Goal: Task Accomplishment & Management: Use online tool/utility

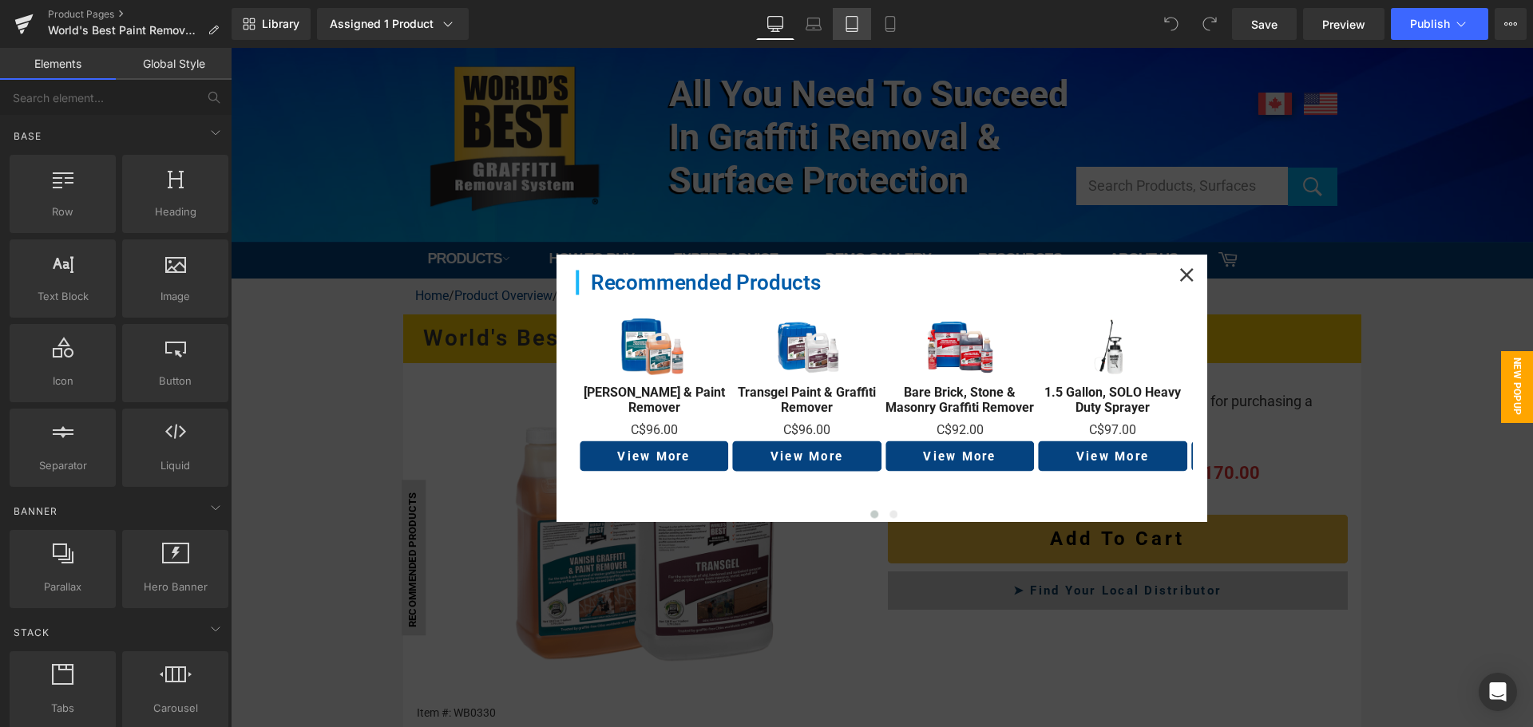
click at [850, 17] on icon at bounding box center [851, 24] width 11 height 15
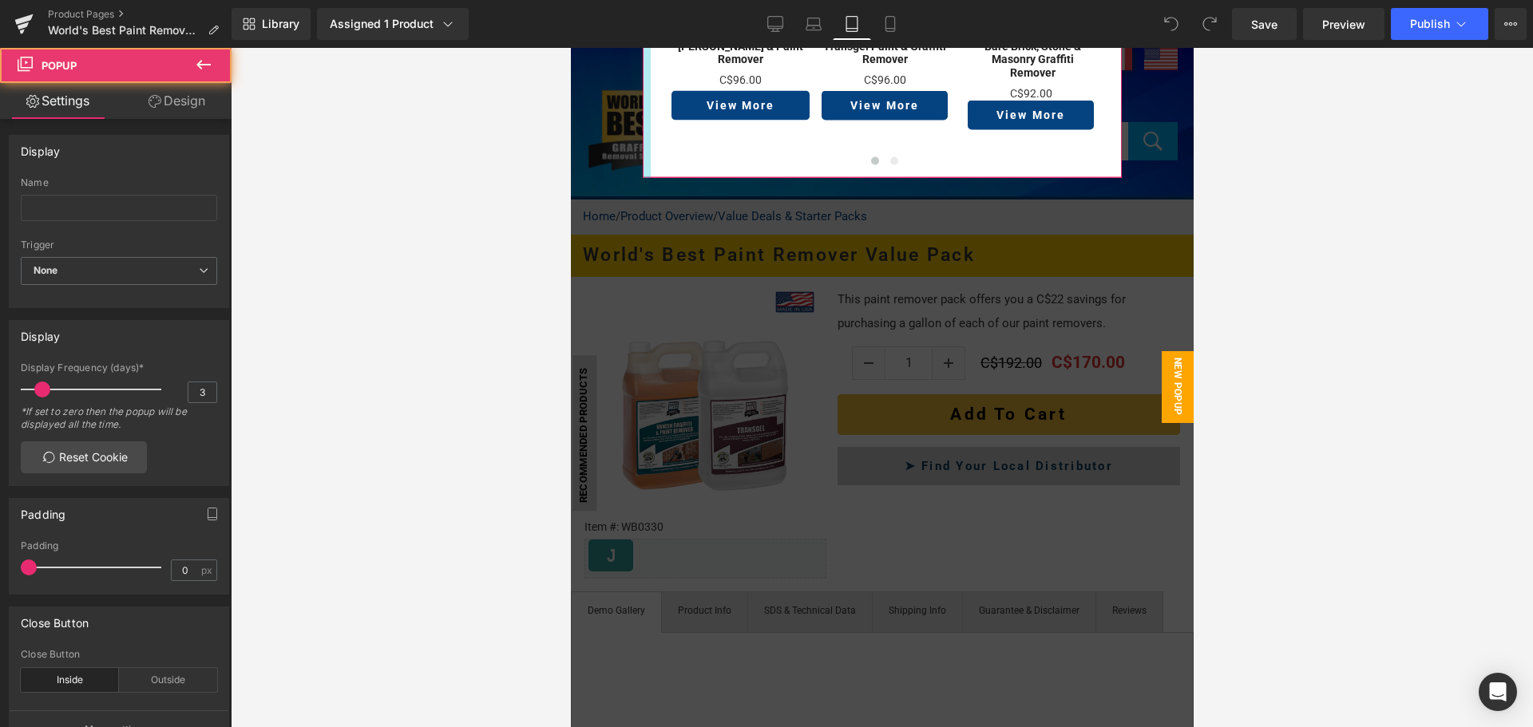
click at [642, 114] on div at bounding box center [646, 49] width 8 height 260
click at [188, 102] on link "Design" at bounding box center [177, 101] width 116 height 36
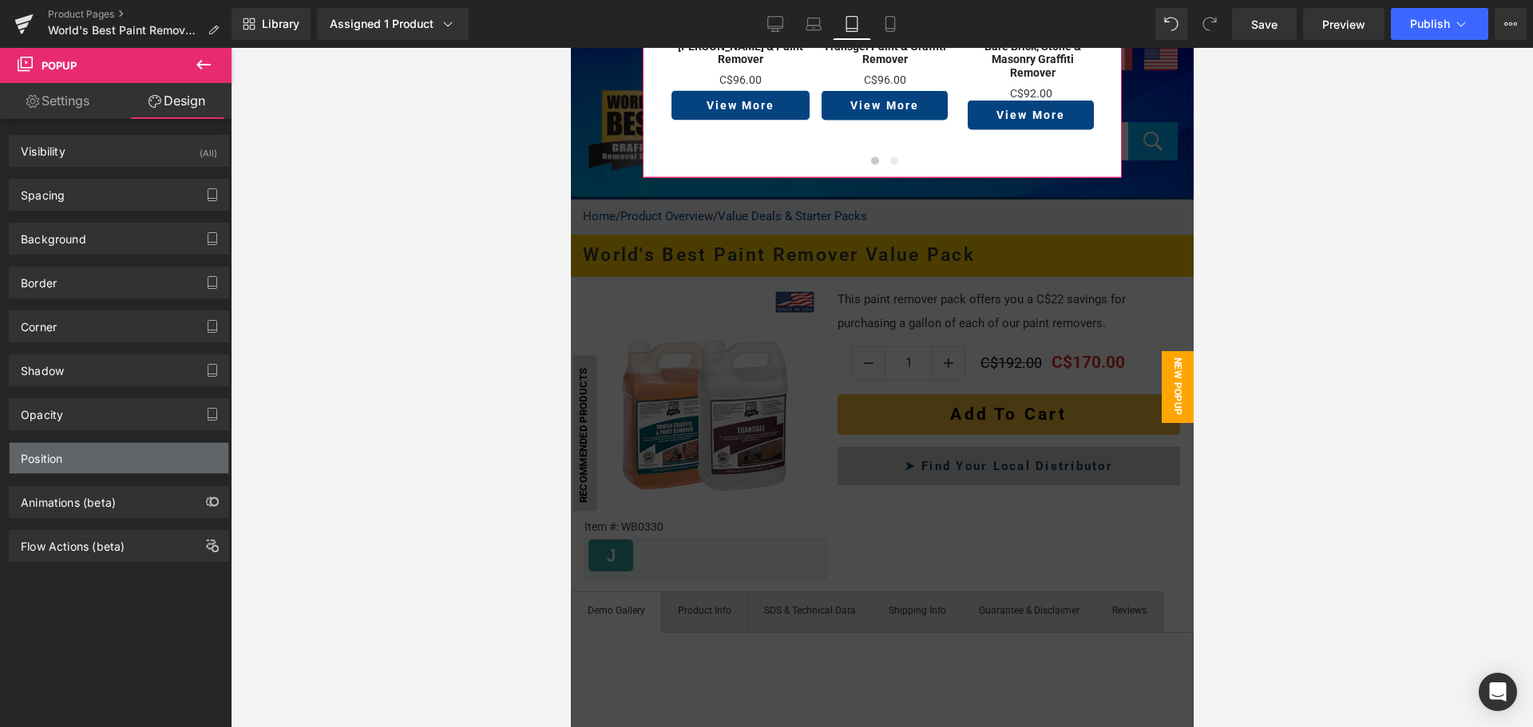
click at [102, 457] on div "Position" at bounding box center [119, 458] width 219 height 30
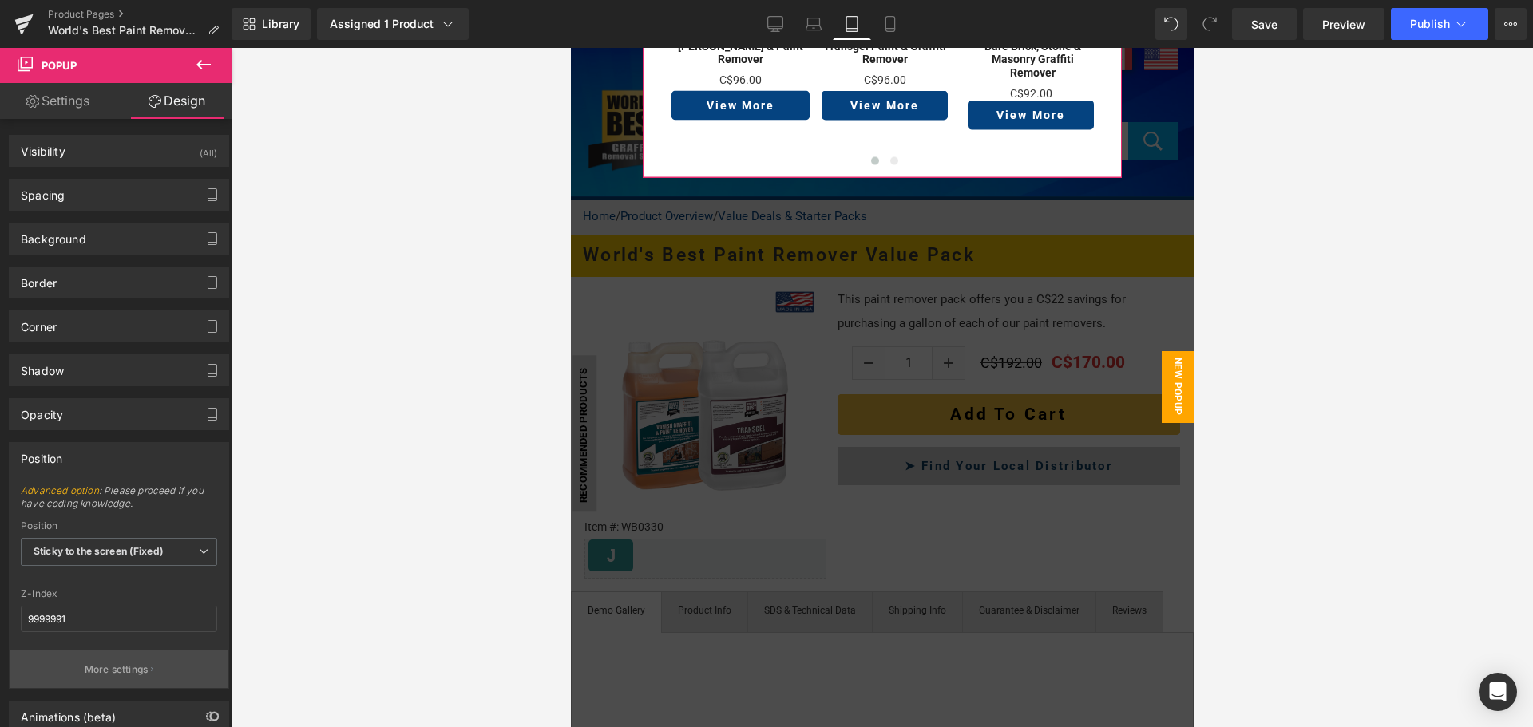
click at [138, 665] on p "More settings" at bounding box center [117, 670] width 64 height 14
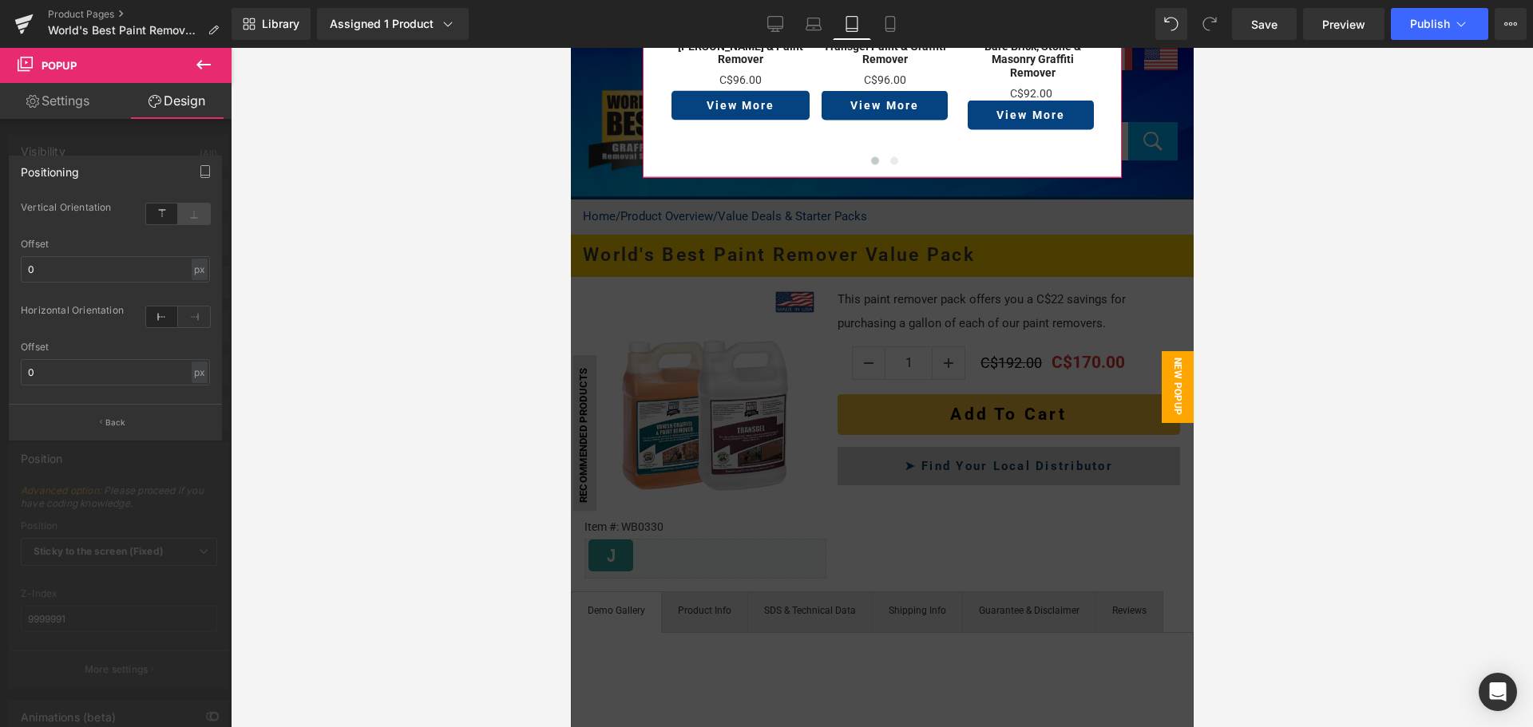
click at [184, 213] on icon at bounding box center [194, 214] width 32 height 21
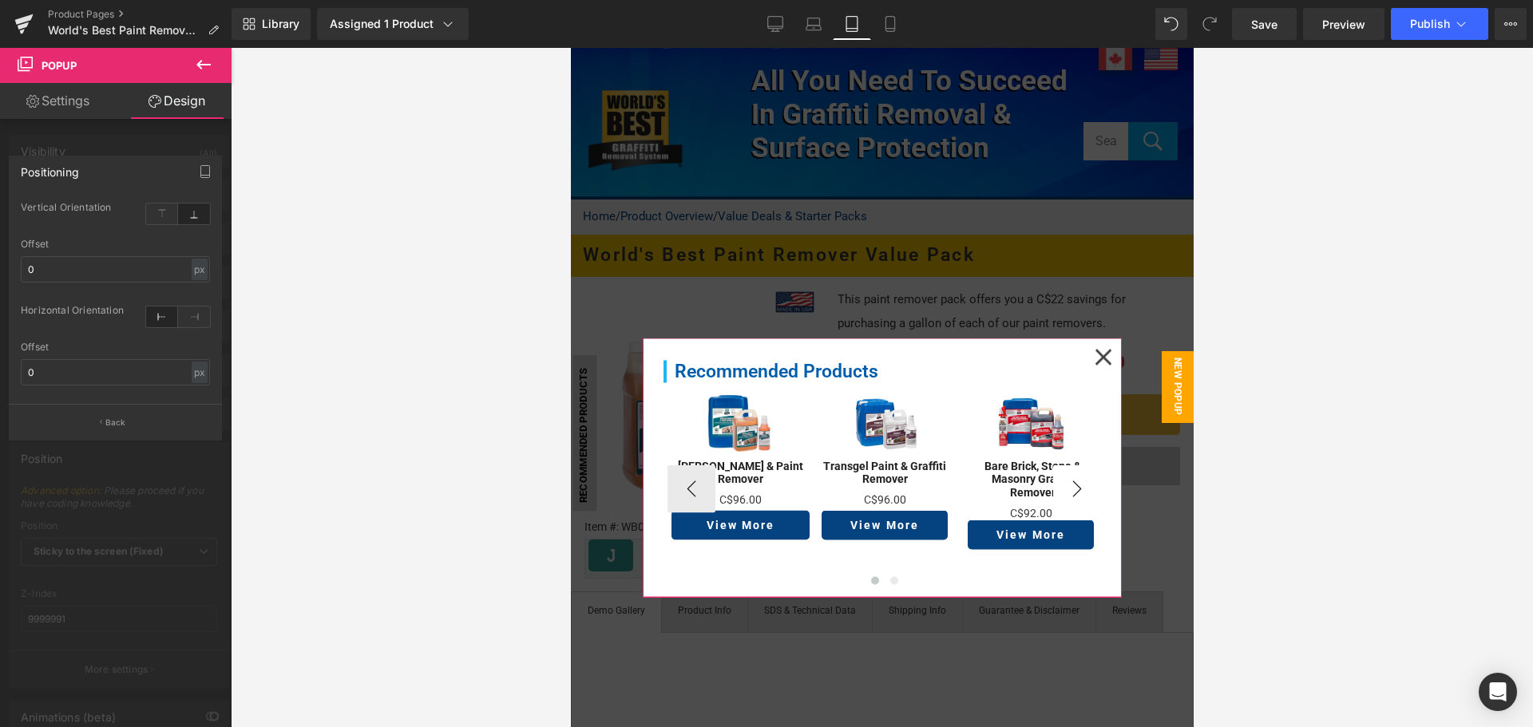
click at [1096, 474] on div "Recommended Products Heading Sale Off (P) Image Vanish Graffiti & Paint Remover…" at bounding box center [881, 473] width 463 height 252
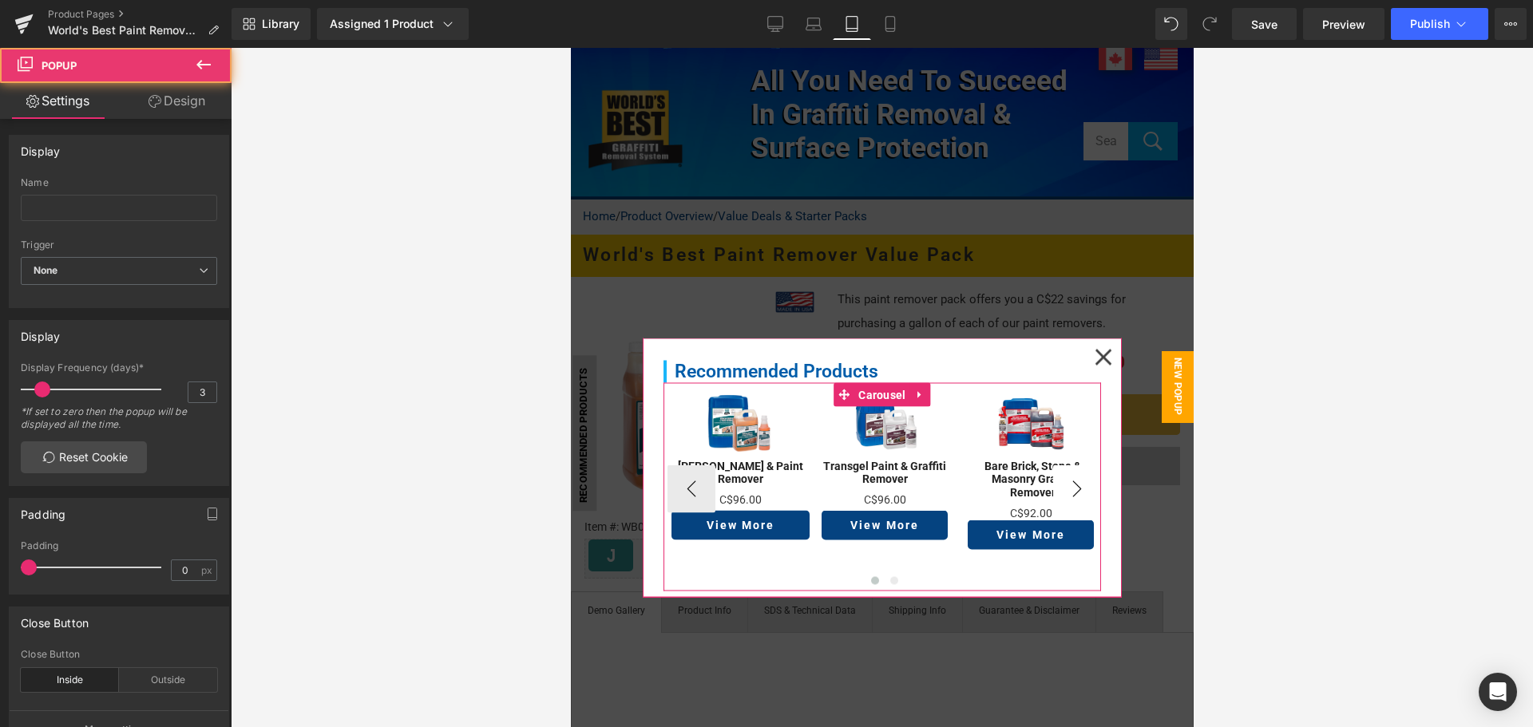
click at [1081, 479] on button "›" at bounding box center [1076, 490] width 48 height 48
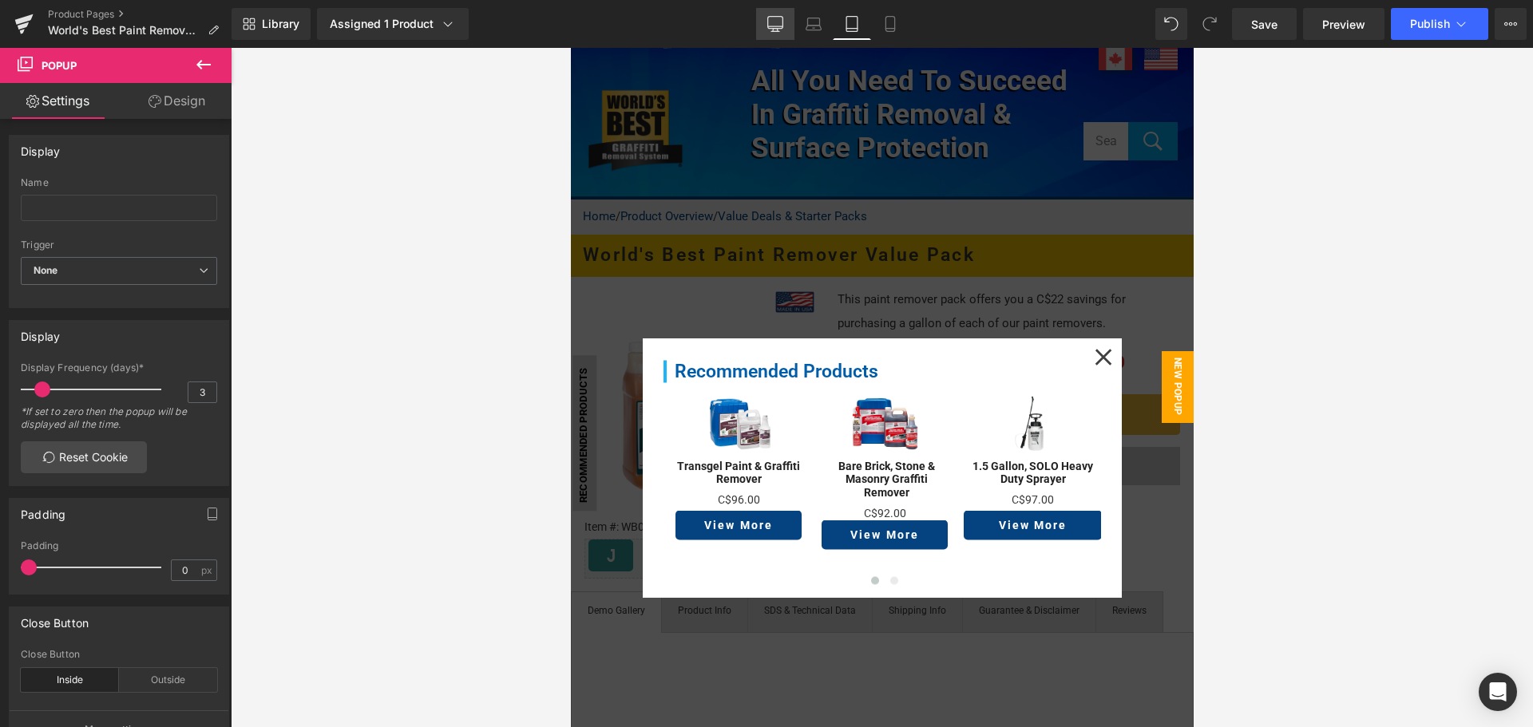
click at [771, 19] on icon at bounding box center [775, 24] width 16 height 16
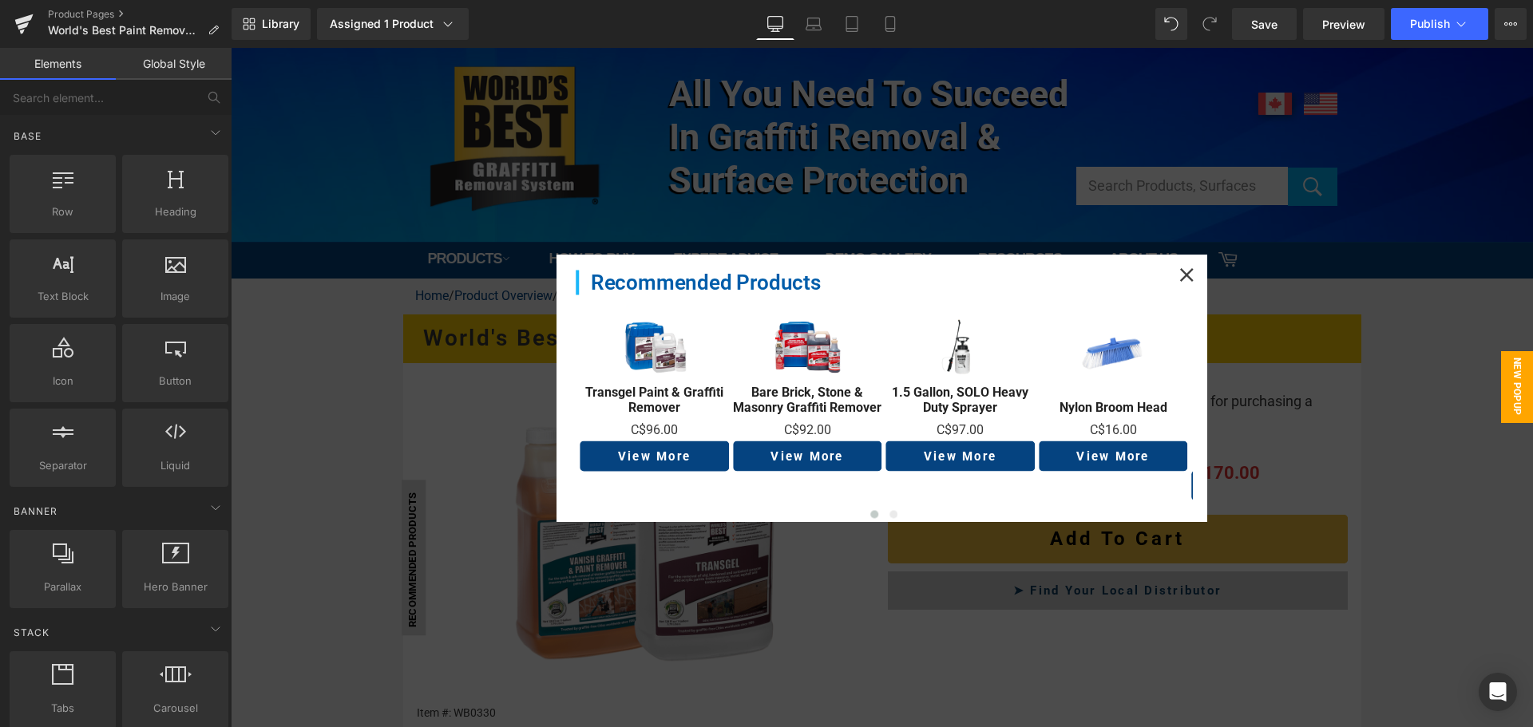
click at [351, 426] on div at bounding box center [882, 388] width 1302 height 680
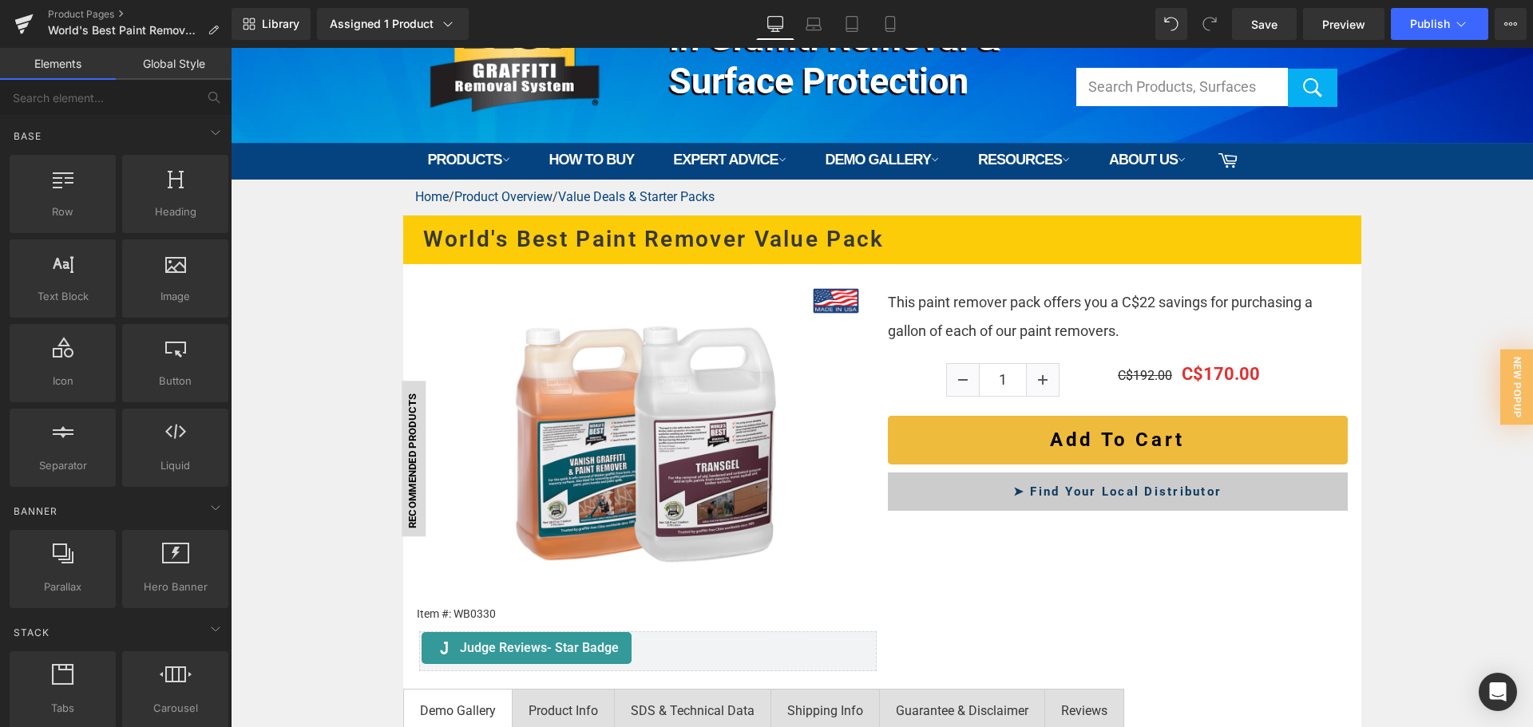
scroll to position [240, 0]
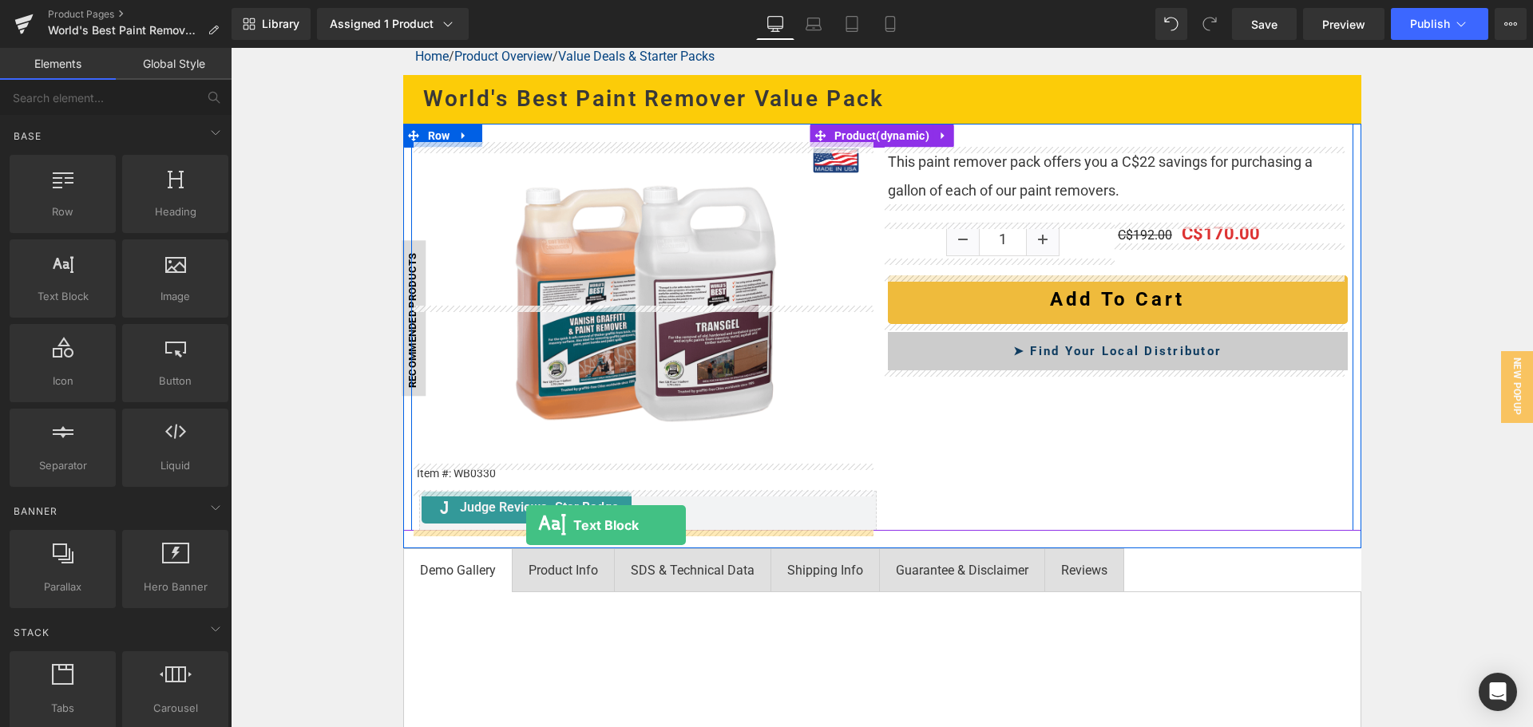
drag, startPoint x: 303, startPoint y: 331, endPoint x: 526, endPoint y: 525, distance: 296.0
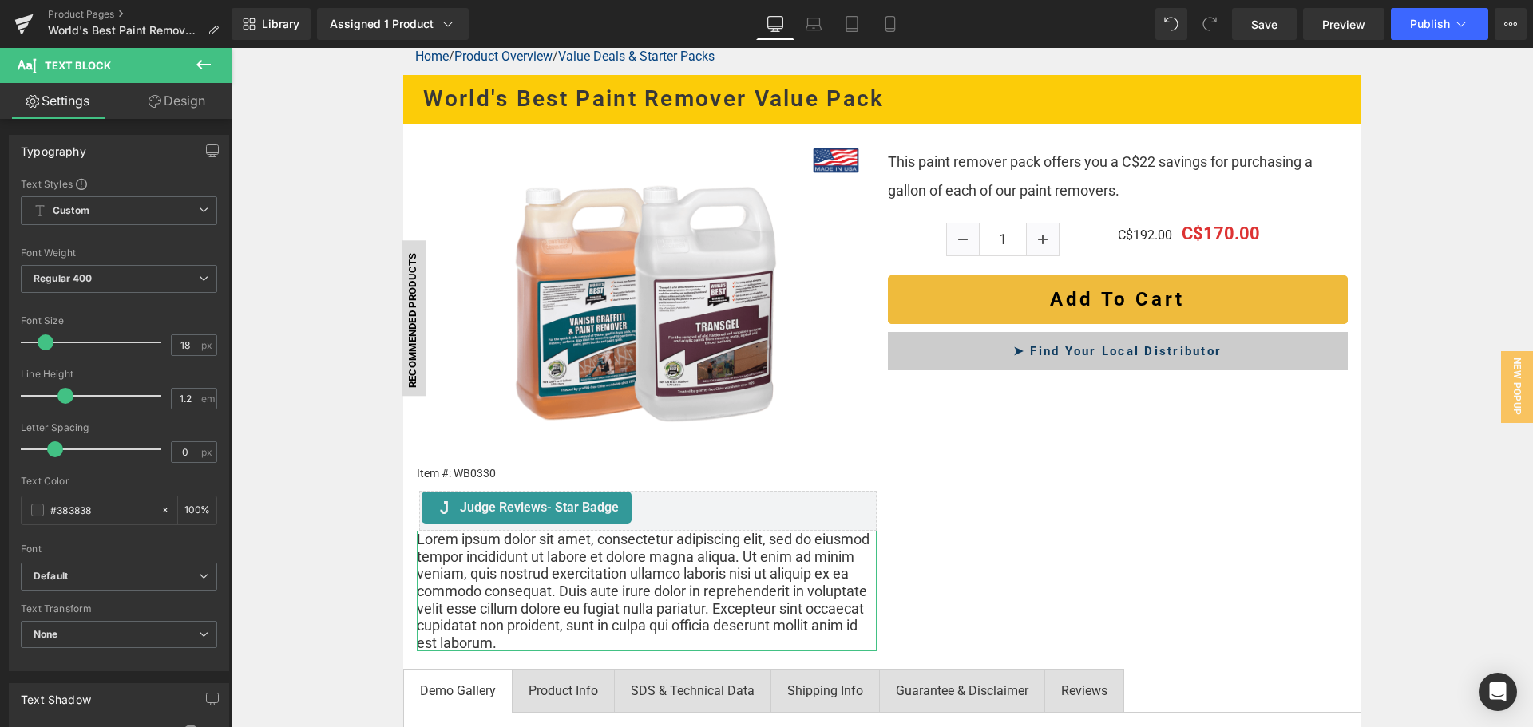
click at [187, 115] on link "Design" at bounding box center [177, 101] width 116 height 36
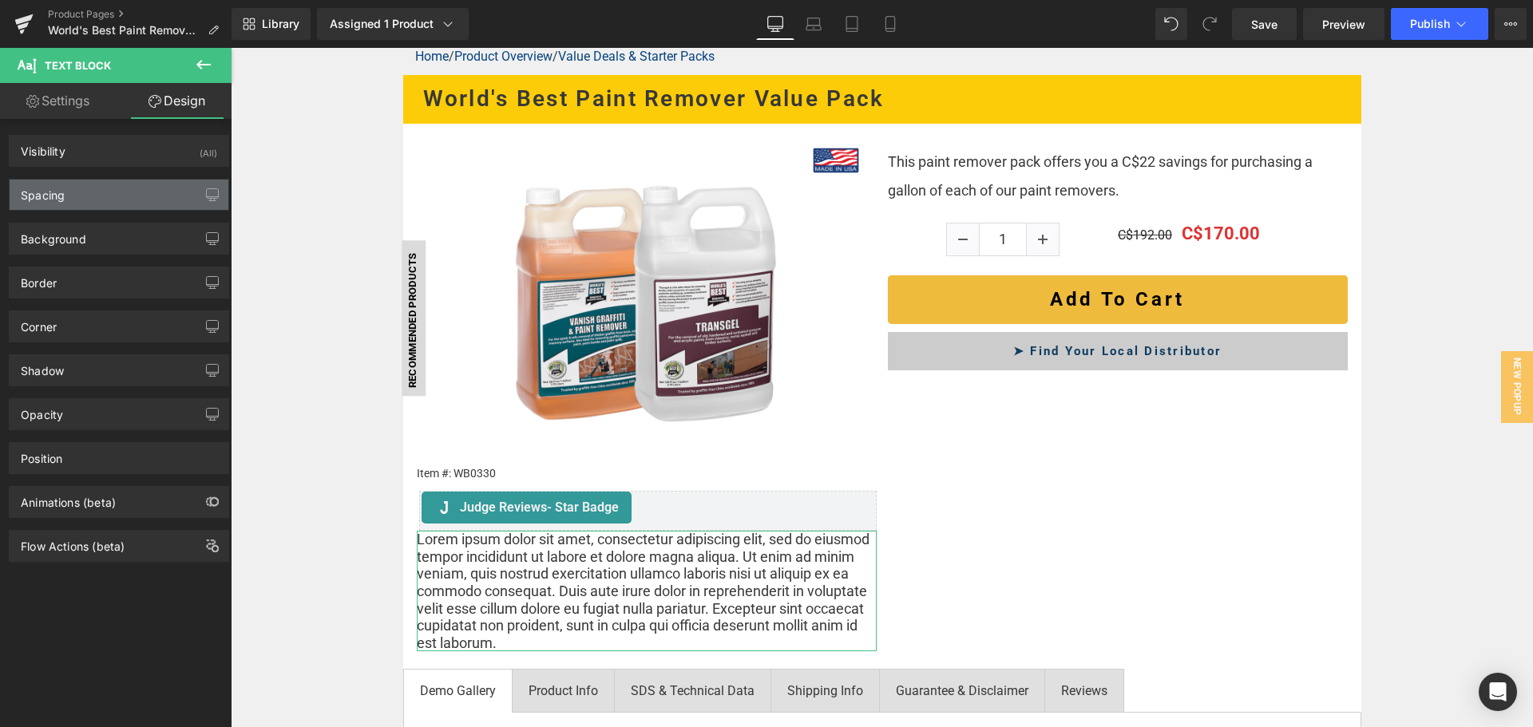
click at [129, 194] on div "Spacing" at bounding box center [119, 195] width 219 height 30
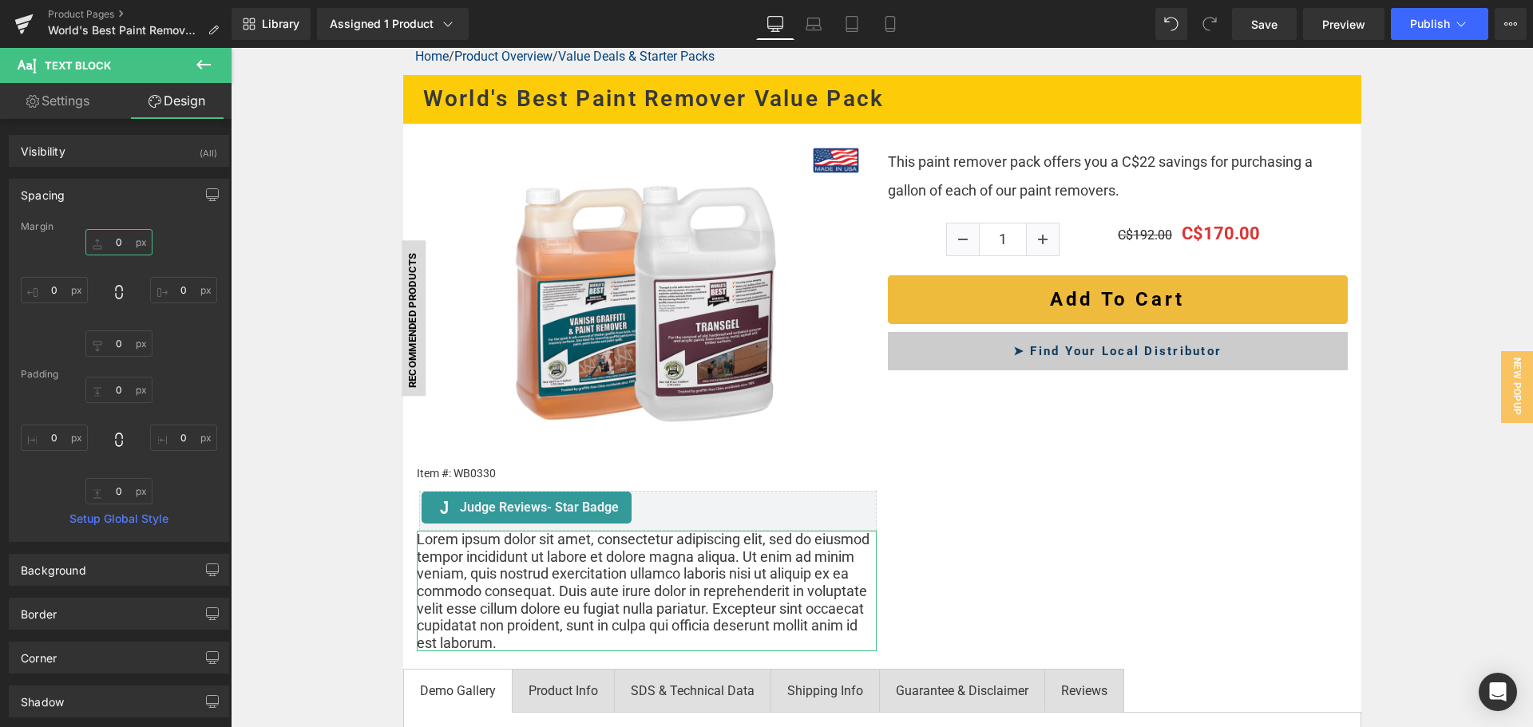
click at [126, 244] on input "0" at bounding box center [118, 242] width 67 height 26
type input "15"
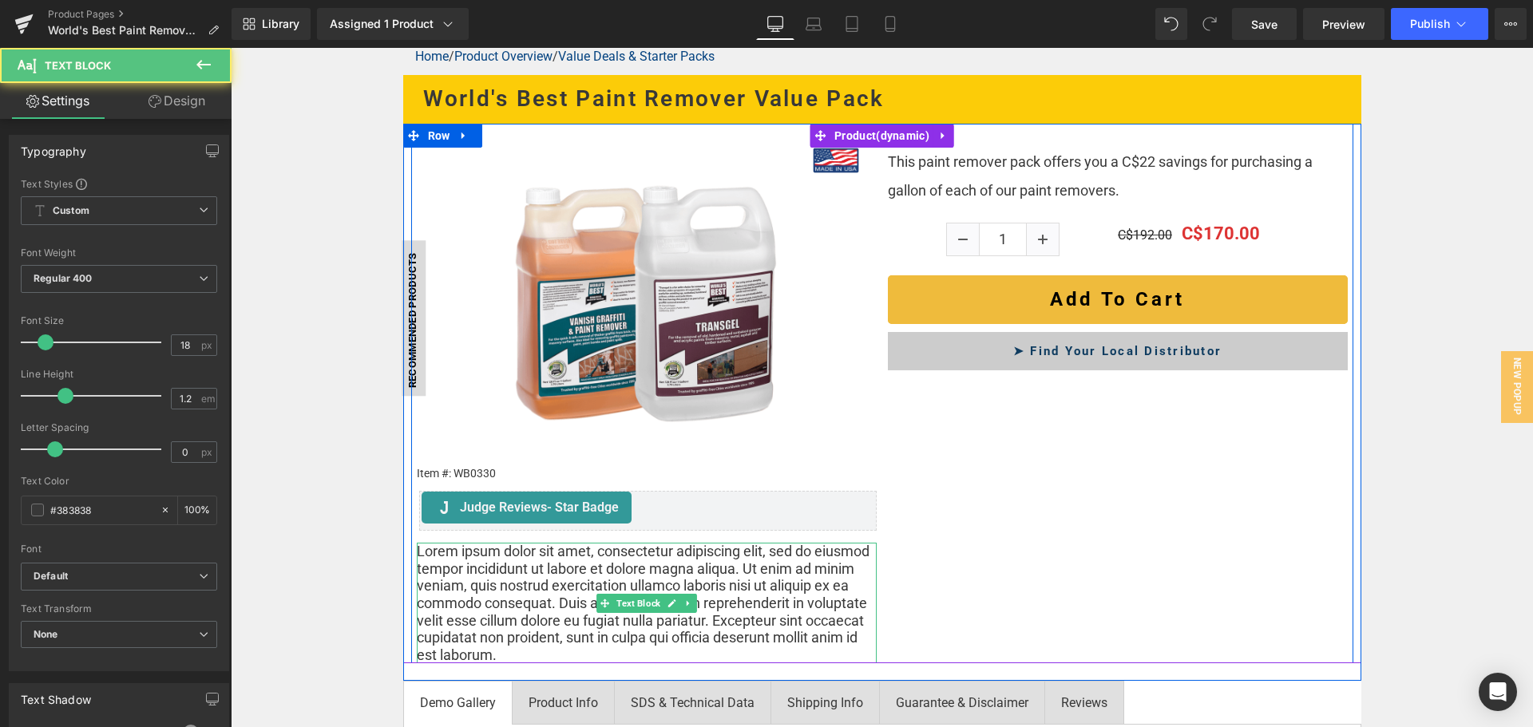
click at [698, 581] on p "Lorem ipsum dolor sit amet, consectetur adipiscing elit, sed do eiusmod tempor …" at bounding box center [647, 603] width 460 height 121
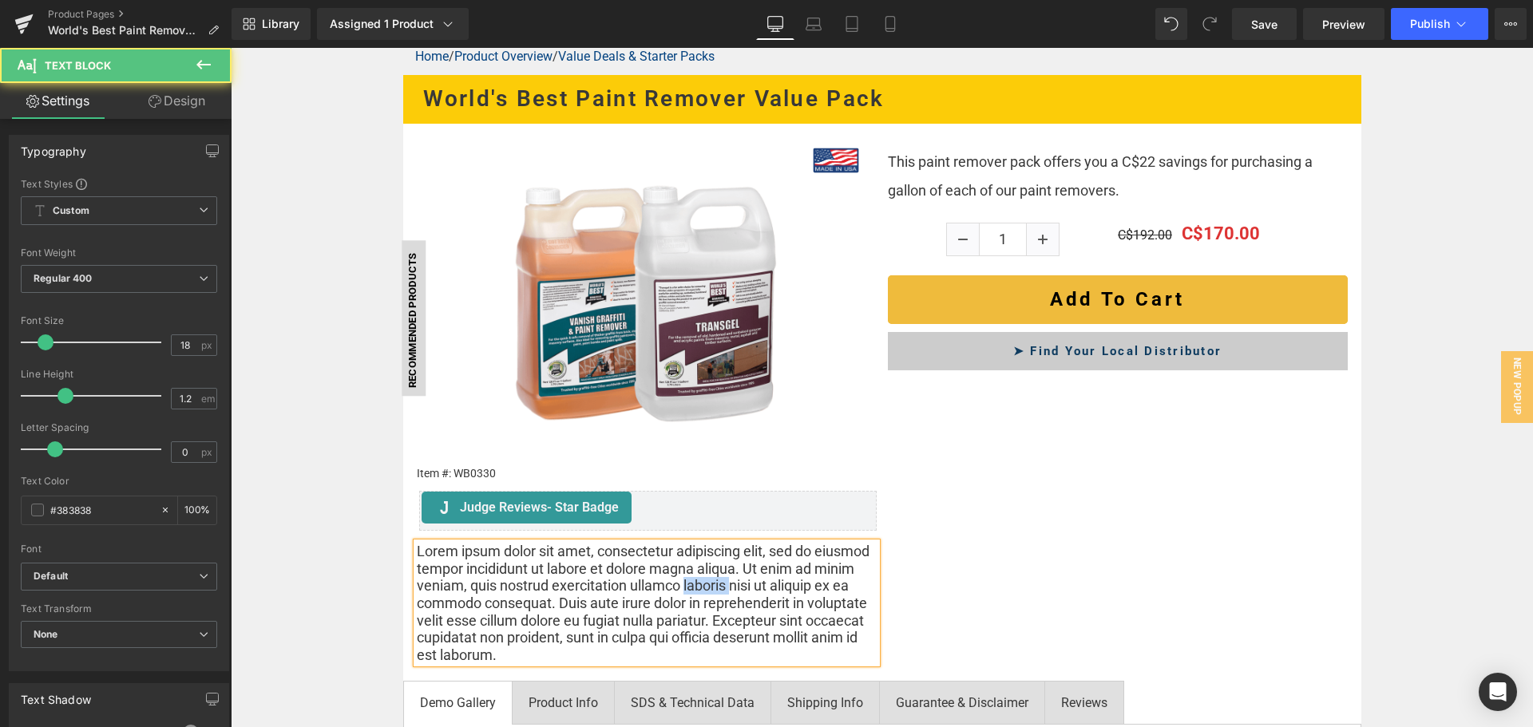
click at [698, 581] on p "Lorem ipsum dolor sit amet, consectetur adipiscing elit, sed do eiusmod tempor …" at bounding box center [647, 603] width 460 height 121
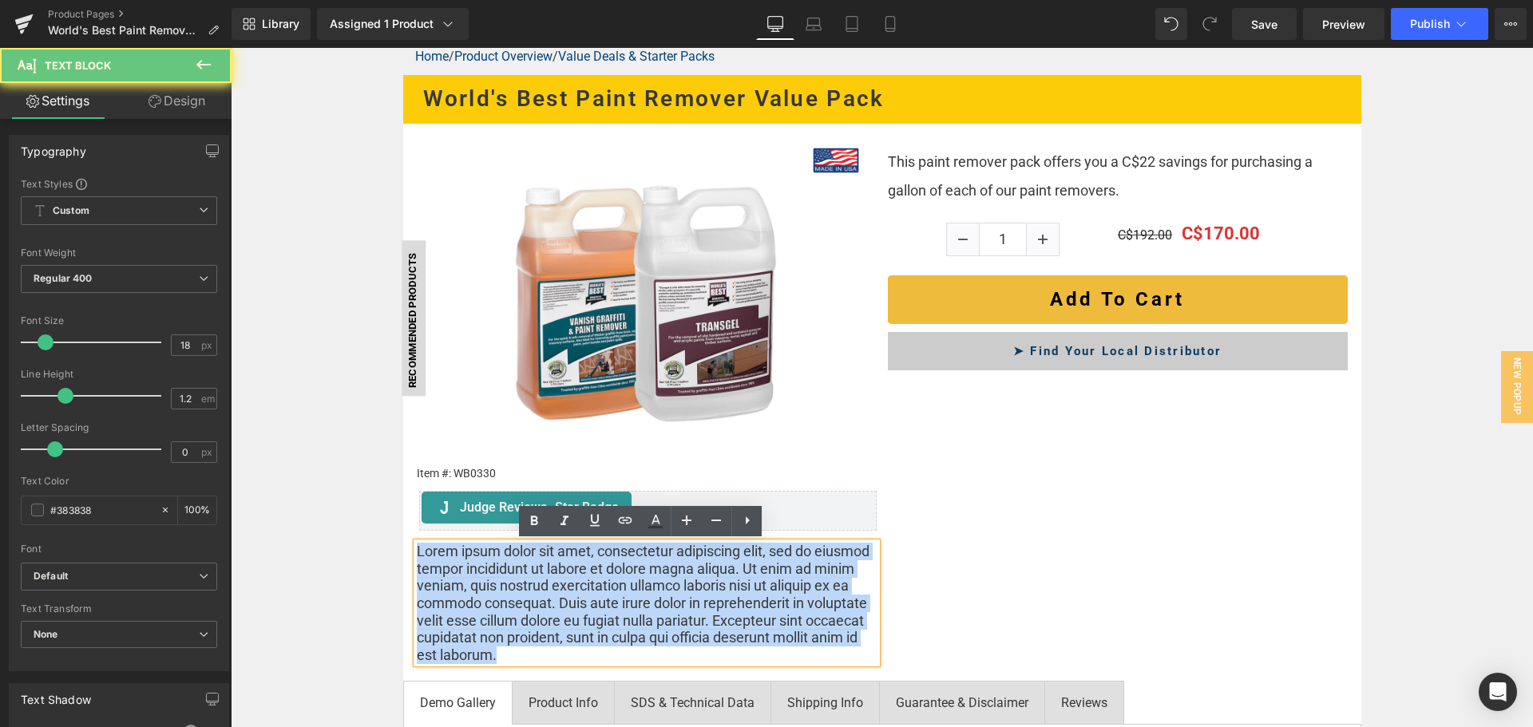
click at [698, 581] on p "Lorem ipsum dolor sit amet, consectetur adipiscing elit, sed do eiusmod tempor …" at bounding box center [647, 603] width 460 height 121
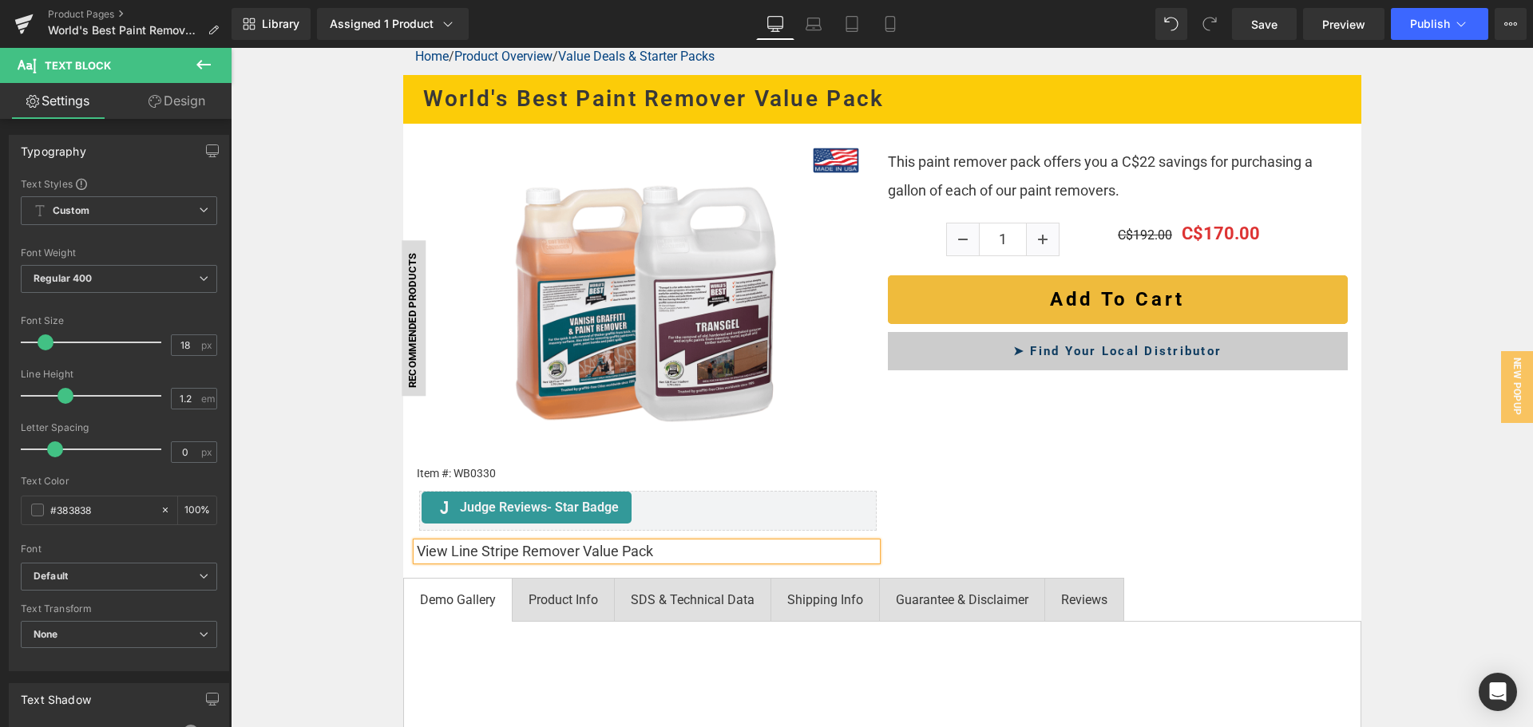
click at [711, 557] on p "View Line Stripe Remover Value Pack" at bounding box center [647, 552] width 460 height 18
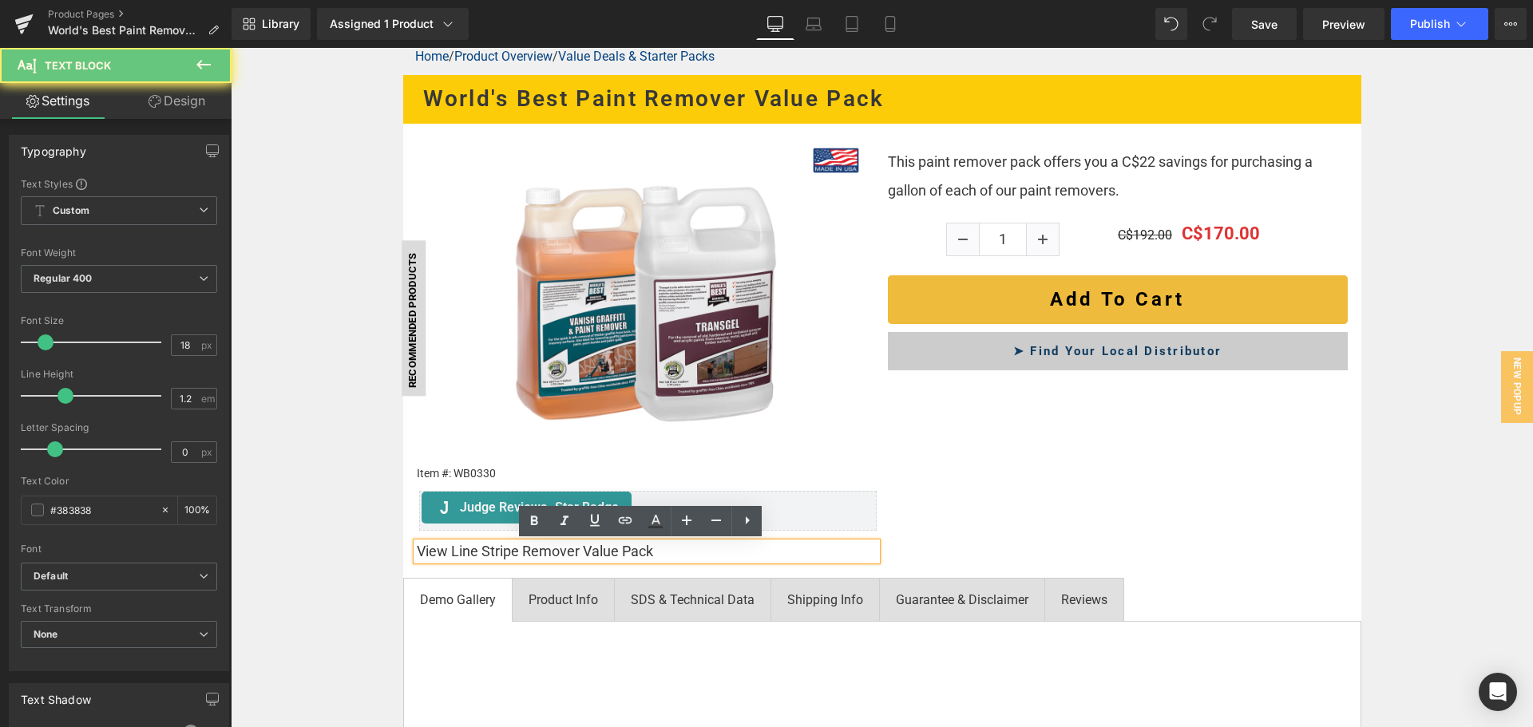
click at [711, 557] on p "View Line Stripe Remover Value Pack" at bounding box center [647, 552] width 460 height 18
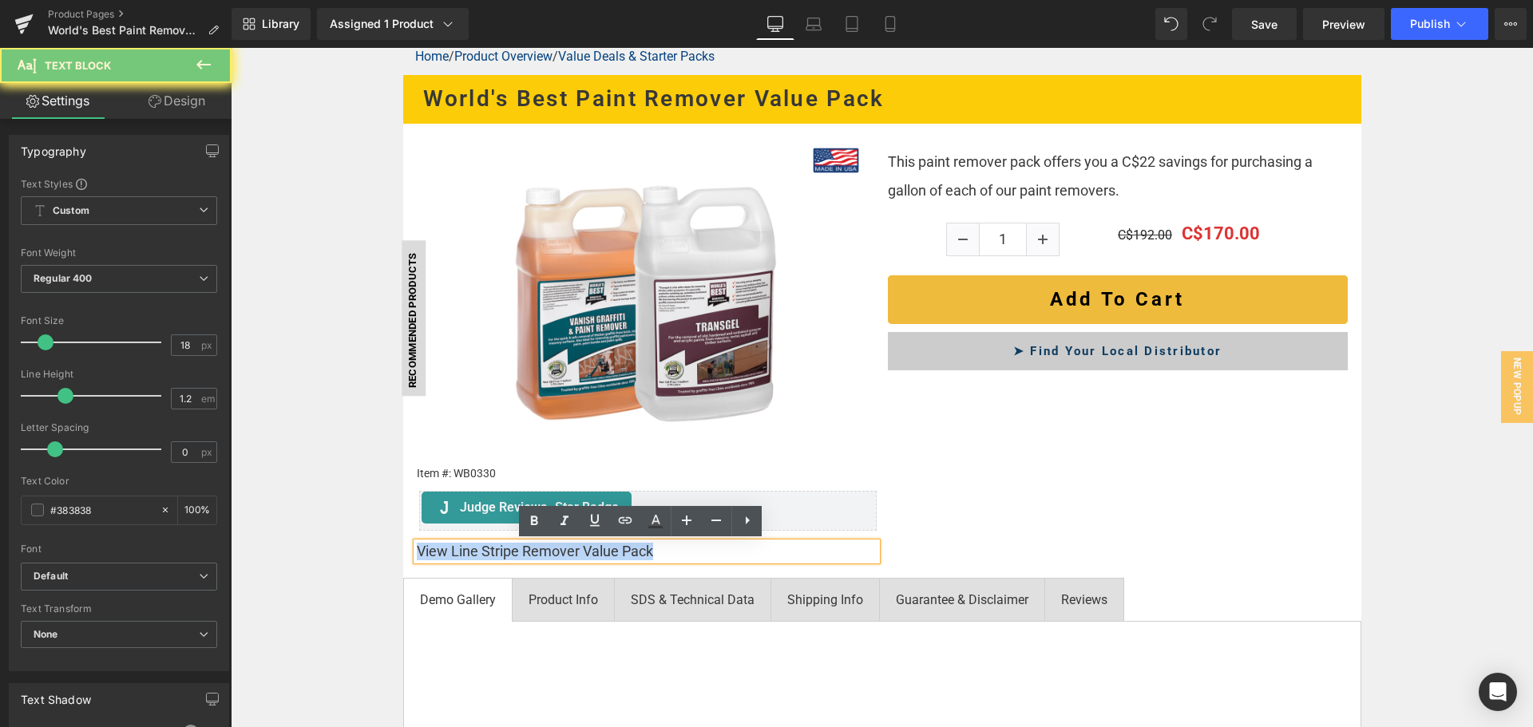
click at [711, 557] on p "View Line Stripe Remover Value Pack" at bounding box center [647, 552] width 460 height 18
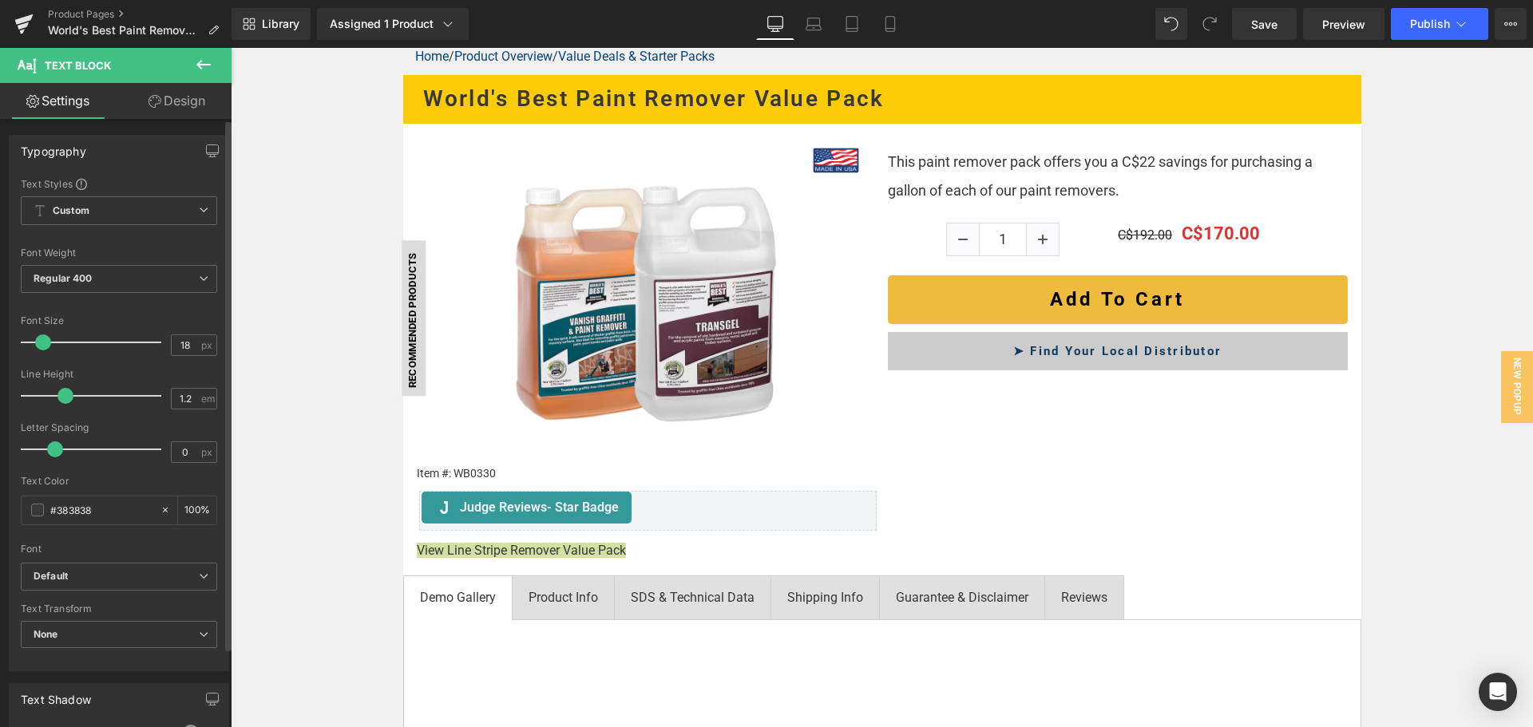
click at [42, 343] on span at bounding box center [43, 343] width 16 height 16
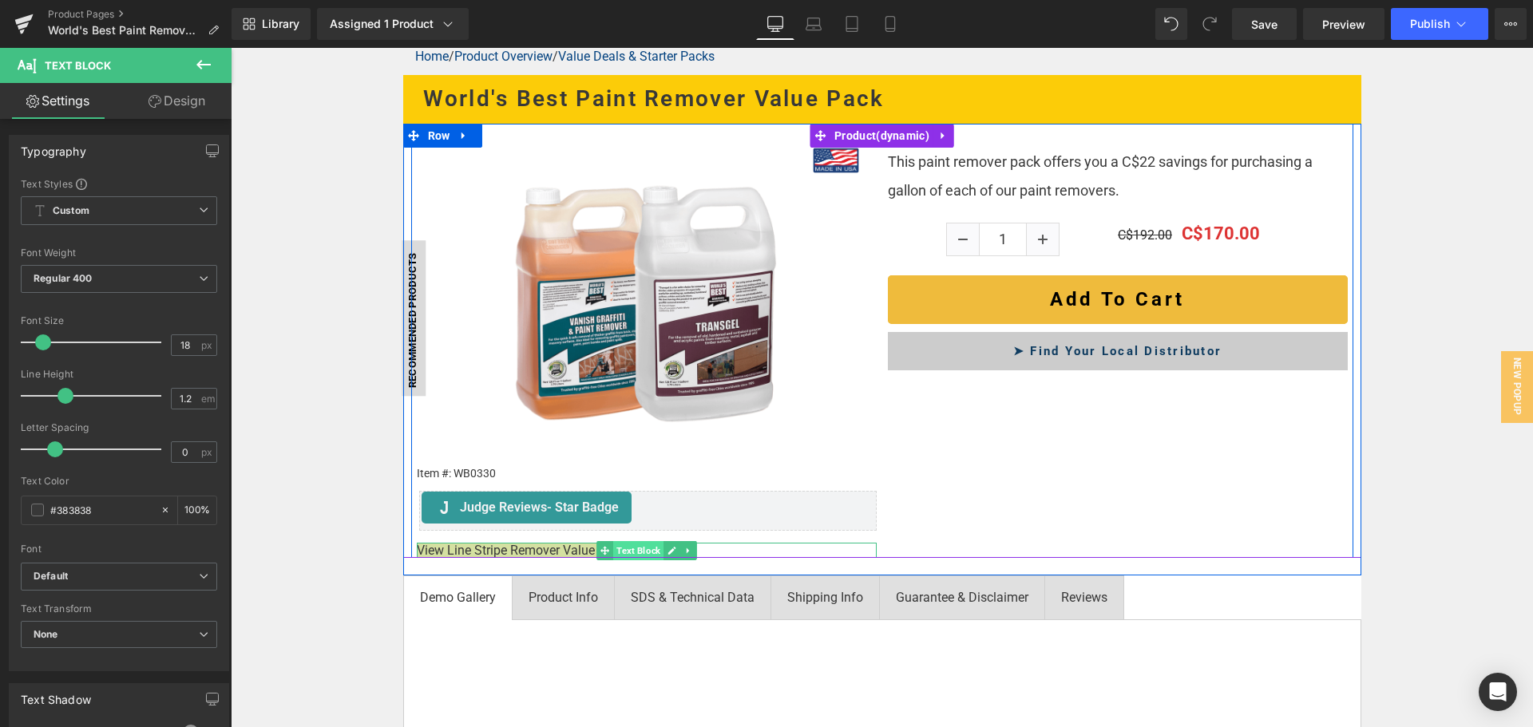
click at [648, 548] on span "Text Block" at bounding box center [638, 550] width 50 height 19
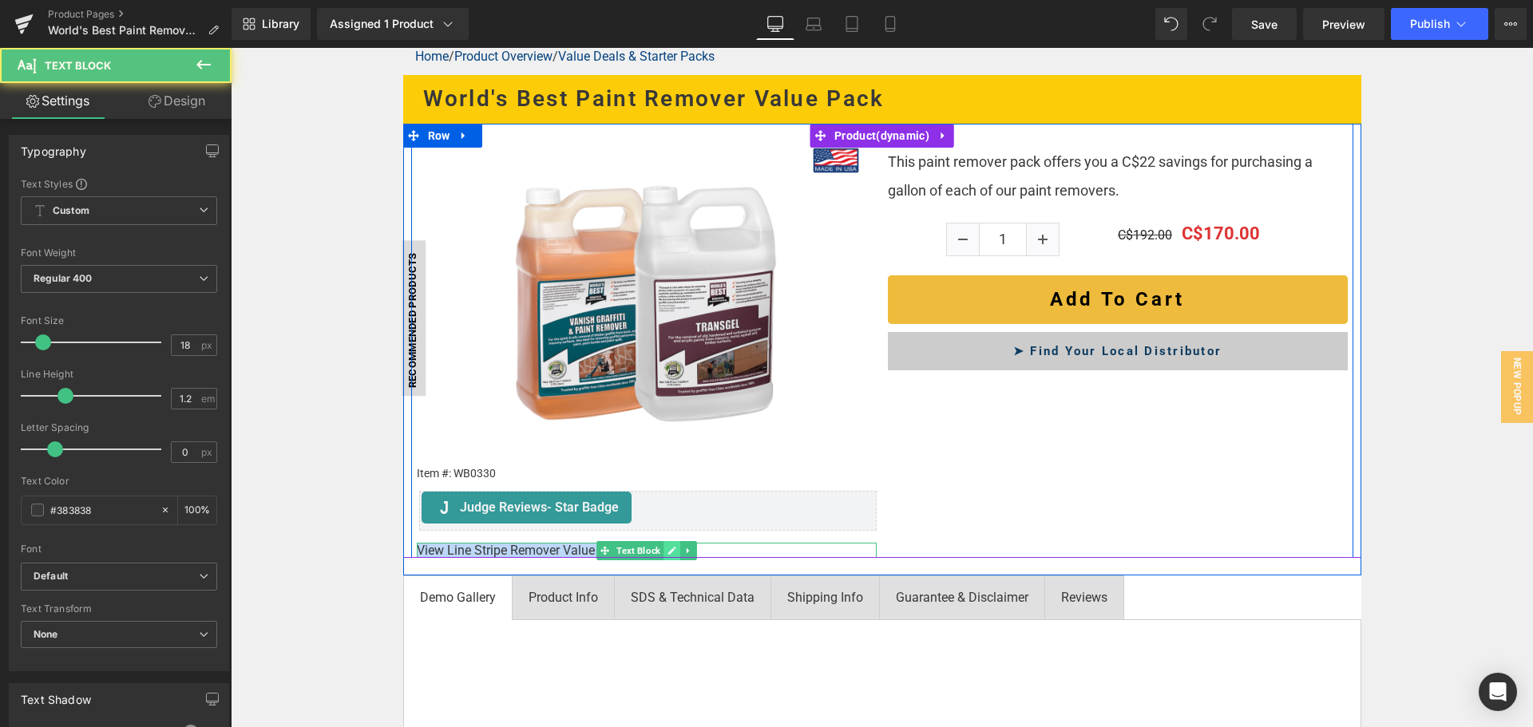
click at [668, 548] on icon at bounding box center [672, 551] width 8 height 8
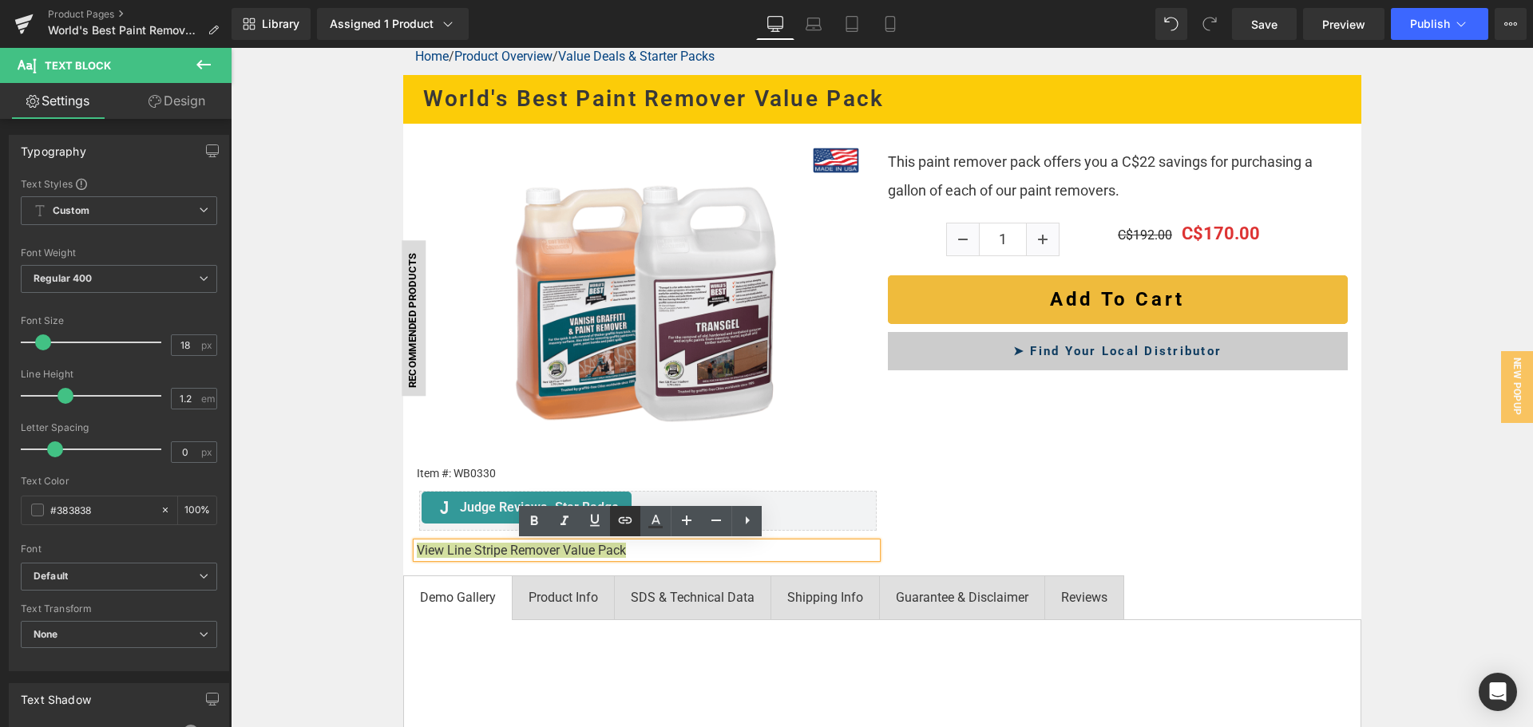
click at [624, 523] on icon at bounding box center [626, 520] width 14 height 6
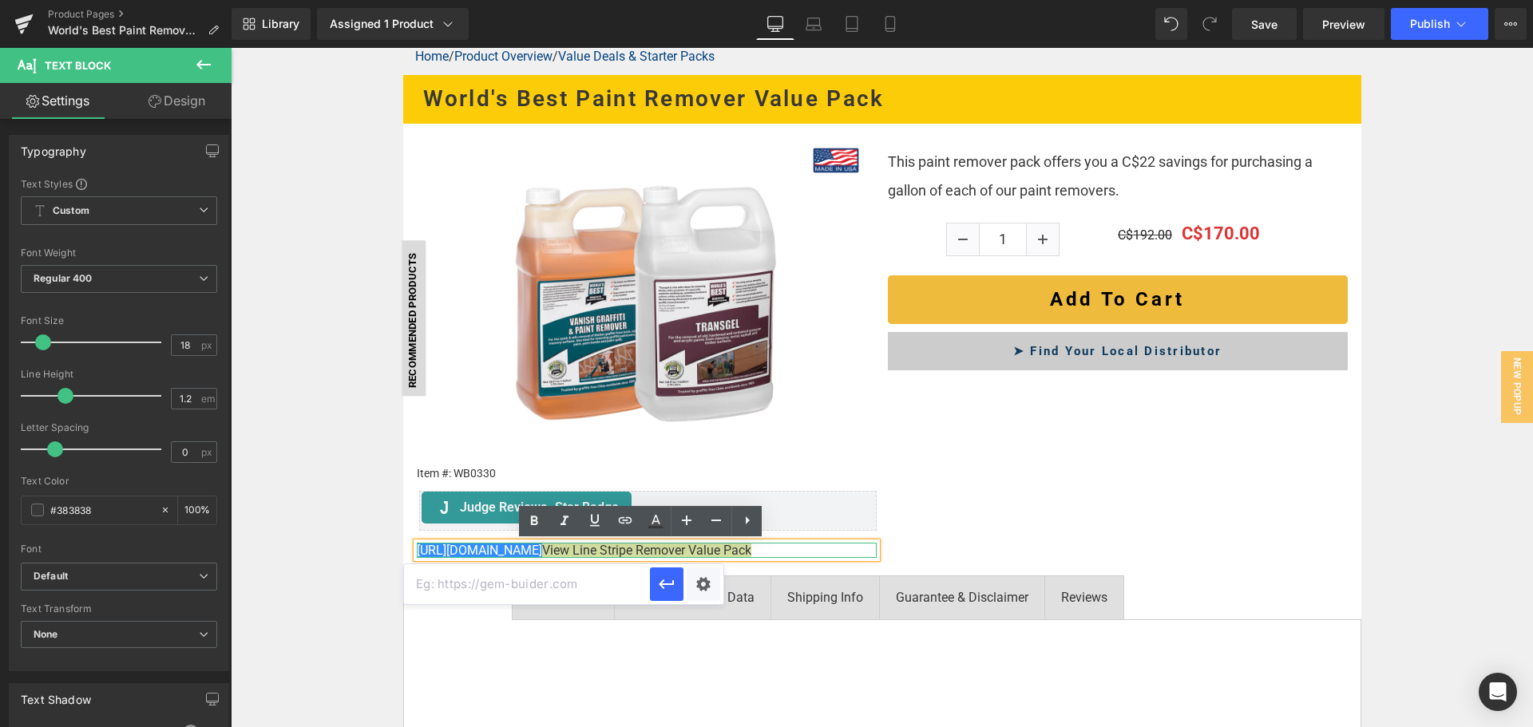
click at [555, 554] on div at bounding box center [647, 556] width 460 height 4
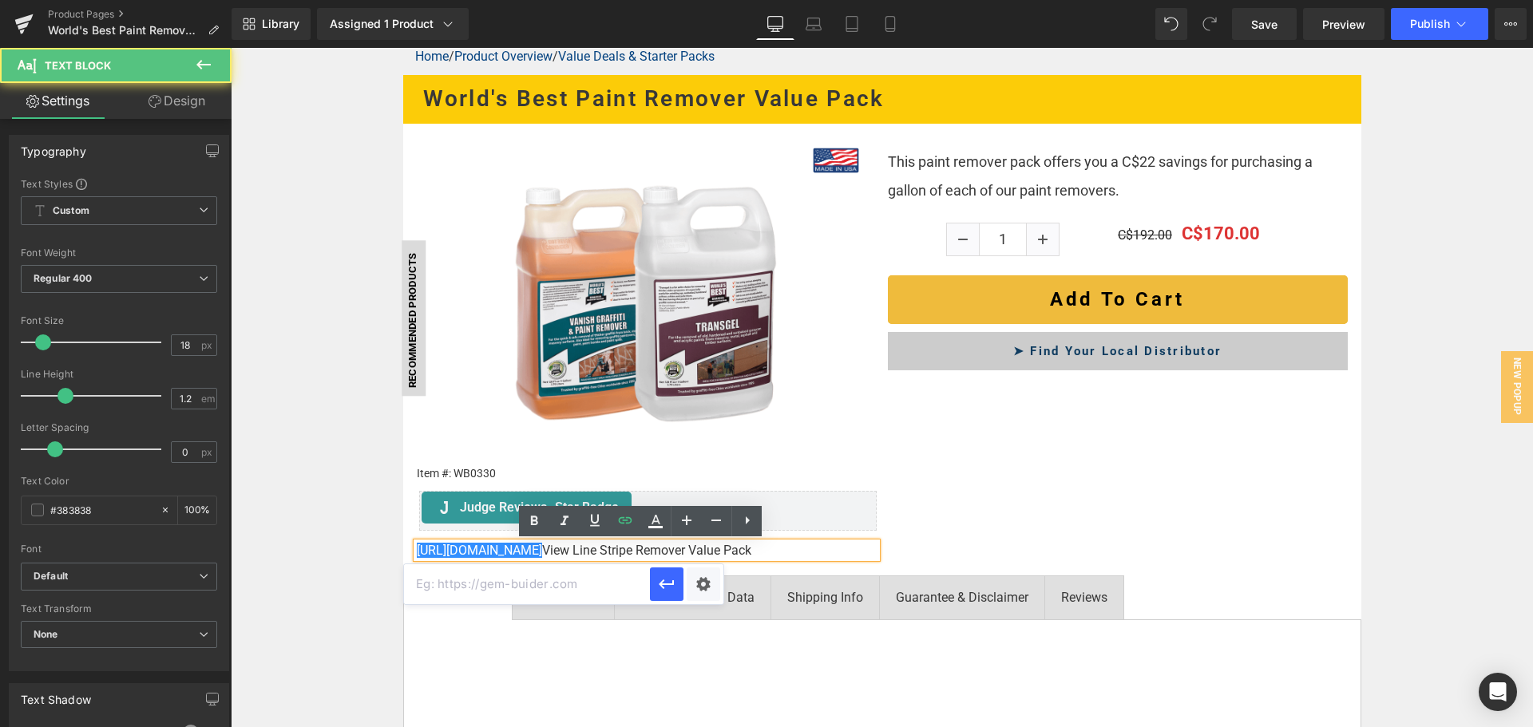
click at [555, 552] on p "[URL][DOMAIN_NAME] View Line Stripe Remover Value Pack" at bounding box center [647, 550] width 460 height 15
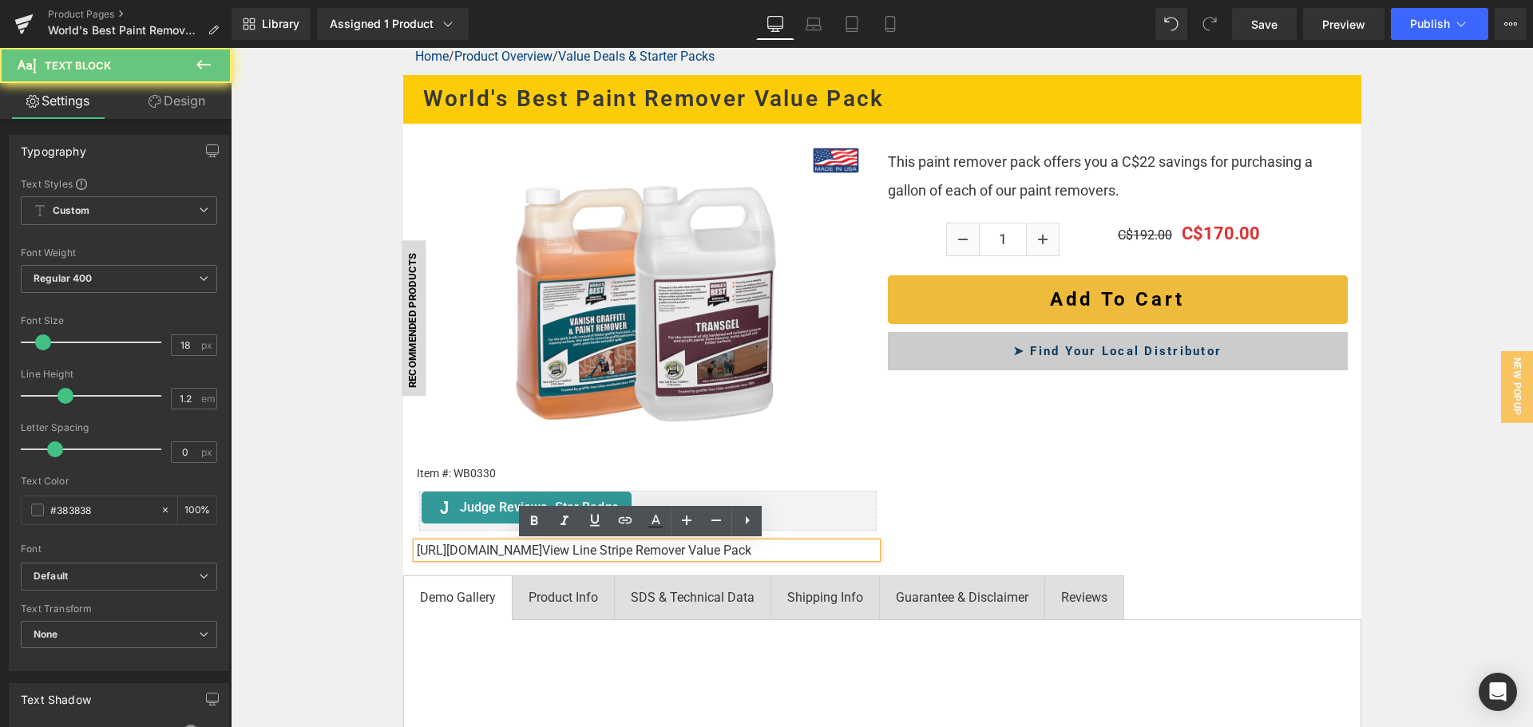
drag, startPoint x: 555, startPoint y: 552, endPoint x: 347, endPoint y: 552, distance: 207.6
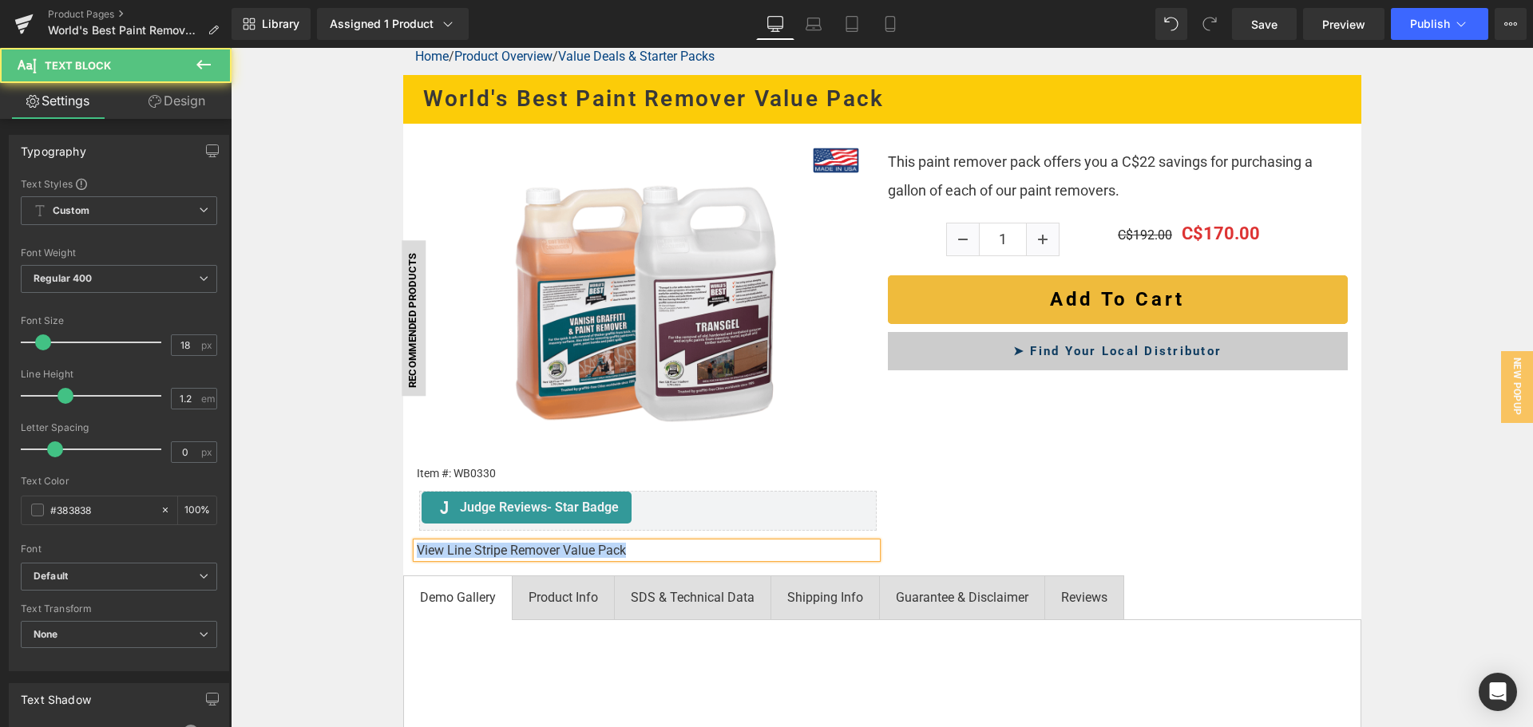
drag, startPoint x: 644, startPoint y: 549, endPoint x: 348, endPoint y: 546, distance: 295.5
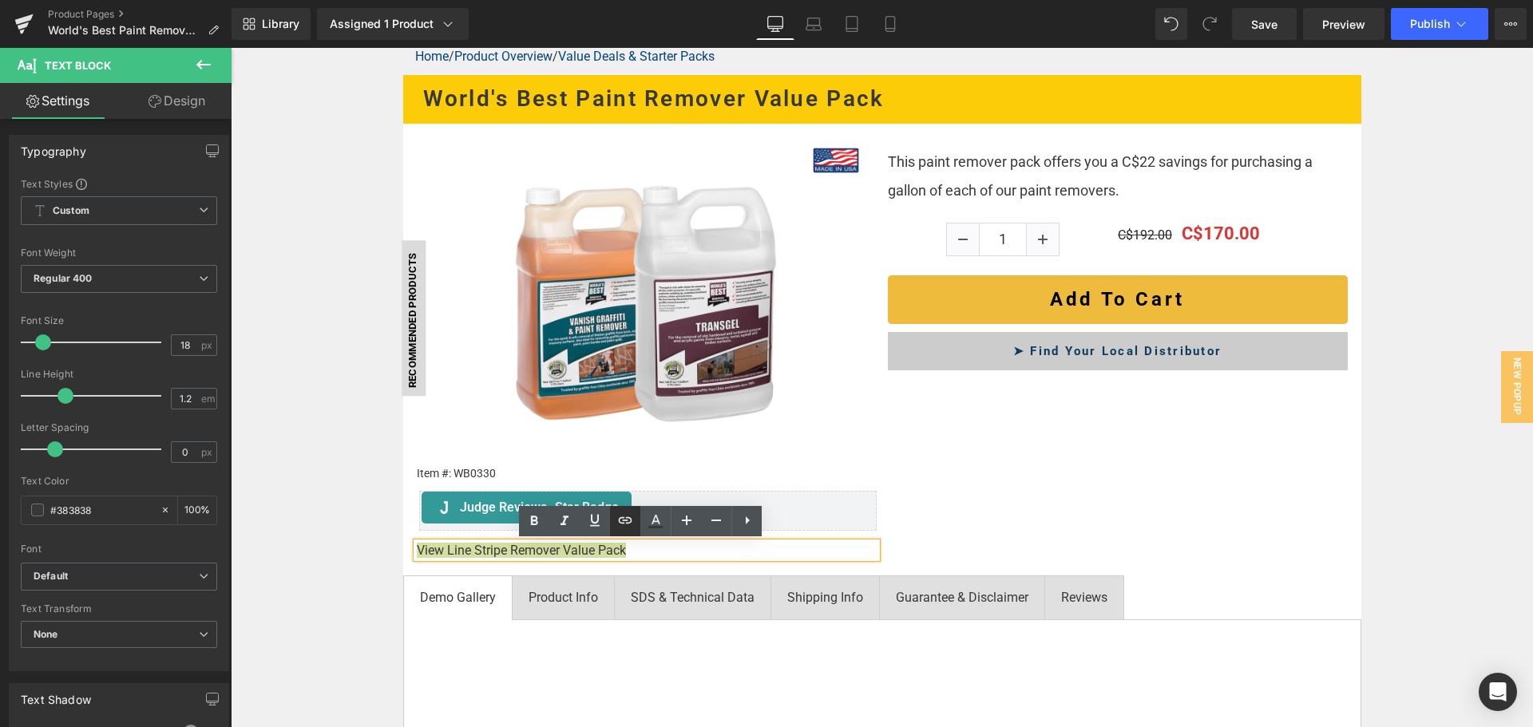
click at [627, 514] on icon at bounding box center [625, 520] width 19 height 19
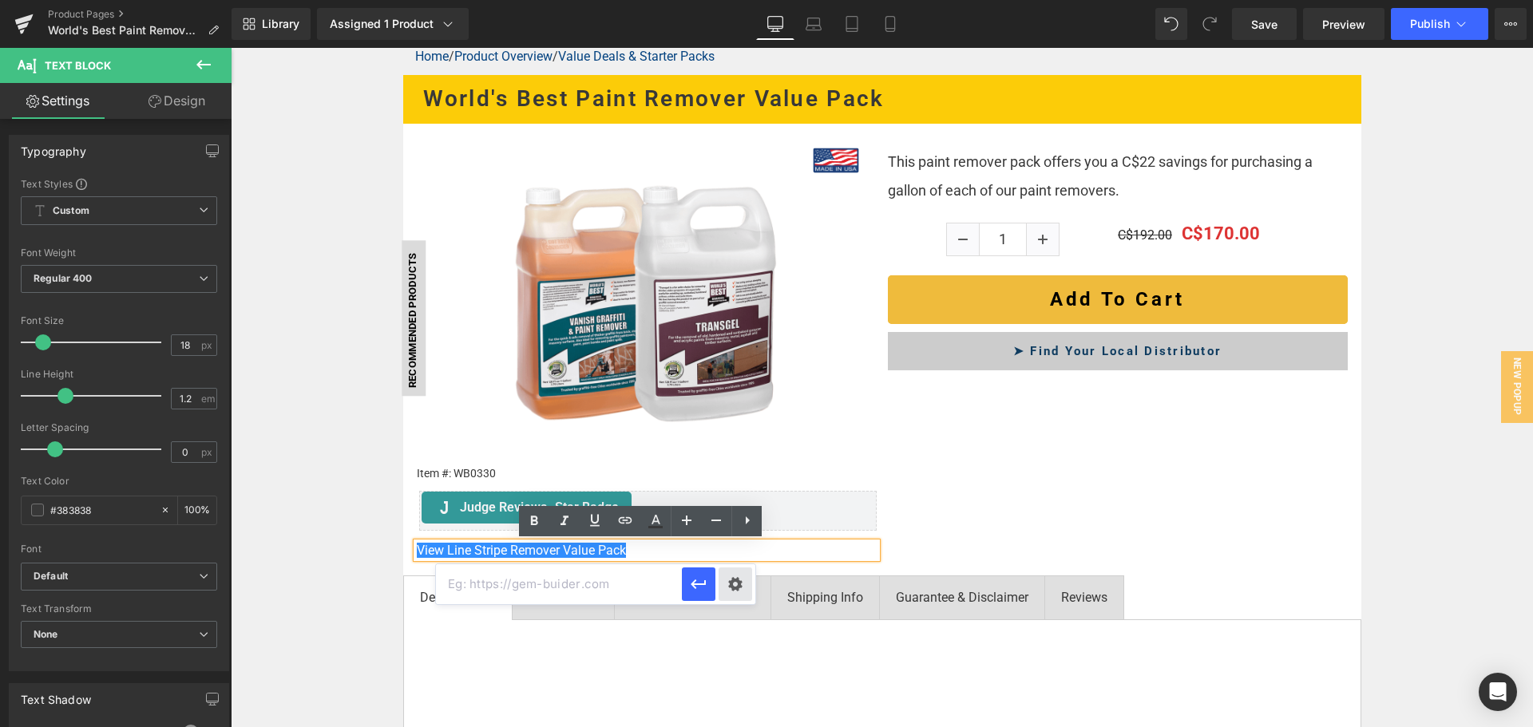
click at [732, 0] on div "Text Color Highlight Color #333333 Edit or remove link: Edit - Unlink - Cancel" at bounding box center [766, 0] width 1533 height 0
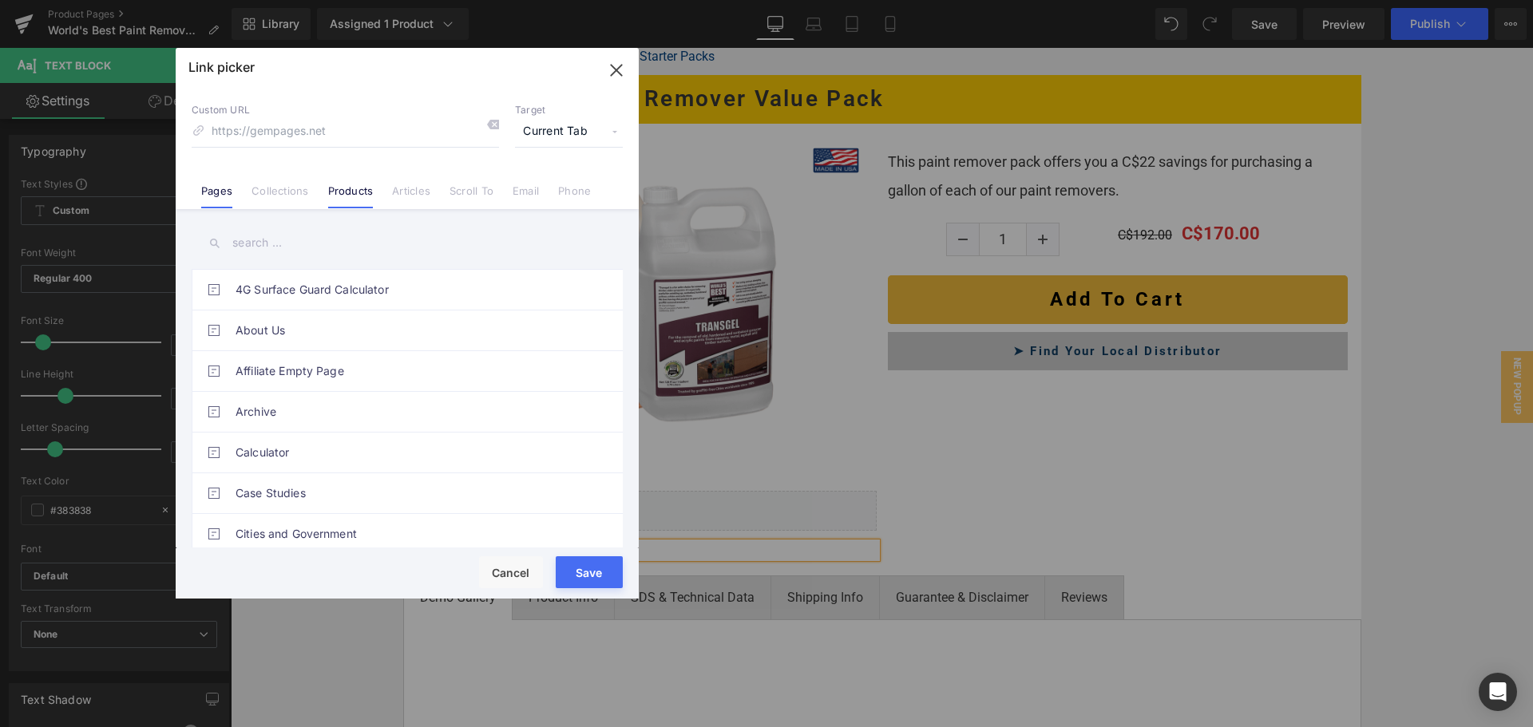
click at [372, 188] on li "Products" at bounding box center [351, 185] width 65 height 28
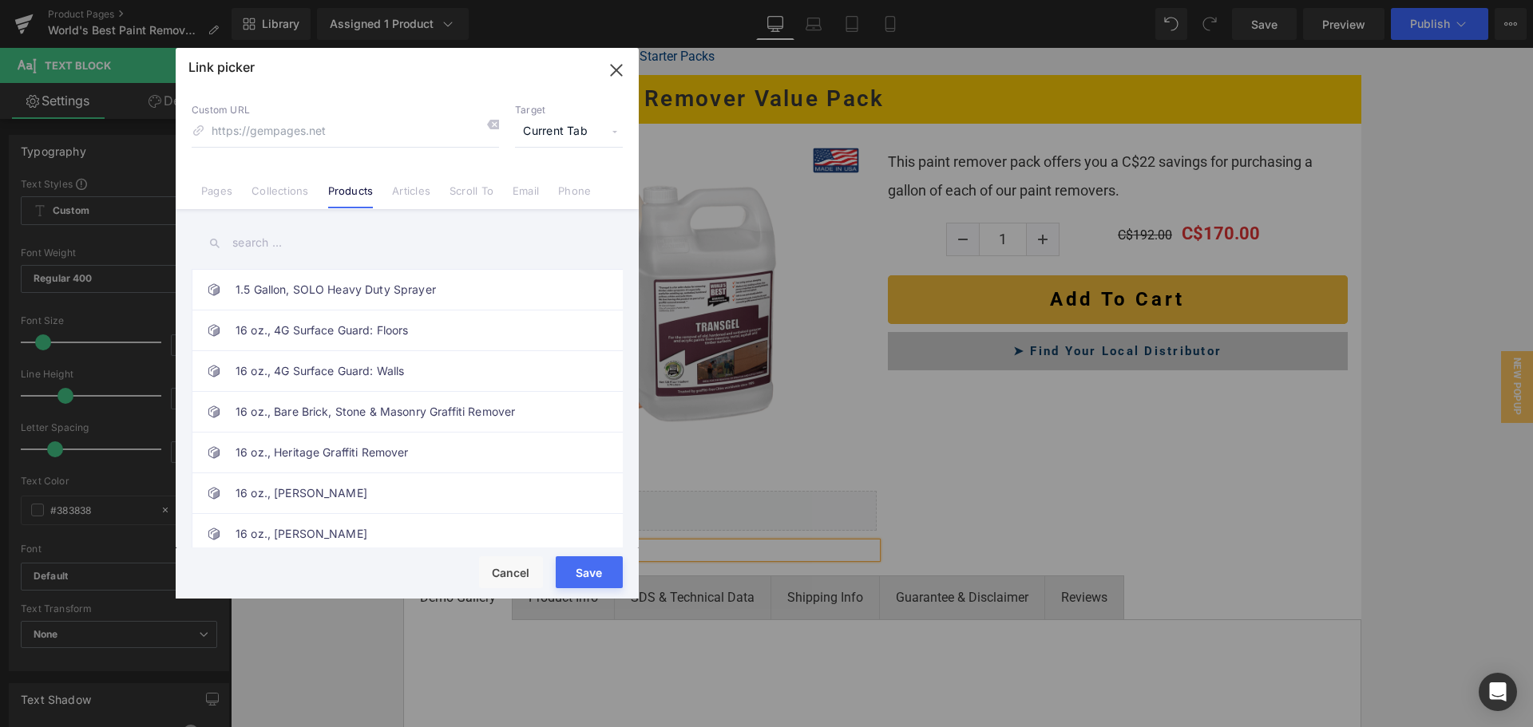
click at [336, 242] on input "text" at bounding box center [407, 243] width 431 height 36
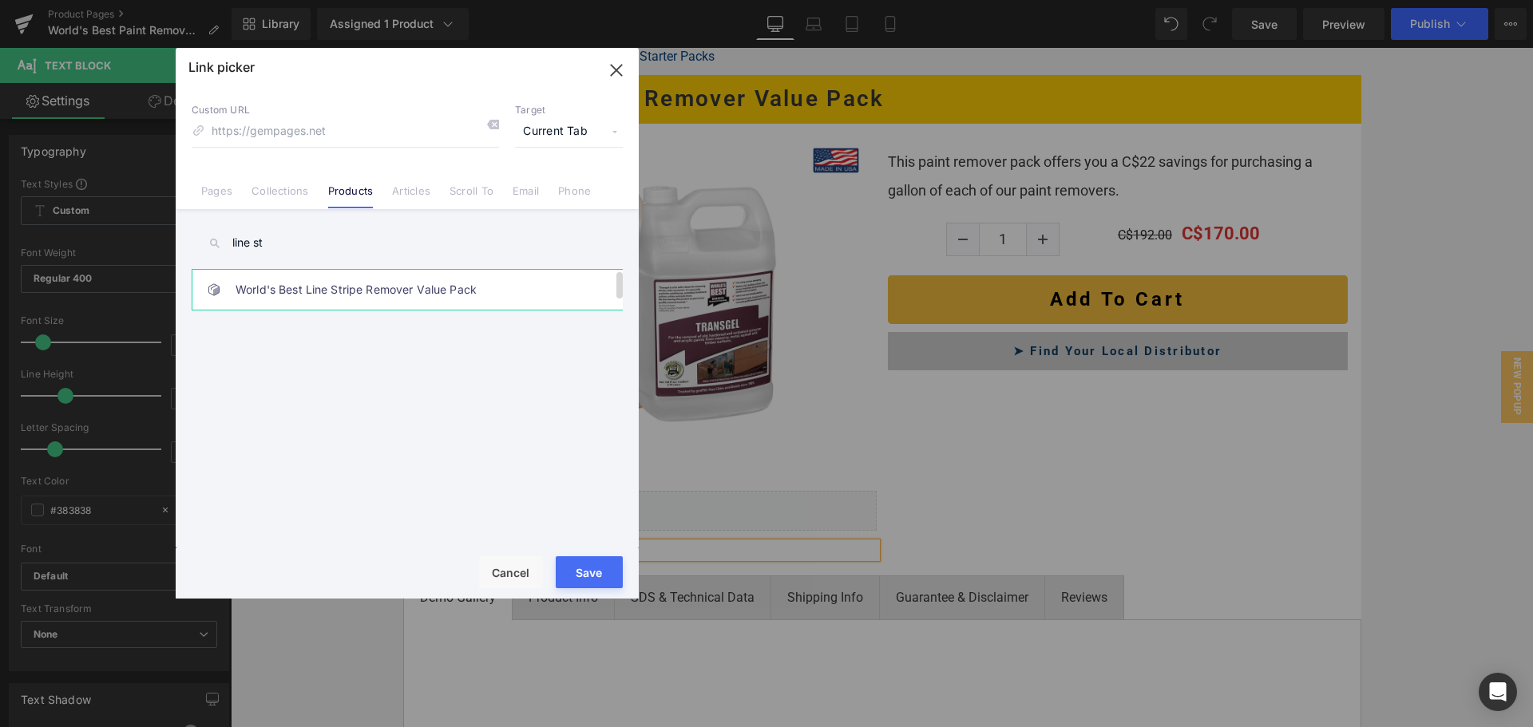
type input "line st"
click at [382, 293] on link "World's Best Line Stripe Remover Value Pack" at bounding box center [411, 290] width 351 height 40
click at [576, 577] on button "Save" at bounding box center [589, 573] width 67 height 32
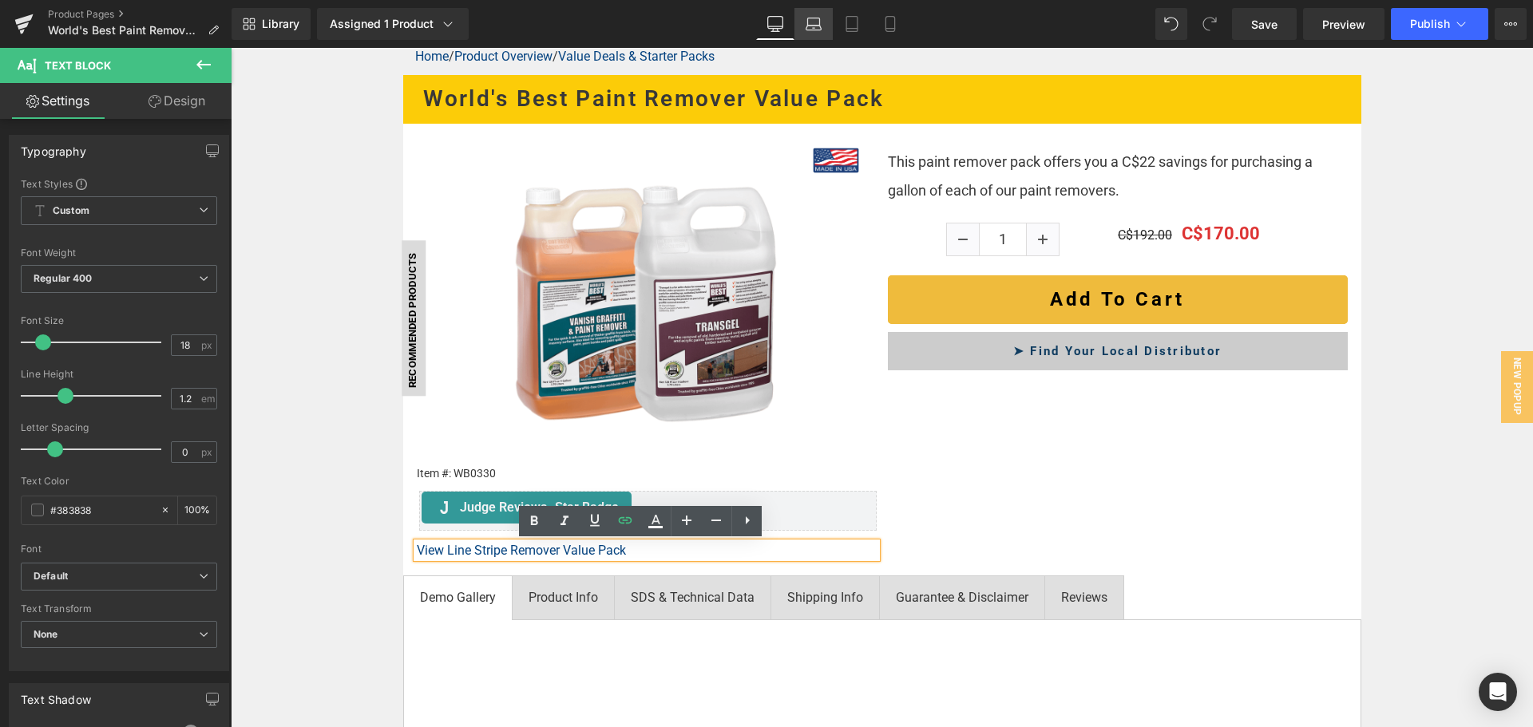
click at [818, 16] on icon at bounding box center [814, 24] width 16 height 16
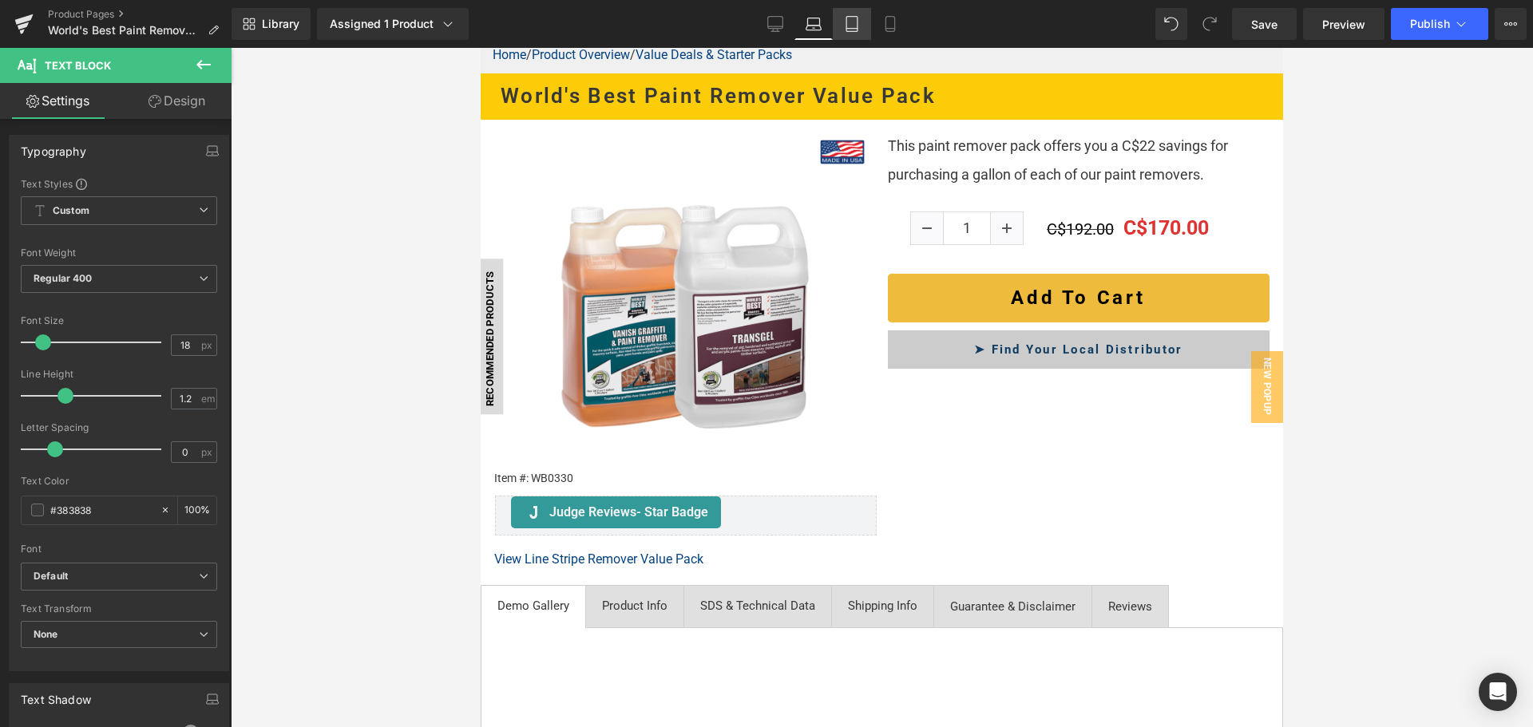
click at [850, 22] on icon at bounding box center [852, 24] width 16 height 16
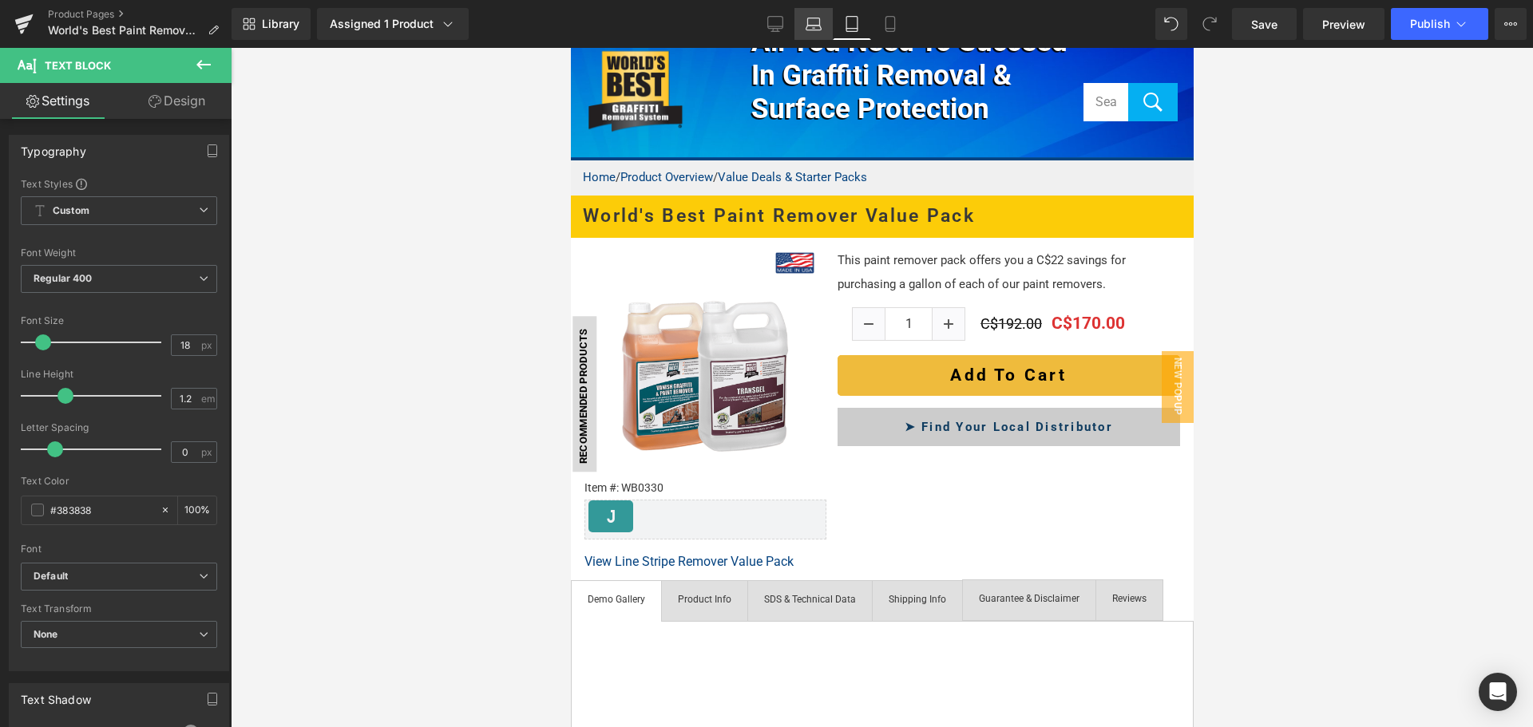
click at [810, 26] on icon at bounding box center [814, 24] width 16 height 16
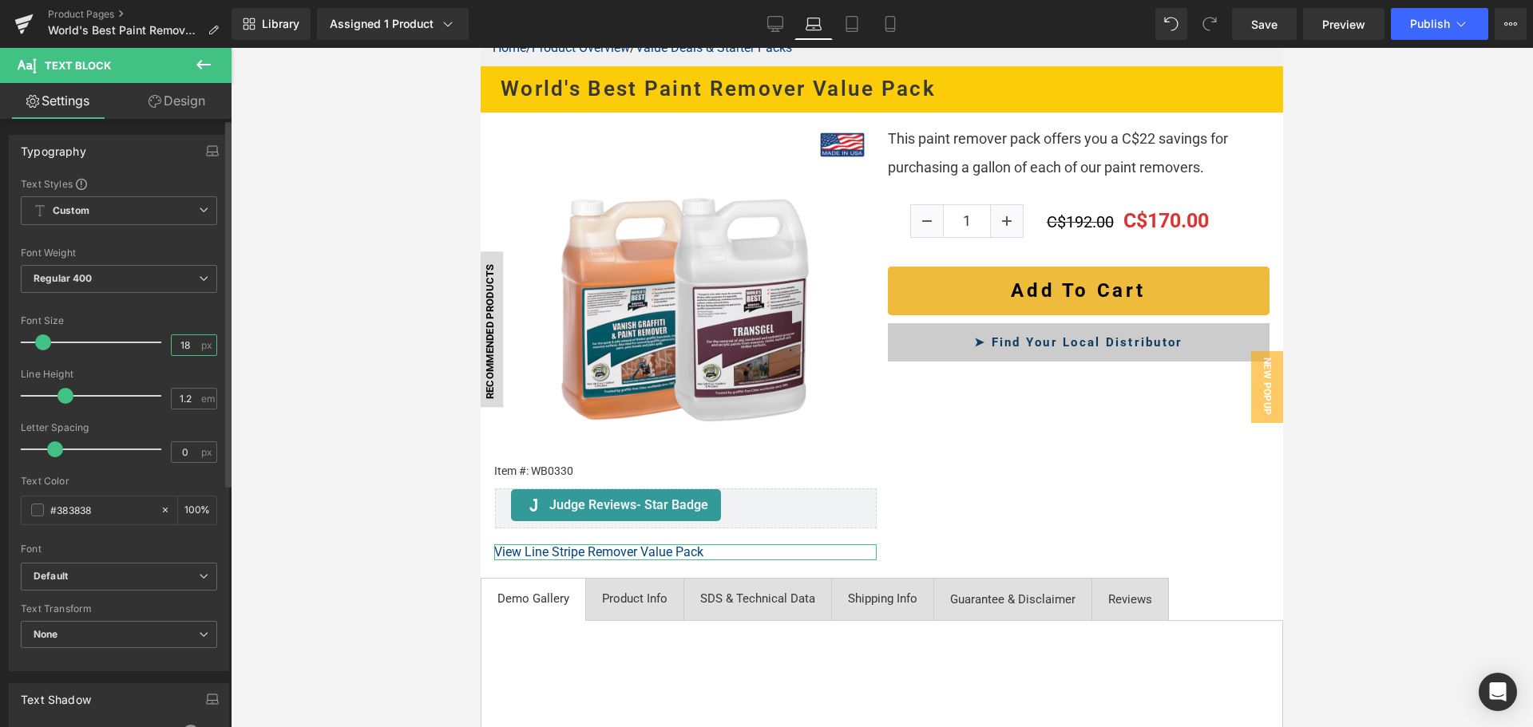
click at [184, 347] on input "18" at bounding box center [186, 345] width 28 height 20
click at [850, 29] on icon at bounding box center [851, 29] width 11 height 0
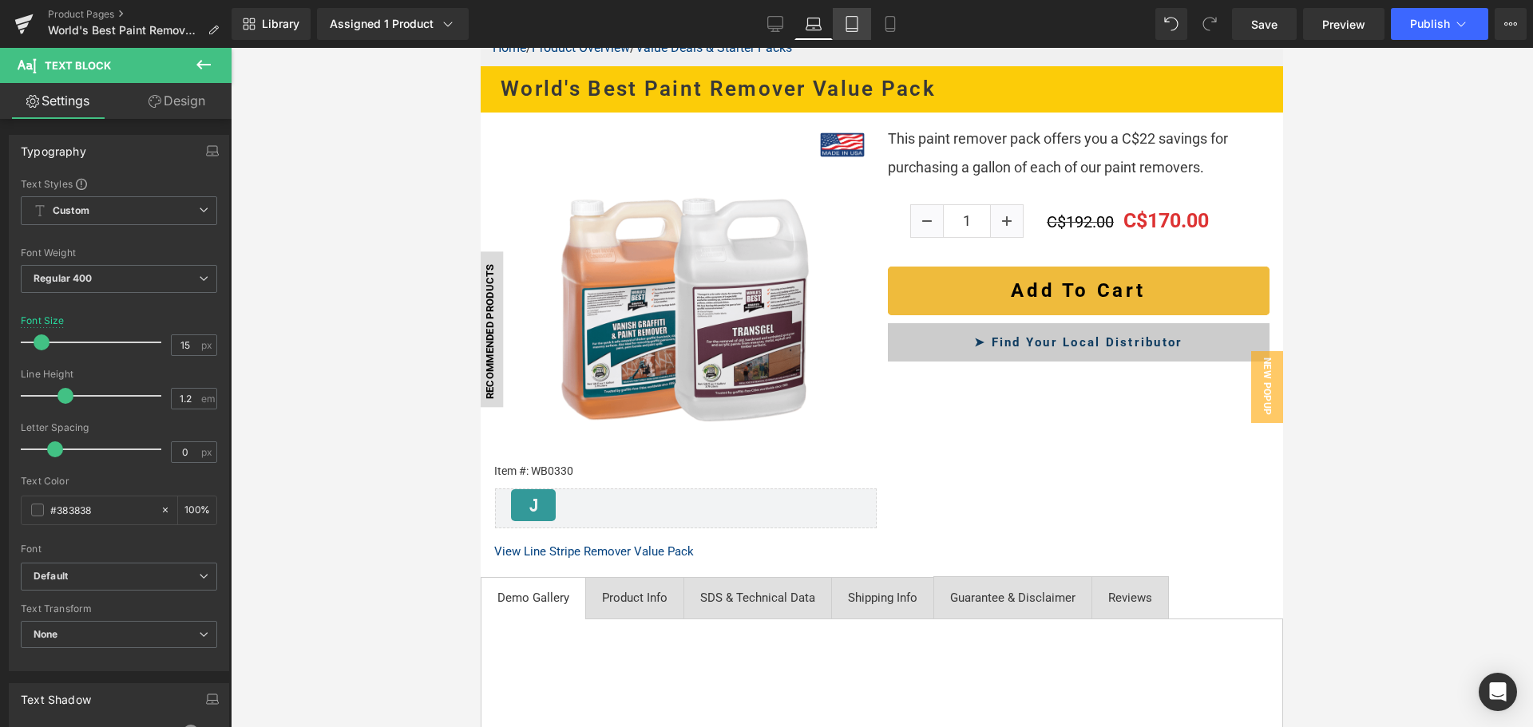
scroll to position [46, 0]
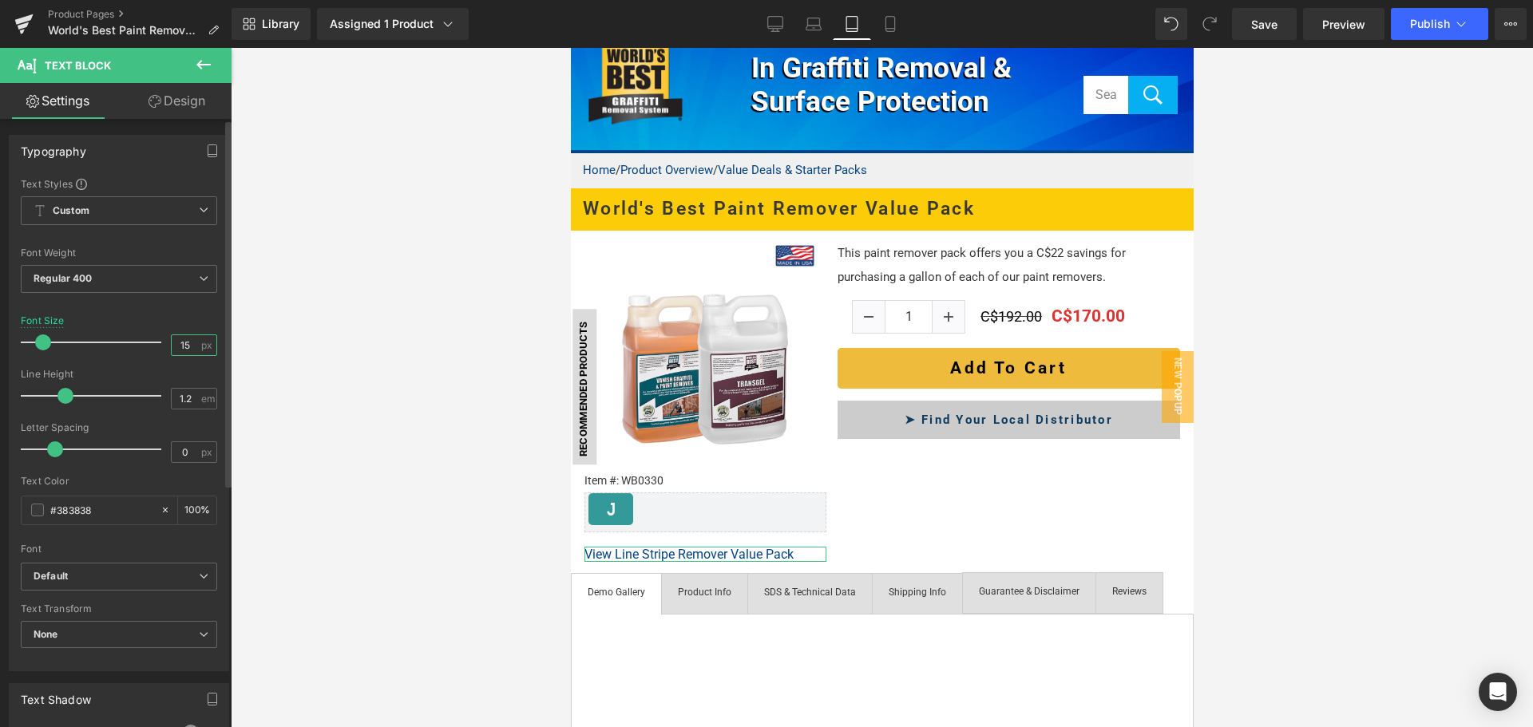
click at [180, 343] on input "15" at bounding box center [186, 345] width 28 height 20
click at [891, 30] on icon at bounding box center [890, 24] width 16 height 16
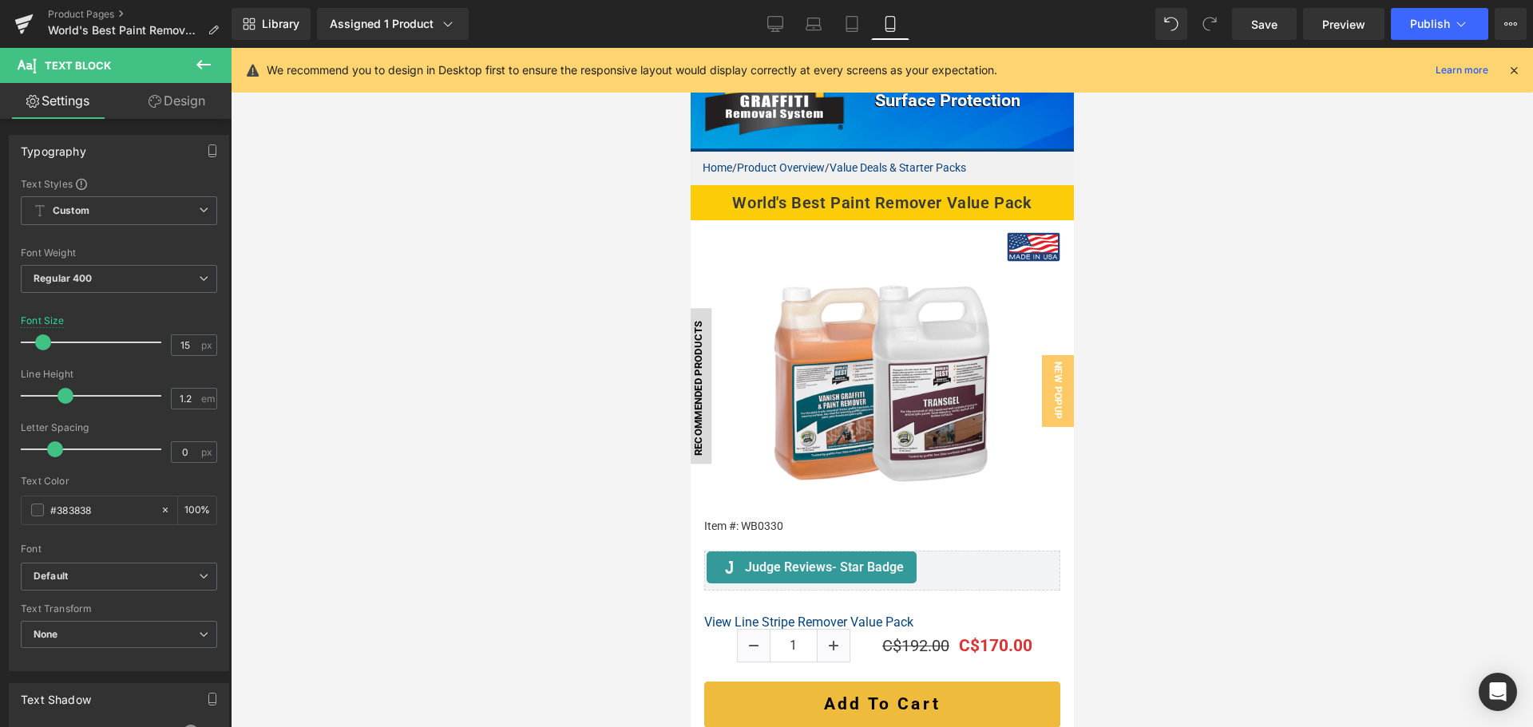
scroll to position [102, 0]
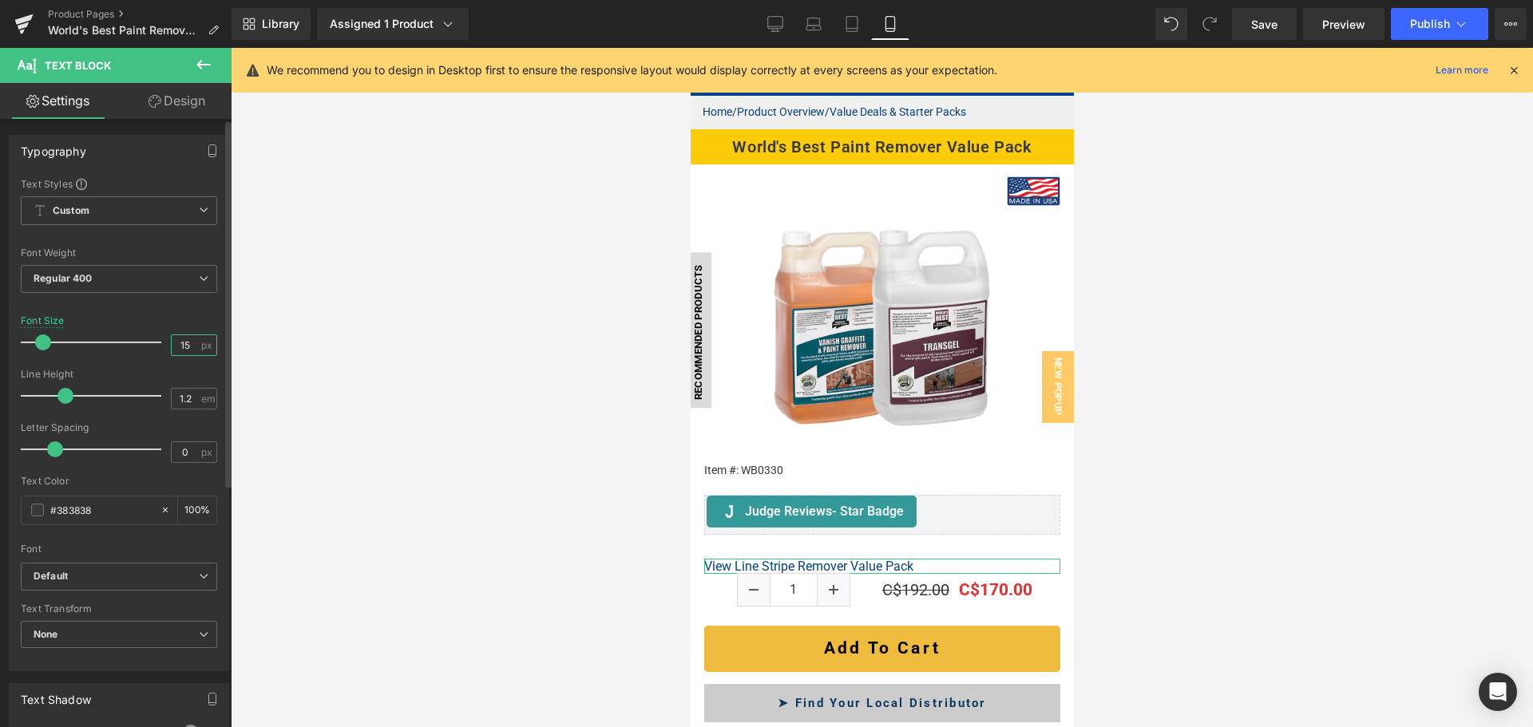
click at [179, 347] on input "15" at bounding box center [186, 345] width 28 height 20
type input "15"
click at [568, 542] on div at bounding box center [882, 388] width 1302 height 680
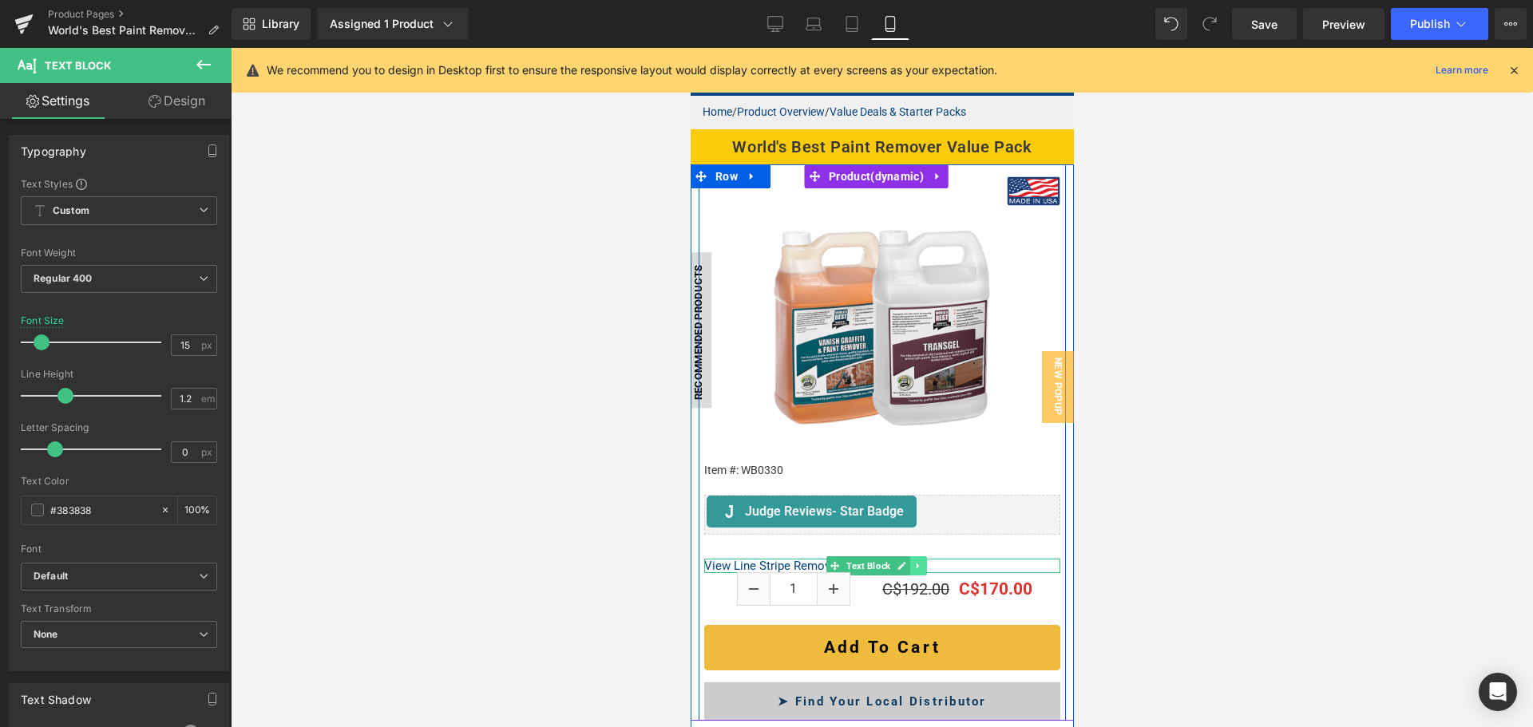
click at [913, 561] on icon at bounding box center [917, 566] width 9 height 10
click at [909, 561] on icon at bounding box center [909, 565] width 9 height 9
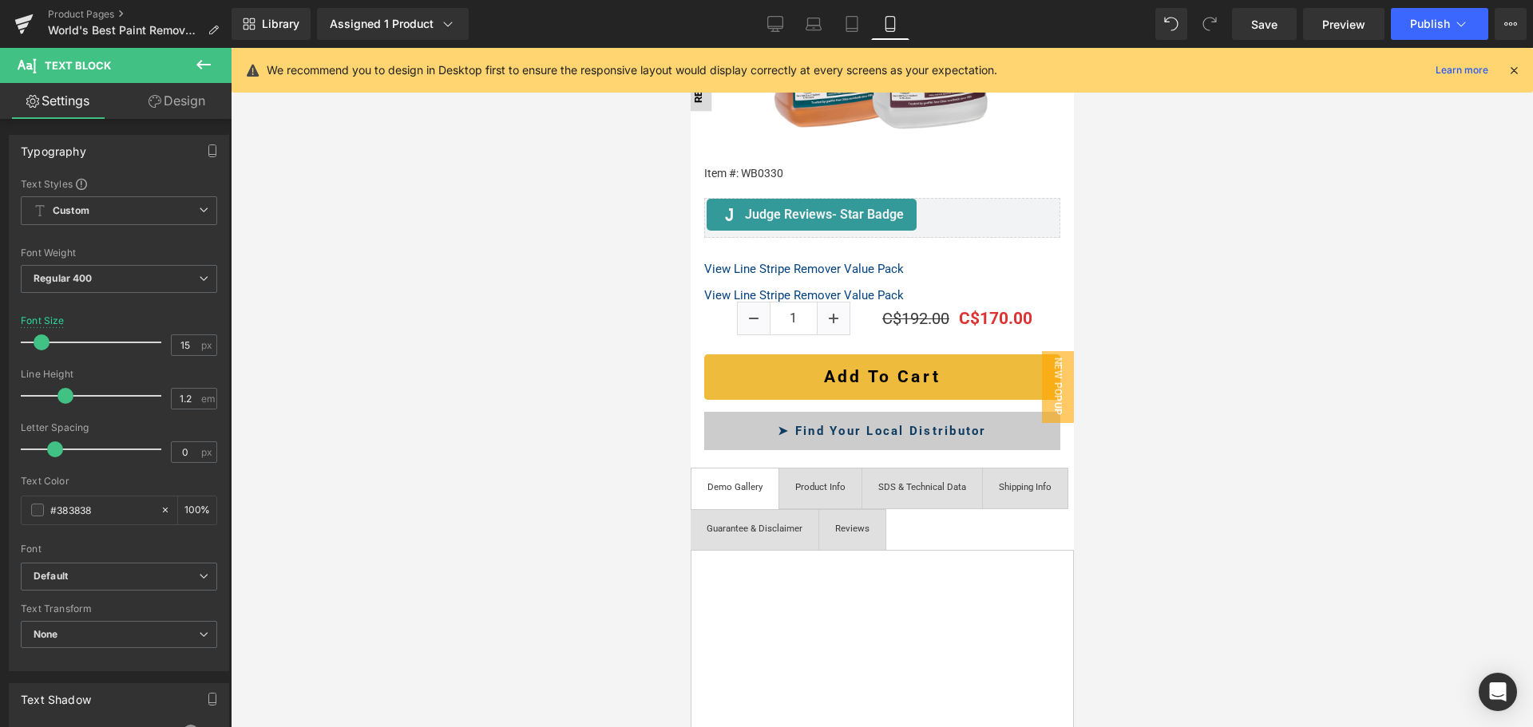
scroll to position [320, 0]
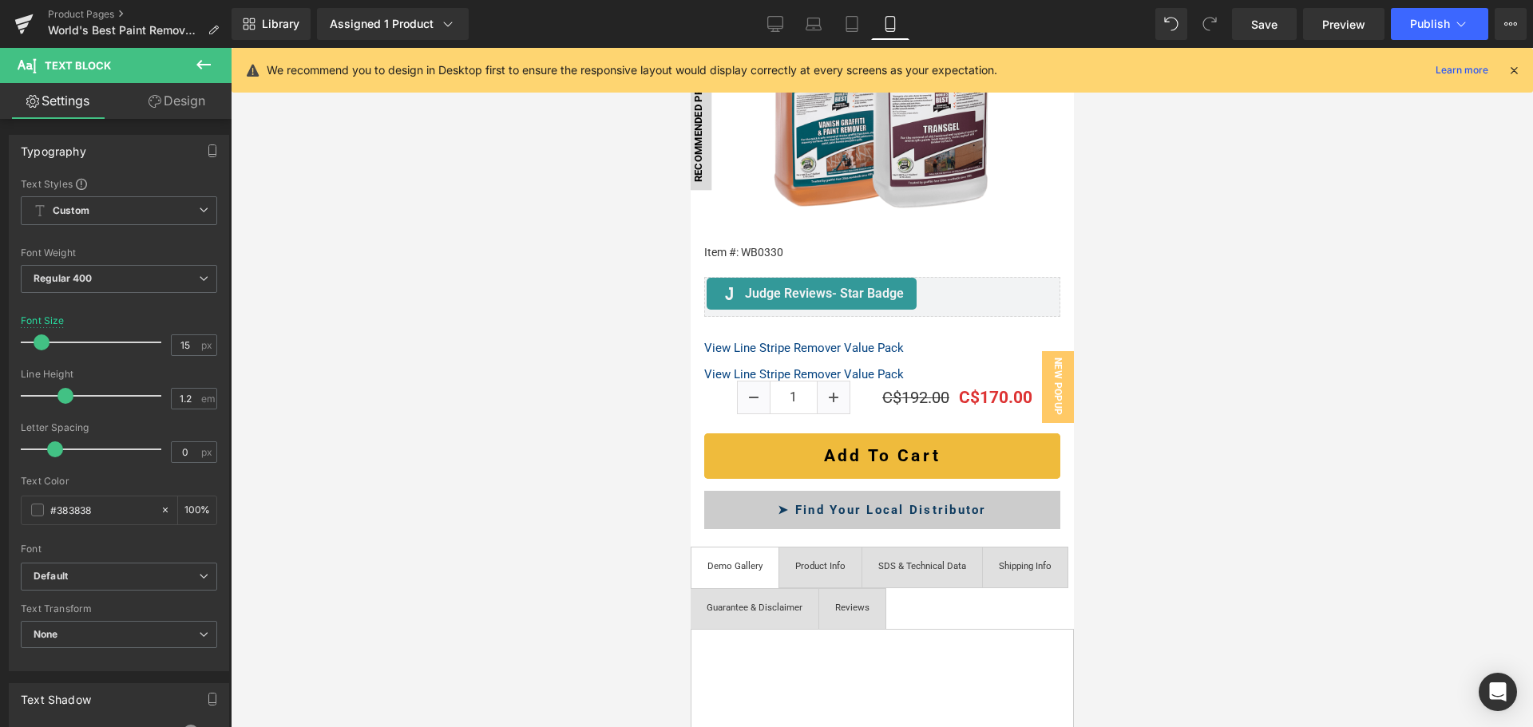
click at [1256, 354] on div at bounding box center [882, 388] width 1302 height 680
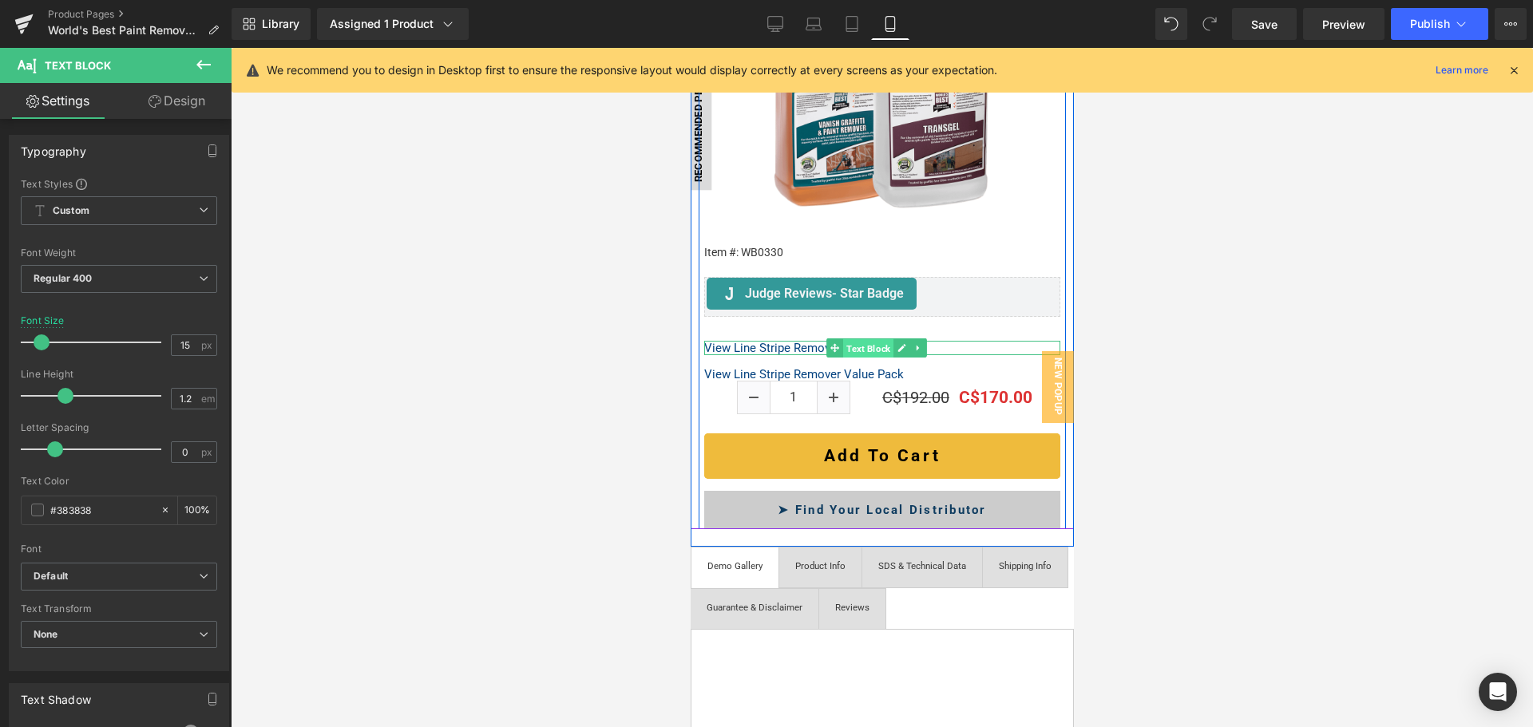
click at [853, 339] on span "Text Block" at bounding box center [867, 348] width 50 height 19
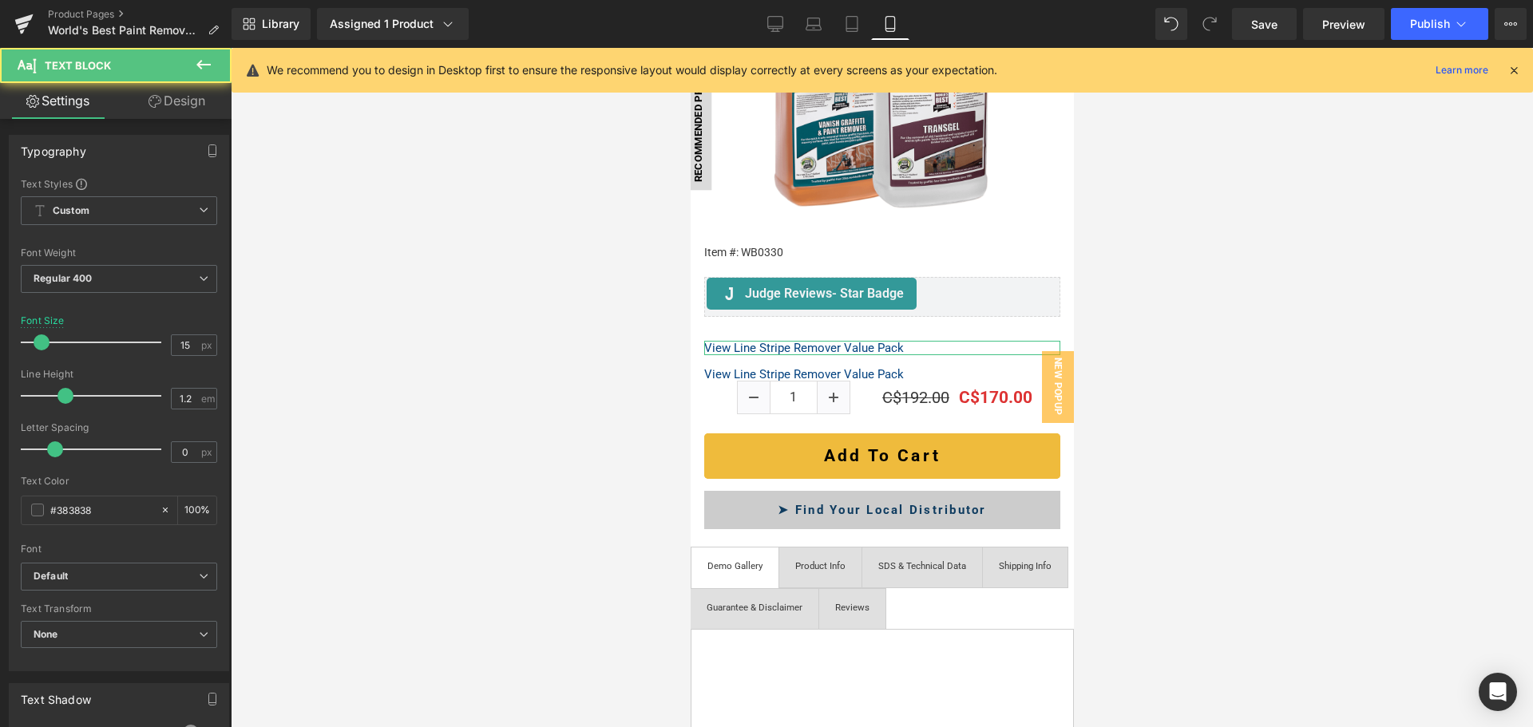
click at [183, 104] on link "Design" at bounding box center [177, 101] width 116 height 36
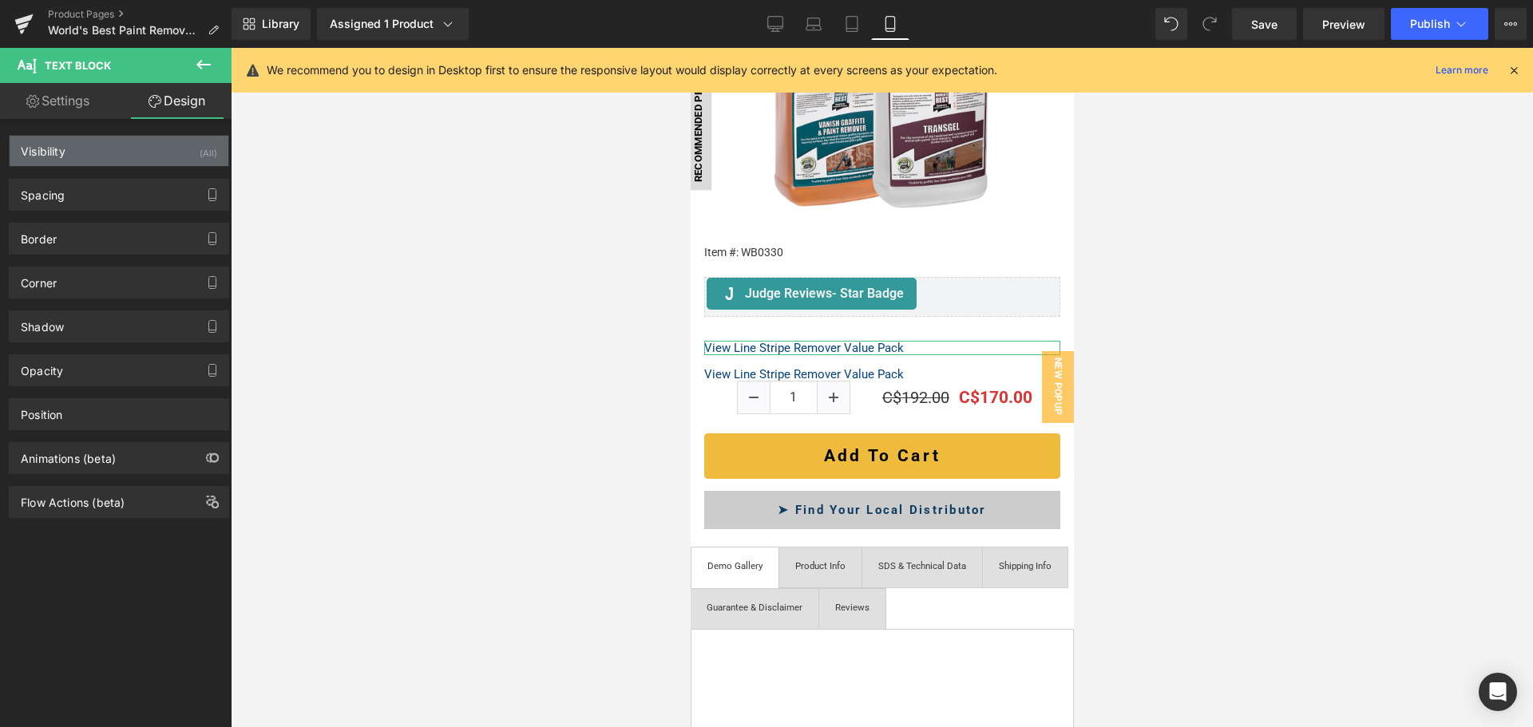
click at [132, 157] on div "Visibility (All)" at bounding box center [119, 151] width 219 height 30
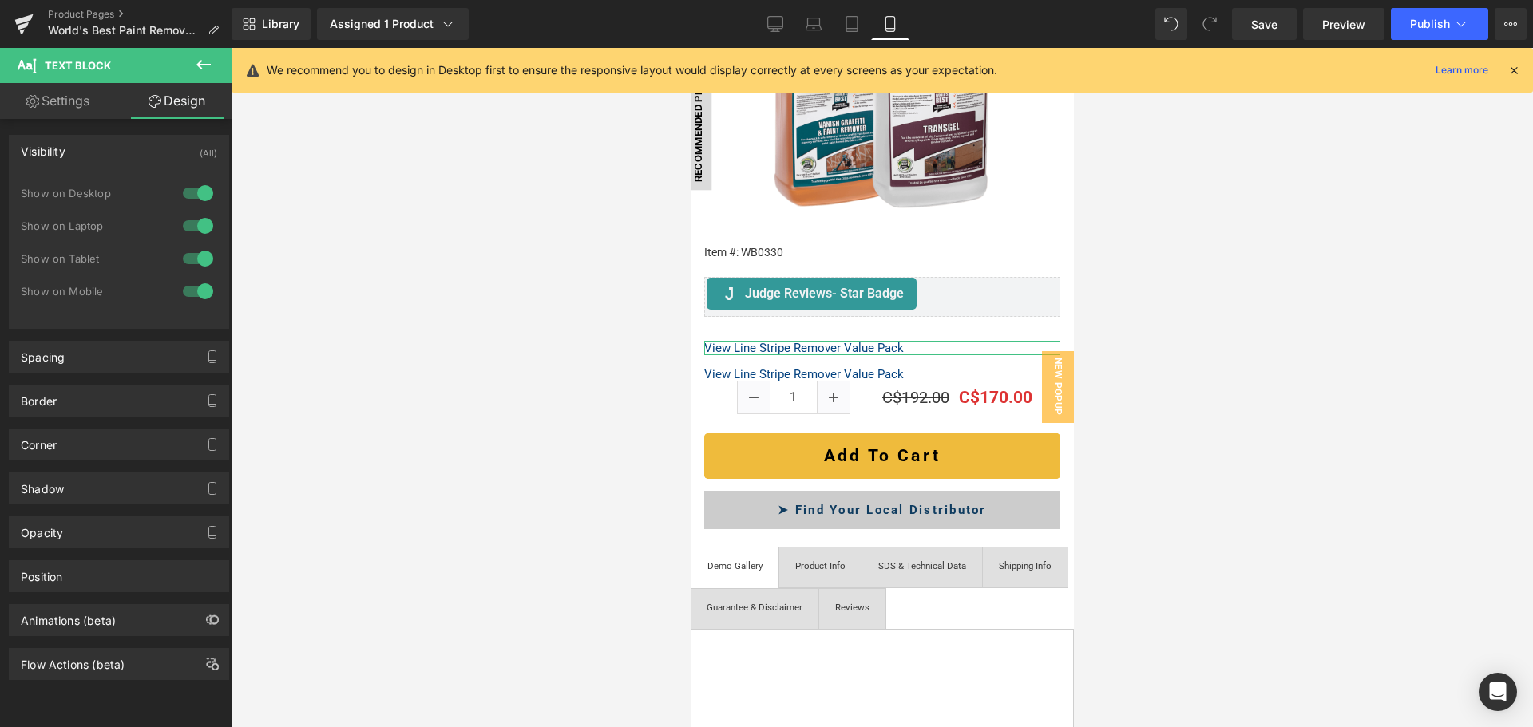
click at [192, 288] on div at bounding box center [198, 292] width 38 height 26
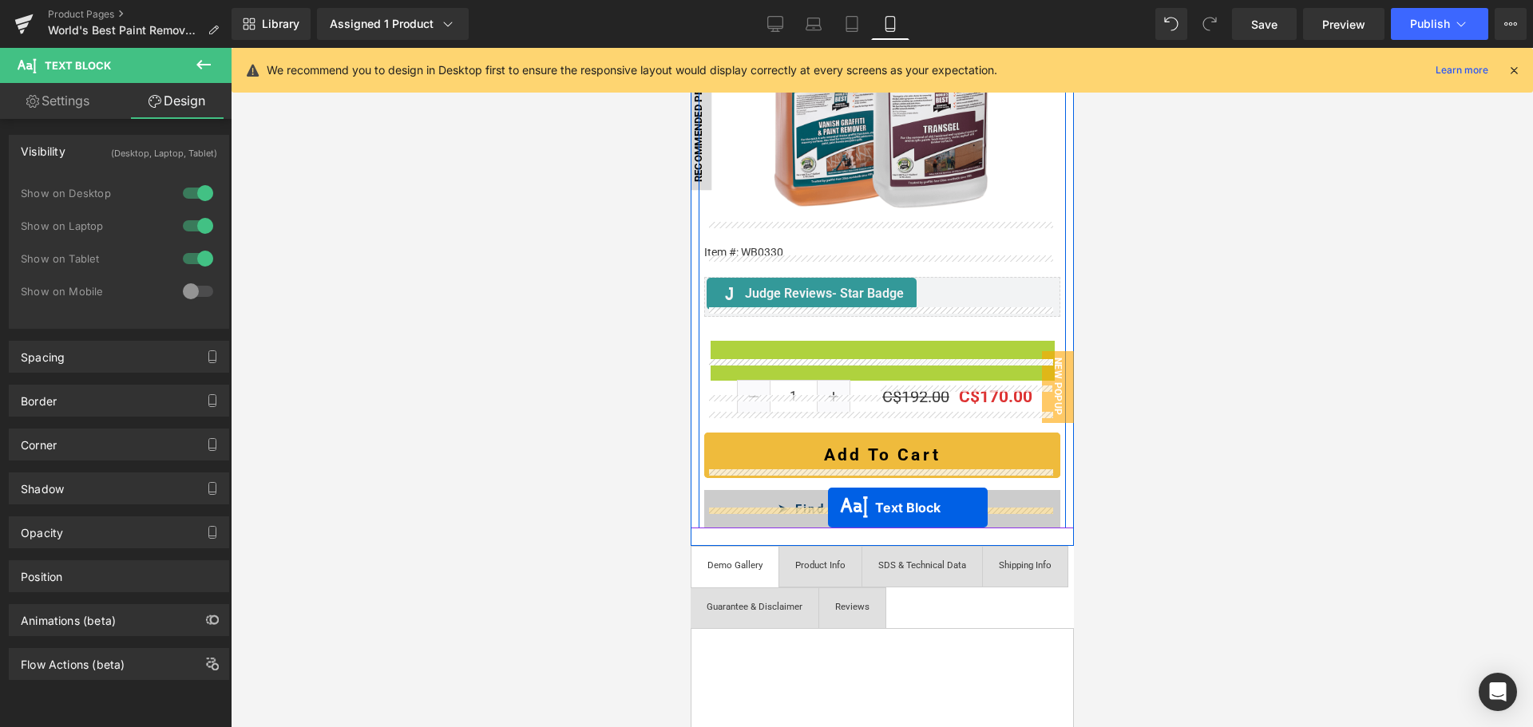
drag, startPoint x: 849, startPoint y: 323, endPoint x: 827, endPoint y: 508, distance: 185.7
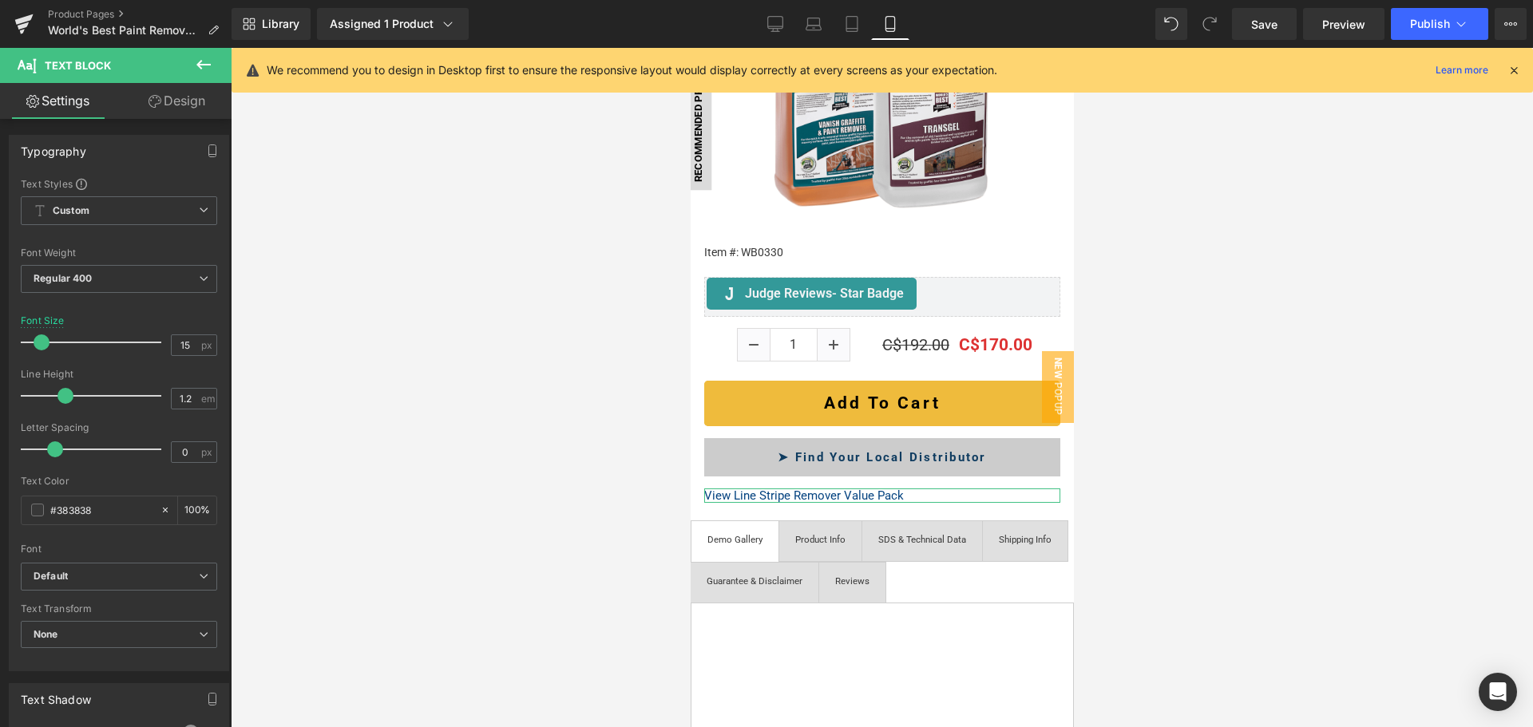
click at [197, 94] on link "Design" at bounding box center [177, 101] width 116 height 36
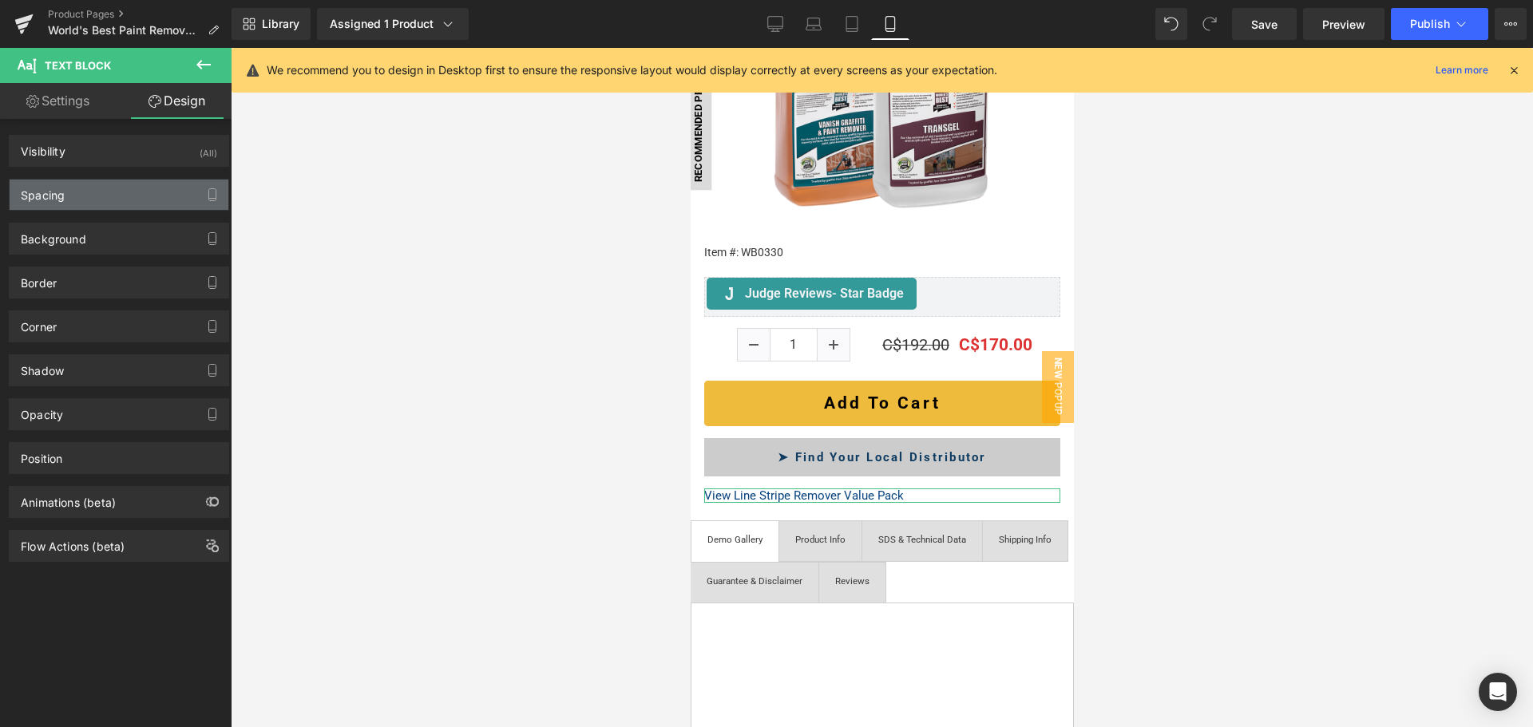
click at [113, 192] on div "Spacing" at bounding box center [119, 195] width 219 height 30
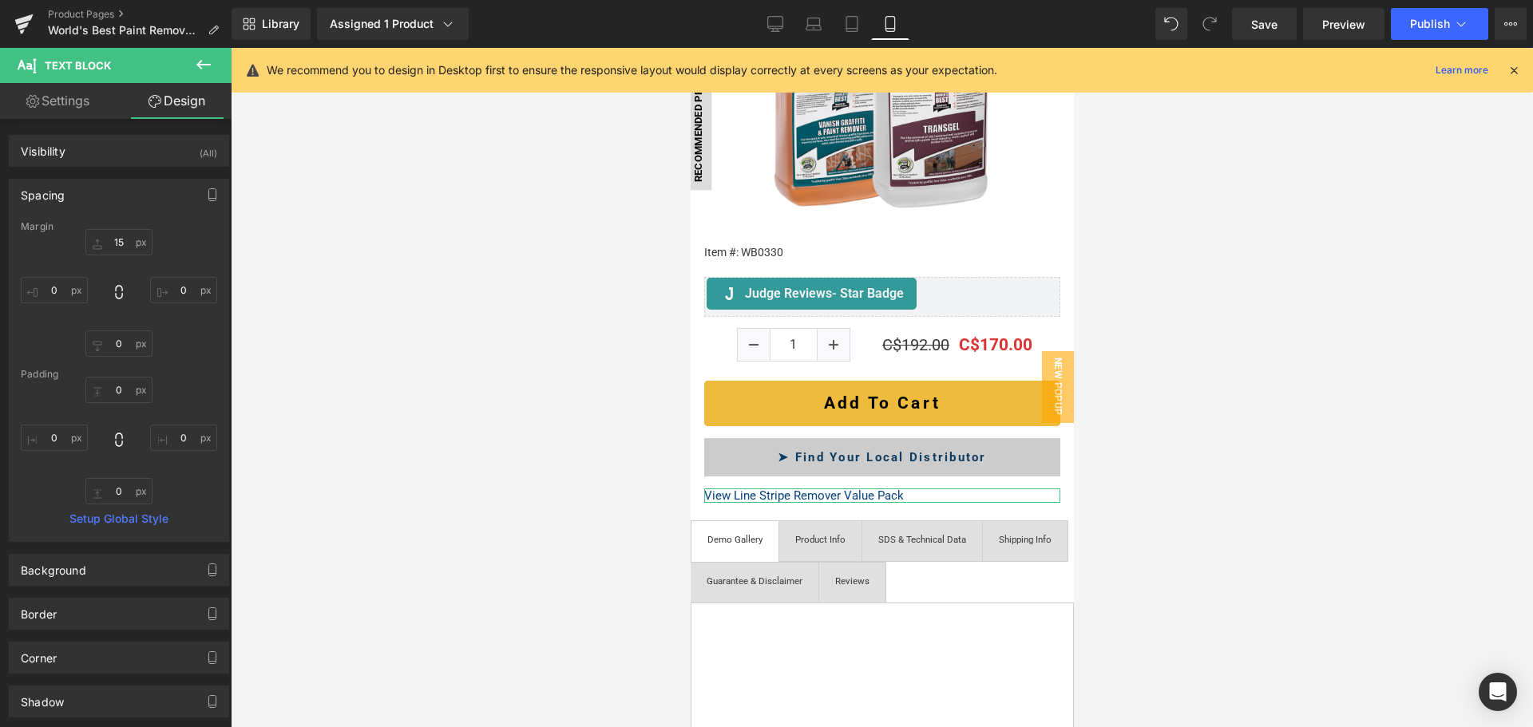
click at [118, 168] on div "Spacing [GEOGRAPHIC_DATA] [GEOGRAPHIC_DATA] Setup Global Style" at bounding box center [119, 354] width 239 height 375
click at [121, 163] on div "Visibility (All)" at bounding box center [119, 151] width 219 height 30
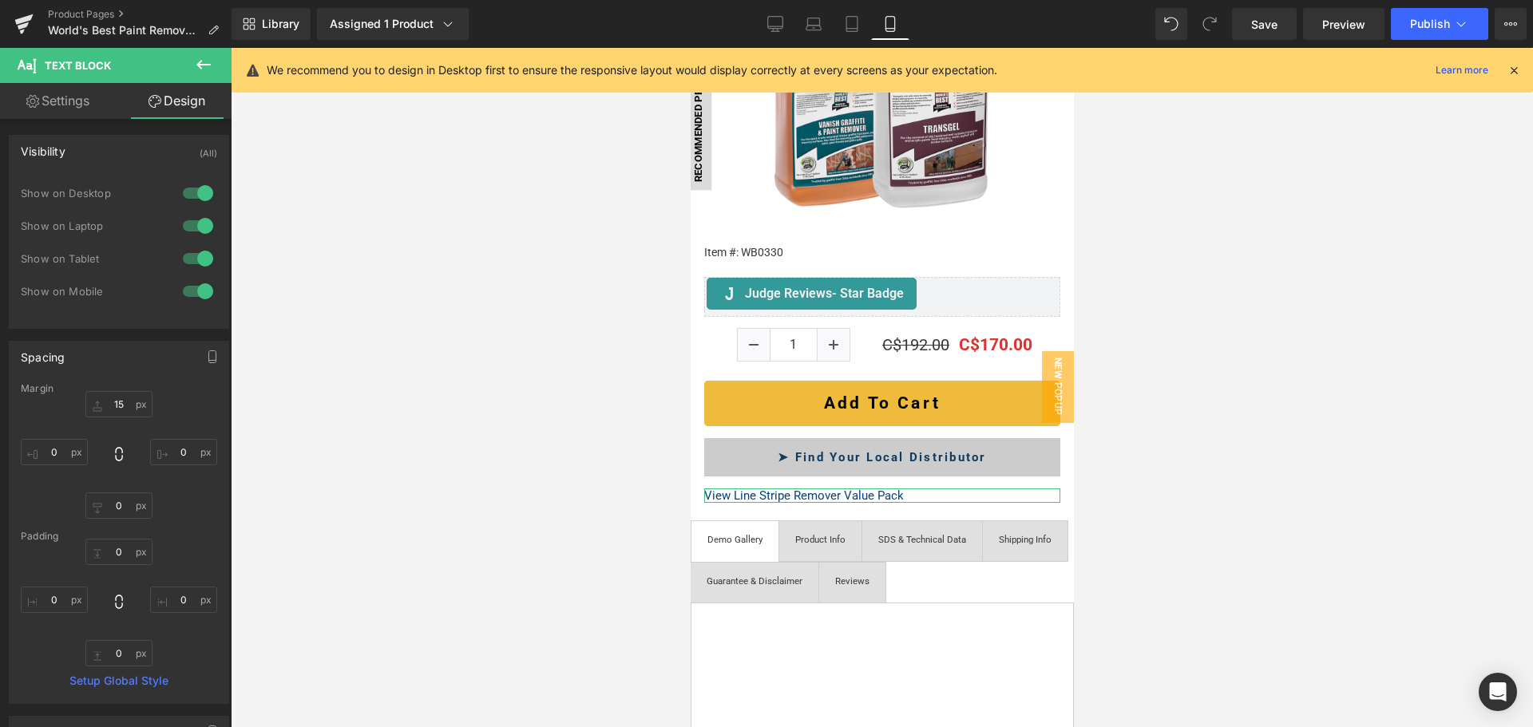
drag, startPoint x: 192, startPoint y: 255, endPoint x: 193, endPoint y: 224, distance: 30.4
click at [192, 255] on div at bounding box center [198, 259] width 38 height 26
click at [193, 224] on div at bounding box center [198, 226] width 38 height 26
click at [200, 192] on div at bounding box center [198, 193] width 38 height 26
click at [773, 19] on icon at bounding box center [775, 24] width 16 height 16
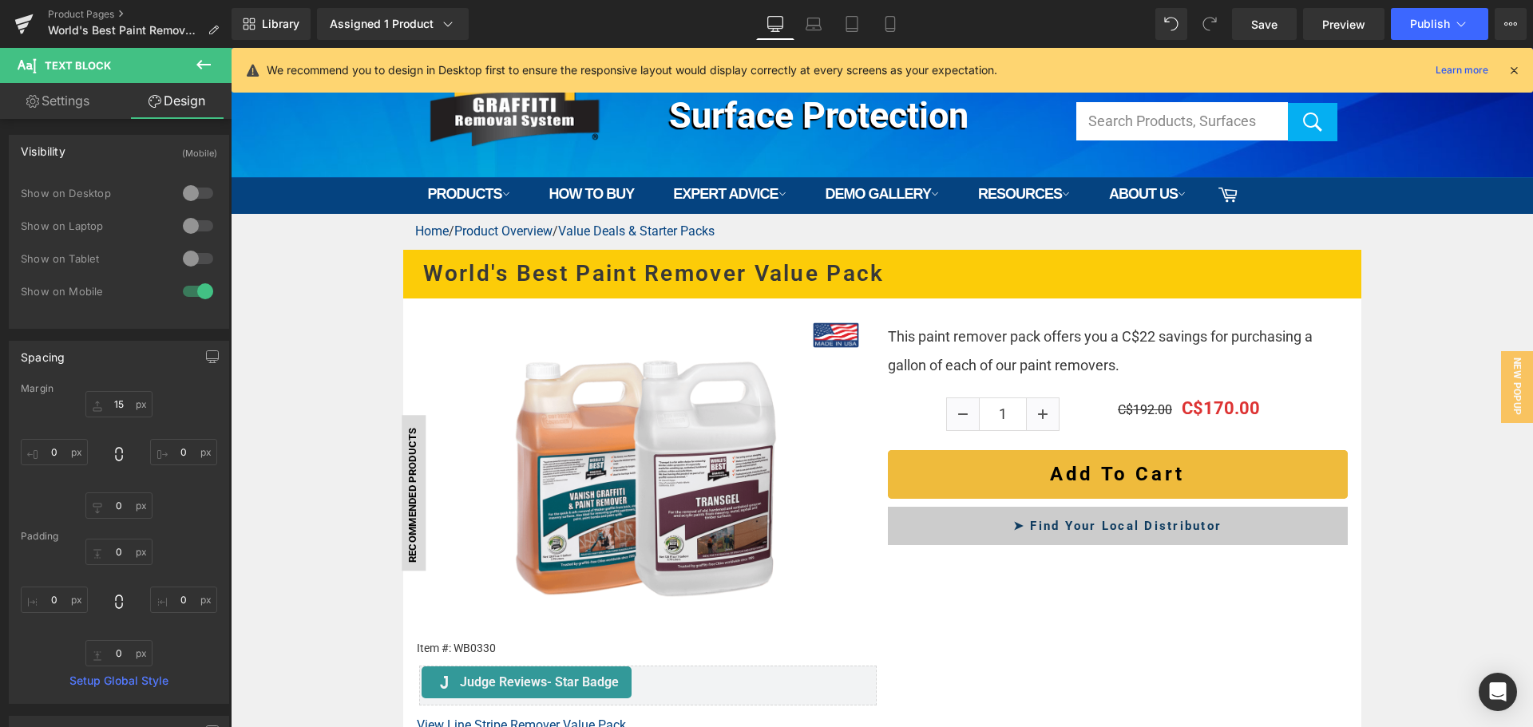
scroll to position [160, 0]
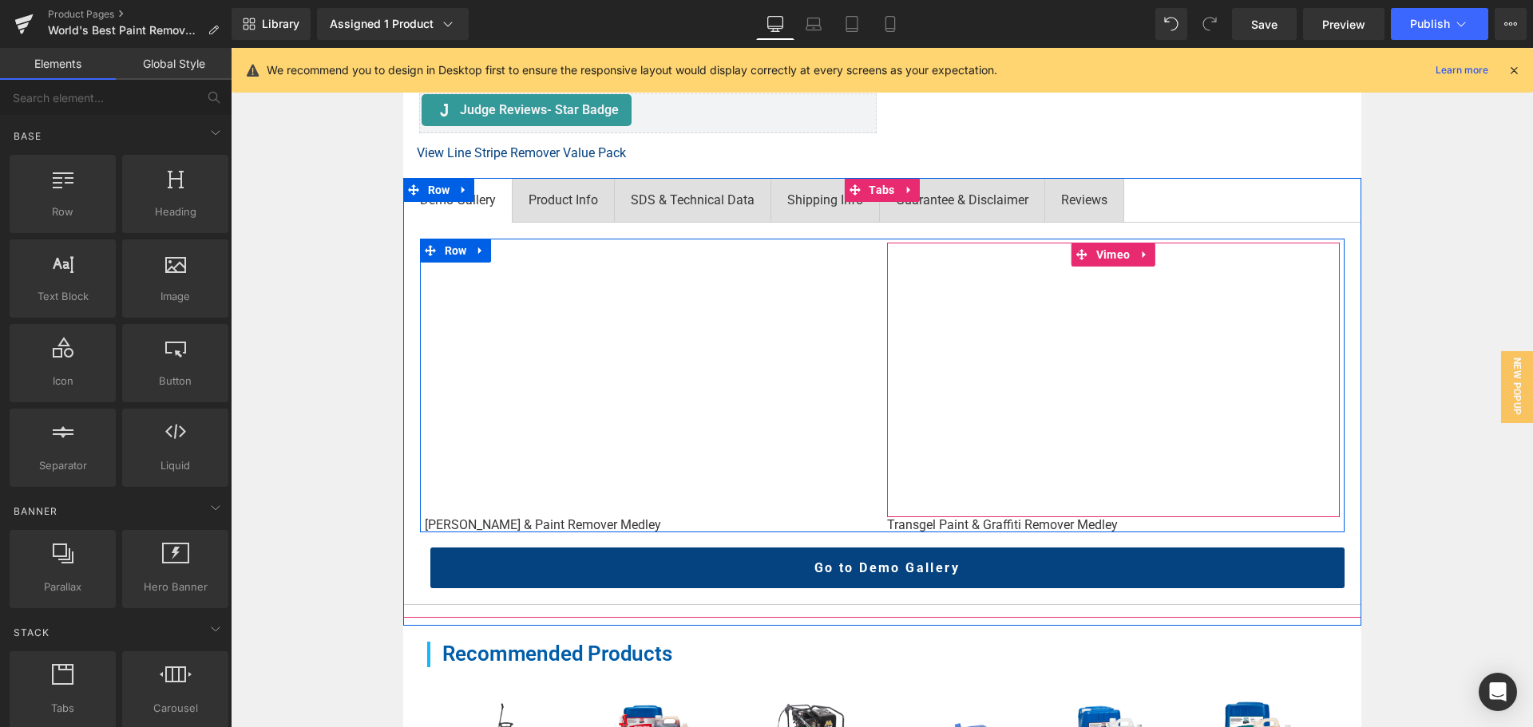
scroll to position [639, 0]
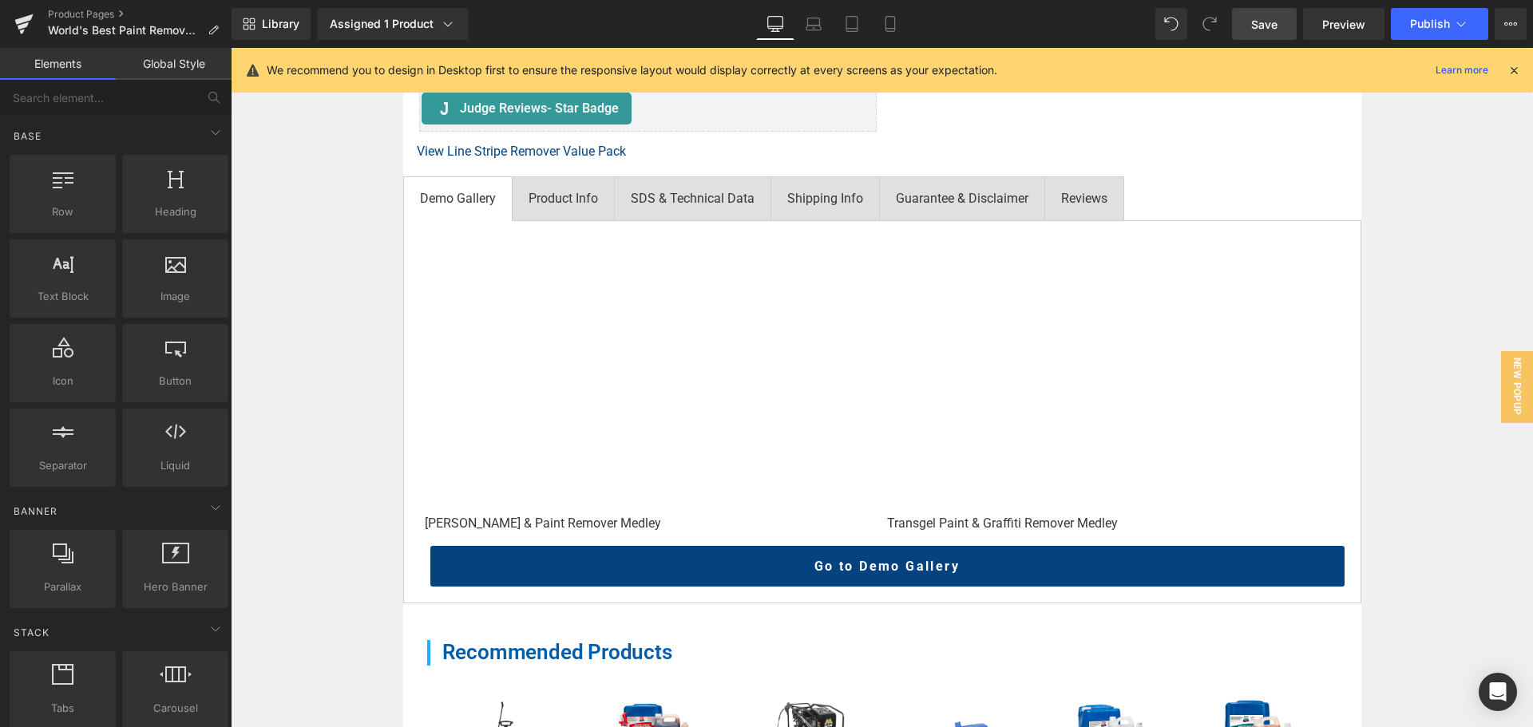
click at [1272, 28] on span "Save" at bounding box center [1264, 24] width 26 height 17
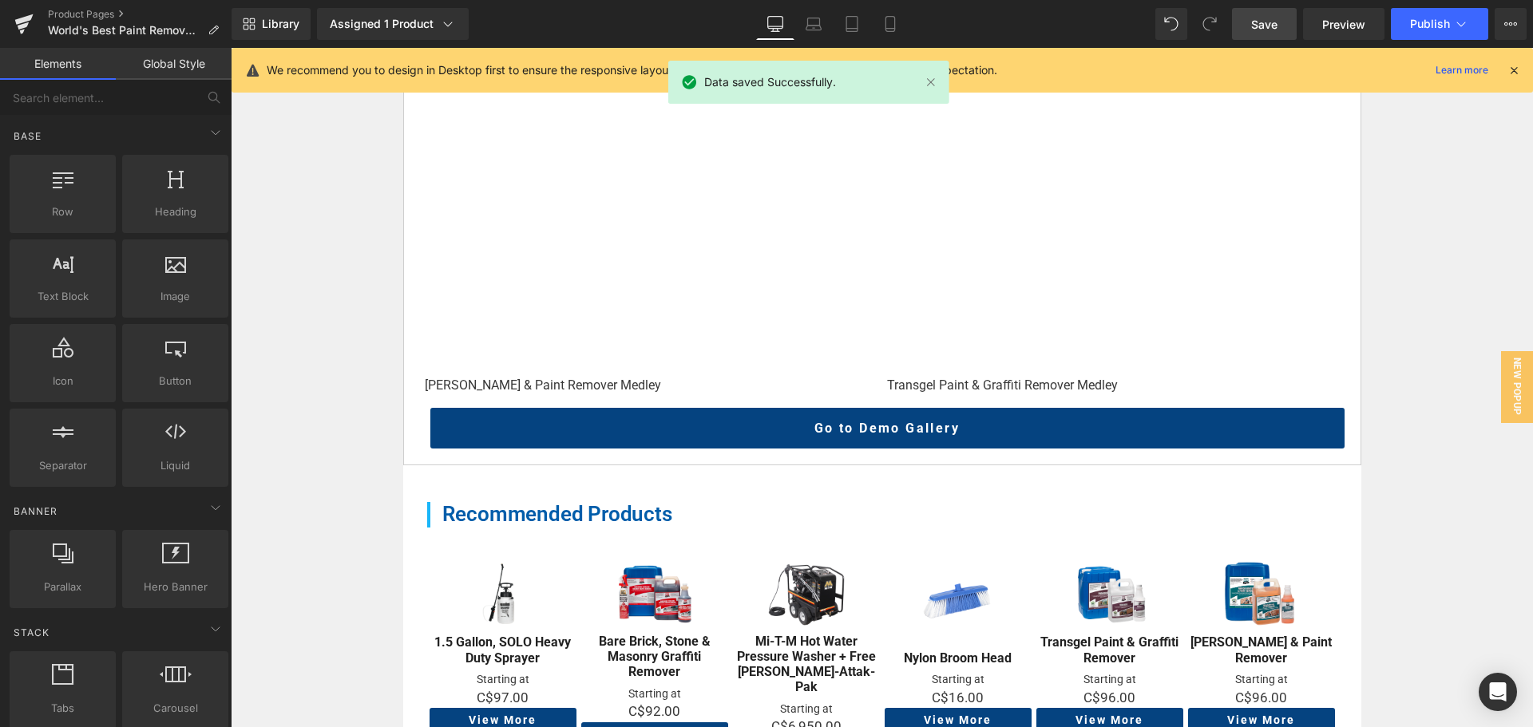
scroll to position [559, 0]
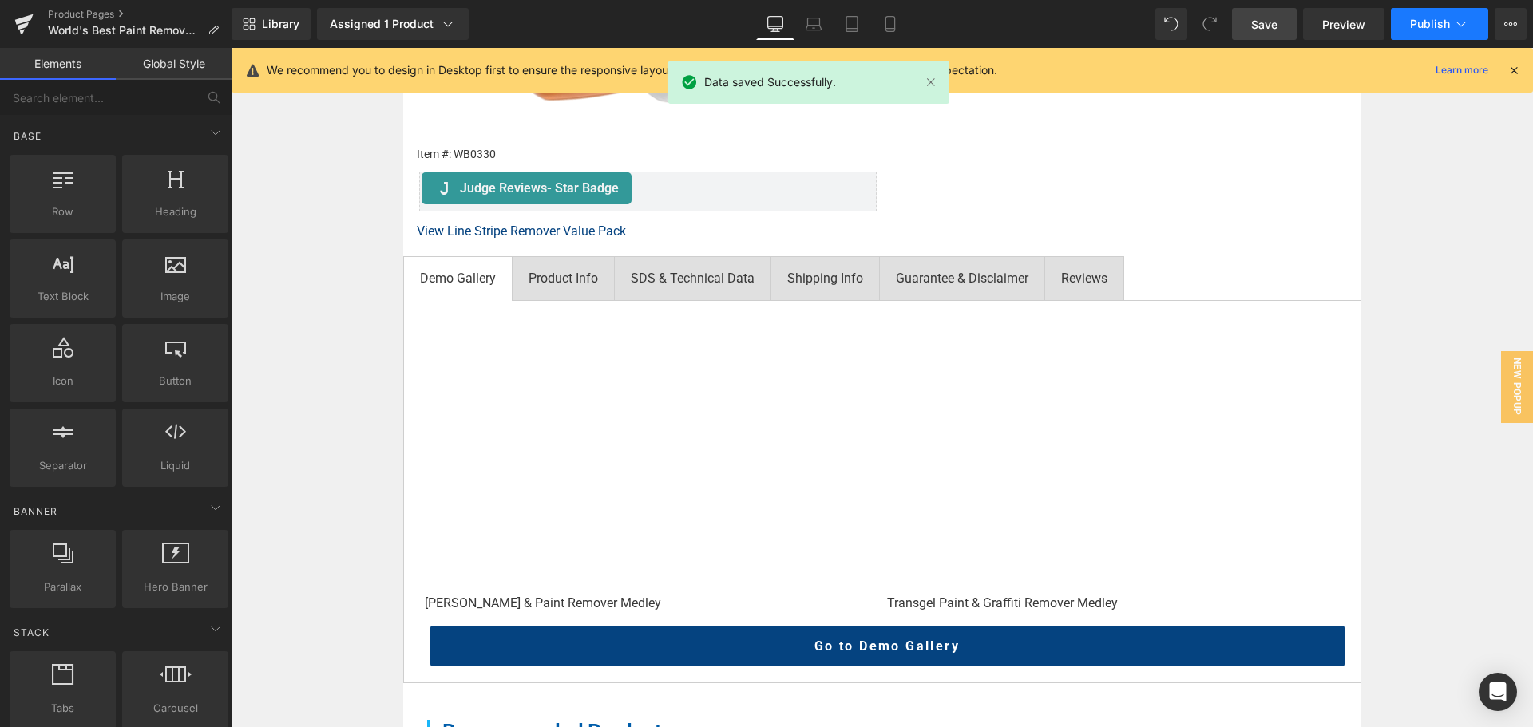
click at [1418, 20] on span "Publish" at bounding box center [1430, 24] width 40 height 13
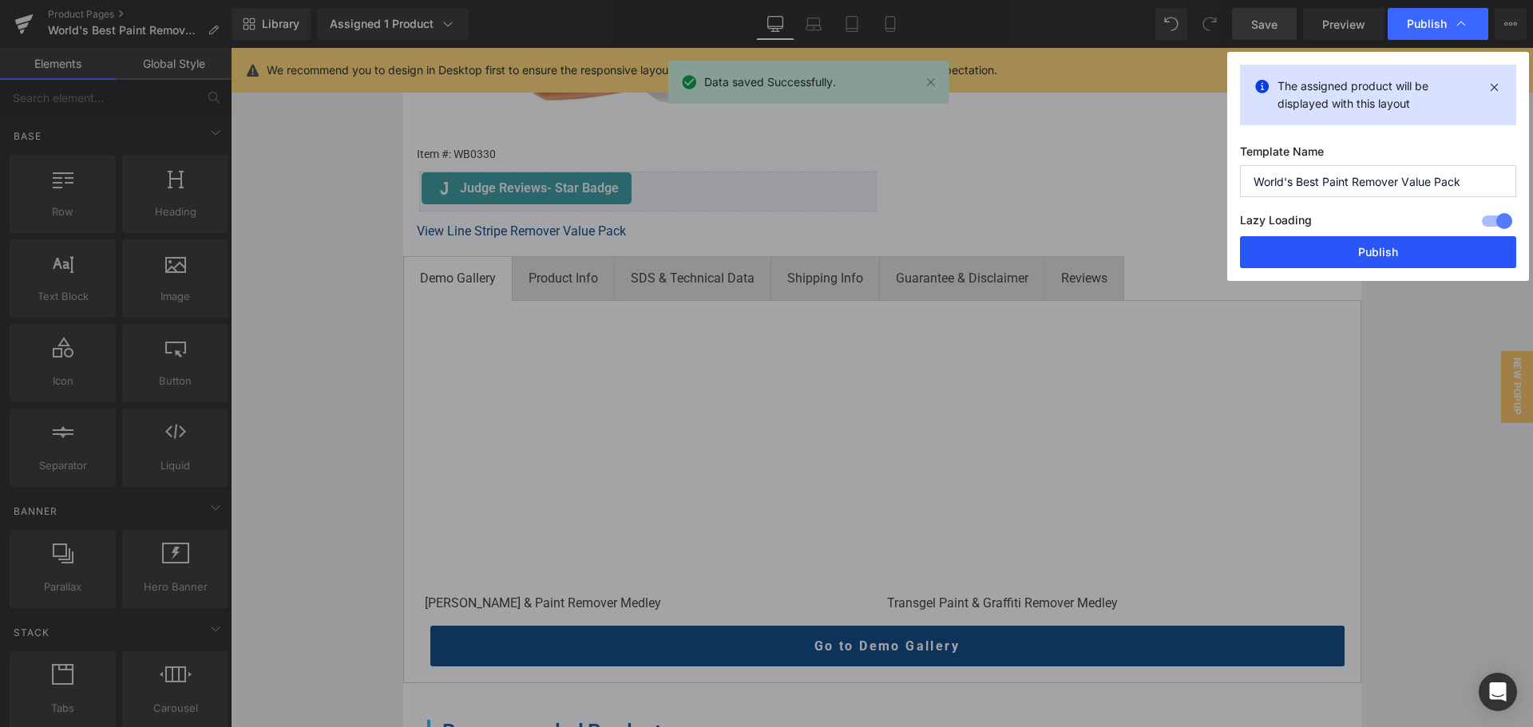
click at [1416, 246] on button "Publish" at bounding box center [1378, 252] width 276 height 32
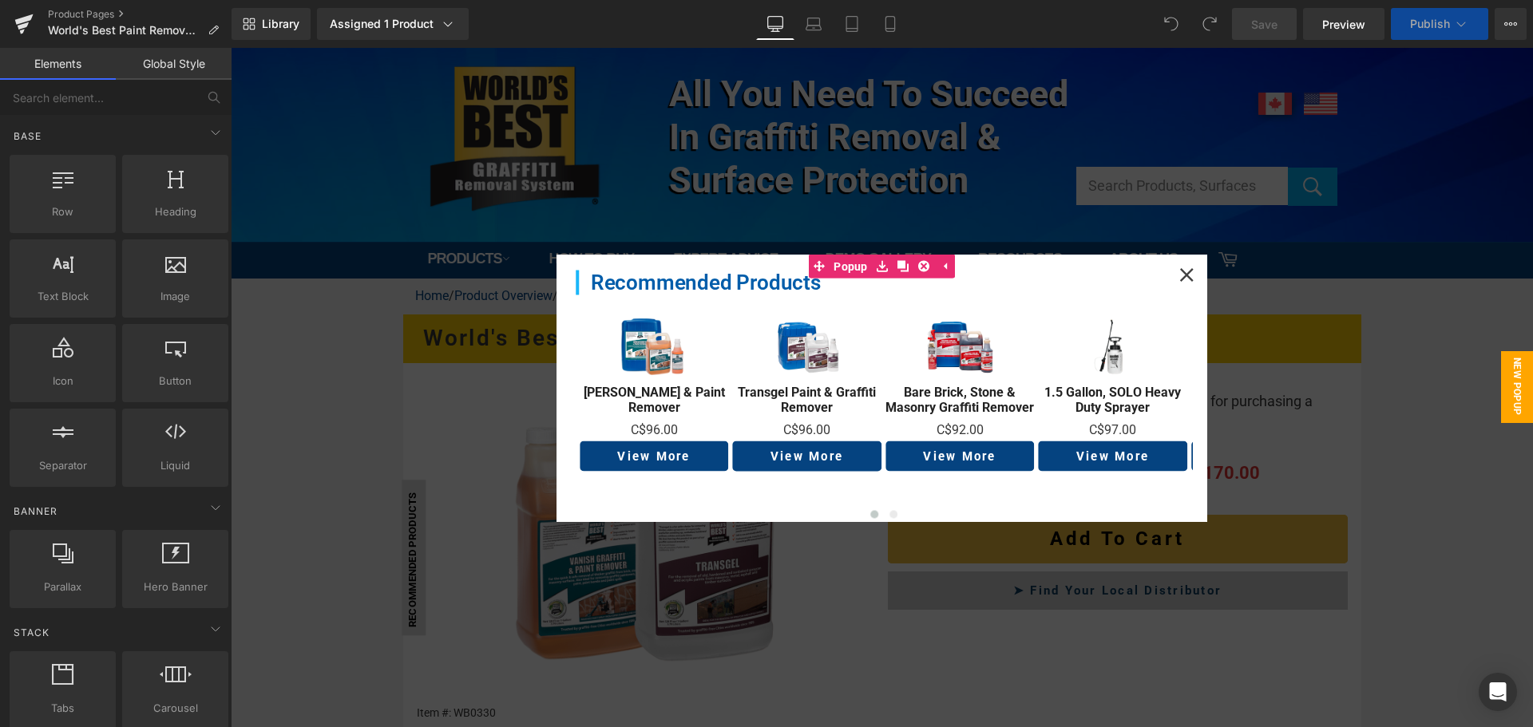
click at [1180, 276] on icon at bounding box center [1187, 275] width 14 height 14
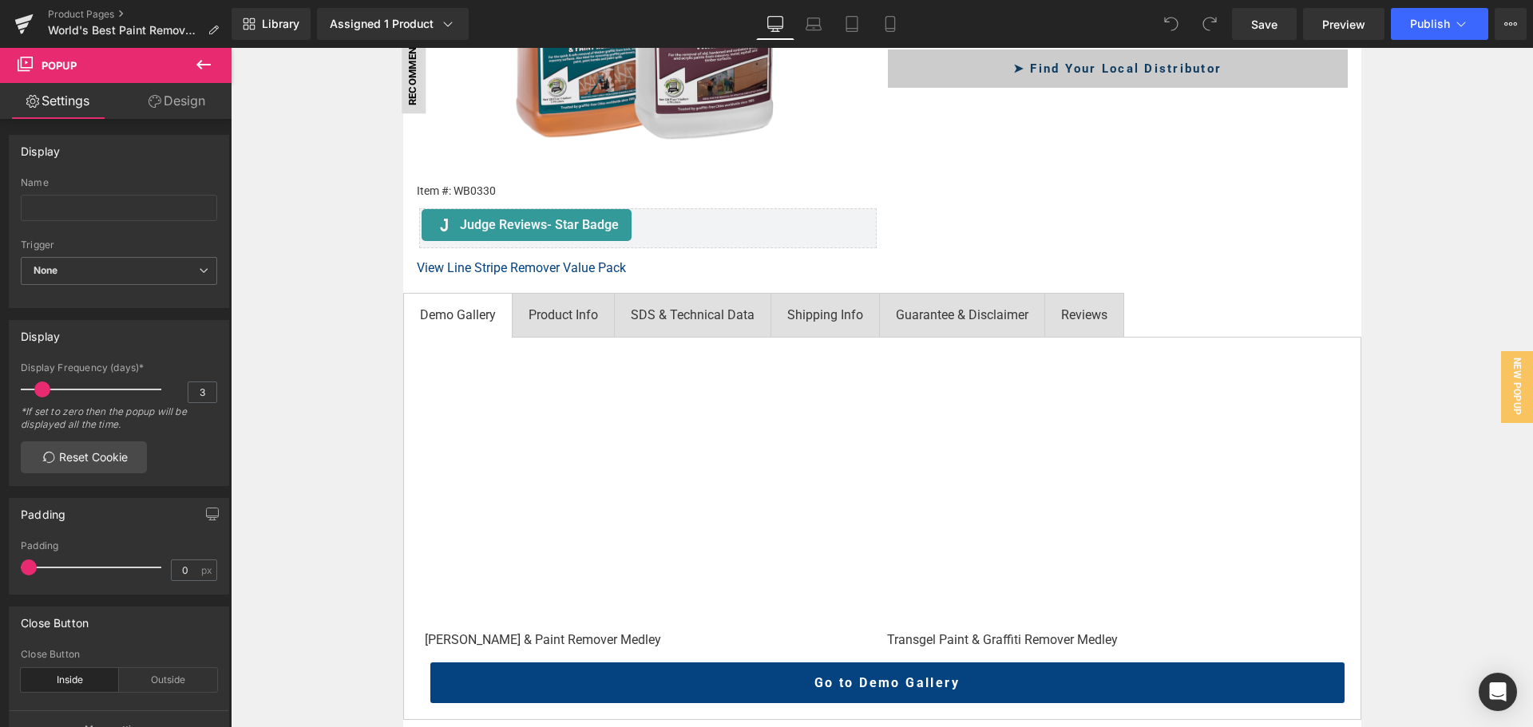
scroll to position [639, 0]
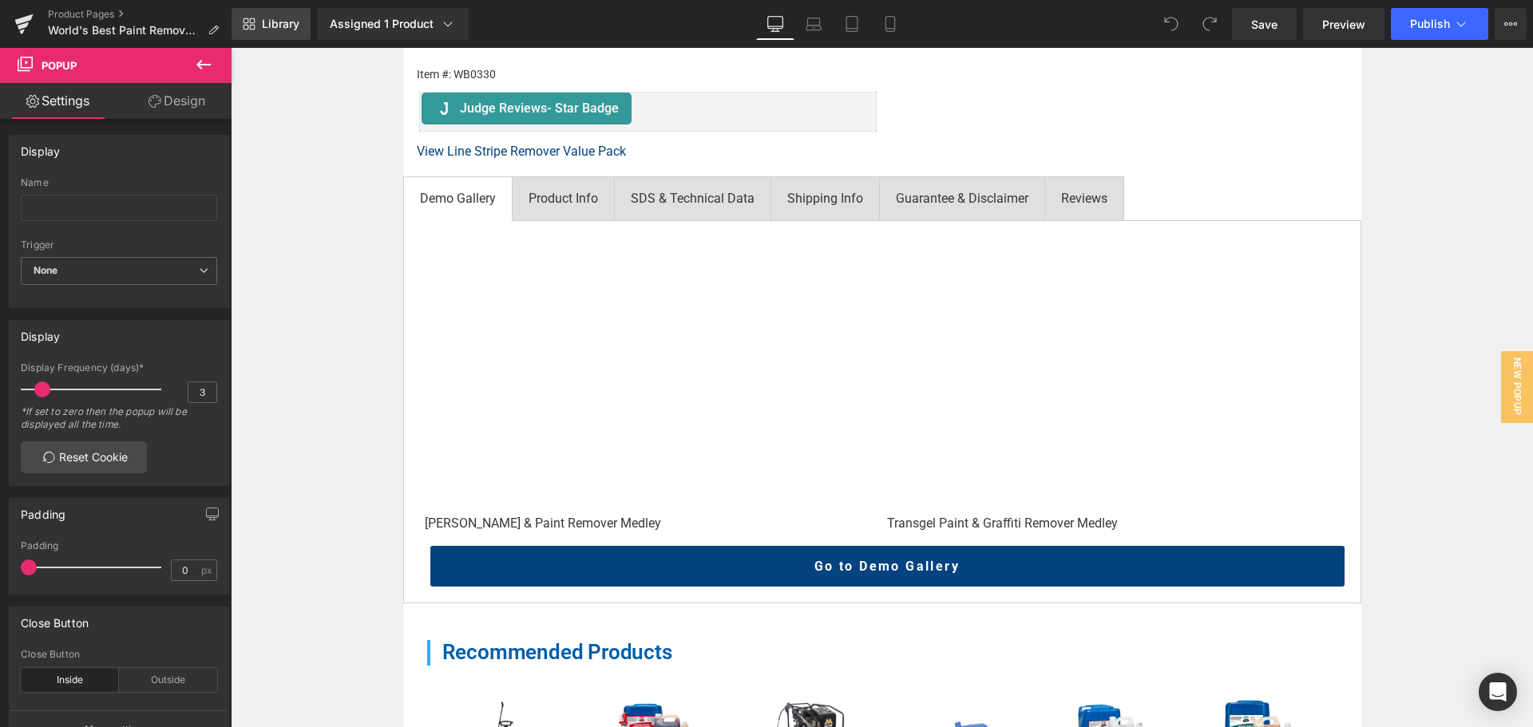
click at [271, 25] on span "Library" at bounding box center [281, 24] width 38 height 14
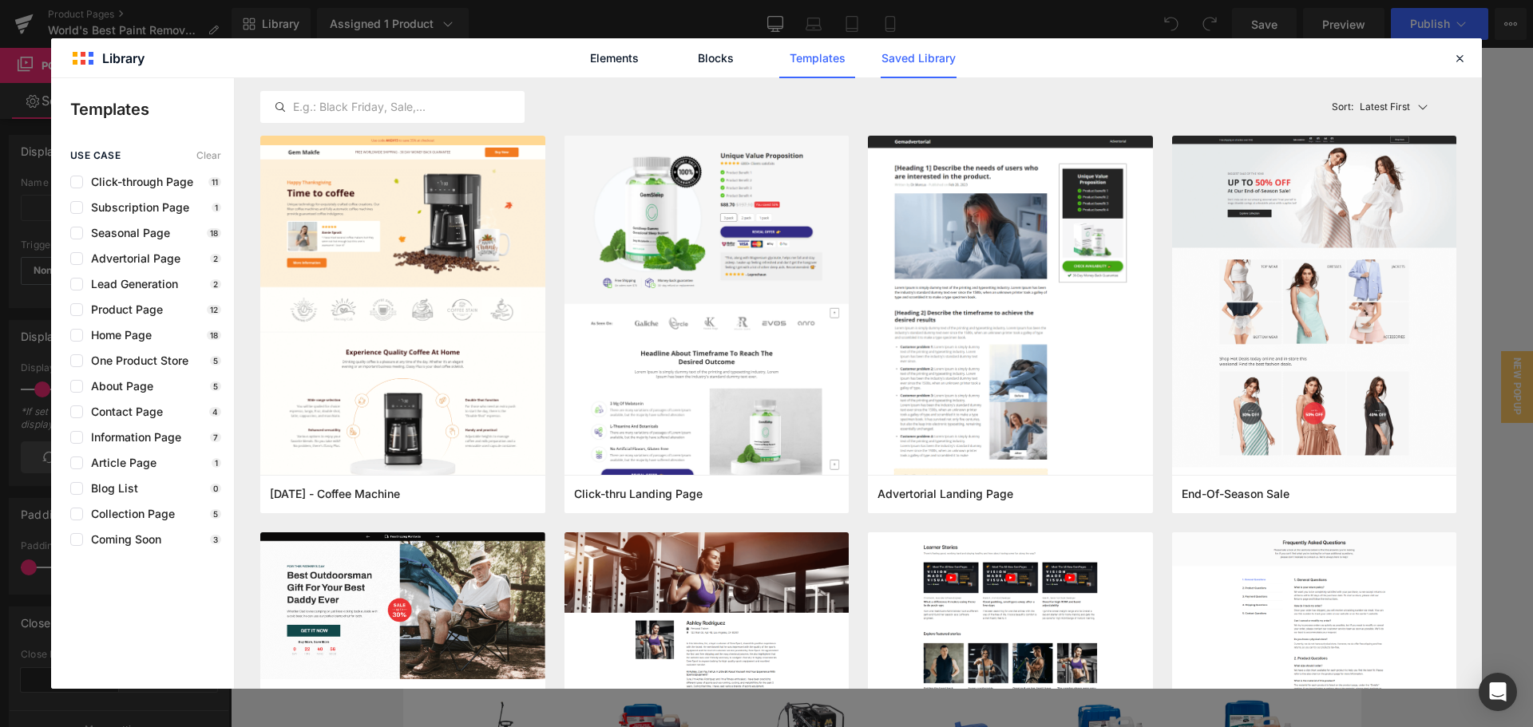
click at [925, 61] on link "Saved Library" at bounding box center [919, 58] width 76 height 40
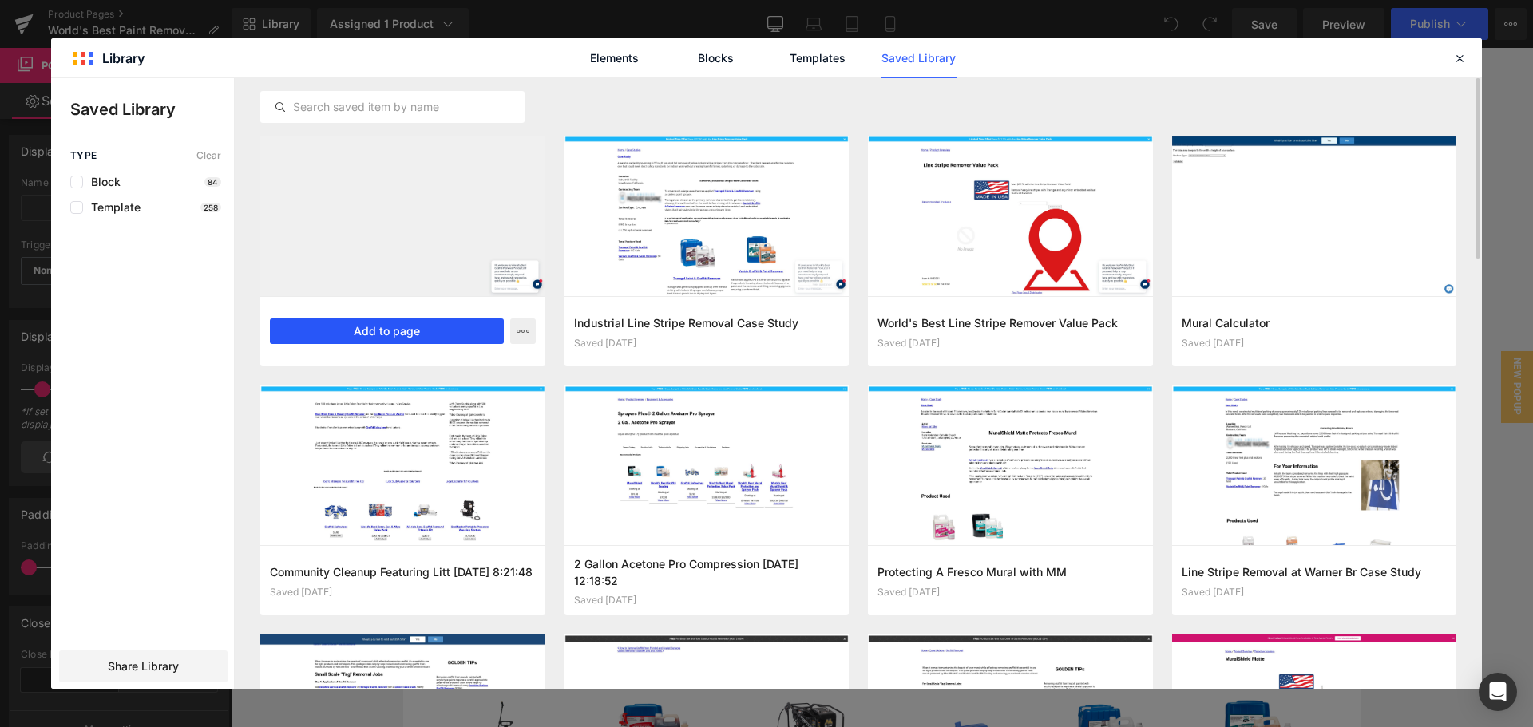
click at [412, 323] on button "Add to page" at bounding box center [387, 332] width 234 height 26
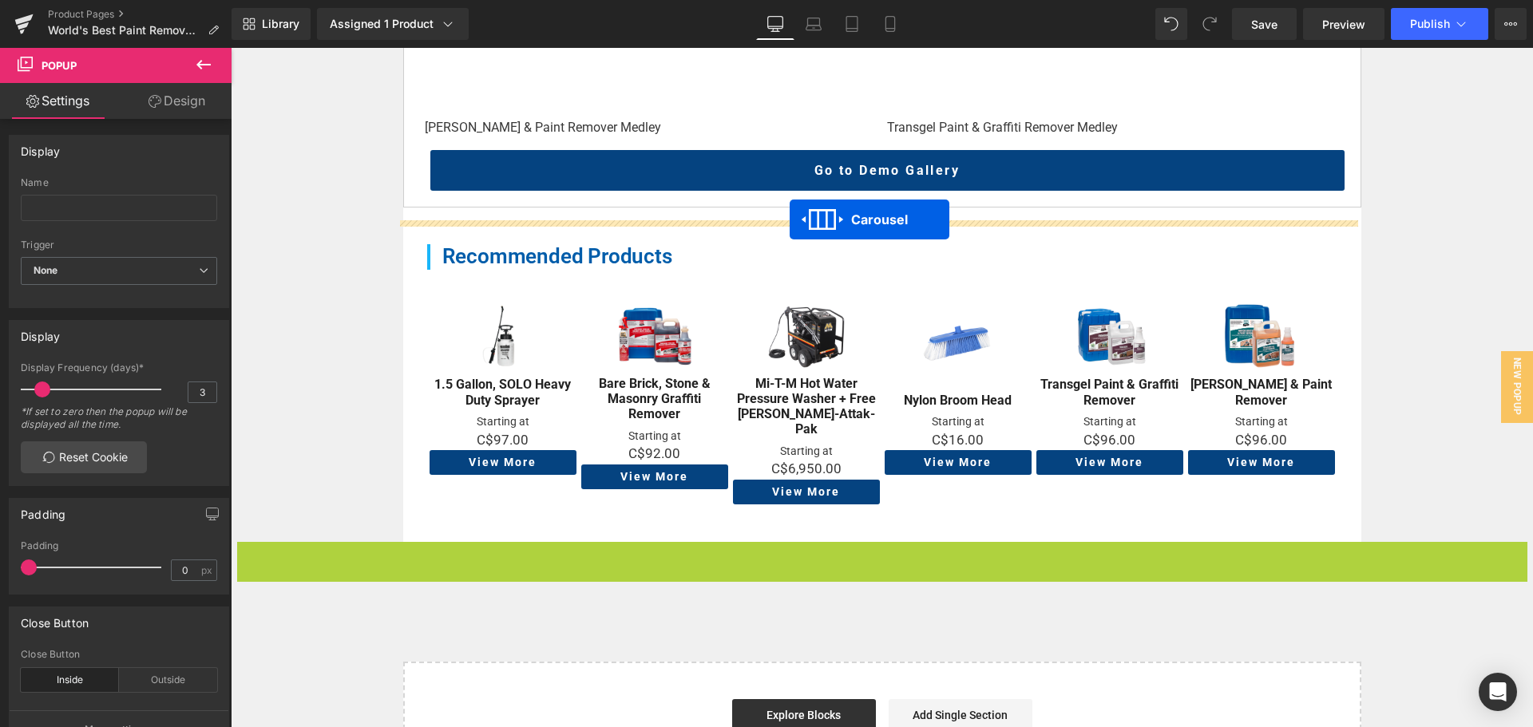
scroll to position [1034, 0]
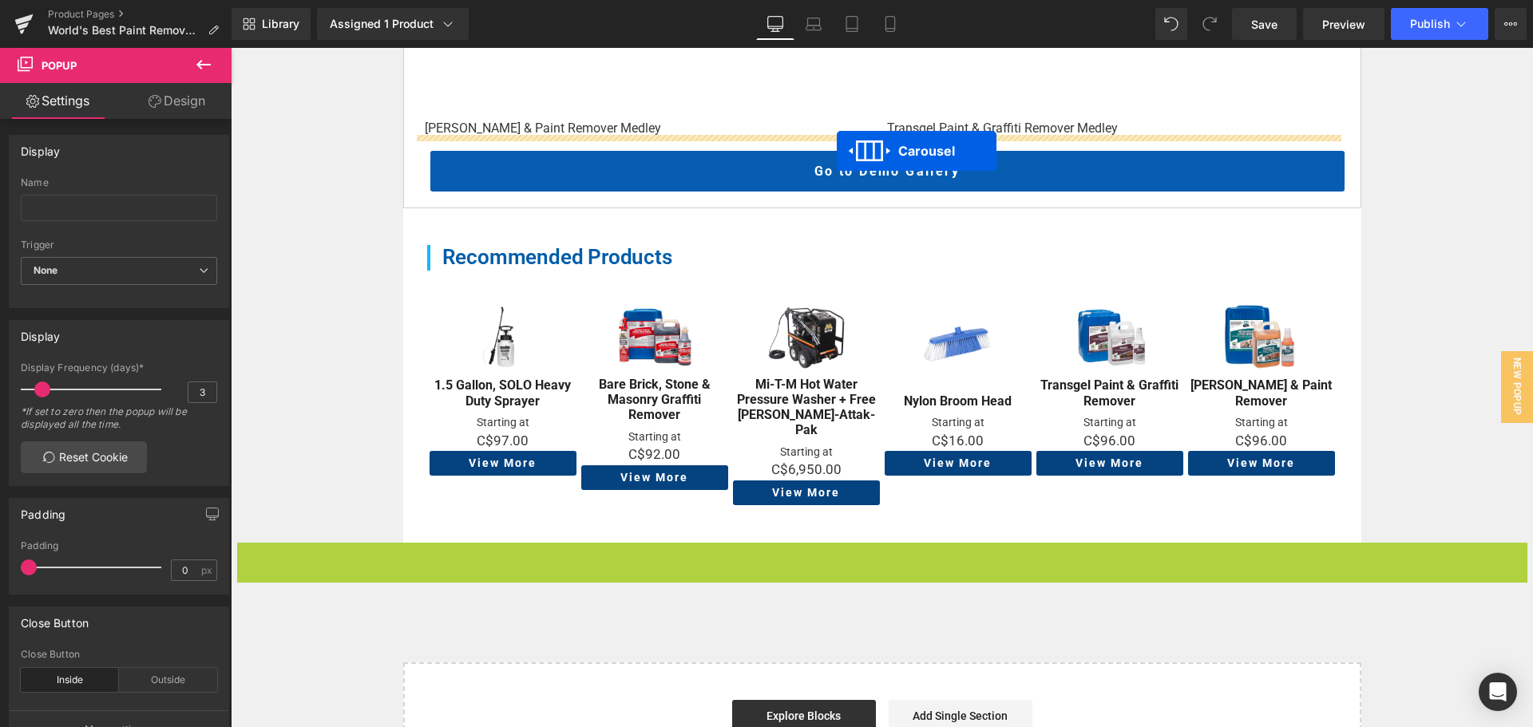
drag, startPoint x: 845, startPoint y: 218, endPoint x: 837, endPoint y: 151, distance: 67.5
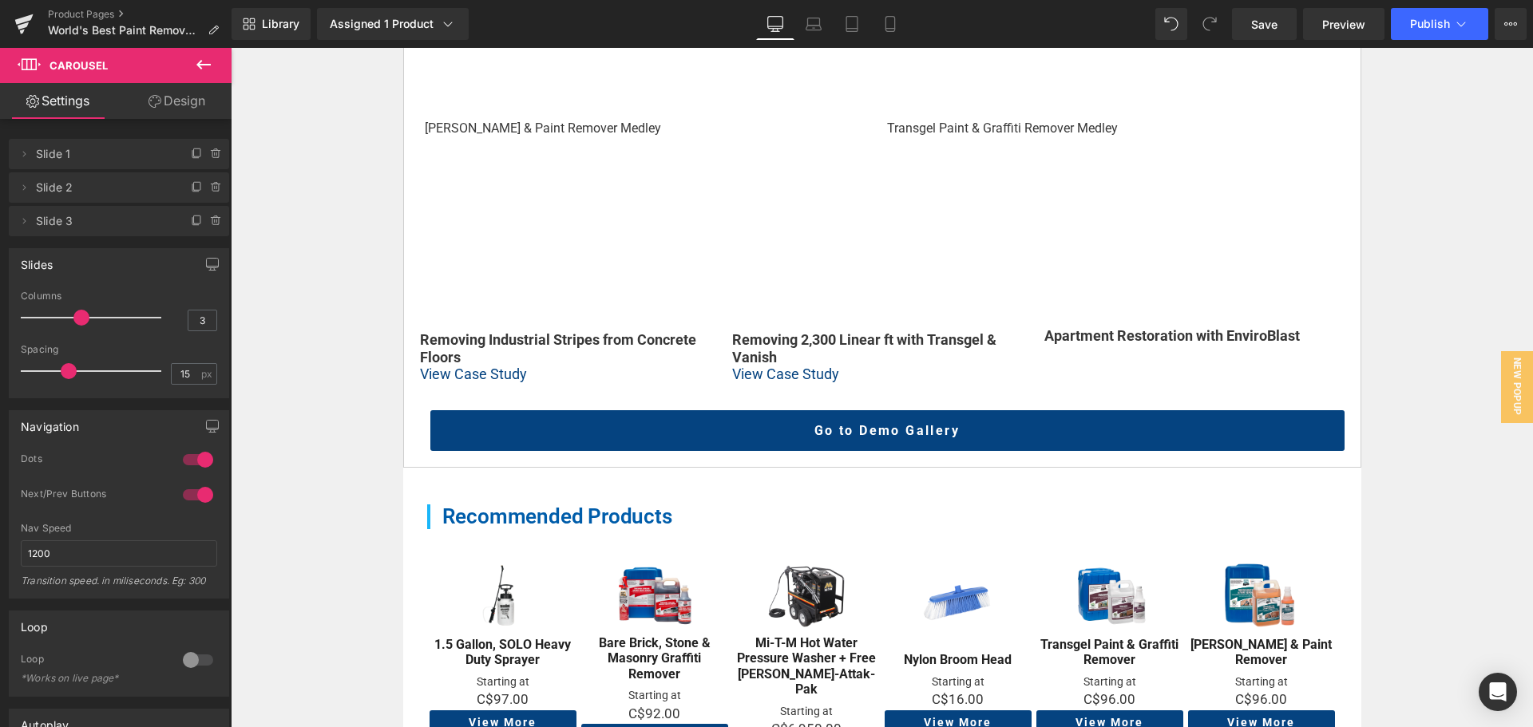
click at [285, 289] on div "Home / Product Overview / Value Deals & Starter Packs Text Block Row World's Be…" at bounding box center [882, 129] width 1302 height 1768
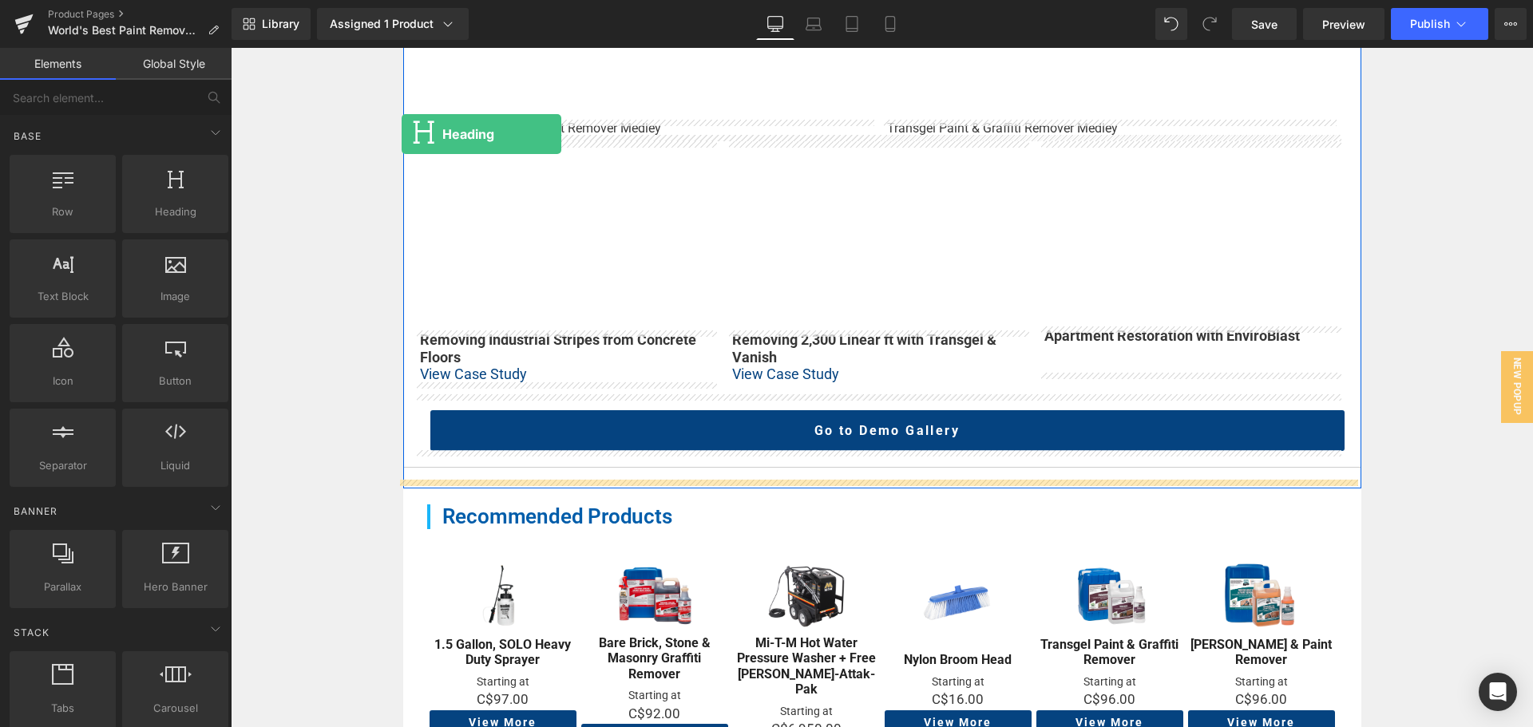
drag, startPoint x: 422, startPoint y: 259, endPoint x: 402, endPoint y: 134, distance: 126.3
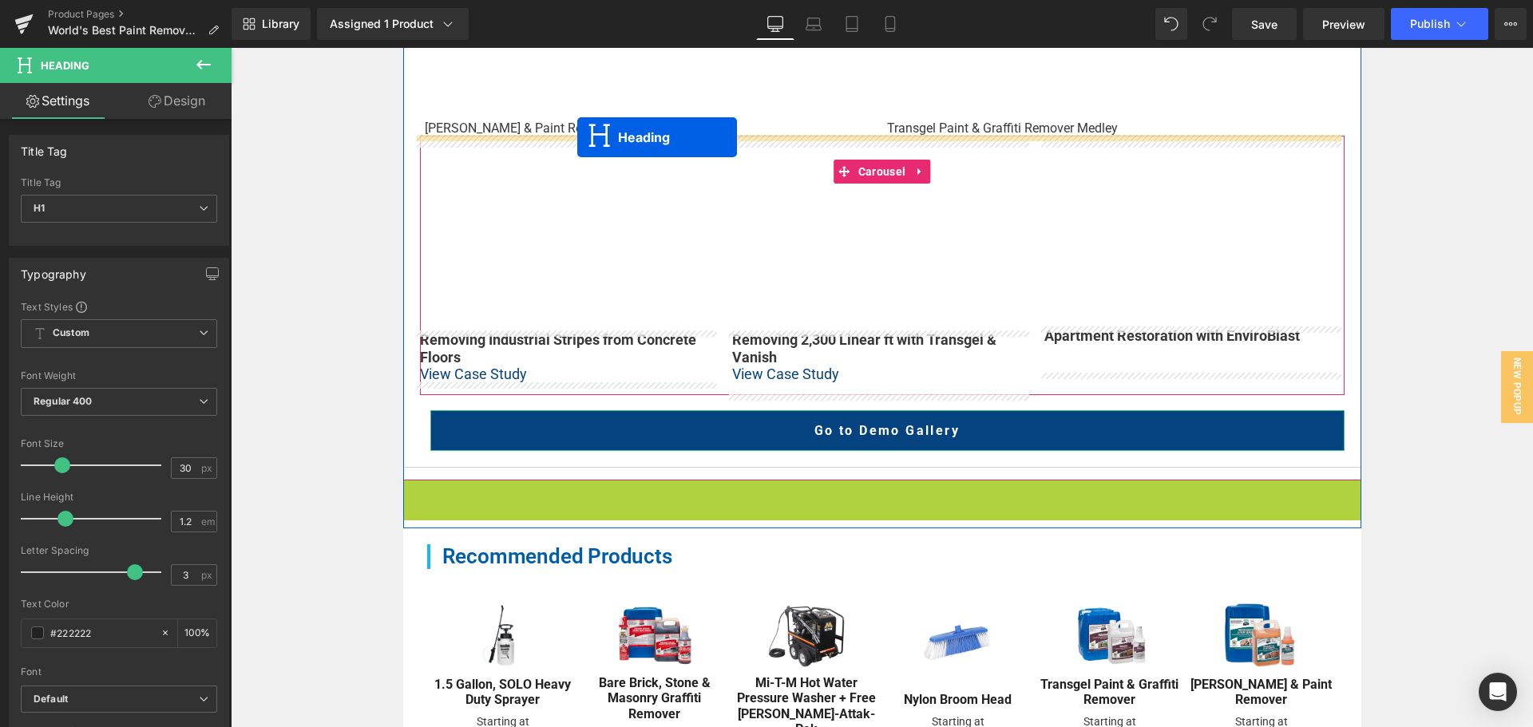
drag, startPoint x: 865, startPoint y: 492, endPoint x: 577, endPoint y: 137, distance: 456.4
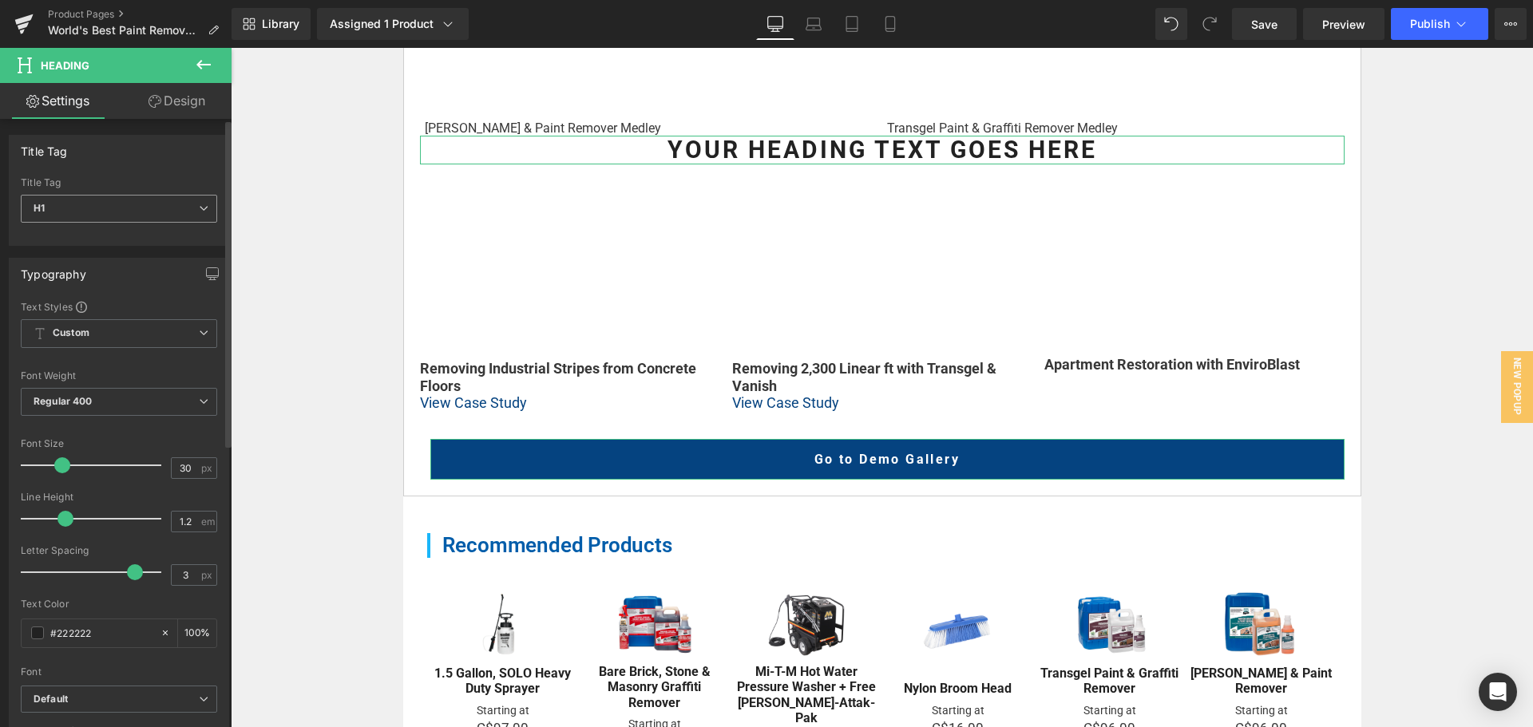
click at [129, 199] on span "H1" at bounding box center [119, 209] width 196 height 28
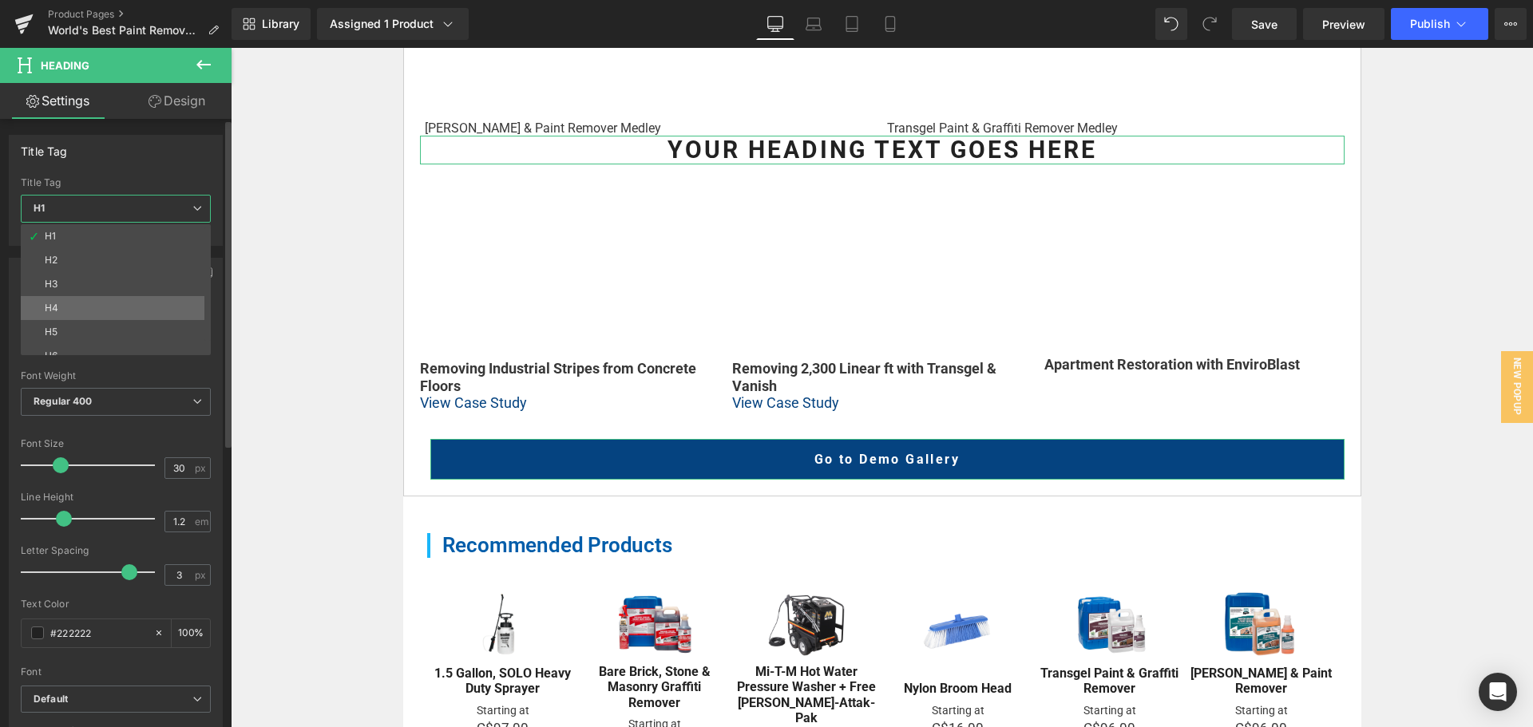
click at [90, 307] on li "H4" at bounding box center [119, 308] width 197 height 24
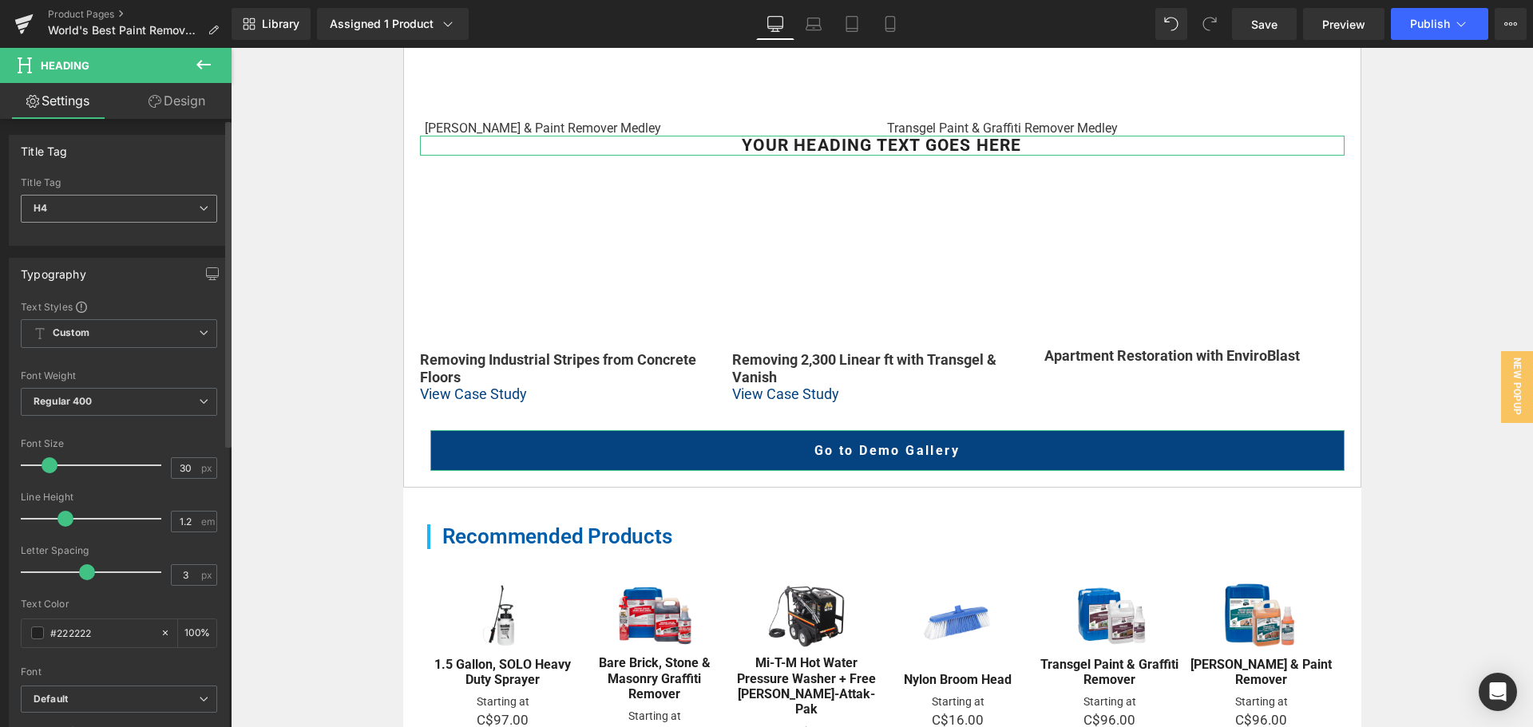
click at [126, 208] on span "H4" at bounding box center [119, 209] width 196 height 28
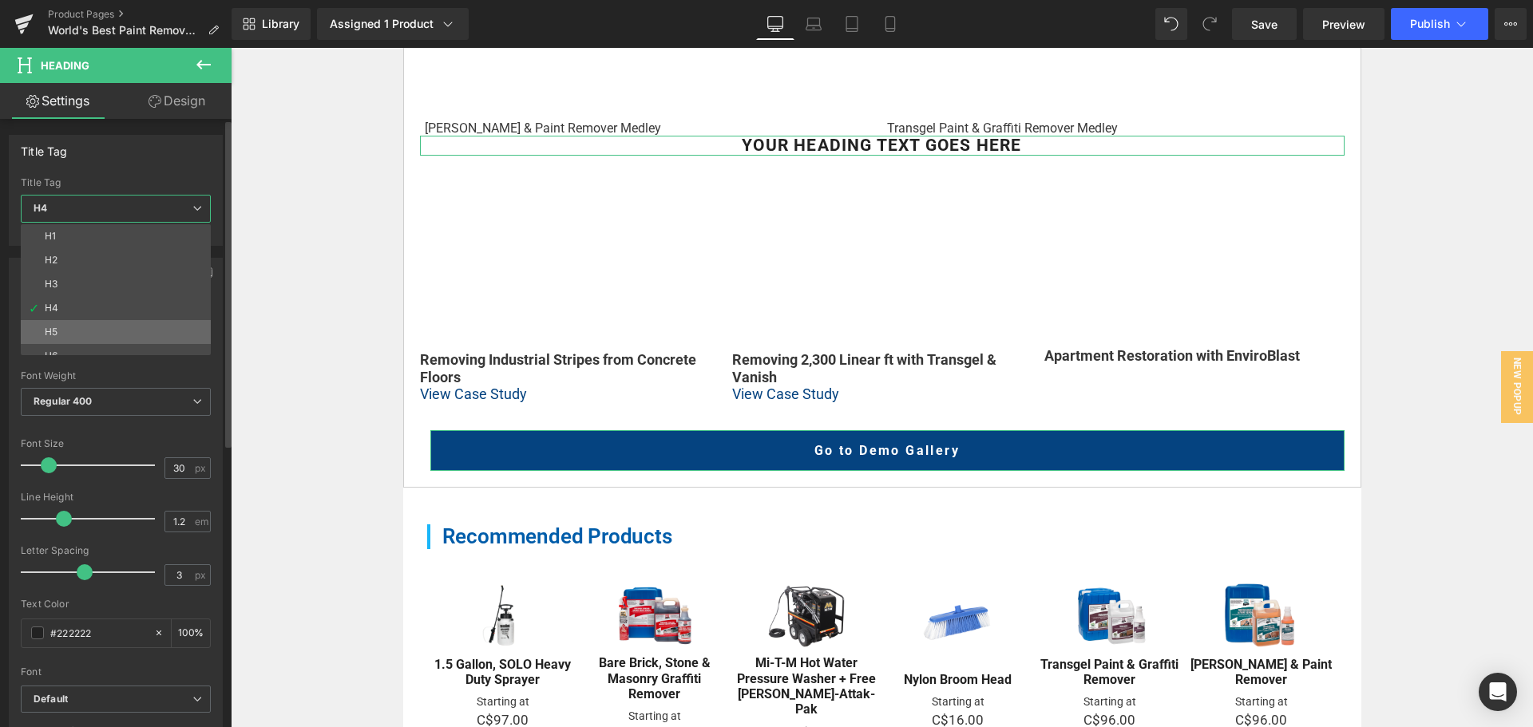
click at [97, 320] on li "H5" at bounding box center [119, 332] width 197 height 24
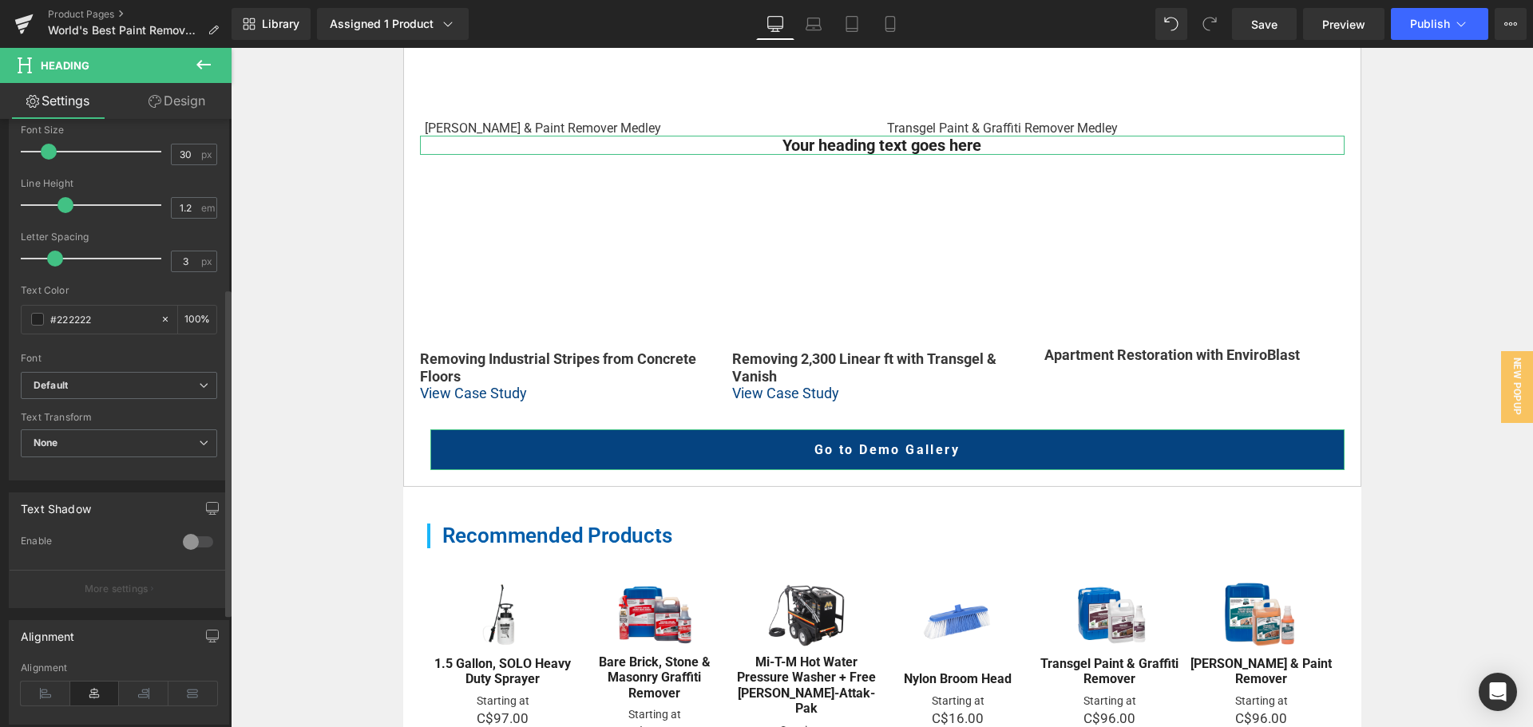
scroll to position [399, 0]
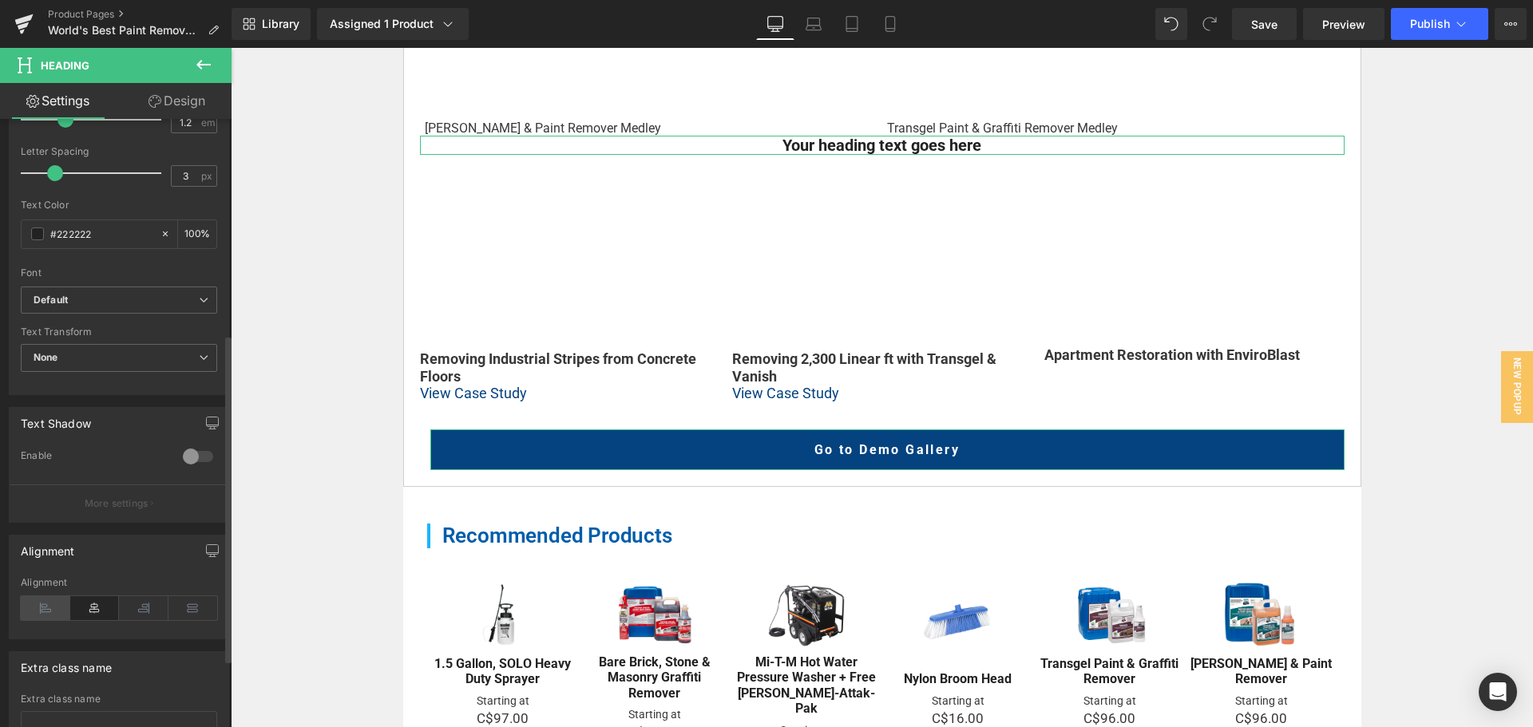
click at [47, 605] on icon at bounding box center [46, 608] width 50 height 24
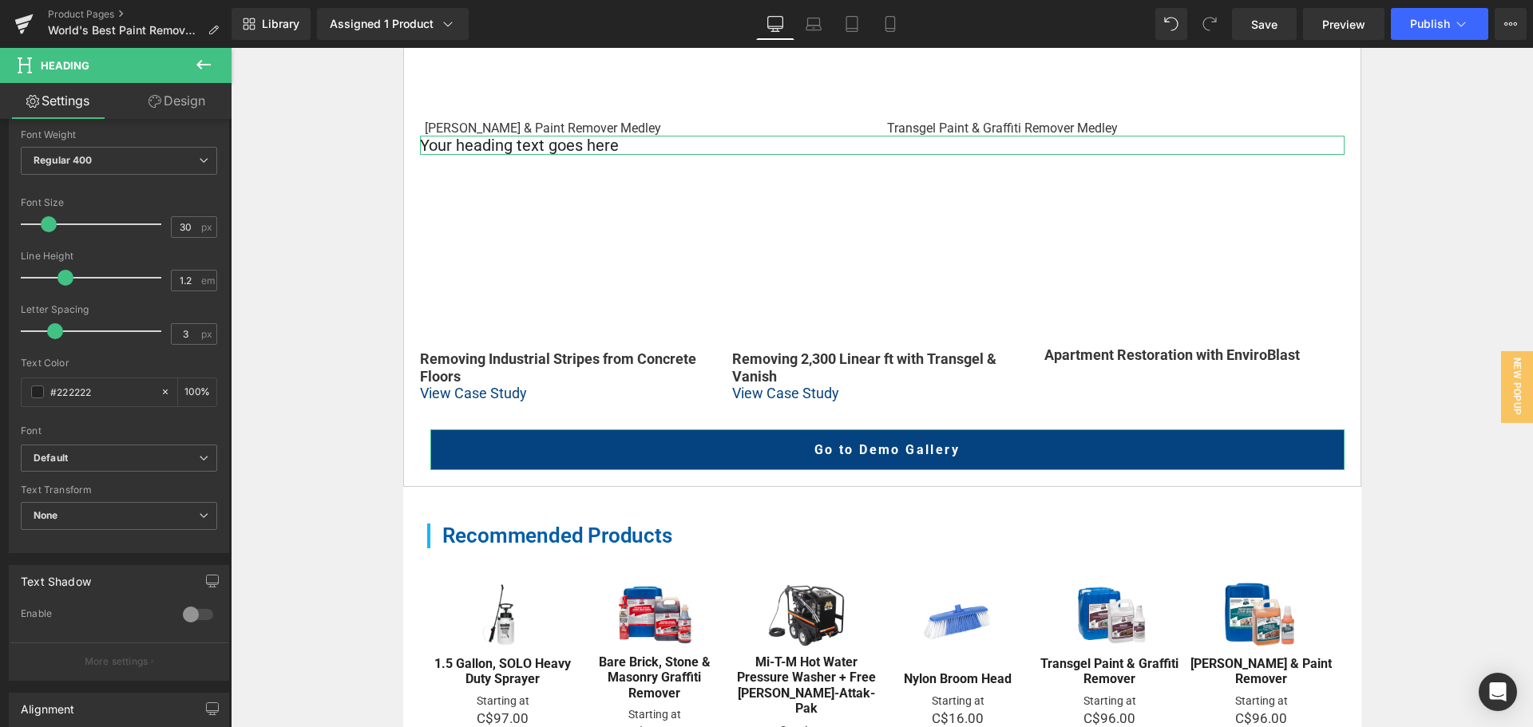
scroll to position [240, 0]
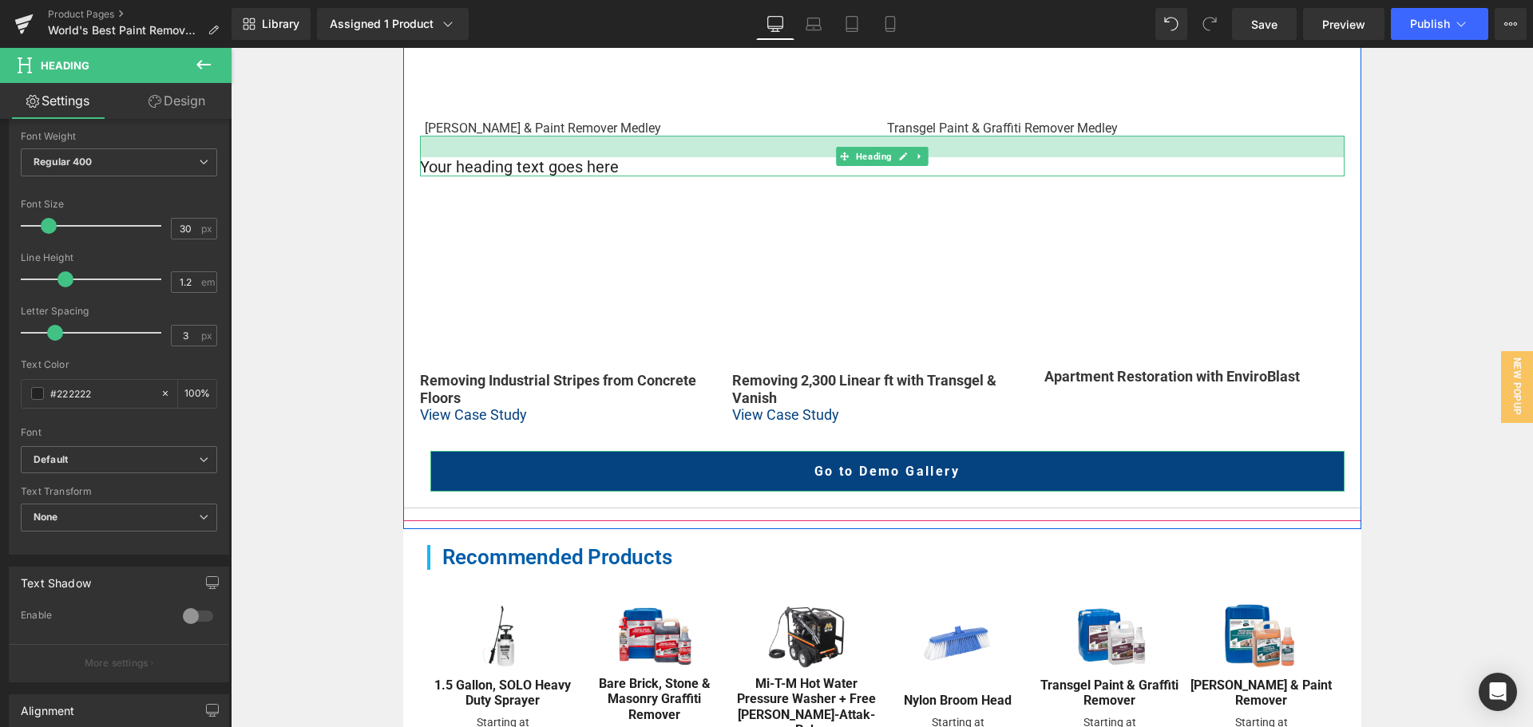
drag, startPoint x: 691, startPoint y: 139, endPoint x: 688, endPoint y: 161, distance: 21.7
click at [688, 161] on div "Your heading text goes here Heading" at bounding box center [882, 156] width 925 height 41
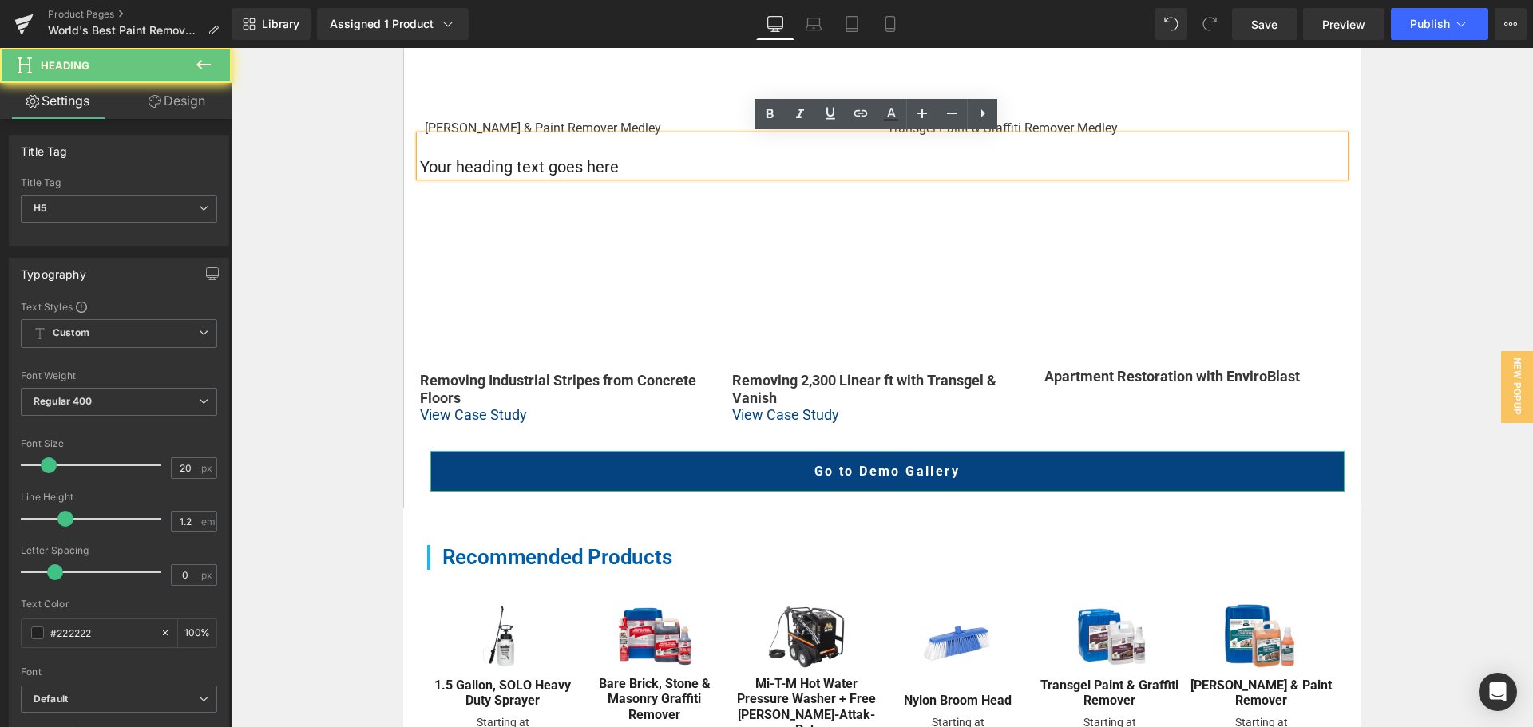
click at [592, 163] on h5 "Your heading text goes here" at bounding box center [882, 166] width 925 height 19
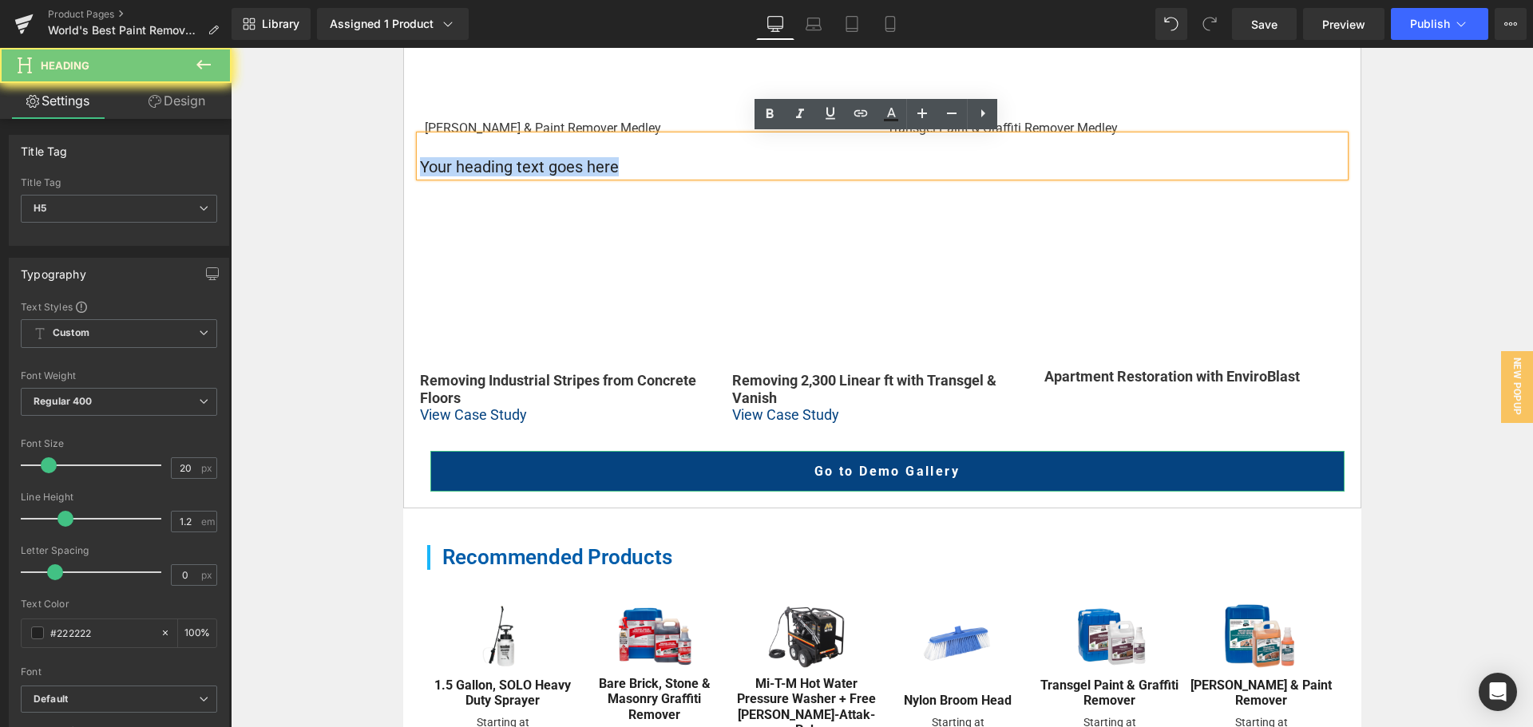
click at [592, 163] on h5 "Your heading text goes here" at bounding box center [882, 166] width 925 height 19
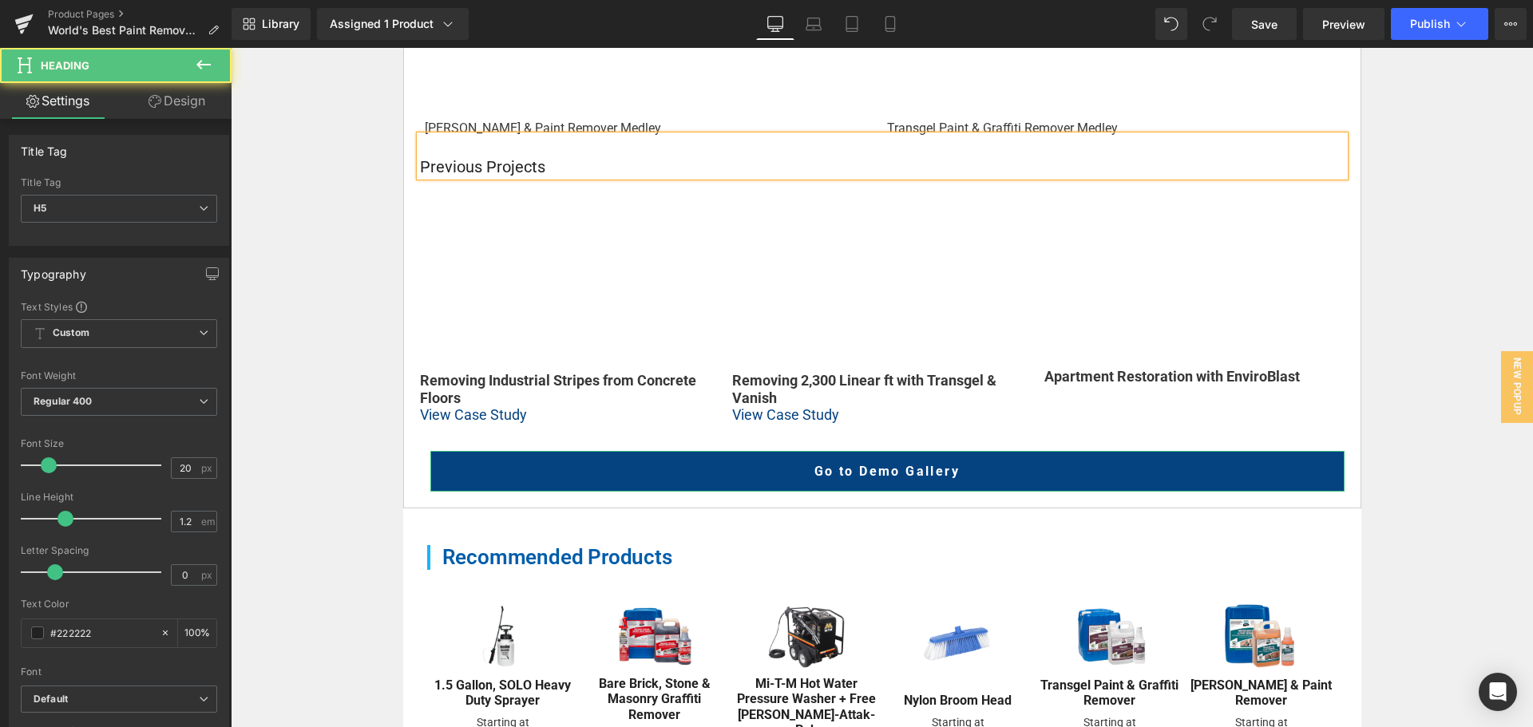
click at [592, 163] on h5 "Previous Projects" at bounding box center [882, 166] width 925 height 19
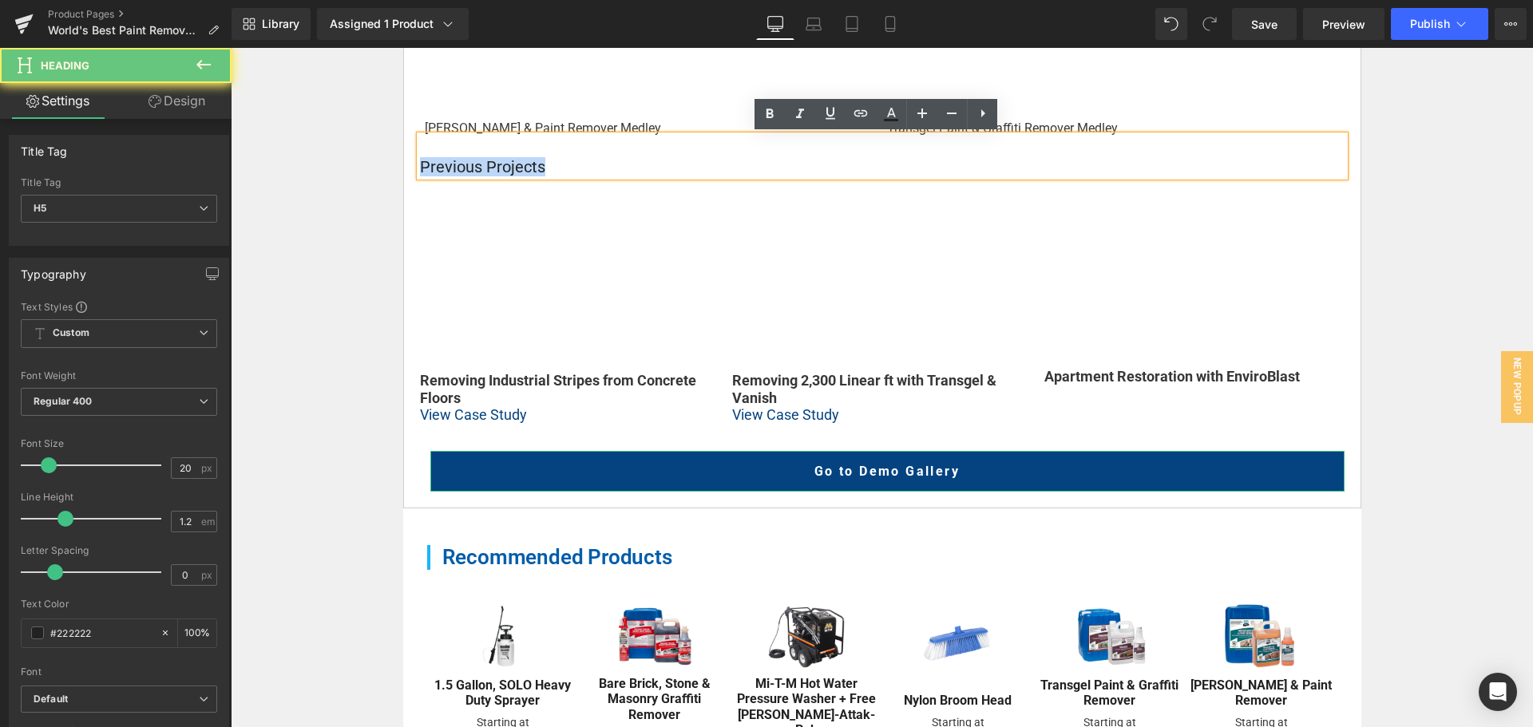
click at [592, 163] on h5 "Previous Projects" at bounding box center [882, 166] width 925 height 19
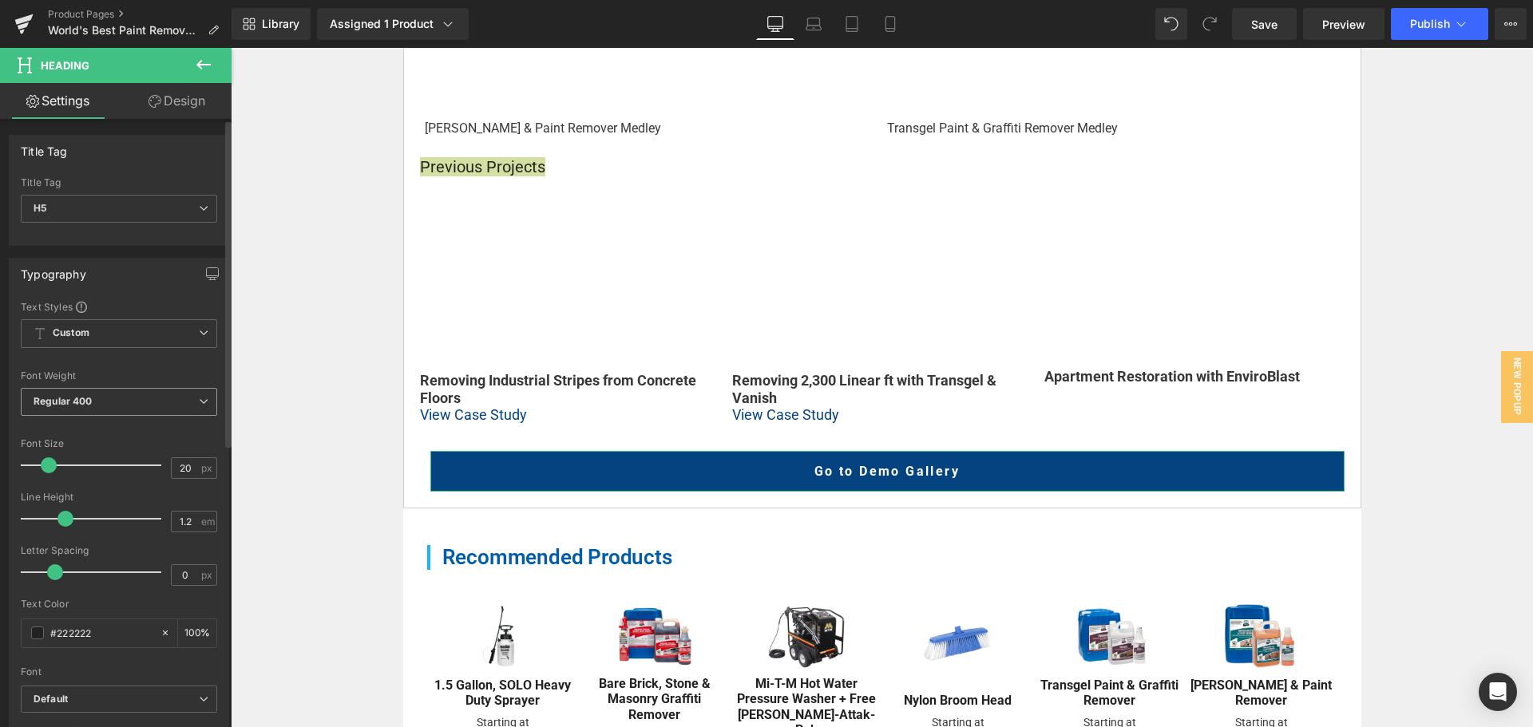
click at [128, 402] on span "Regular 400" at bounding box center [119, 402] width 196 height 28
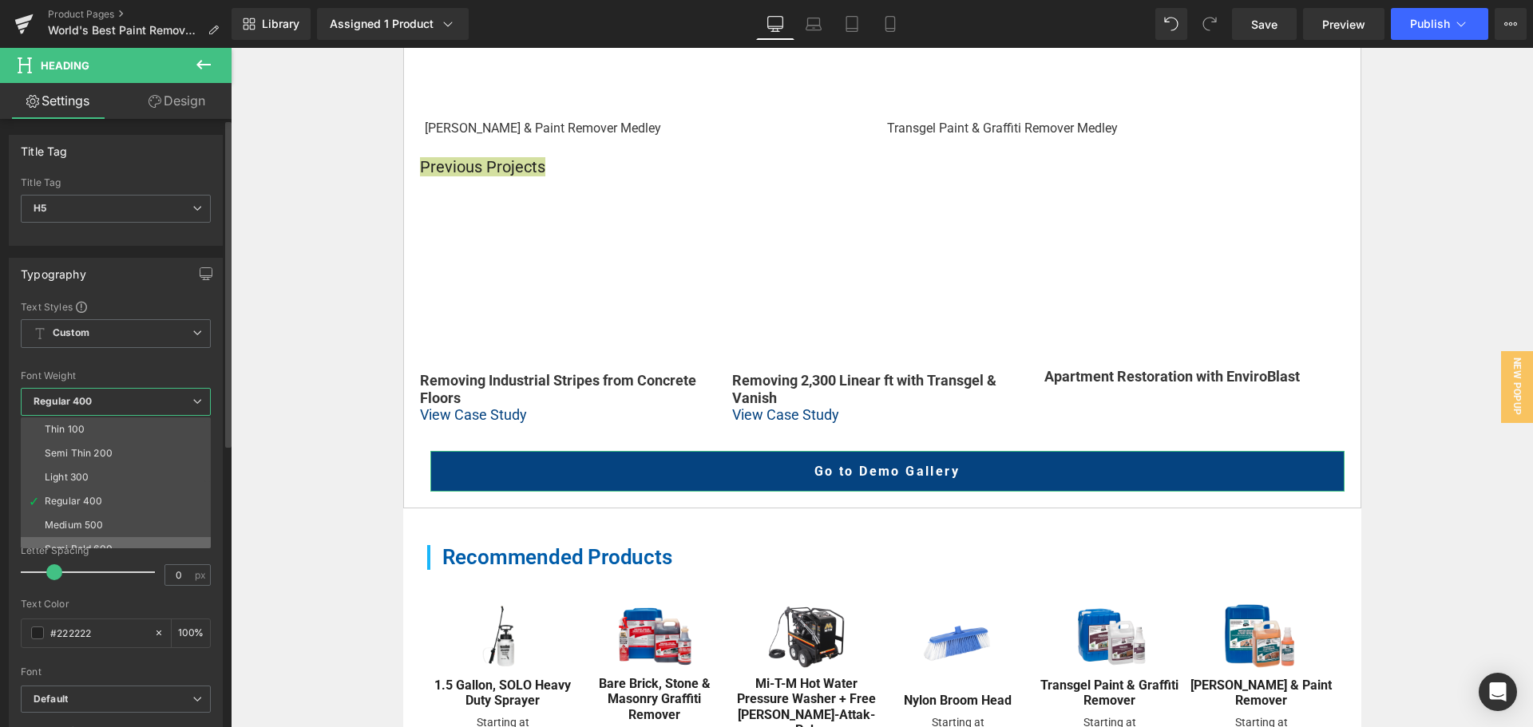
click at [113, 545] on li "Semi Bold 600" at bounding box center [119, 549] width 197 height 24
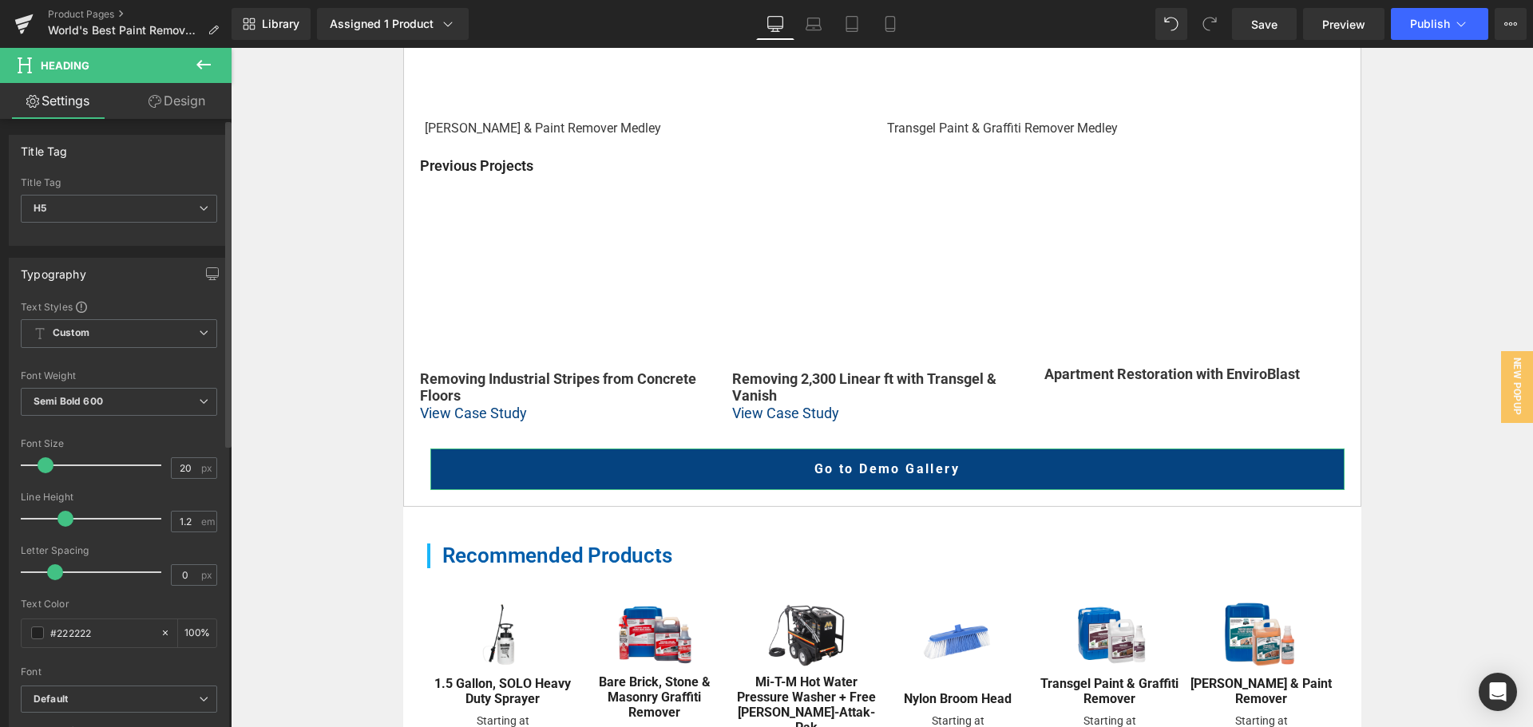
click at [51, 466] on span at bounding box center [46, 466] width 16 height 16
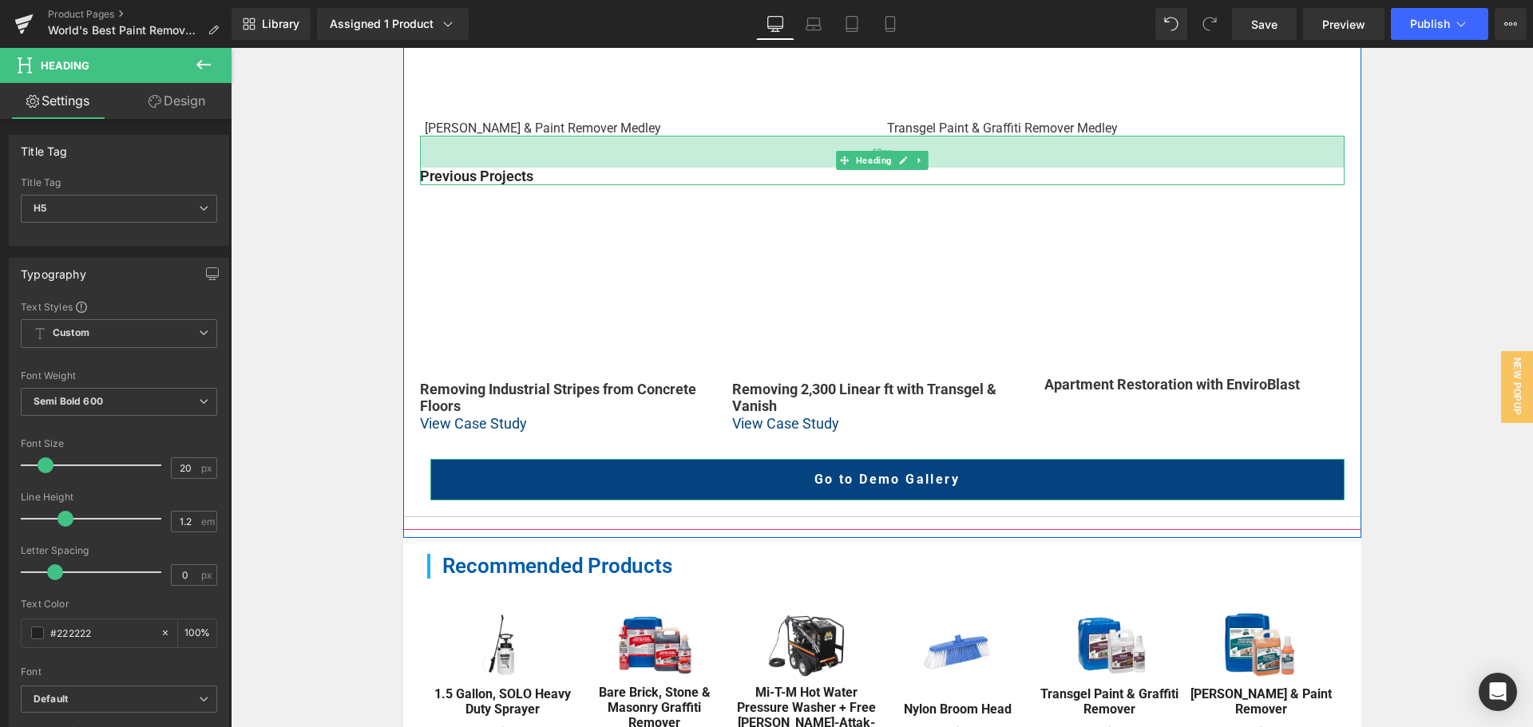
drag, startPoint x: 707, startPoint y: 145, endPoint x: 707, endPoint y: 155, distance: 10.4
click at [707, 155] on div "40px" at bounding box center [882, 152] width 925 height 32
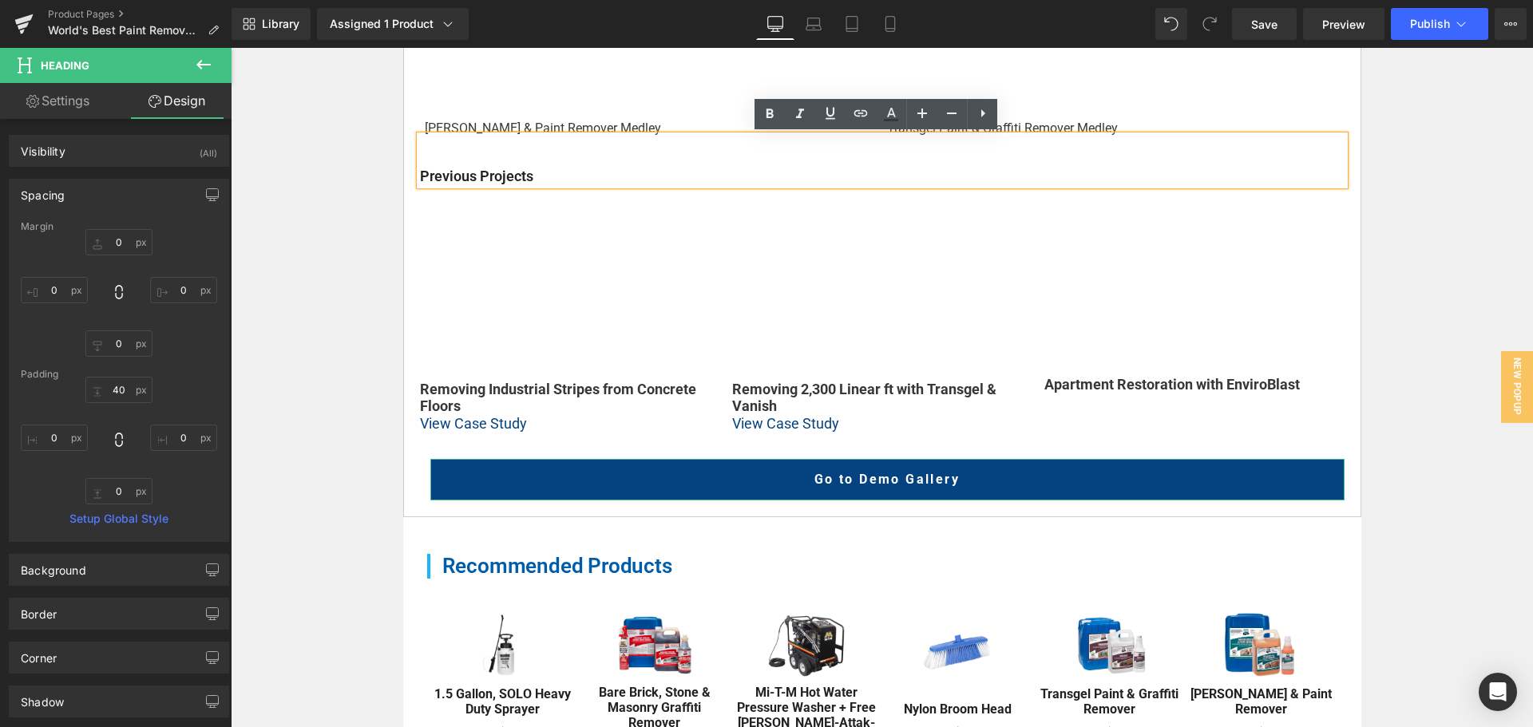
click at [327, 278] on div "Home / Product Overview / Value Deals & Starter Packs Text Block Row World's Be…" at bounding box center [882, 153] width 1302 height 1817
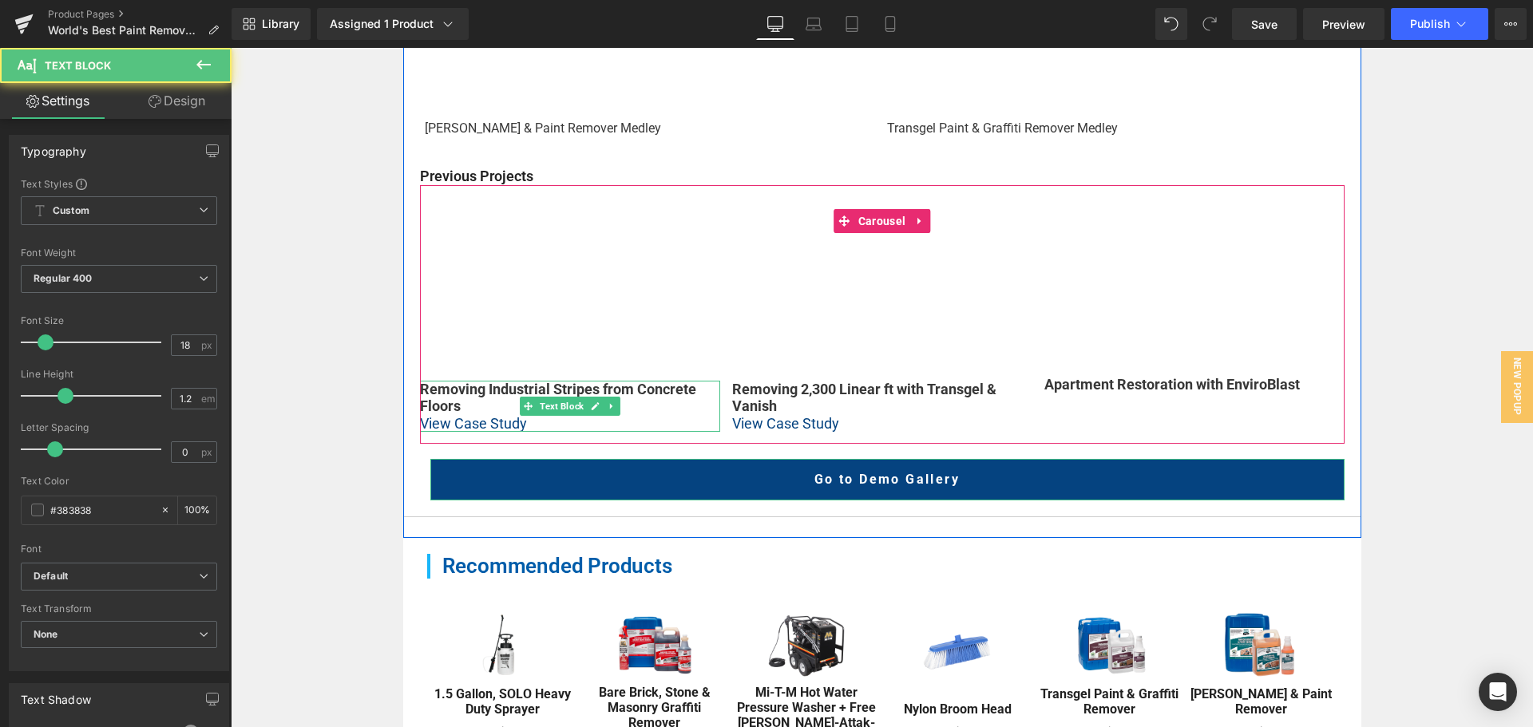
click at [564, 425] on p "View Case Study" at bounding box center [570, 424] width 300 height 18
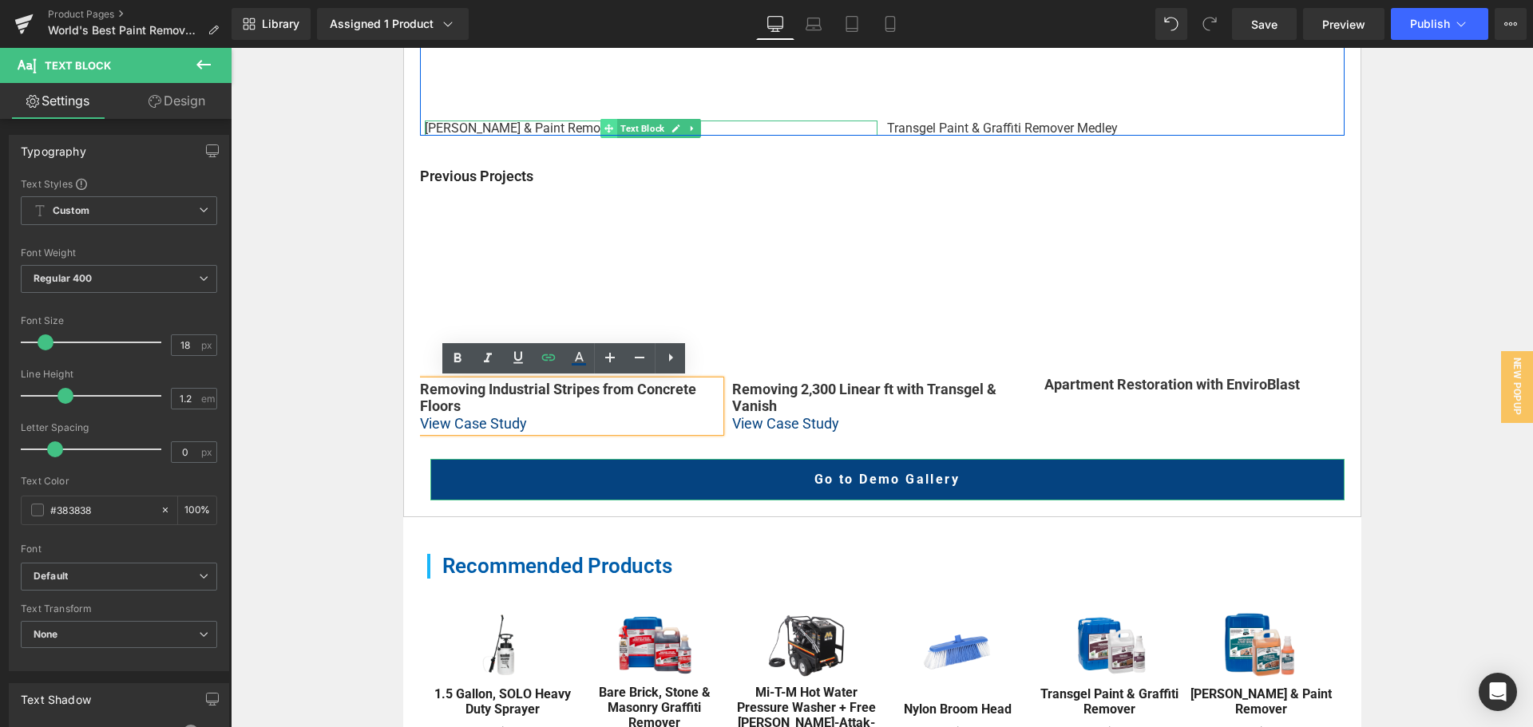
click at [610, 126] on span at bounding box center [608, 128] width 17 height 19
click at [543, 127] on p "[PERSON_NAME] & Paint Remover Medley" at bounding box center [651, 128] width 453 height 15
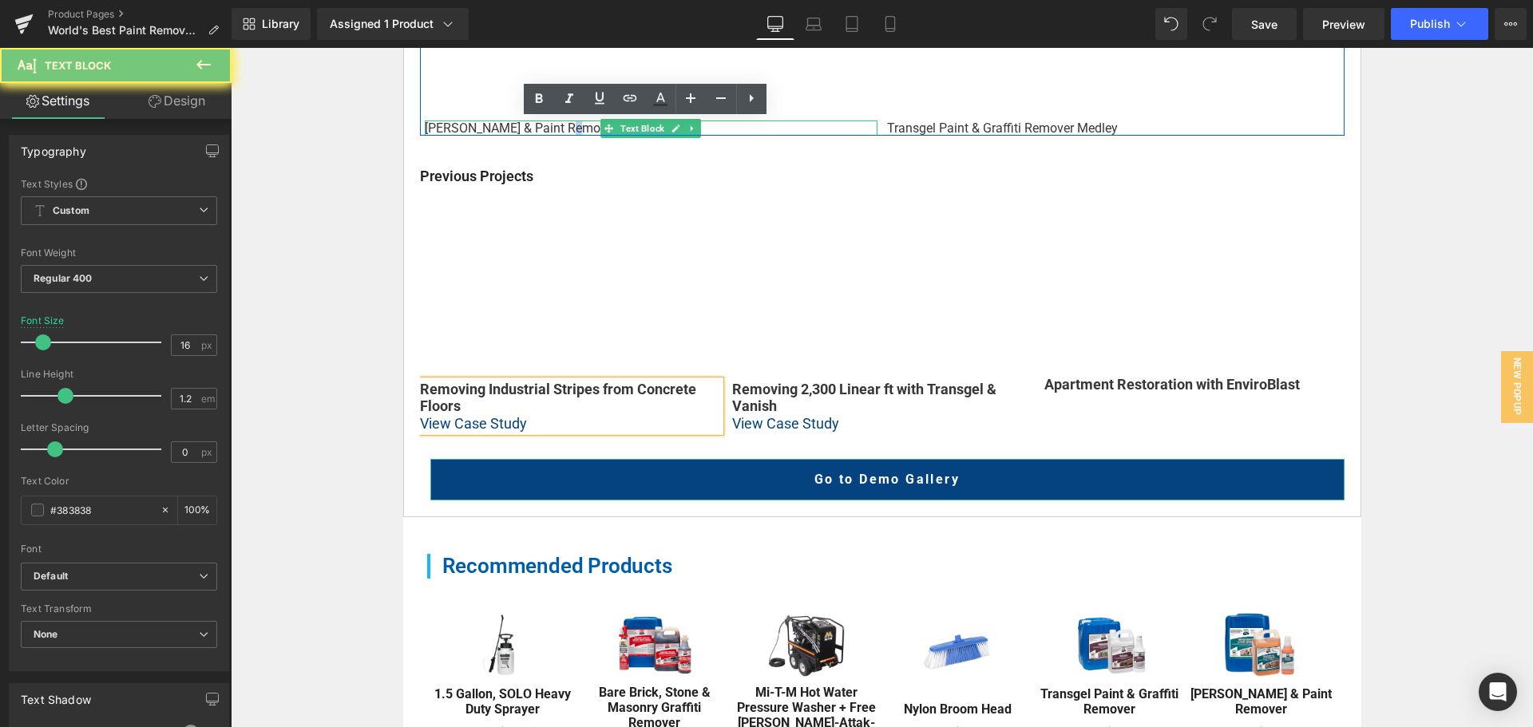
click at [543, 127] on p "[PERSON_NAME] & Paint Remover Medley" at bounding box center [651, 128] width 453 height 15
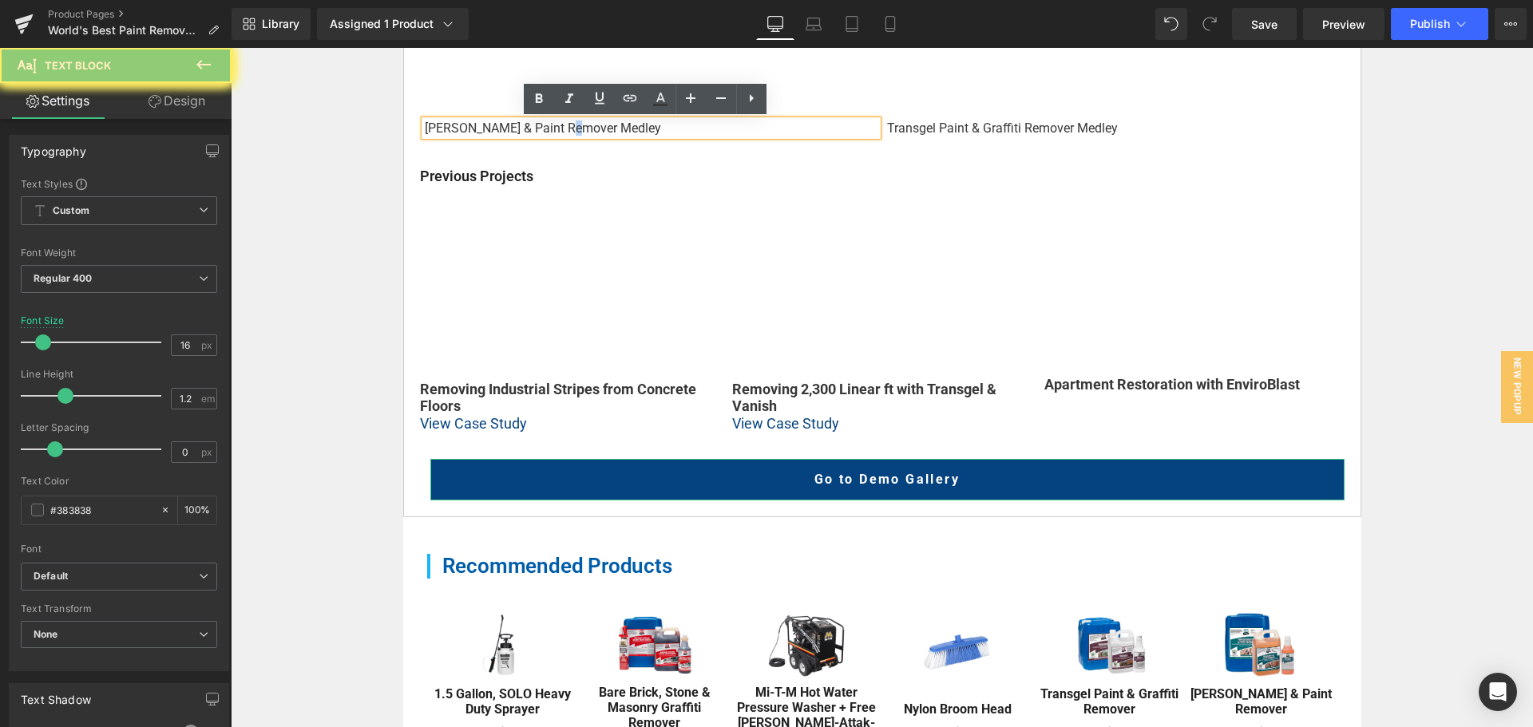
click at [543, 127] on p "[PERSON_NAME] & Paint Remover Medley" at bounding box center [651, 128] width 453 height 15
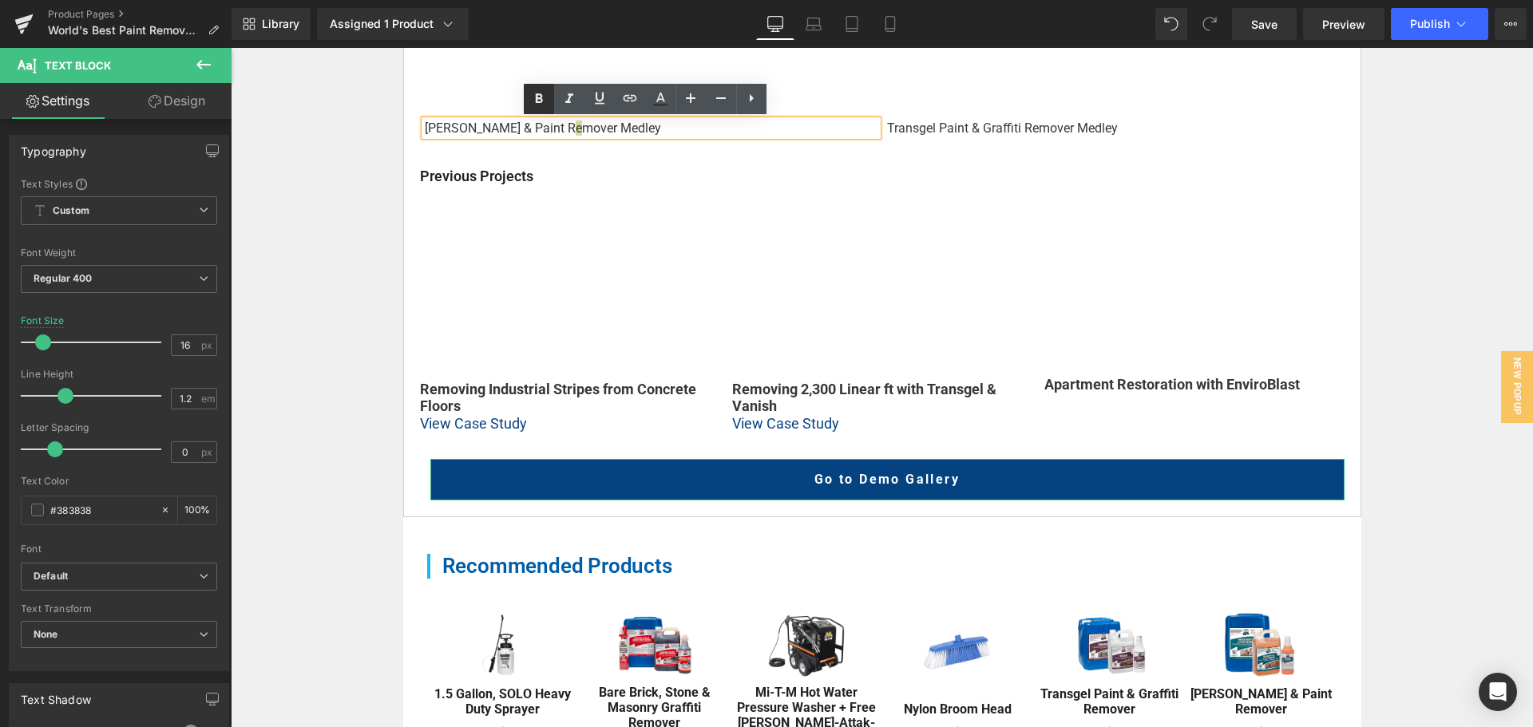
click at [541, 103] on icon at bounding box center [538, 98] width 19 height 19
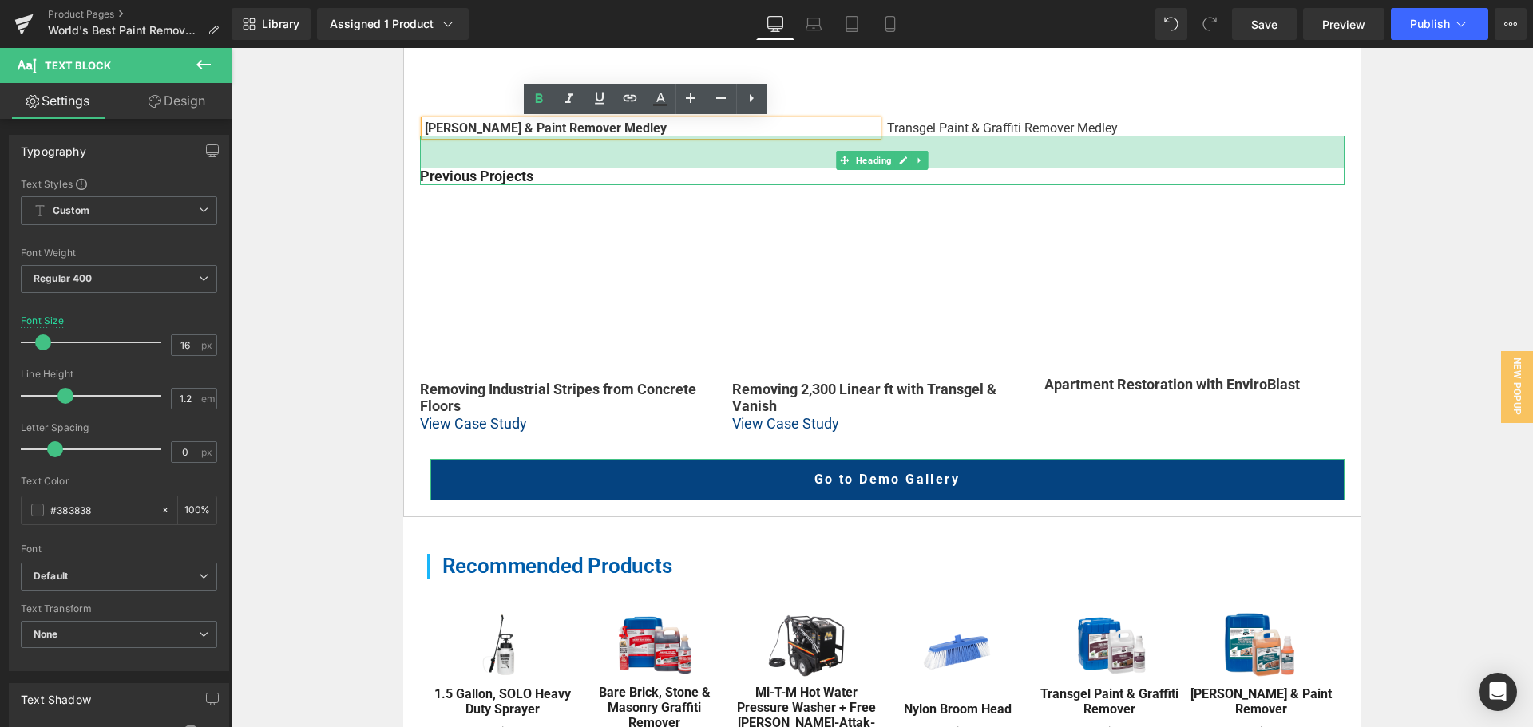
click at [981, 130] on p "Transgel Paint & Graffiti Remover Medley" at bounding box center [1113, 128] width 453 height 15
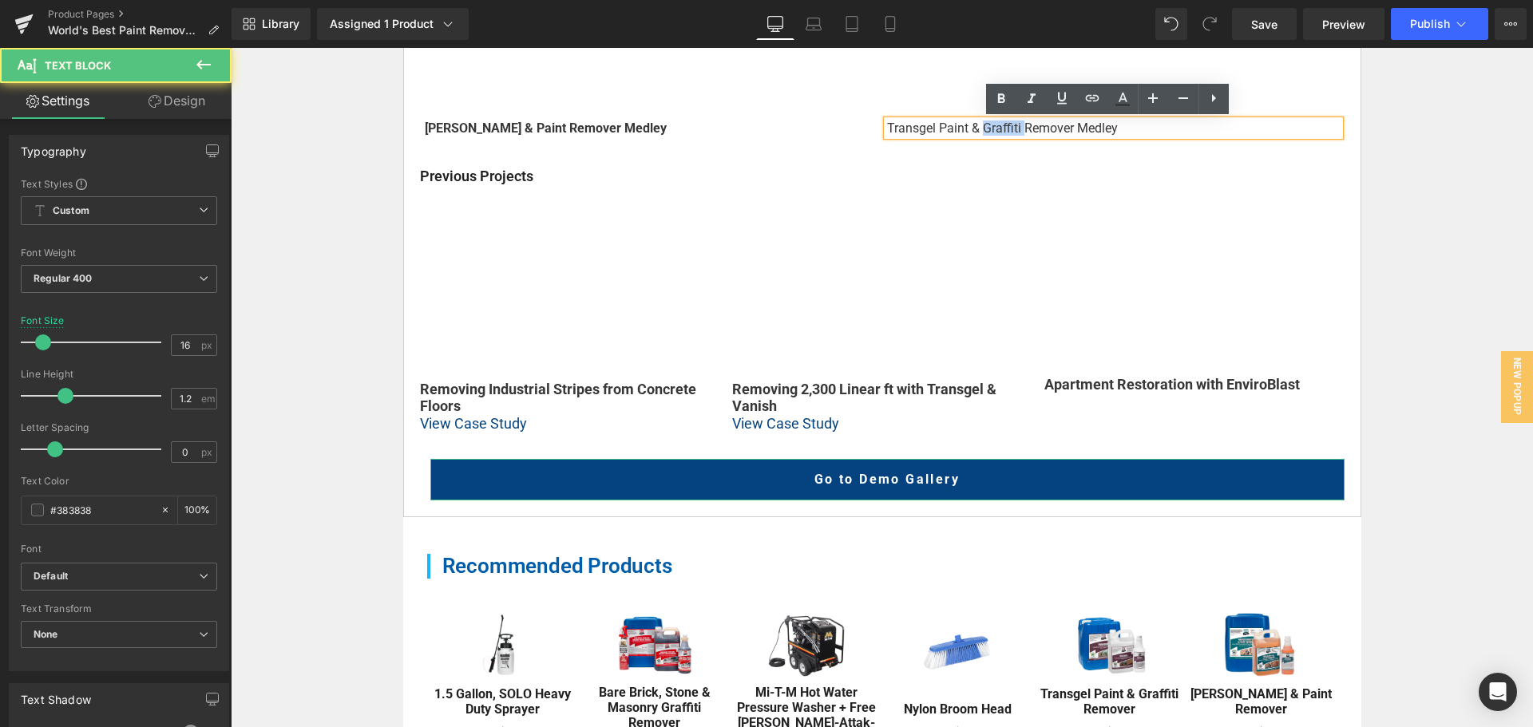
click at [981, 130] on p "Transgel Paint & Graffiti Remover Medley" at bounding box center [1113, 128] width 453 height 15
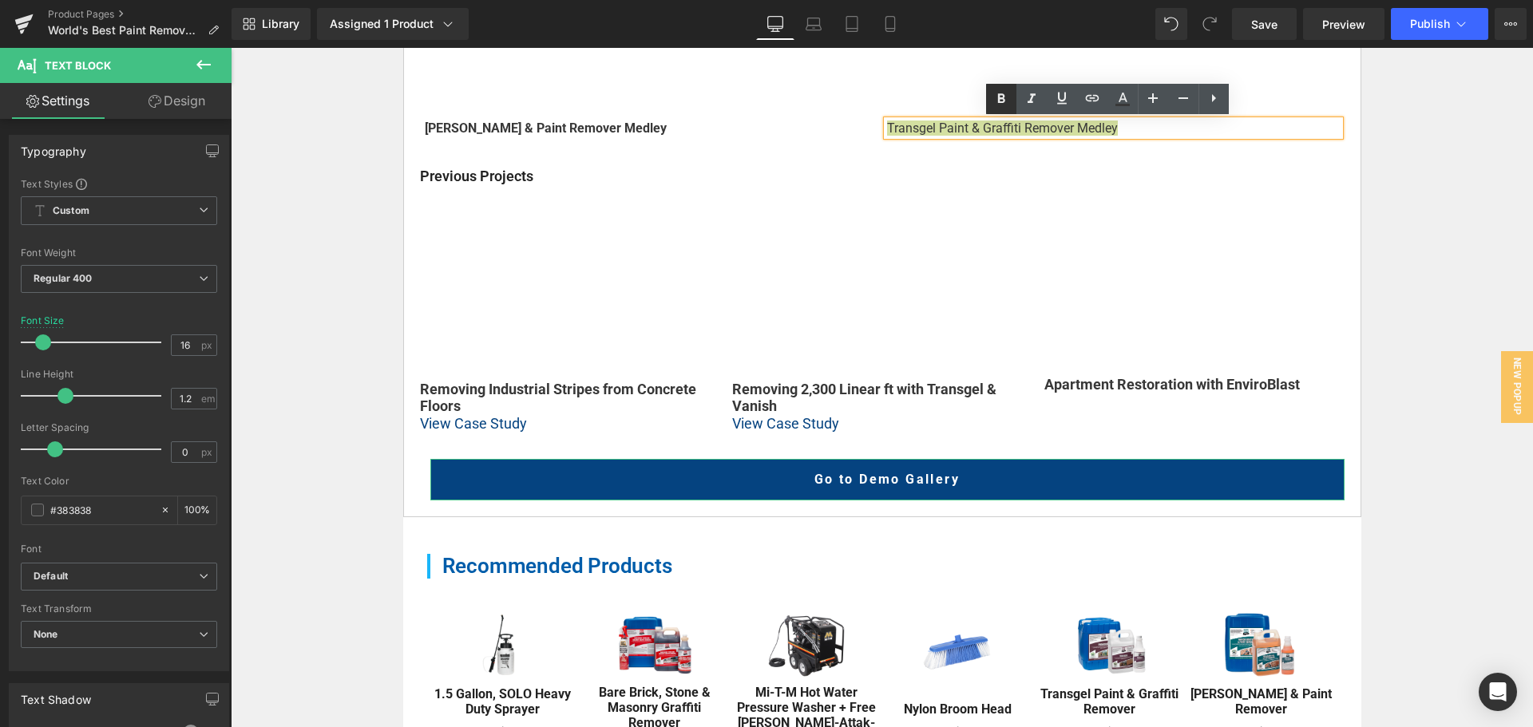
click at [992, 97] on icon at bounding box center [1001, 98] width 19 height 19
click at [256, 287] on div "Home / Product Overview / Value Deals & Starter Packs Text Block Row World's Be…" at bounding box center [882, 153] width 1302 height 1817
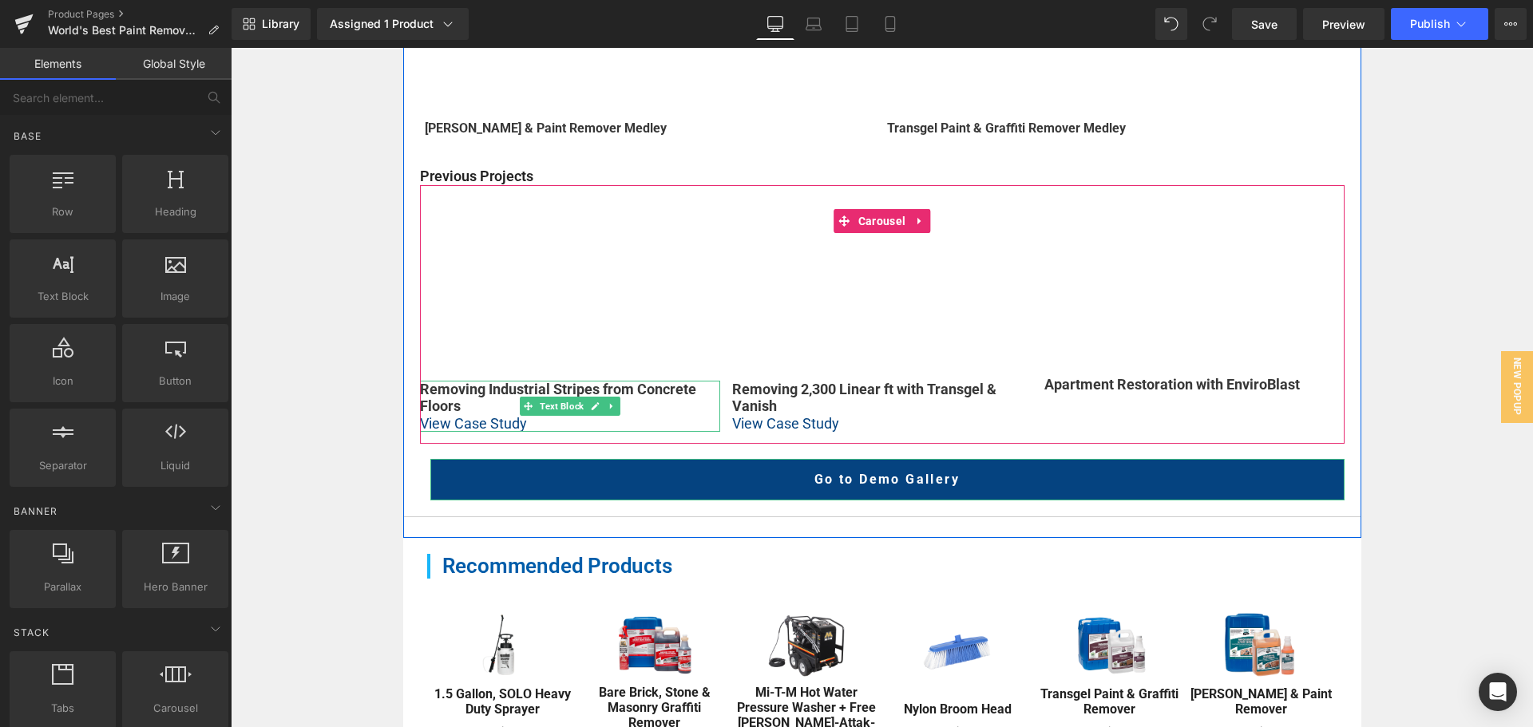
click at [521, 420] on p "View Case Study" at bounding box center [570, 424] width 300 height 18
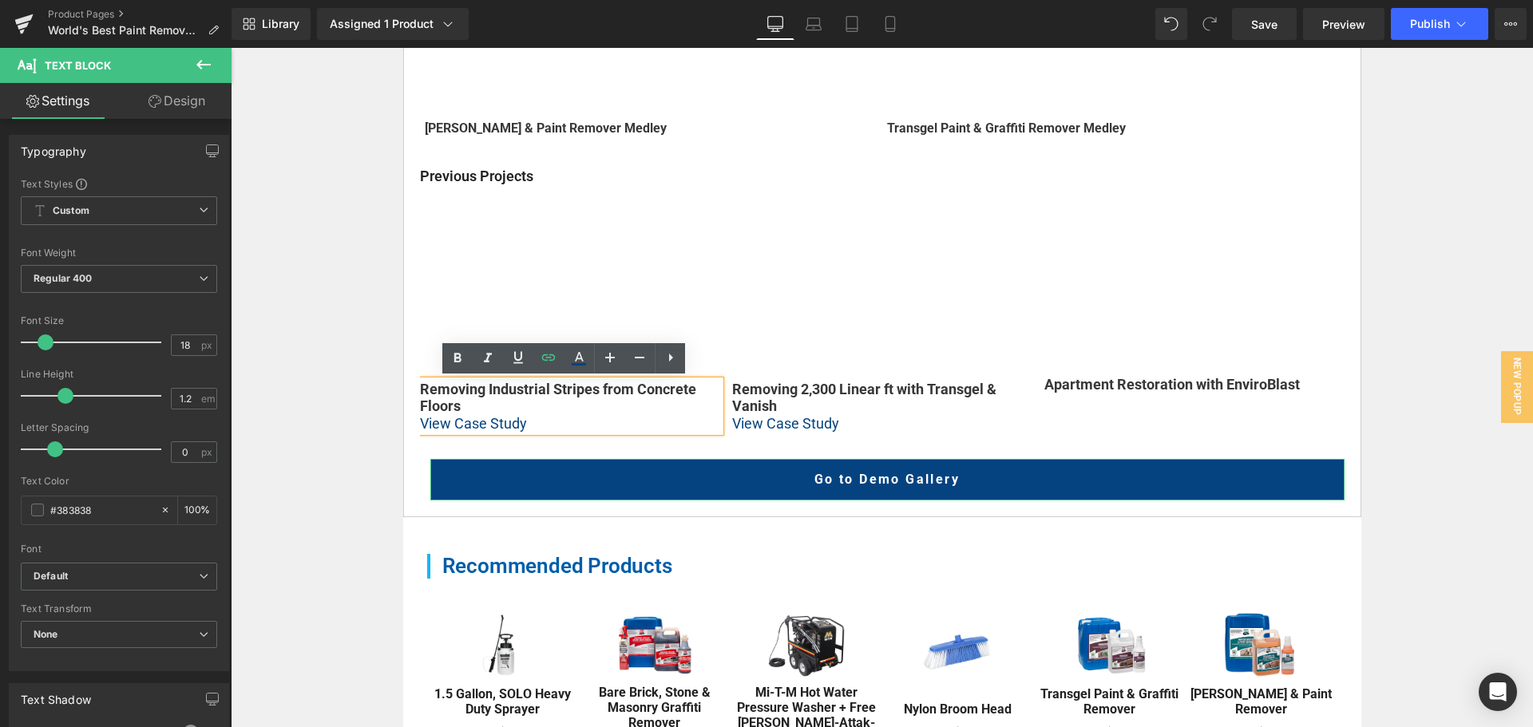
click at [489, 389] on strong "Removing Industrial Stripes from Concrete Floors" at bounding box center [558, 398] width 276 height 34
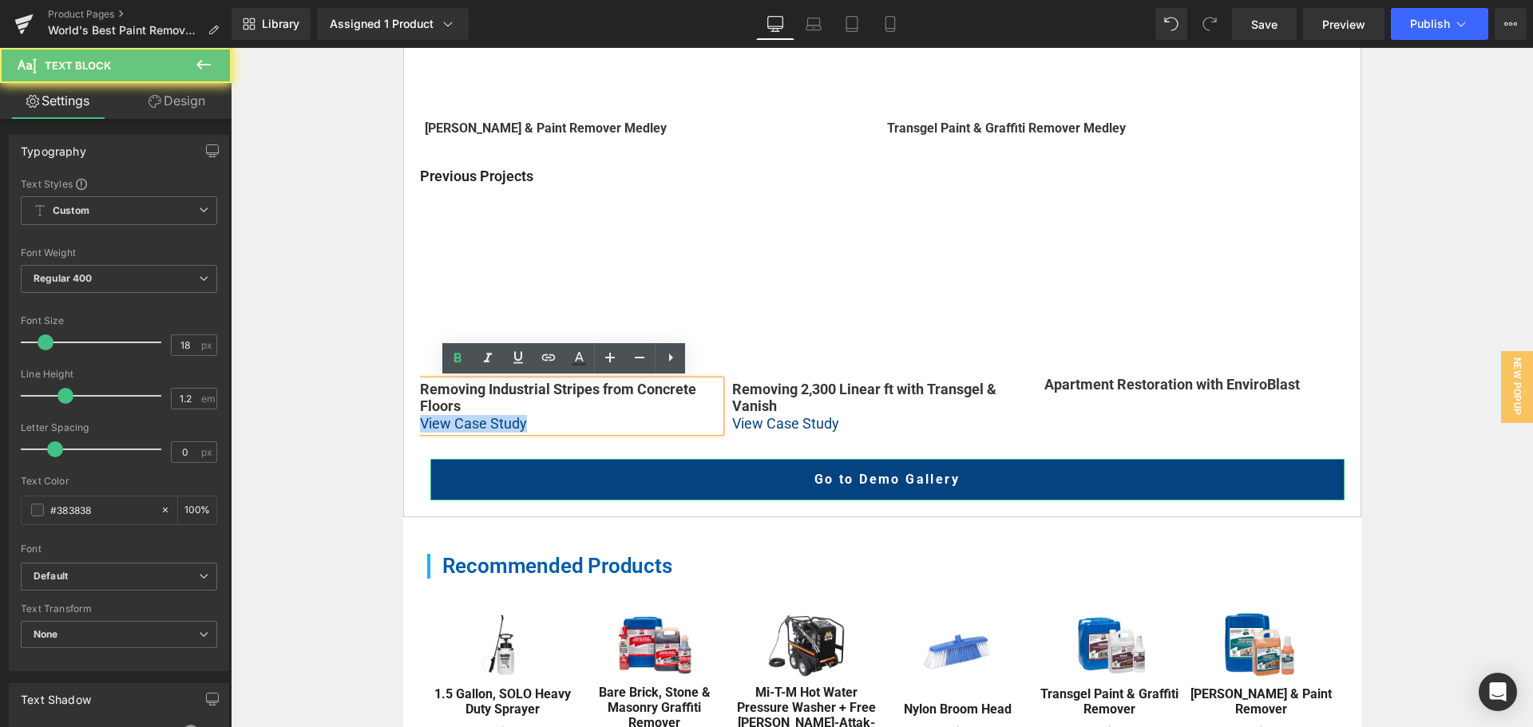
drag, startPoint x: 581, startPoint y: 426, endPoint x: 402, endPoint y: 421, distance: 178.9
click at [403, 421] on div "Vimeo Vanish Graffiti & Paint Remover Medley Text Block Vimeo Transgel Paint & …" at bounding box center [882, 171] width 958 height 692
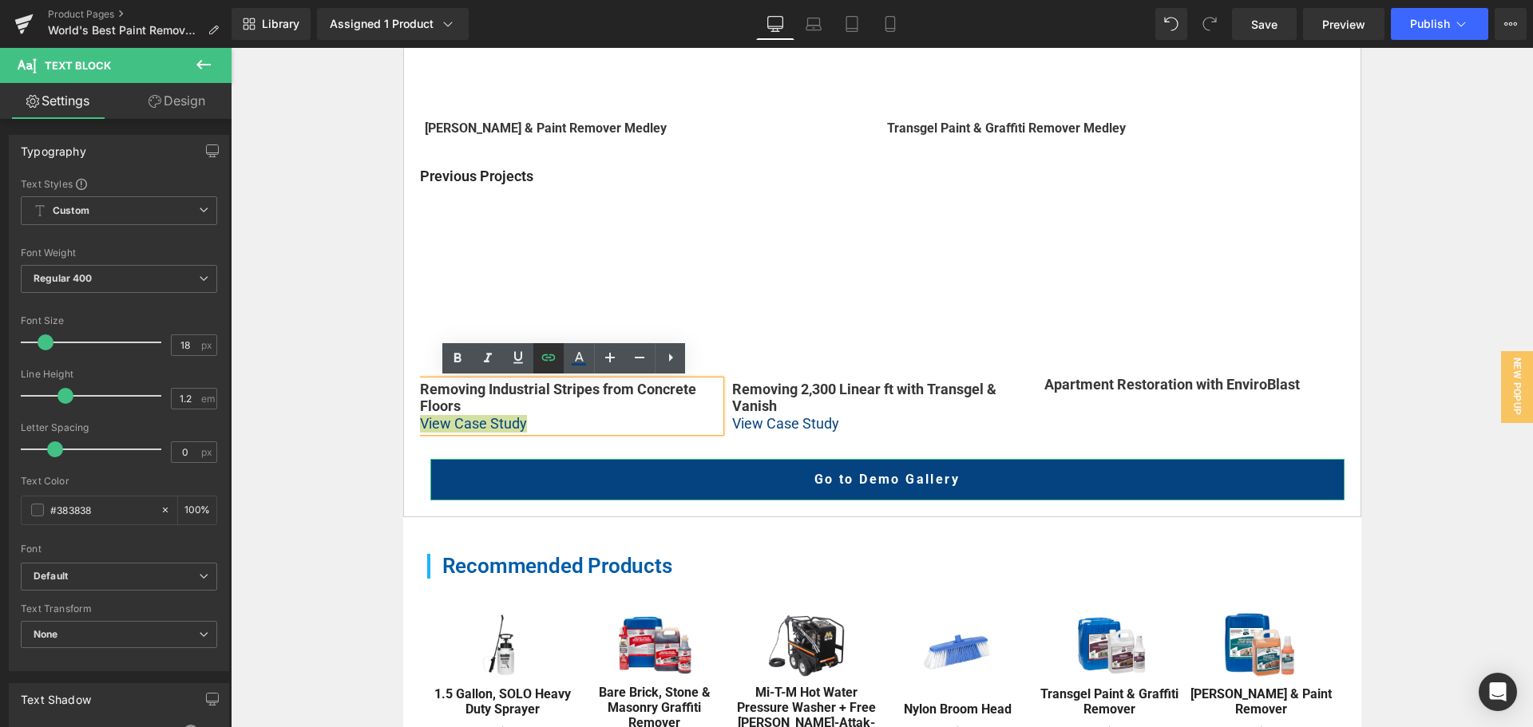
click at [541, 357] on icon at bounding box center [548, 357] width 19 height 19
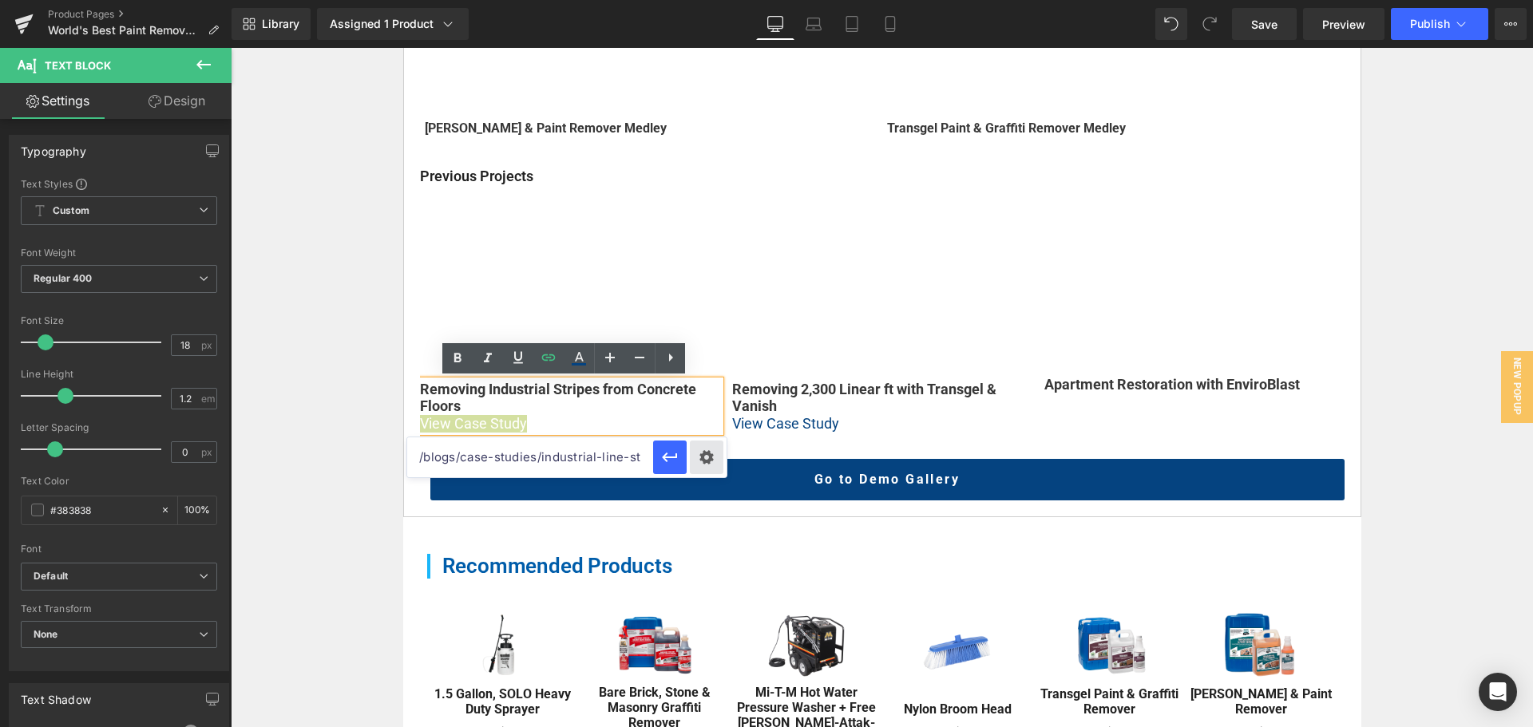
click at [704, 0] on div "Text Color Highlight Color #333333 Edit or remove link: Edit - Unlink - Cancel …" at bounding box center [766, 0] width 1533 height 0
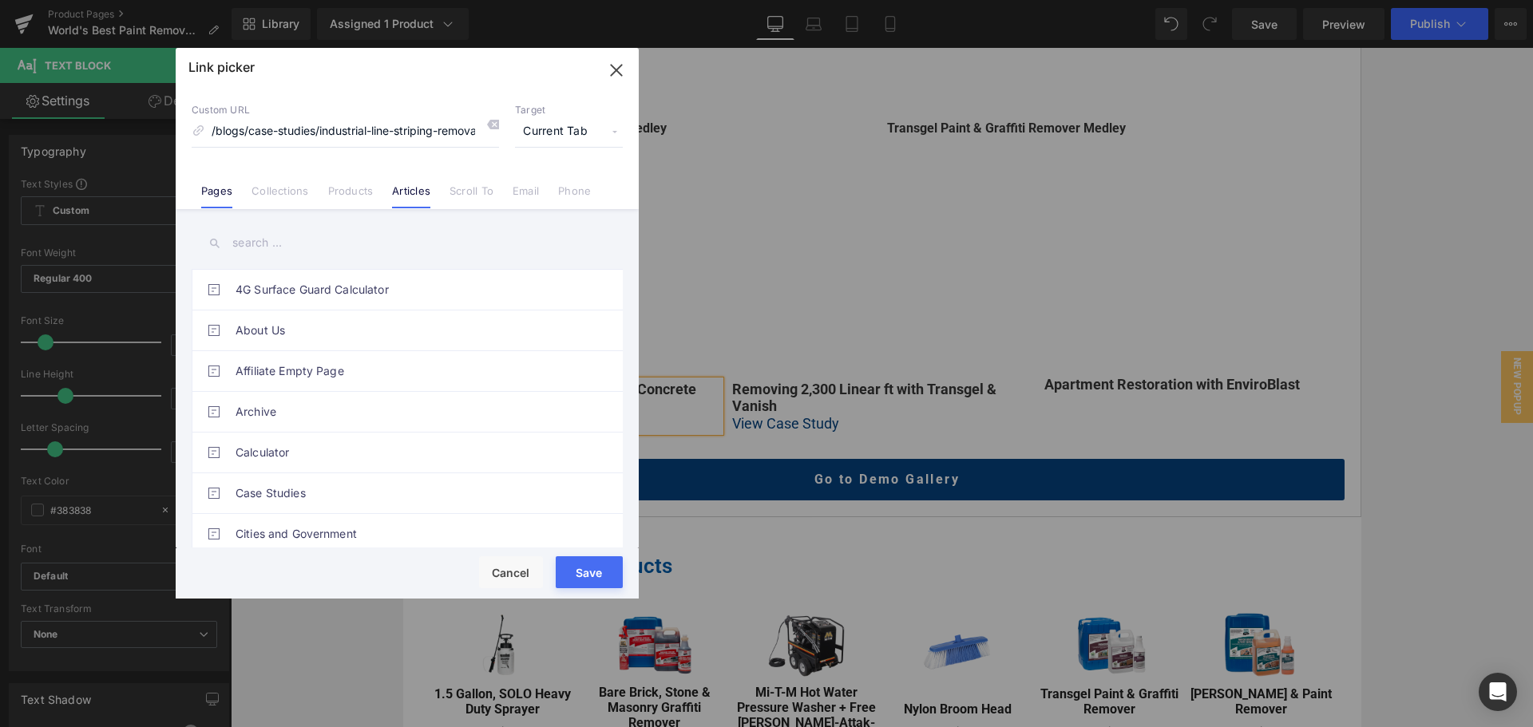
click at [426, 196] on link "Articles" at bounding box center [411, 196] width 38 height 24
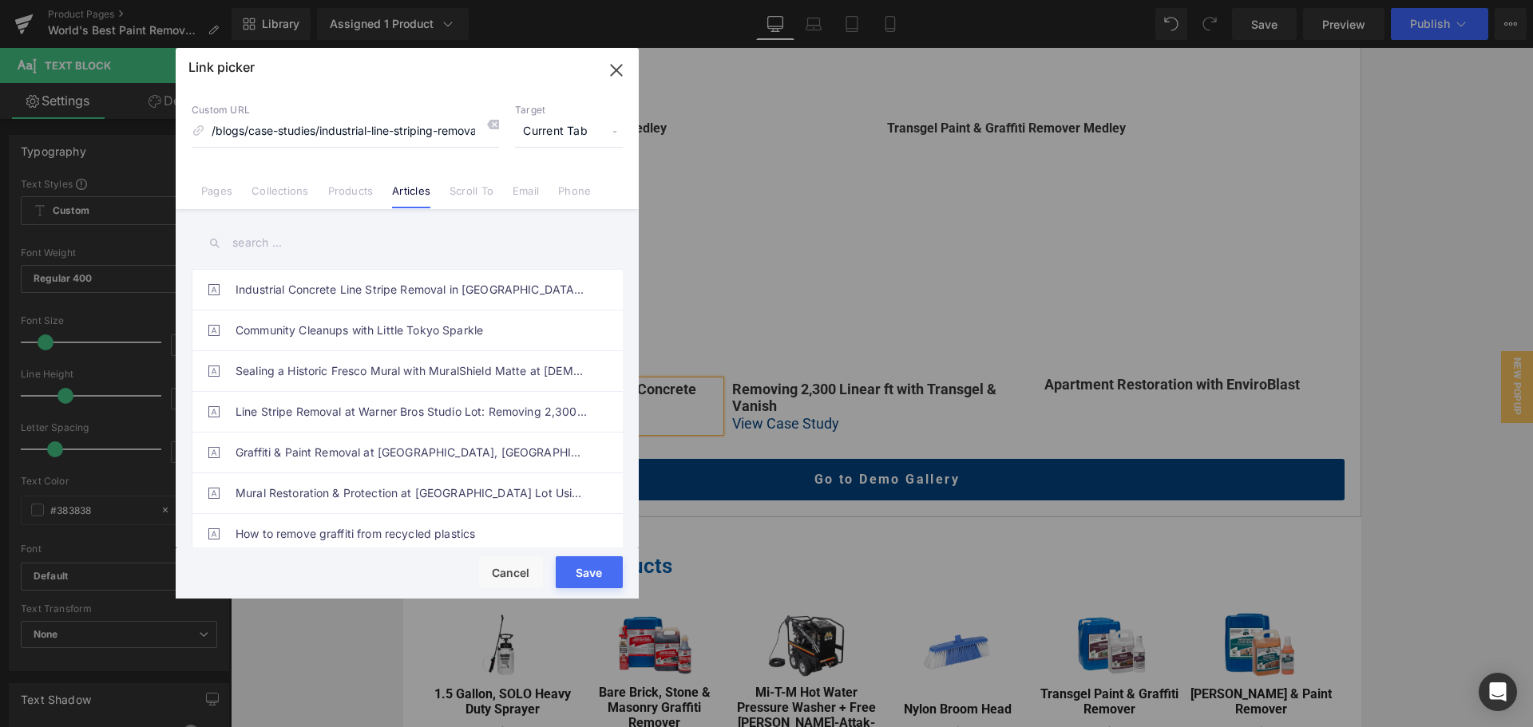
click at [348, 254] on input "text" at bounding box center [407, 243] width 431 height 36
click at [338, 297] on link "Industrial Concrete Line Stripe Removal in Hawthorne, CA: Transgel & Vanish" at bounding box center [411, 290] width 351 height 40
click at [604, 565] on button "Save" at bounding box center [589, 573] width 67 height 32
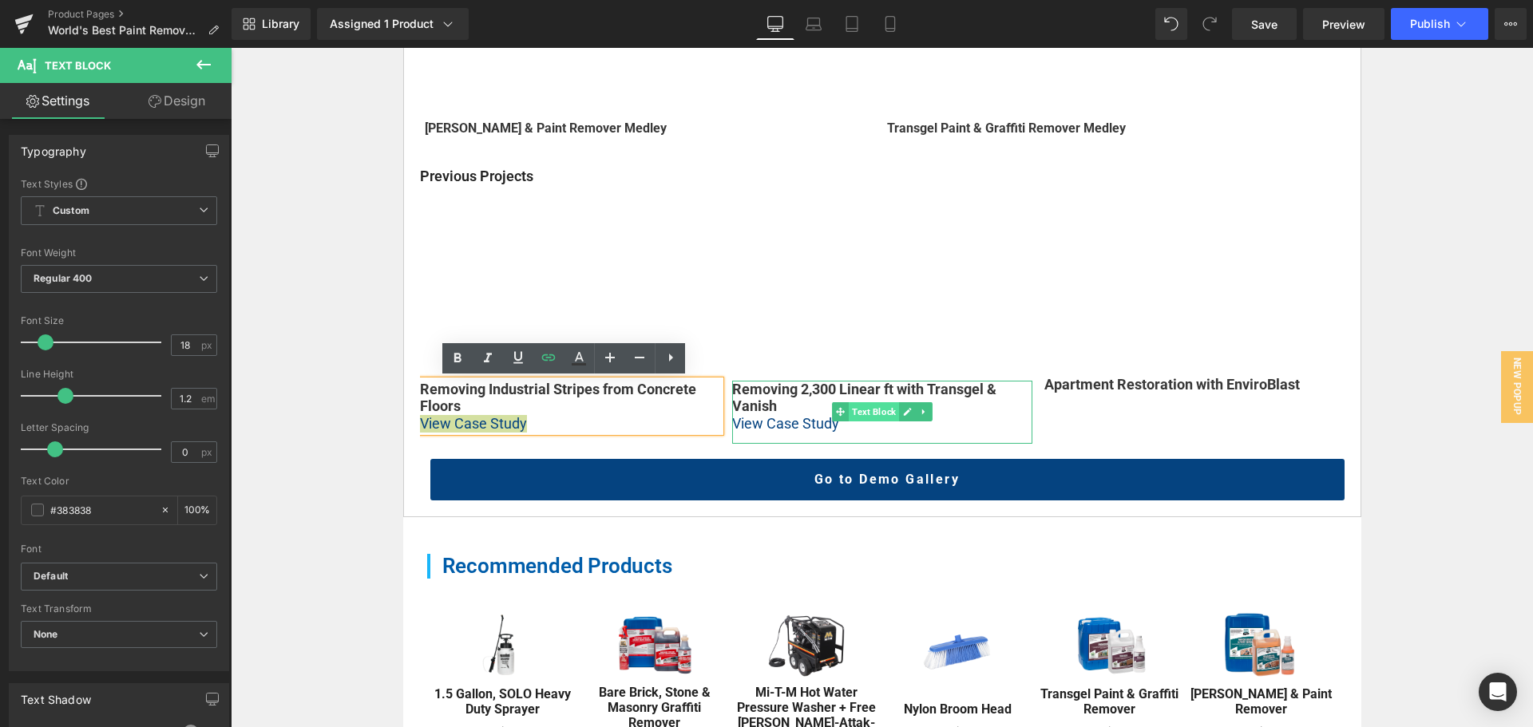
click at [856, 416] on span "Text Block" at bounding box center [874, 411] width 50 height 19
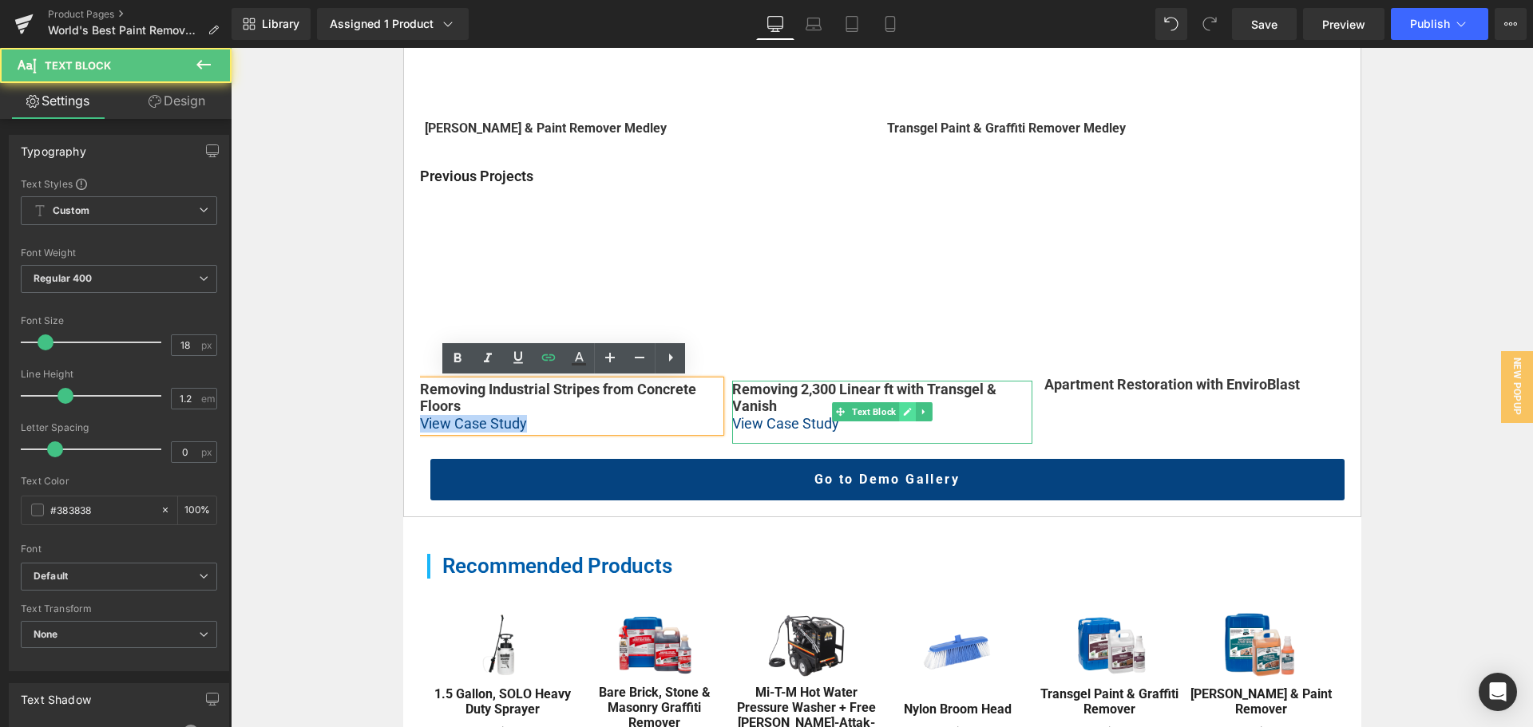
click at [903, 408] on icon at bounding box center [907, 412] width 9 height 10
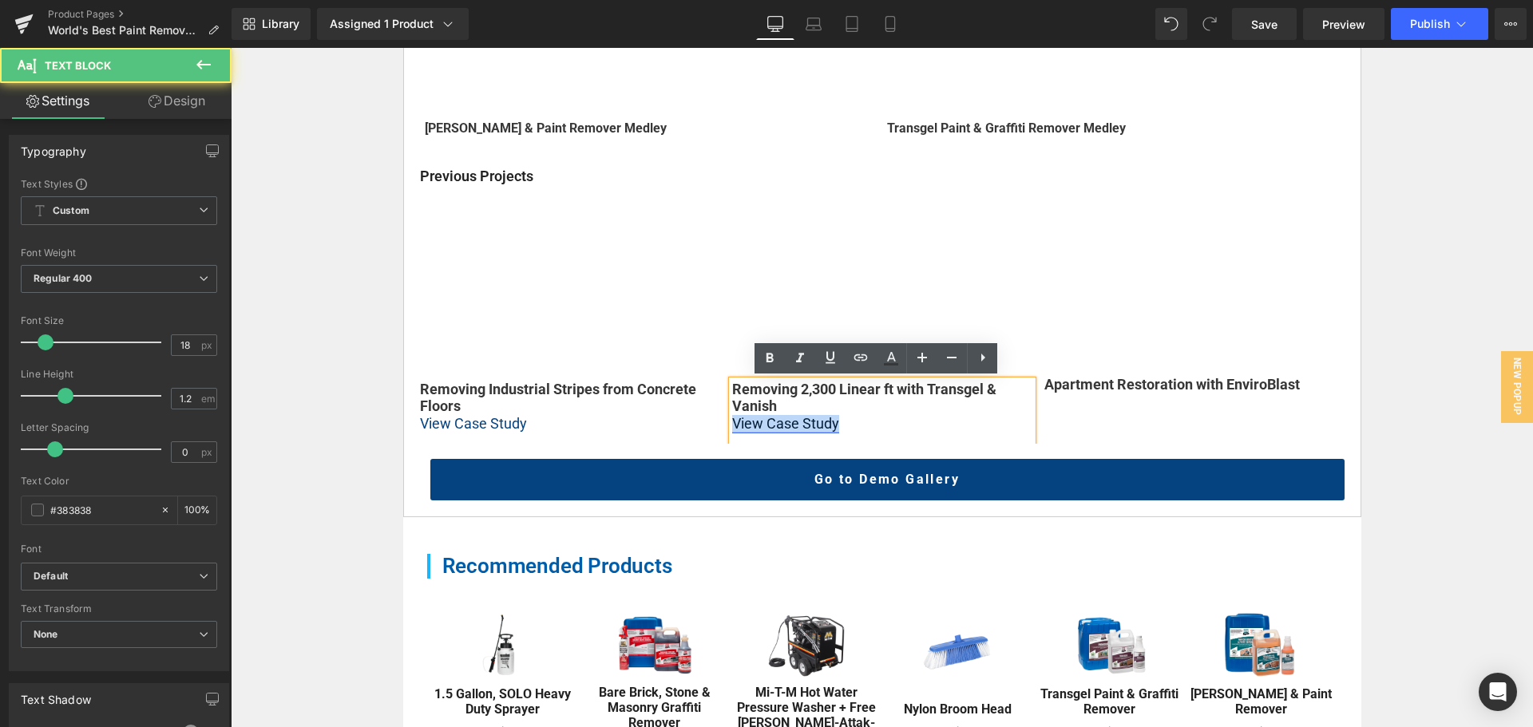
drag, startPoint x: 867, startPoint y: 424, endPoint x: 727, endPoint y: 424, distance: 139.7
click at [732, 424] on p "View Case Study" at bounding box center [882, 424] width 300 height 18
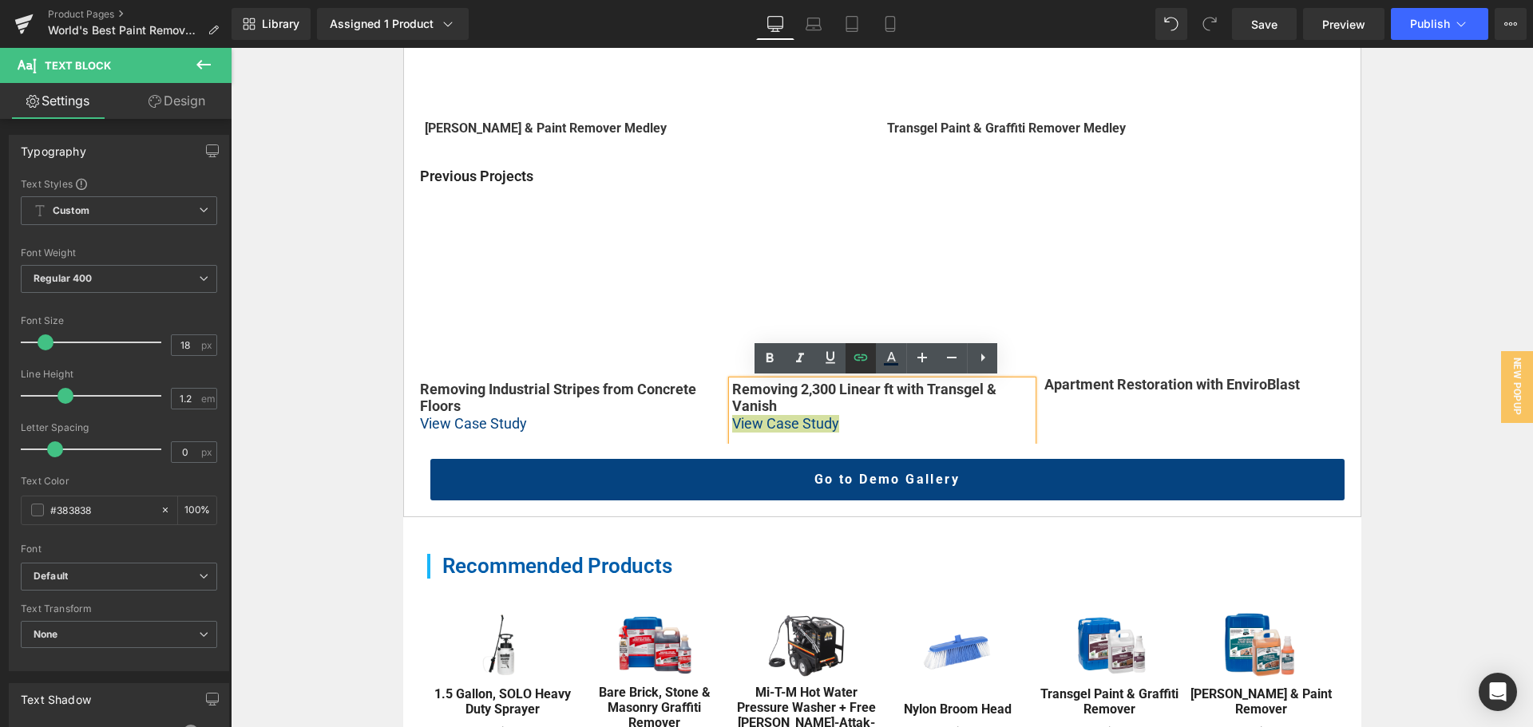
click at [867, 364] on icon at bounding box center [860, 357] width 19 height 19
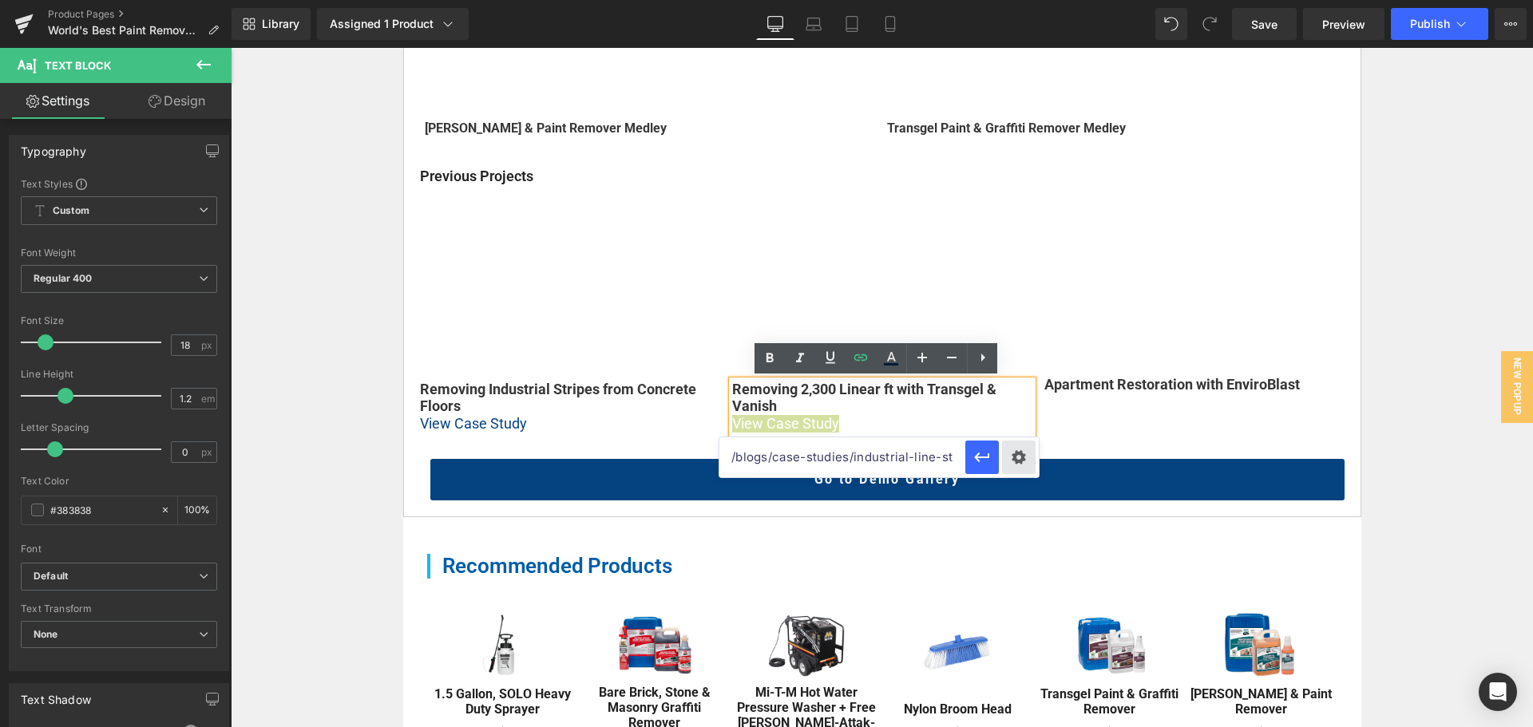
click at [1020, 0] on div "Text Color Highlight Color #333333 Edit or remove link: Edit - Unlink - Cancel …" at bounding box center [766, 0] width 1533 height 0
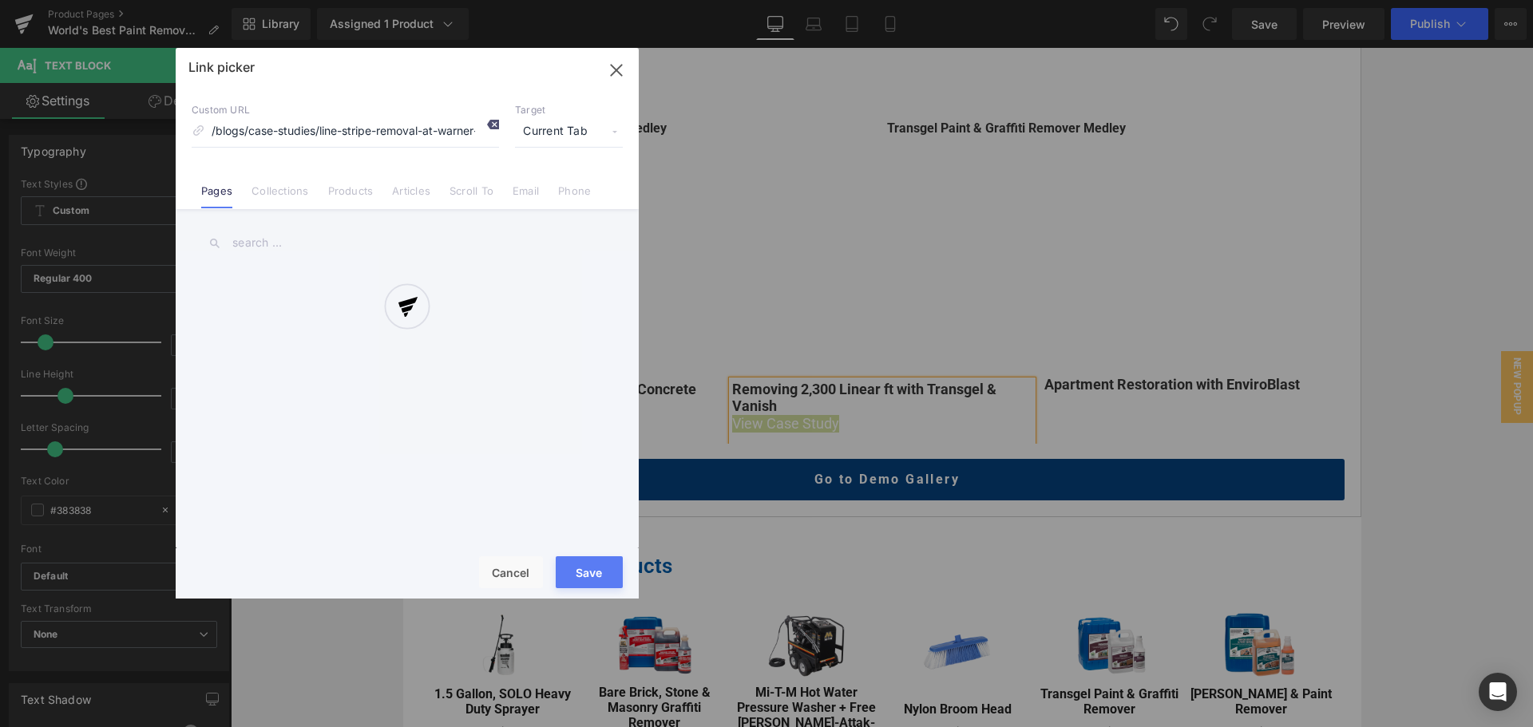
scroll to position [0, 73]
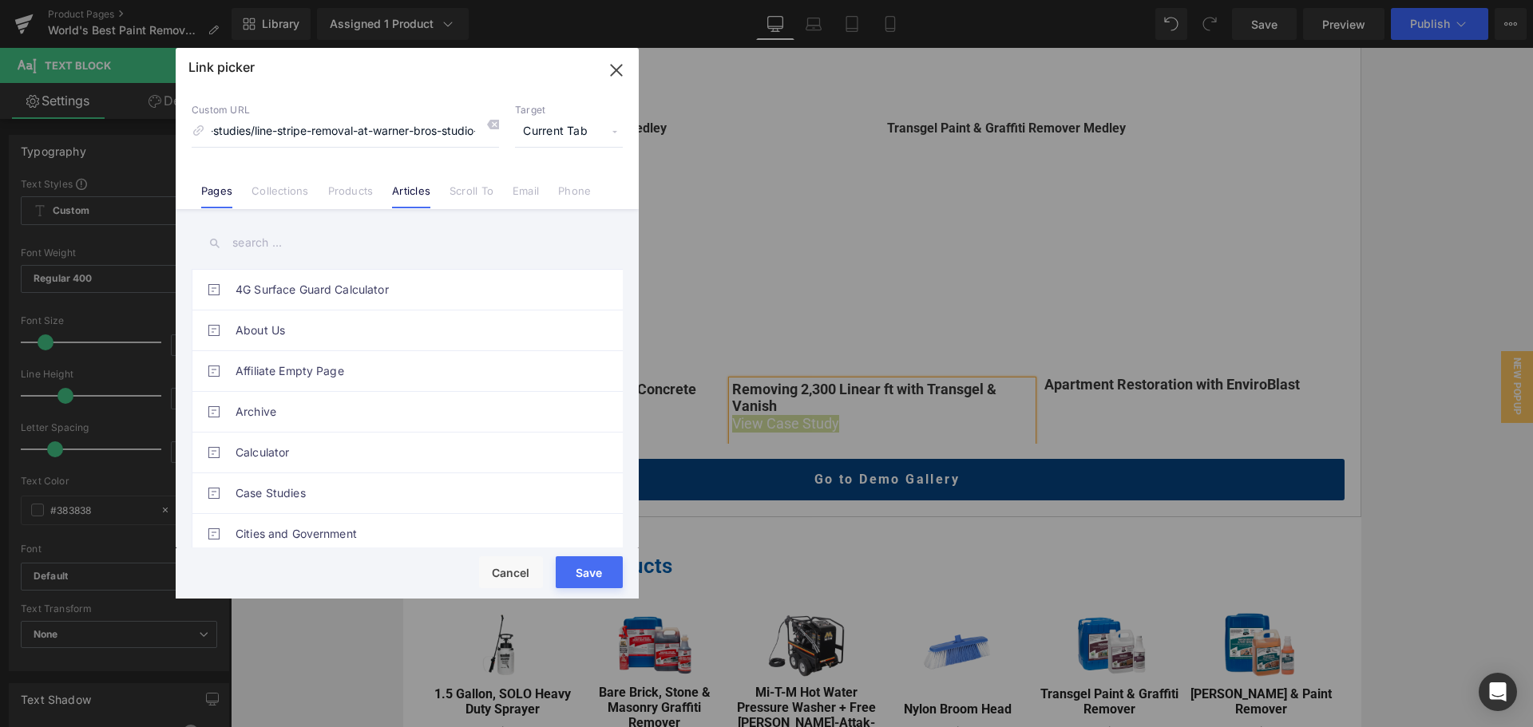
click at [402, 200] on link "Articles" at bounding box center [411, 196] width 38 height 24
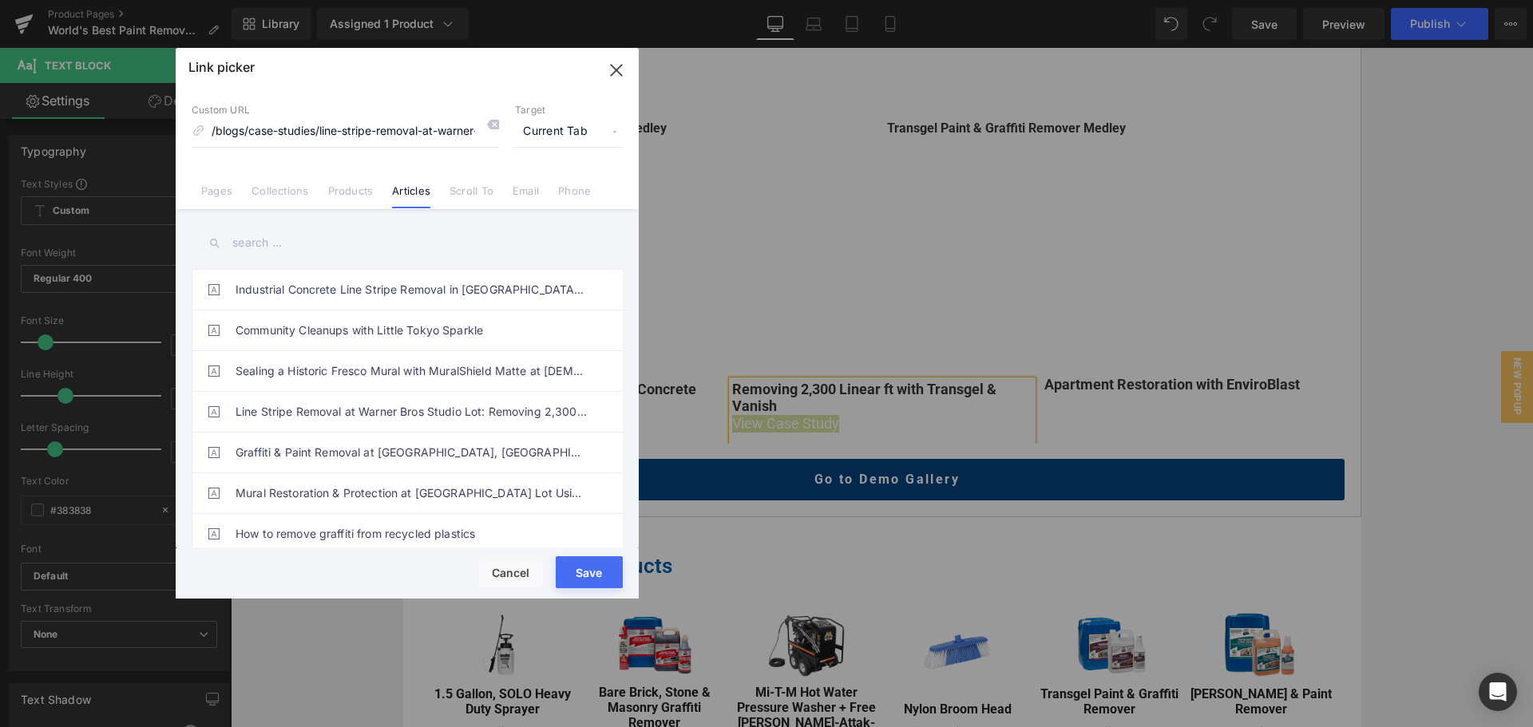
click at [305, 246] on input "text" at bounding box center [407, 243] width 431 height 36
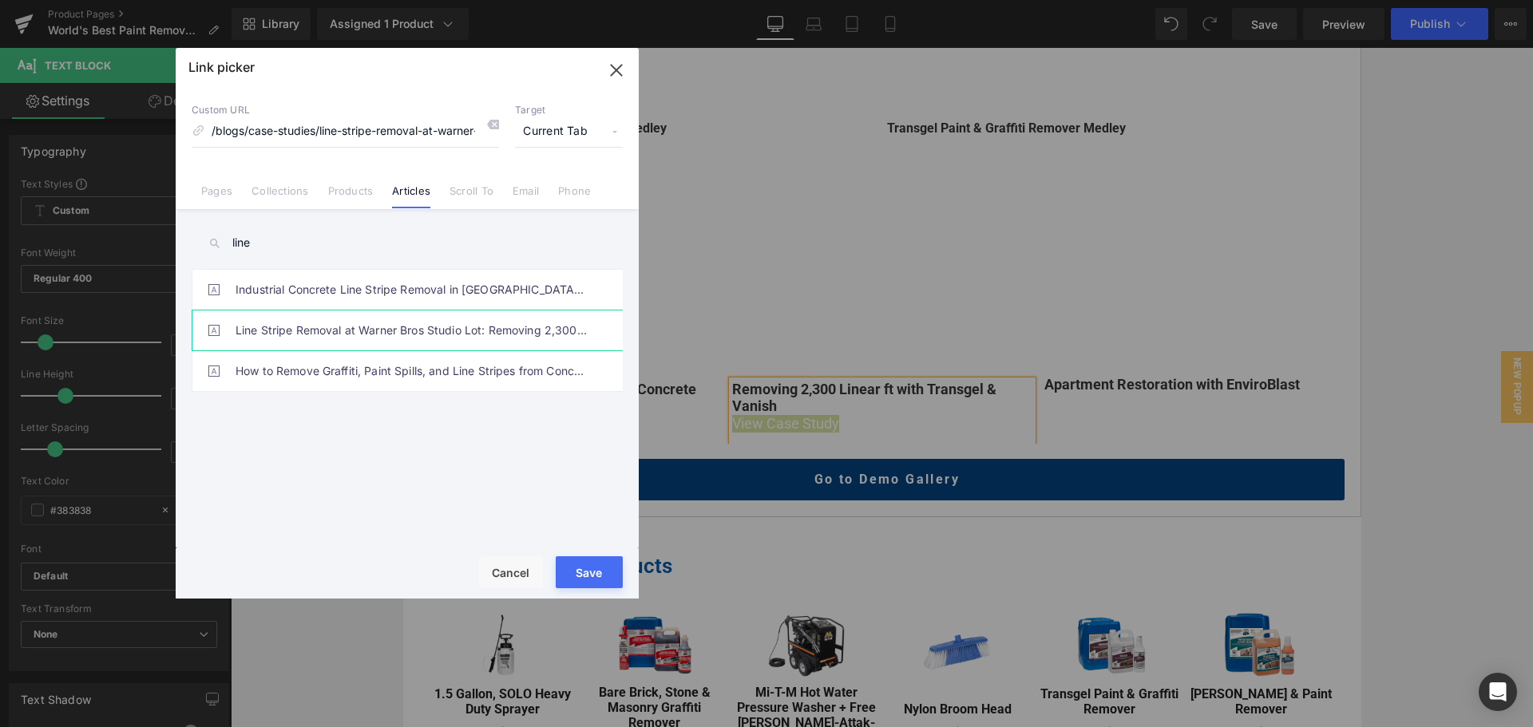
type input "line"
click at [320, 332] on link "Line Stripe Removal at Warner Bros Studio Lot: Removing 2,300 ft with Transgel …" at bounding box center [411, 331] width 351 height 40
click at [600, 573] on button "Save" at bounding box center [589, 573] width 67 height 32
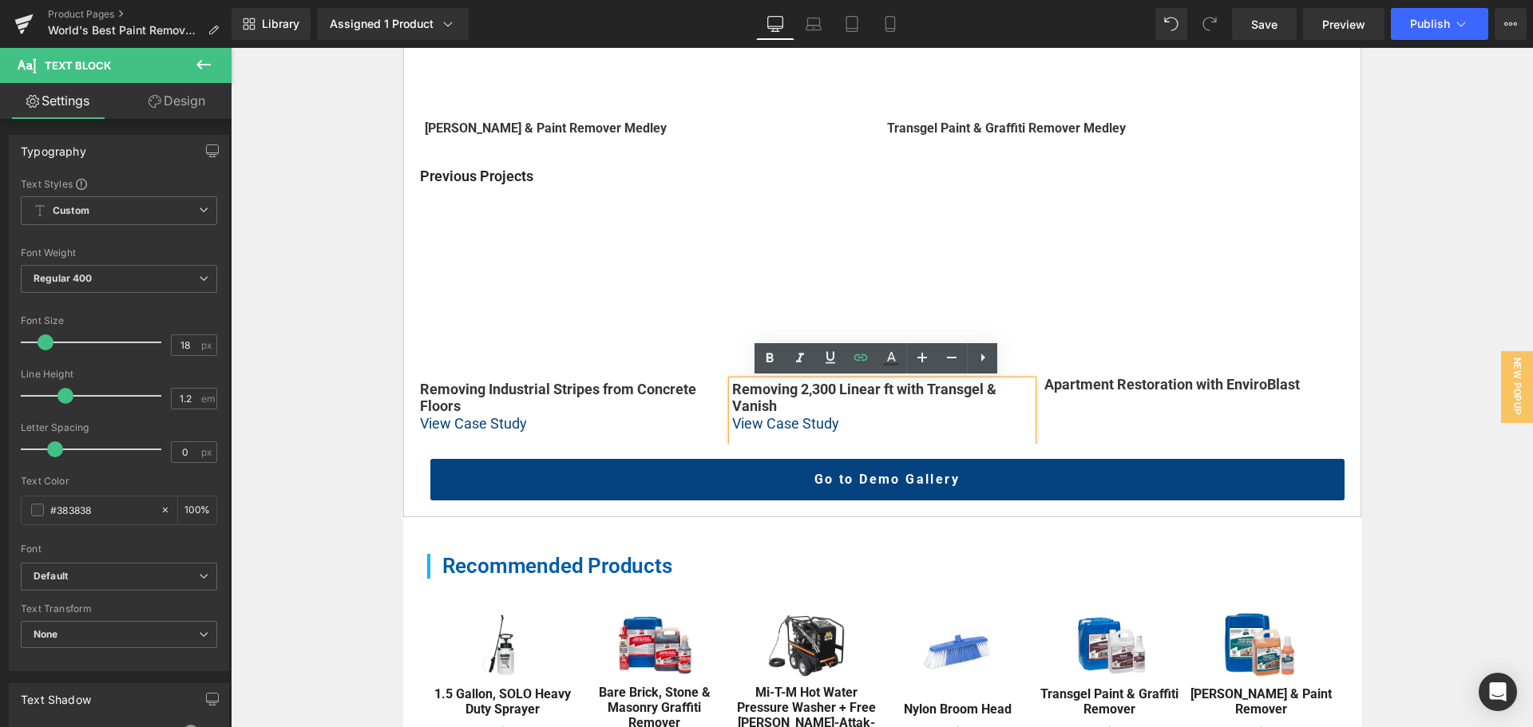
click at [1397, 395] on div "Home / Product Overview / Value Deals & Starter Packs Text Block Row World's Be…" at bounding box center [882, 153] width 1302 height 1817
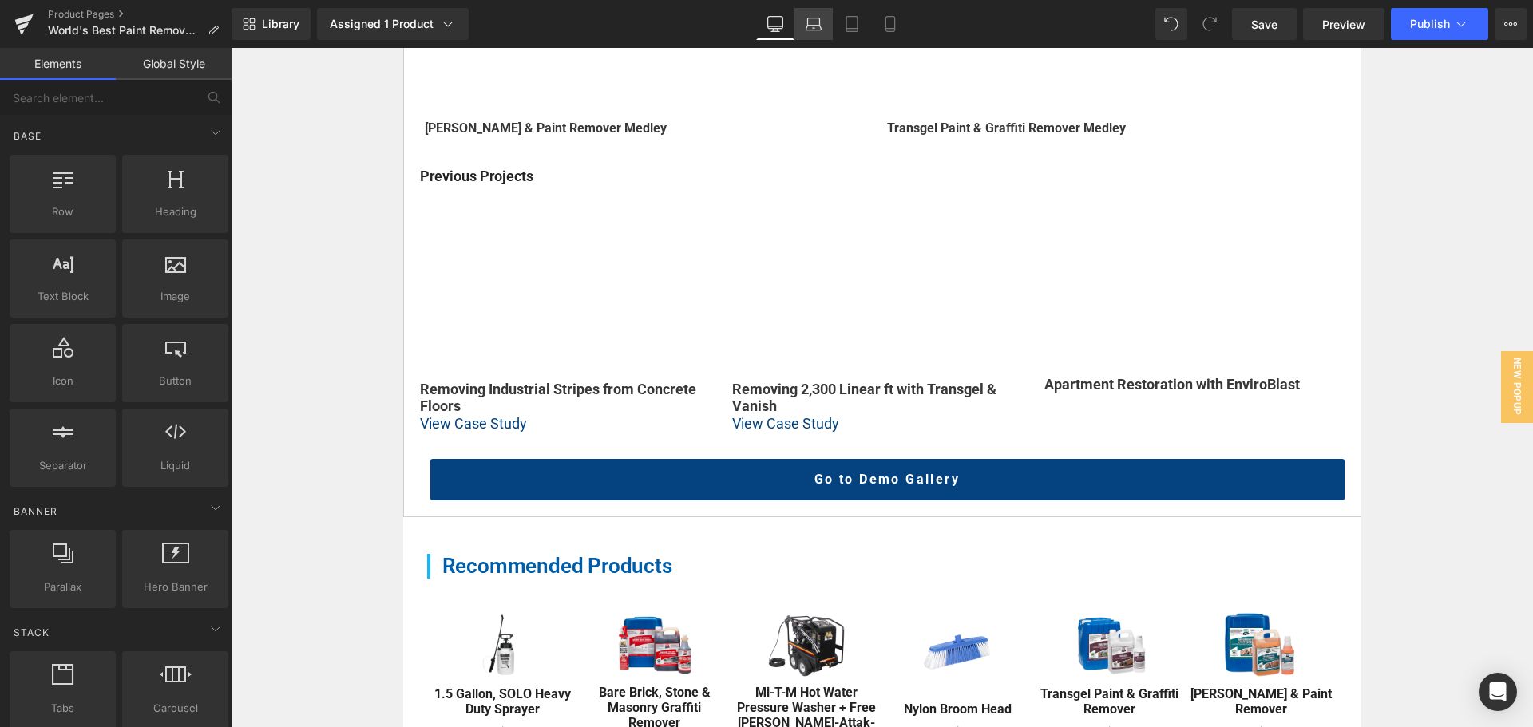
click at [822, 30] on link "Laptop" at bounding box center [814, 24] width 38 height 32
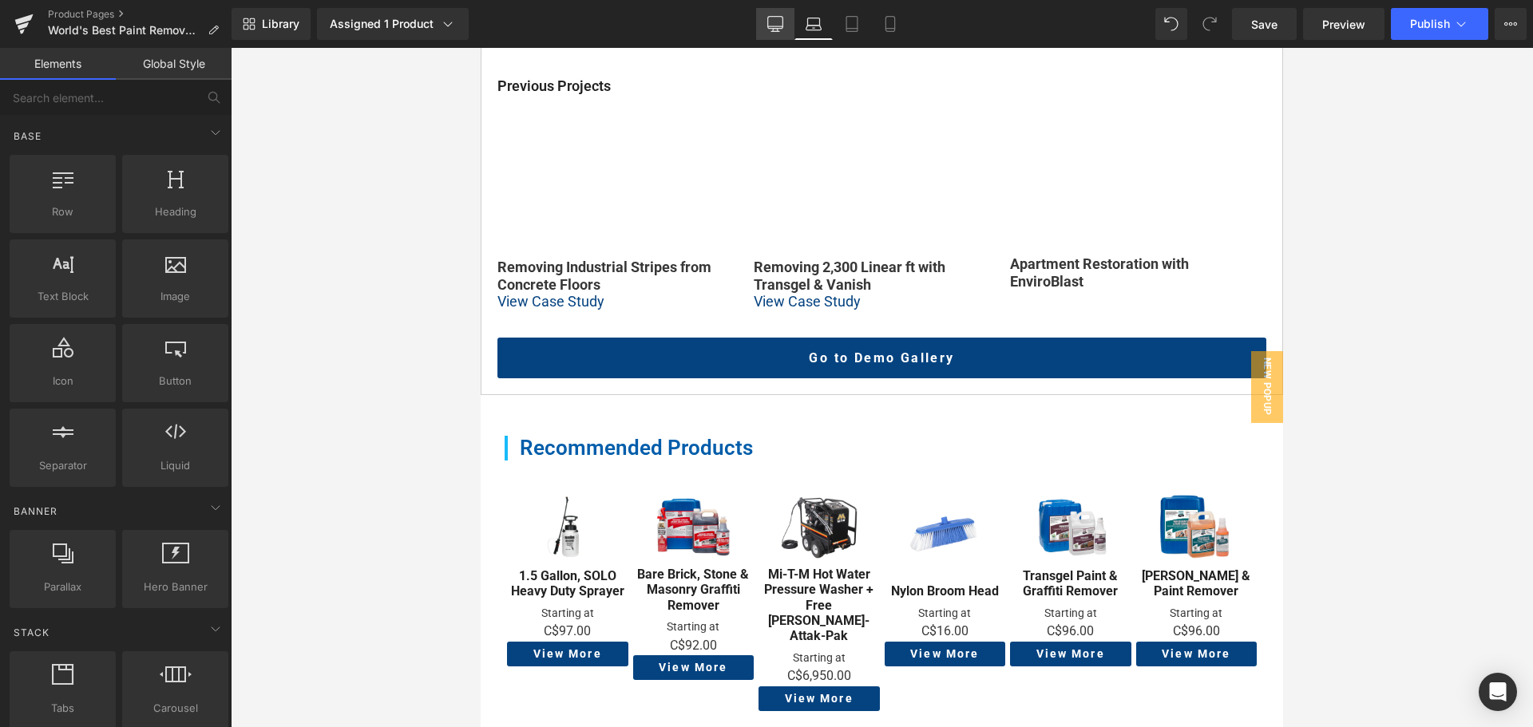
click at [783, 20] on icon at bounding box center [775, 23] width 15 height 12
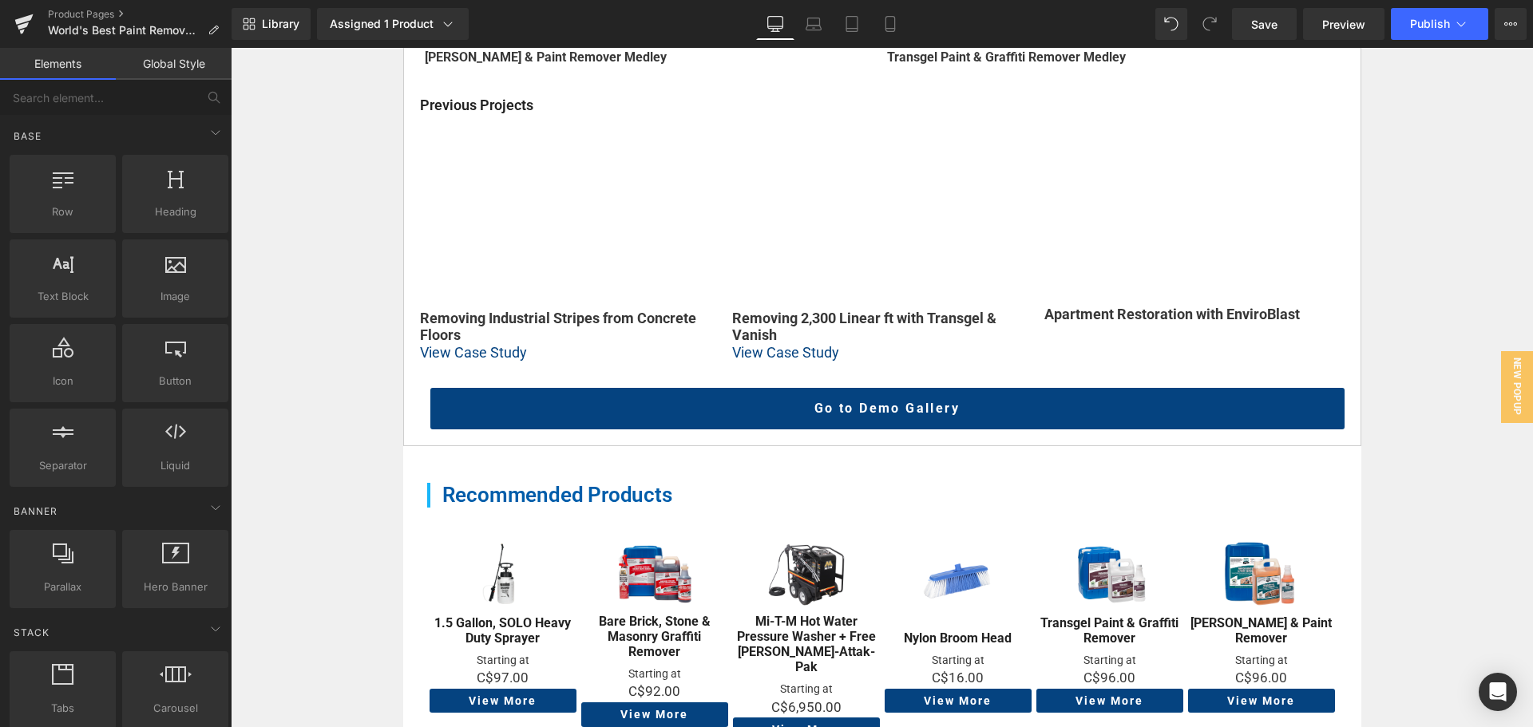
scroll to position [1013, 0]
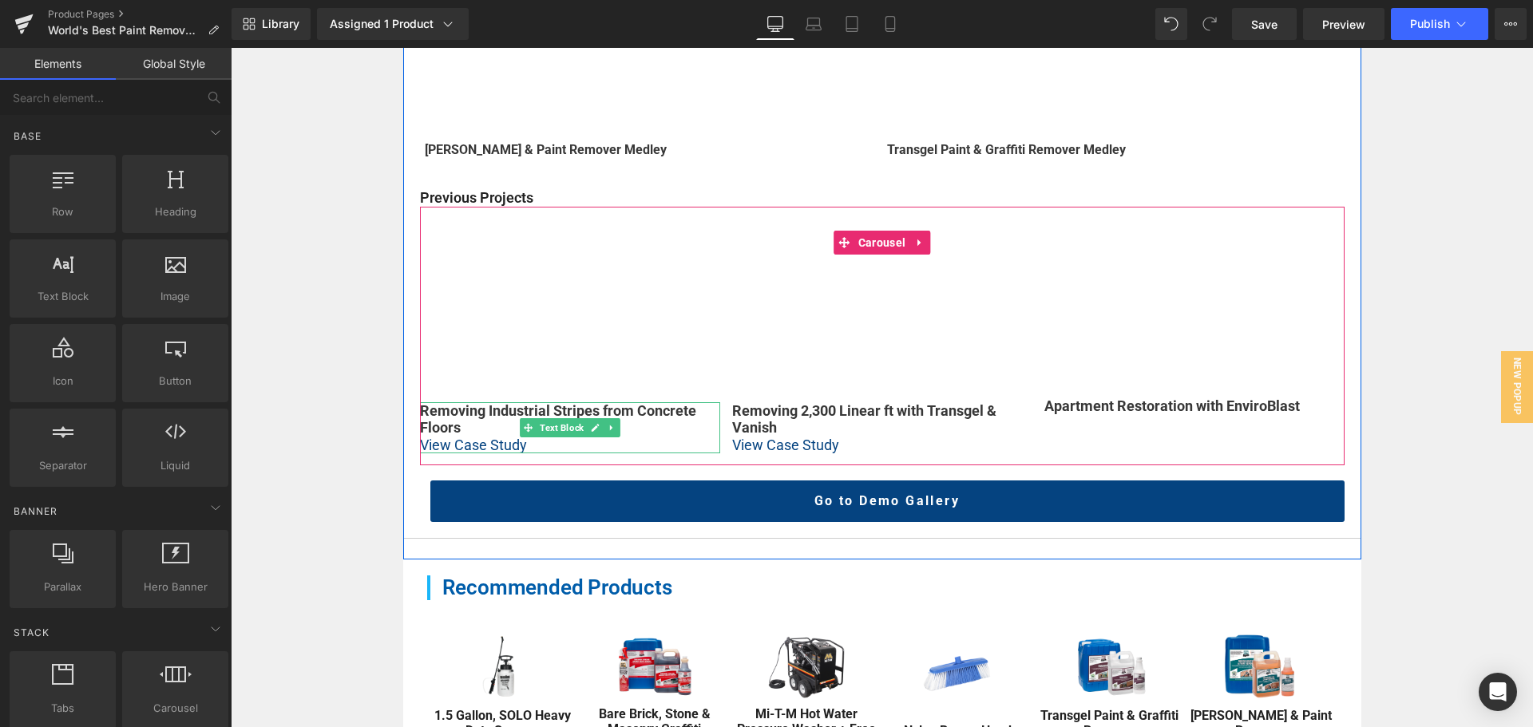
click at [465, 406] on strong "Removing Industrial Stripes from Concrete Floors" at bounding box center [558, 419] width 276 height 34
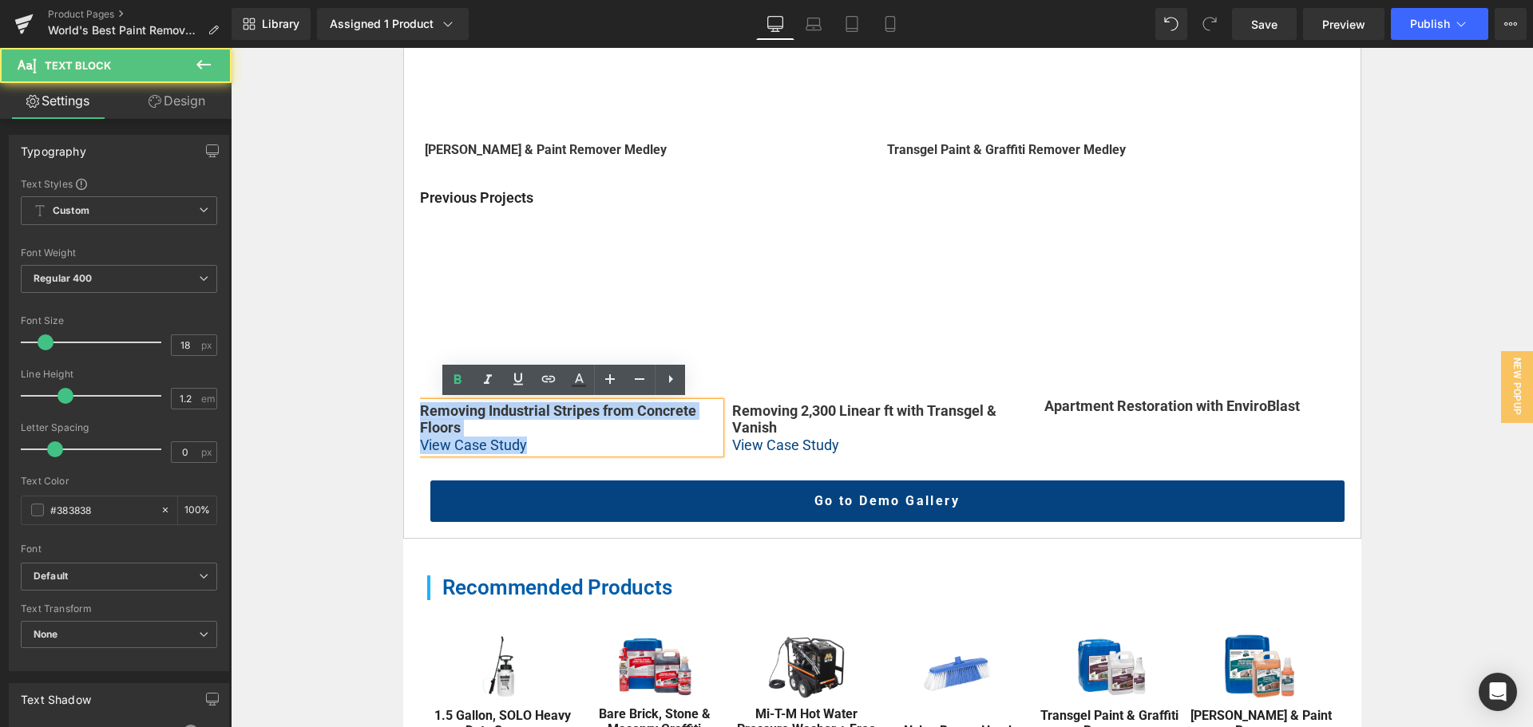
drag, startPoint x: 535, startPoint y: 447, endPoint x: 408, endPoint y: 414, distance: 131.3
click at [408, 414] on div "Vimeo Vanish Graffiti & Paint Remover Medley Text Block Vimeo Transgel Paint & …" at bounding box center [882, 193] width 958 height 692
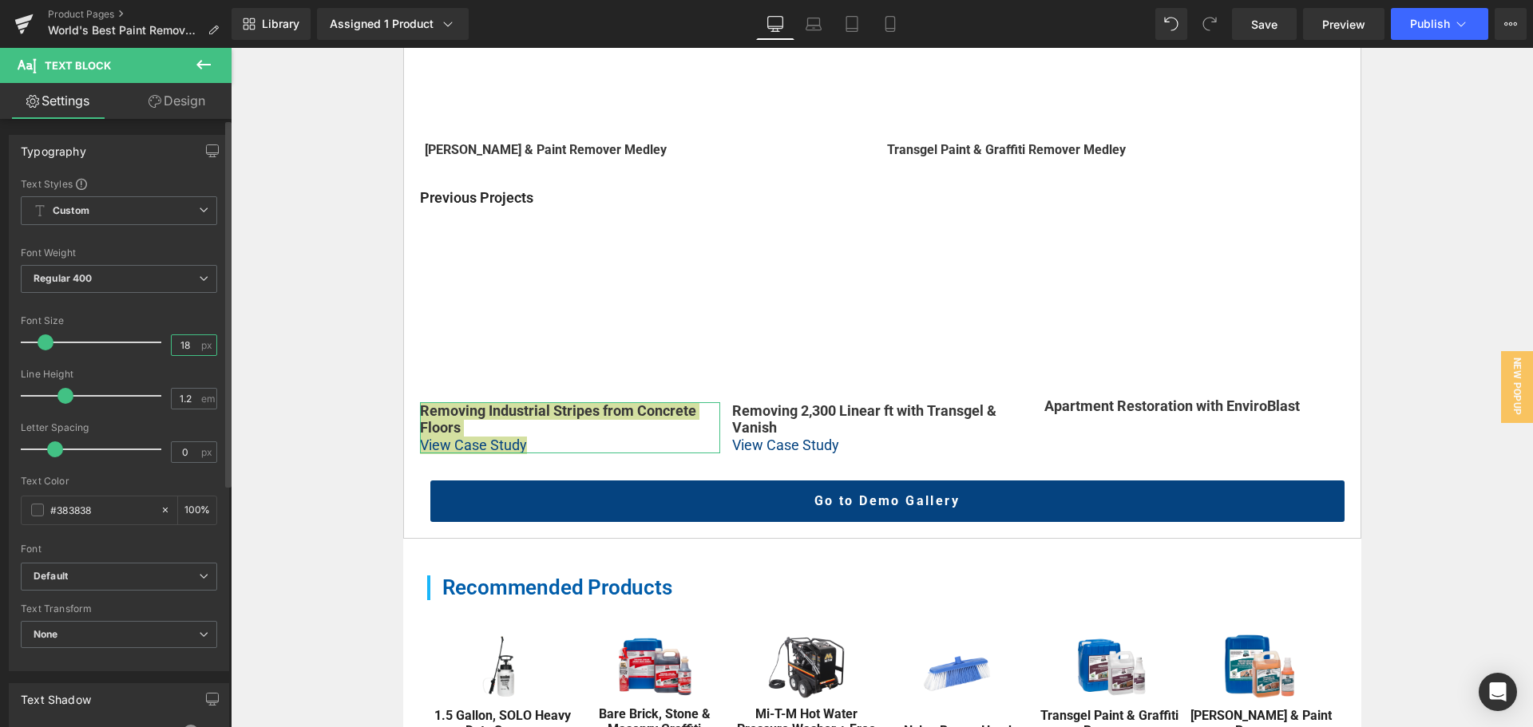
click at [185, 341] on input "18" at bounding box center [186, 345] width 28 height 20
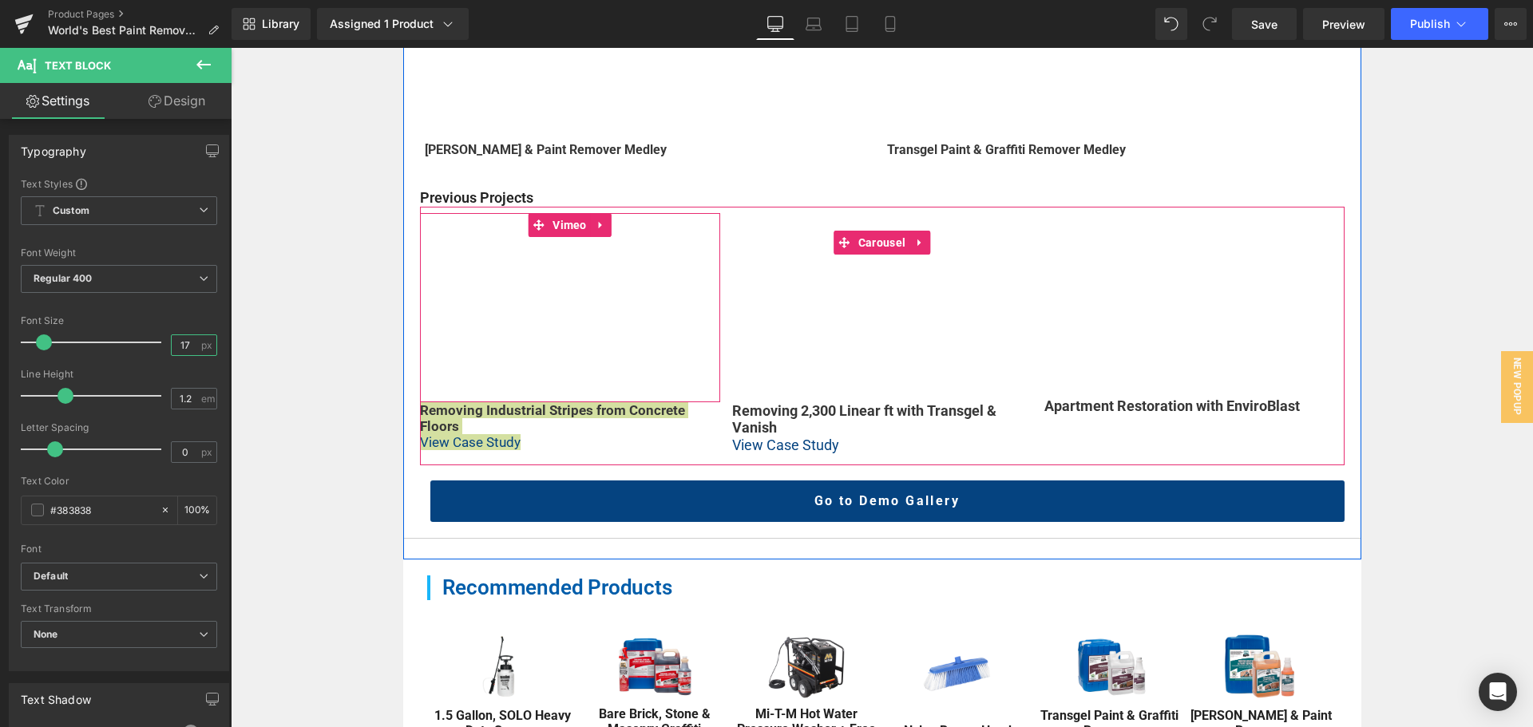
type input "16"
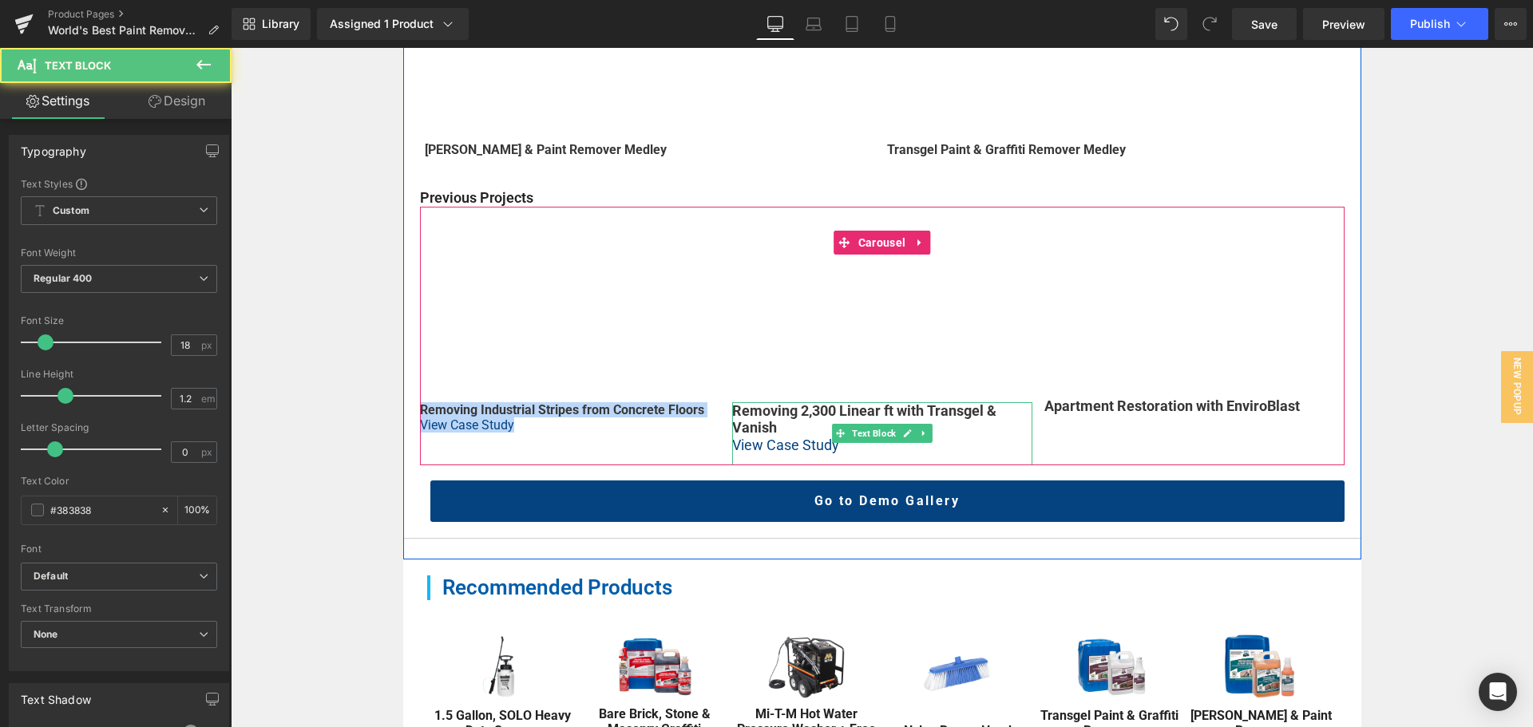
click at [808, 418] on b "Removing 2,300 Linear ft with Transgel & Vanish" at bounding box center [864, 419] width 264 height 34
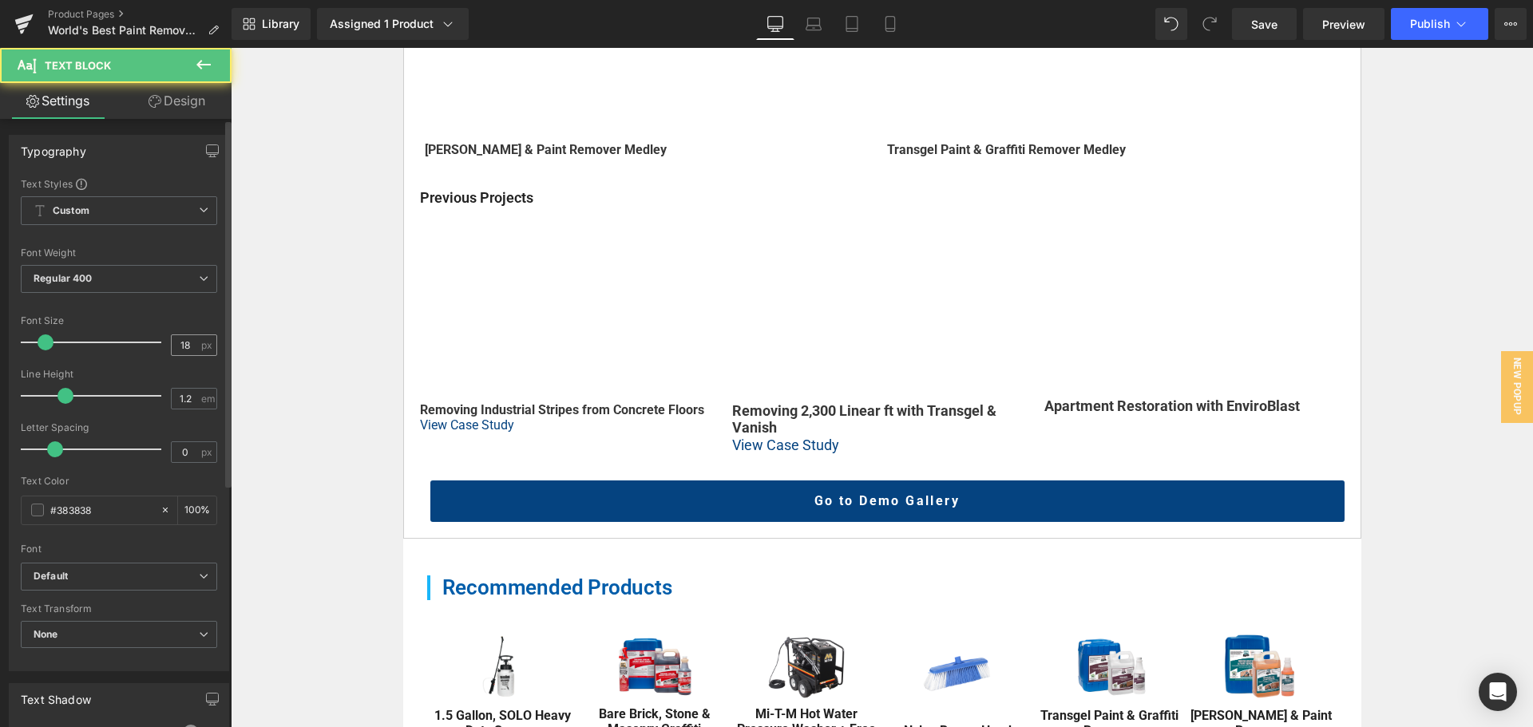
click at [184, 346] on input "18" at bounding box center [186, 345] width 28 height 20
type input "16"
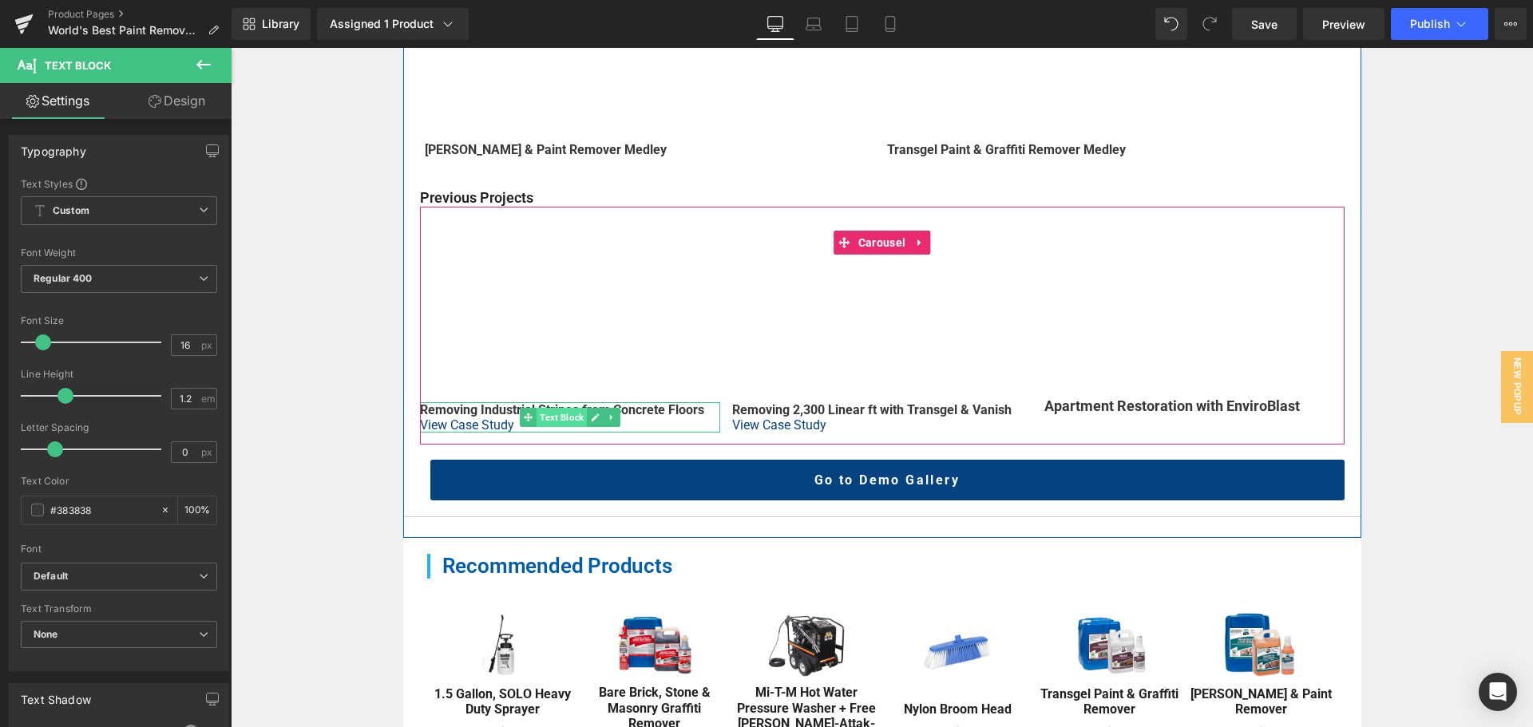
click at [564, 415] on span "Text Block" at bounding box center [562, 417] width 50 height 19
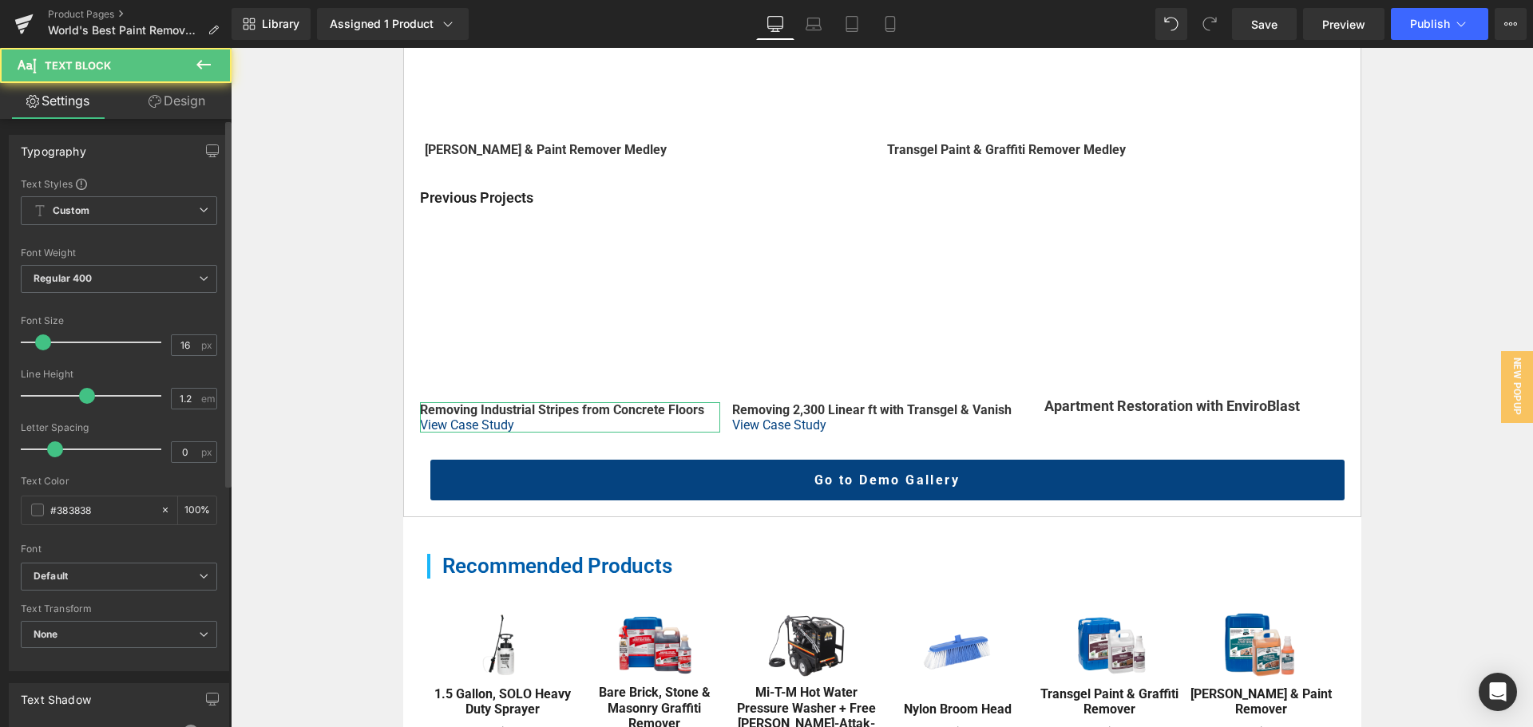
click at [83, 391] on div at bounding box center [95, 396] width 133 height 32
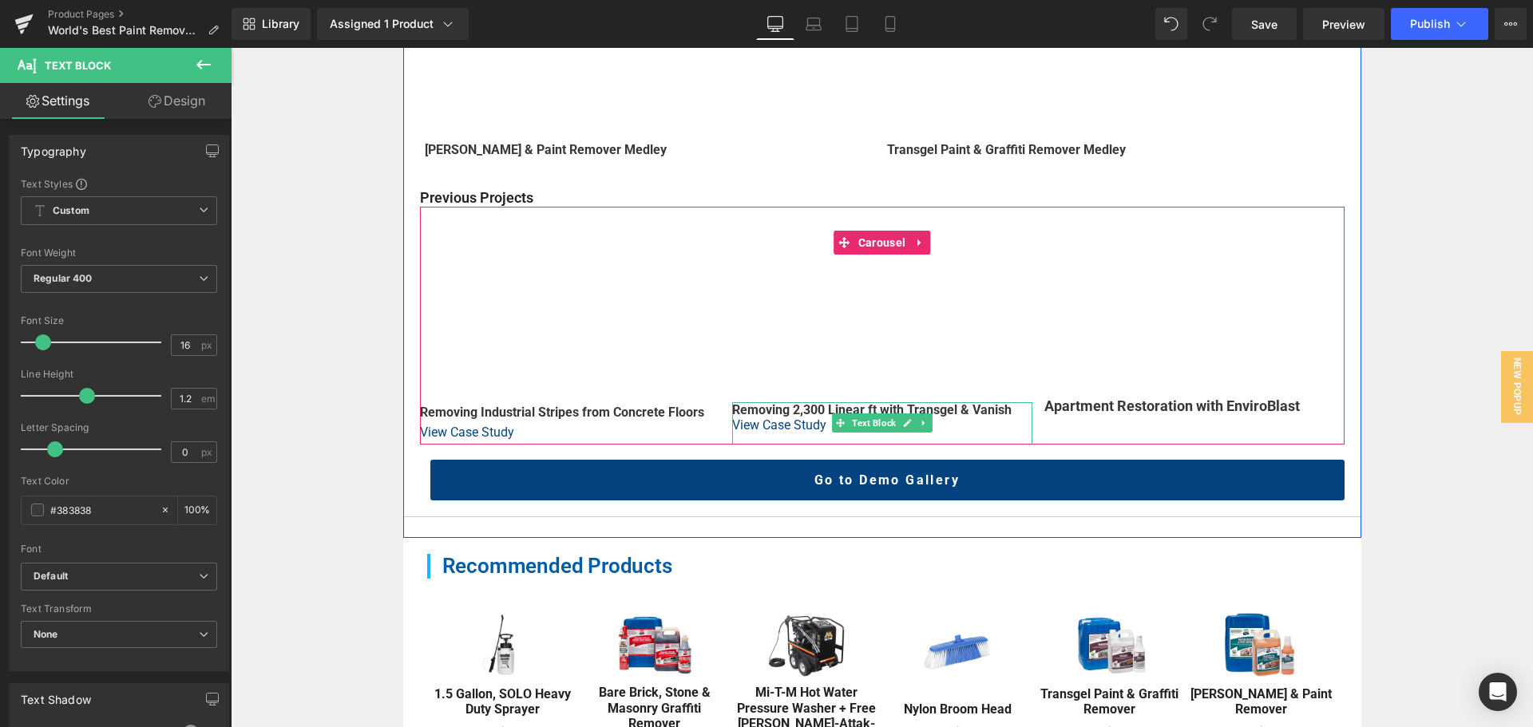
click at [791, 414] on b "Removing 2,300 Linear ft with Transgel & Vanish" at bounding box center [871, 409] width 279 height 15
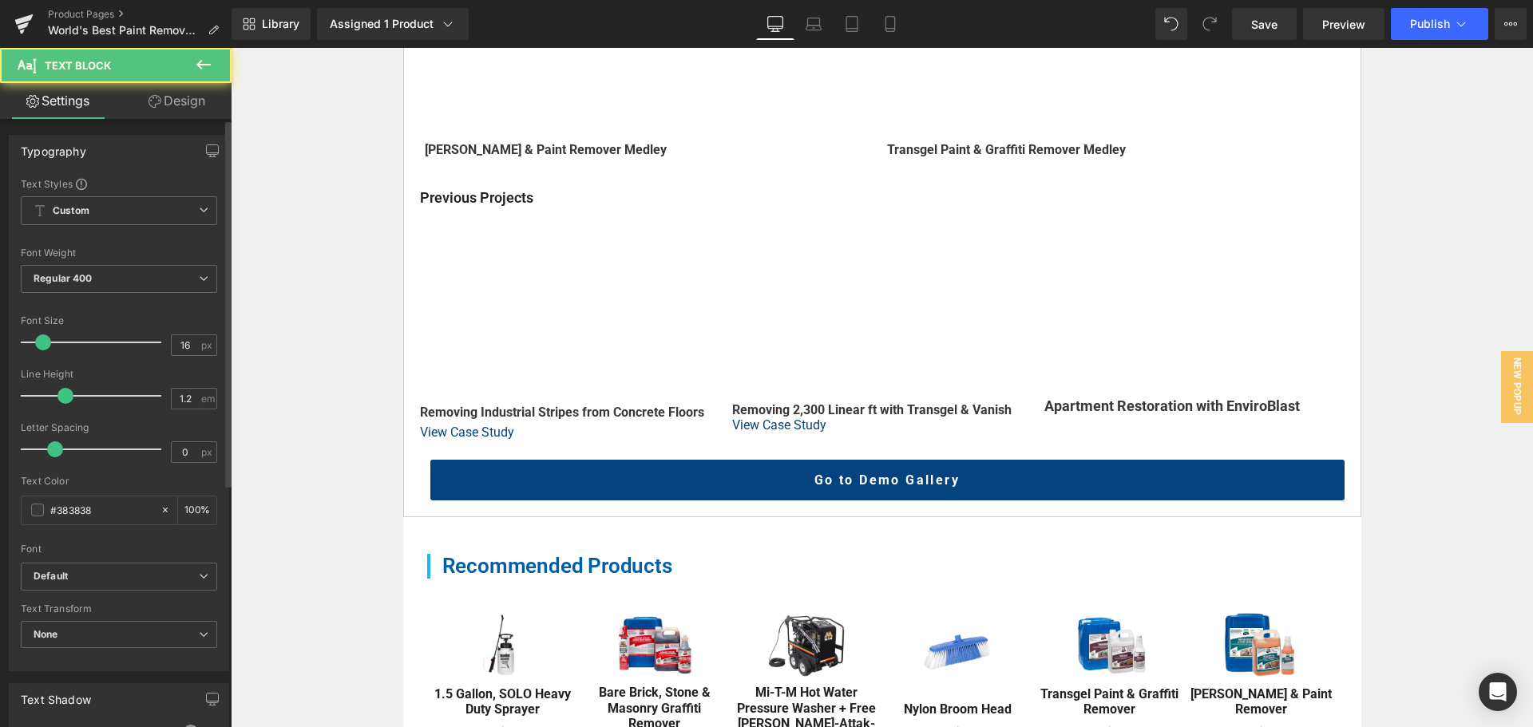
click at [82, 394] on div at bounding box center [95, 396] width 133 height 32
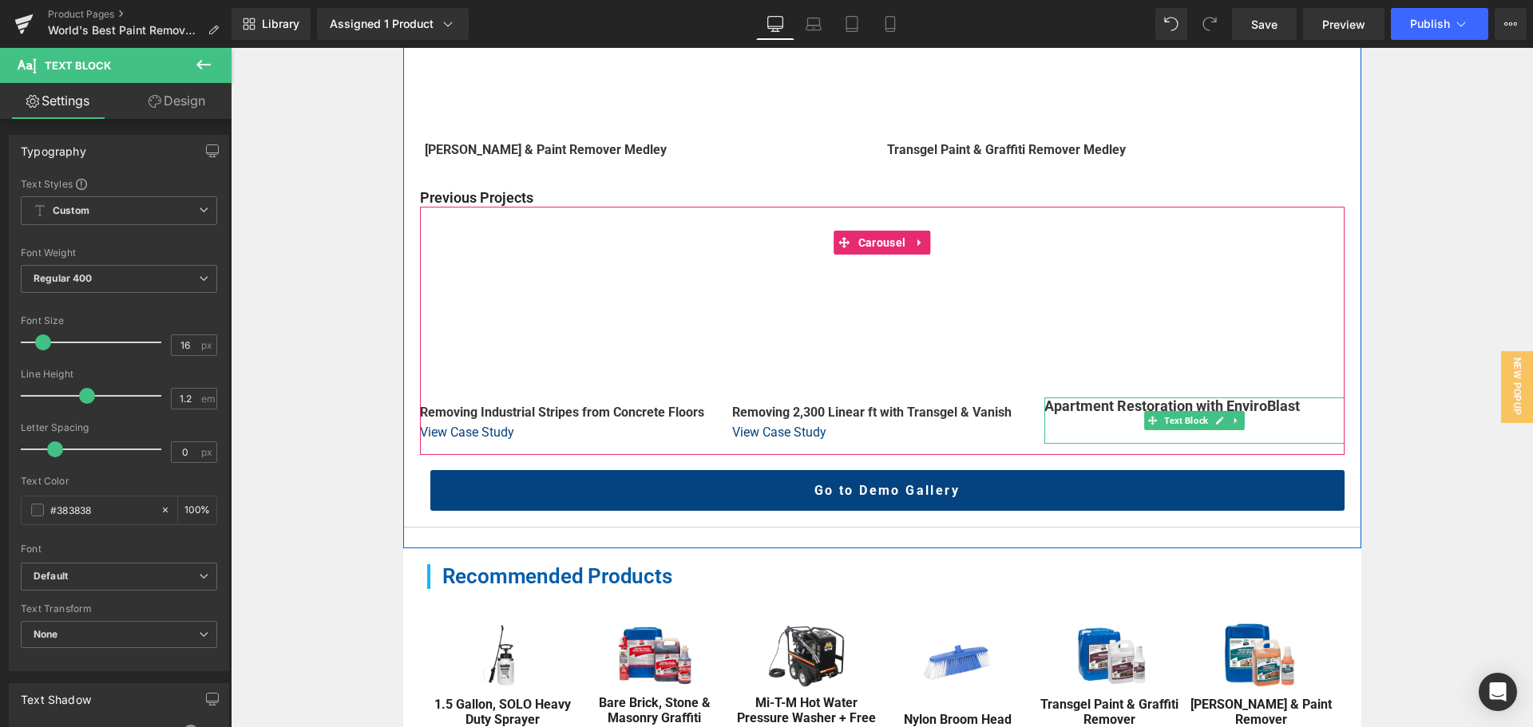
click at [1143, 405] on b "Apartment Restoration with EnviroBlast" at bounding box center [1172, 406] width 256 height 17
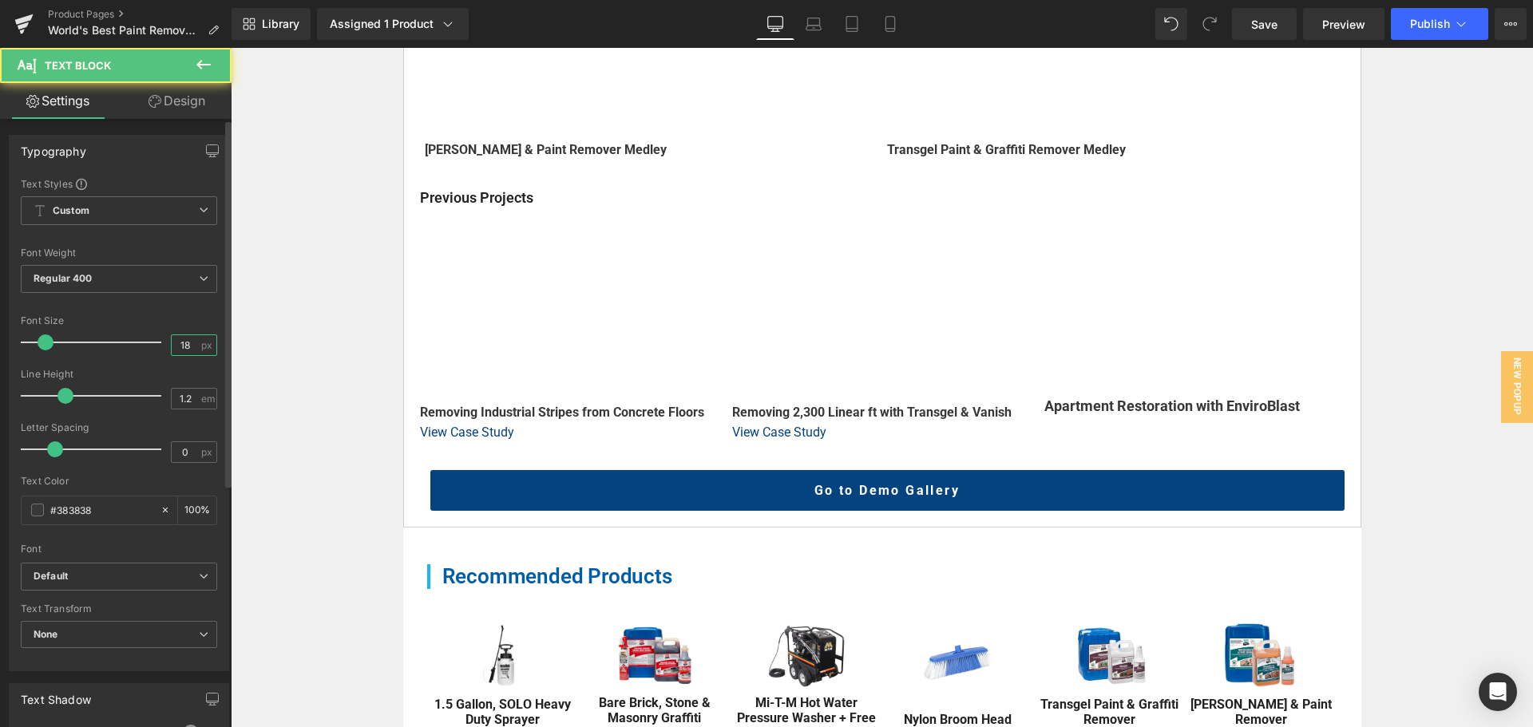
click at [181, 344] on input "18" at bounding box center [186, 345] width 28 height 20
type input "16"
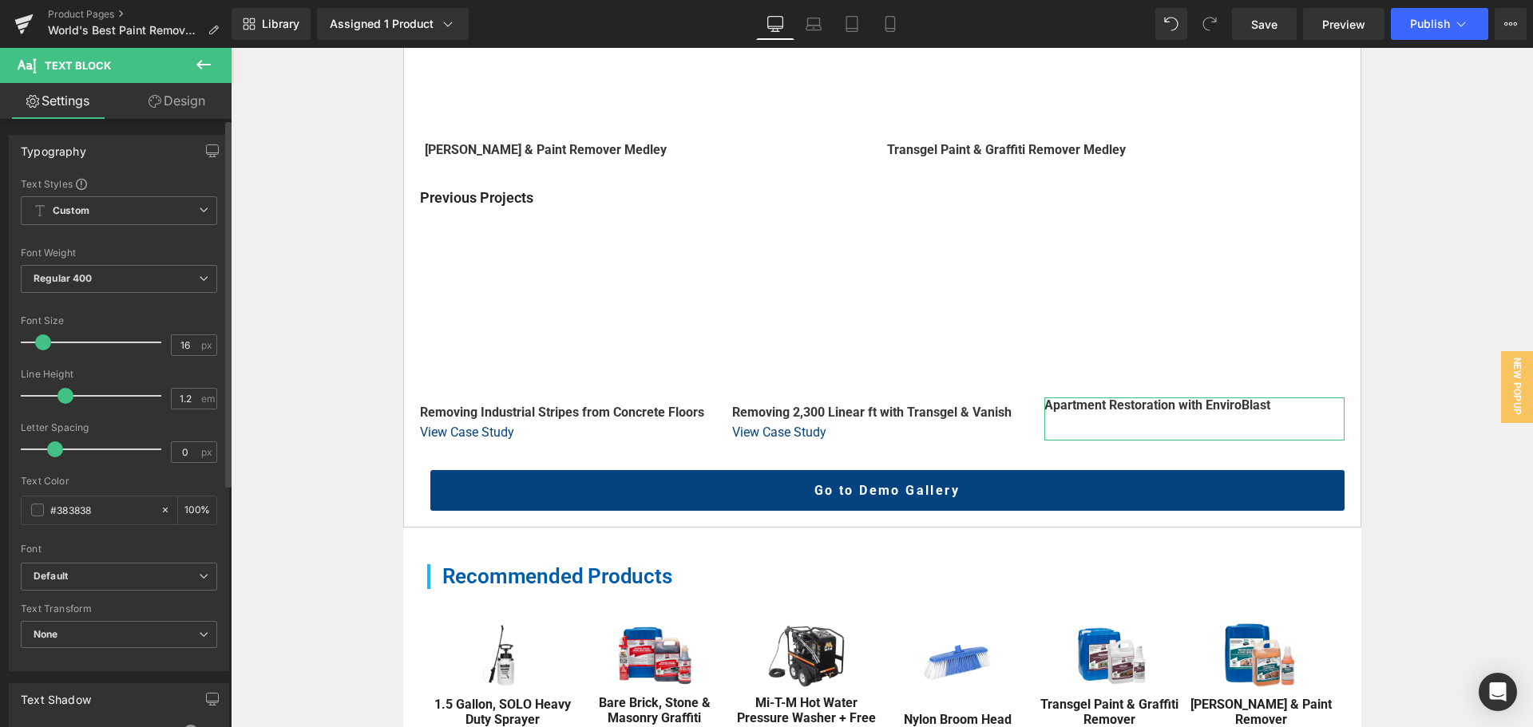
click at [192, 149] on div "Typography" at bounding box center [119, 151] width 219 height 30
click at [207, 153] on icon "button" at bounding box center [213, 150] width 12 height 10
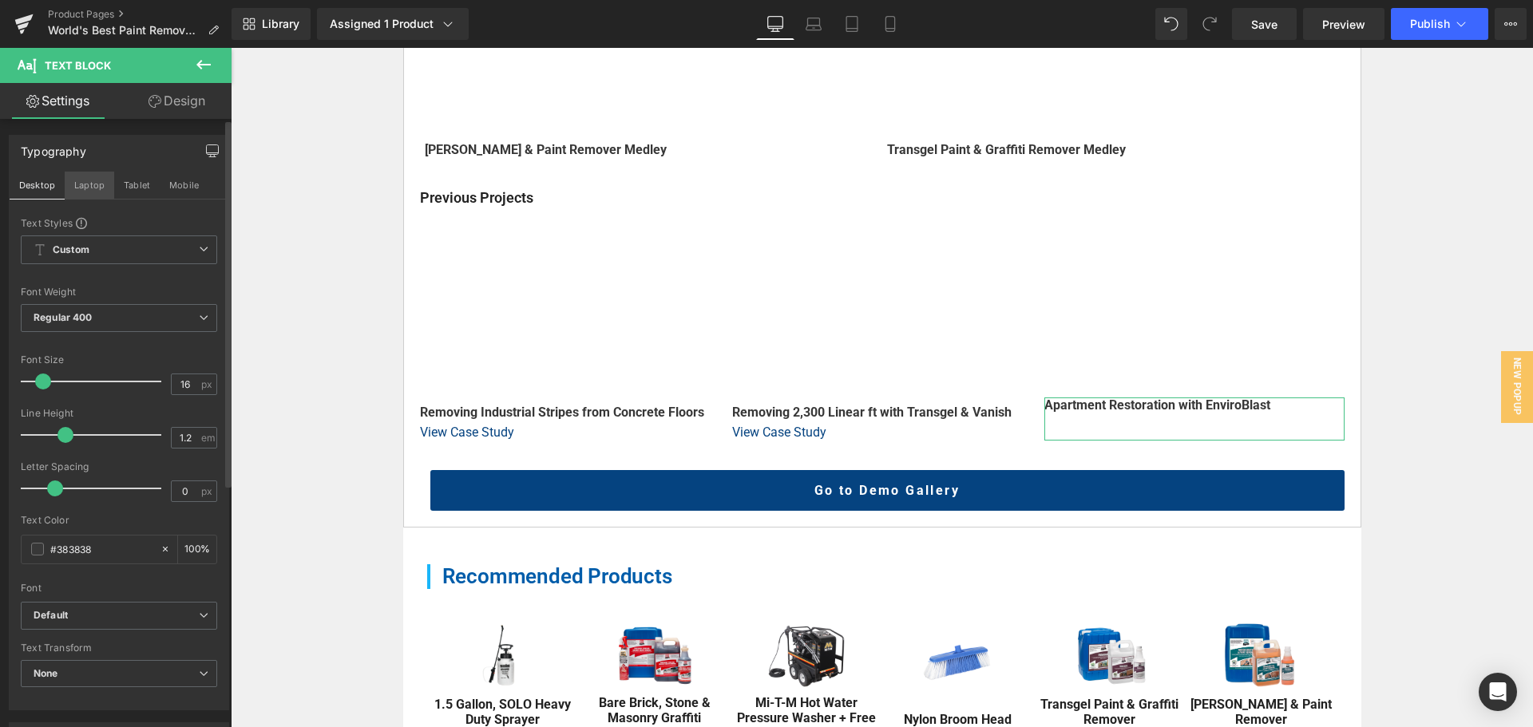
click at [92, 183] on button "Laptop" at bounding box center [90, 185] width 50 height 27
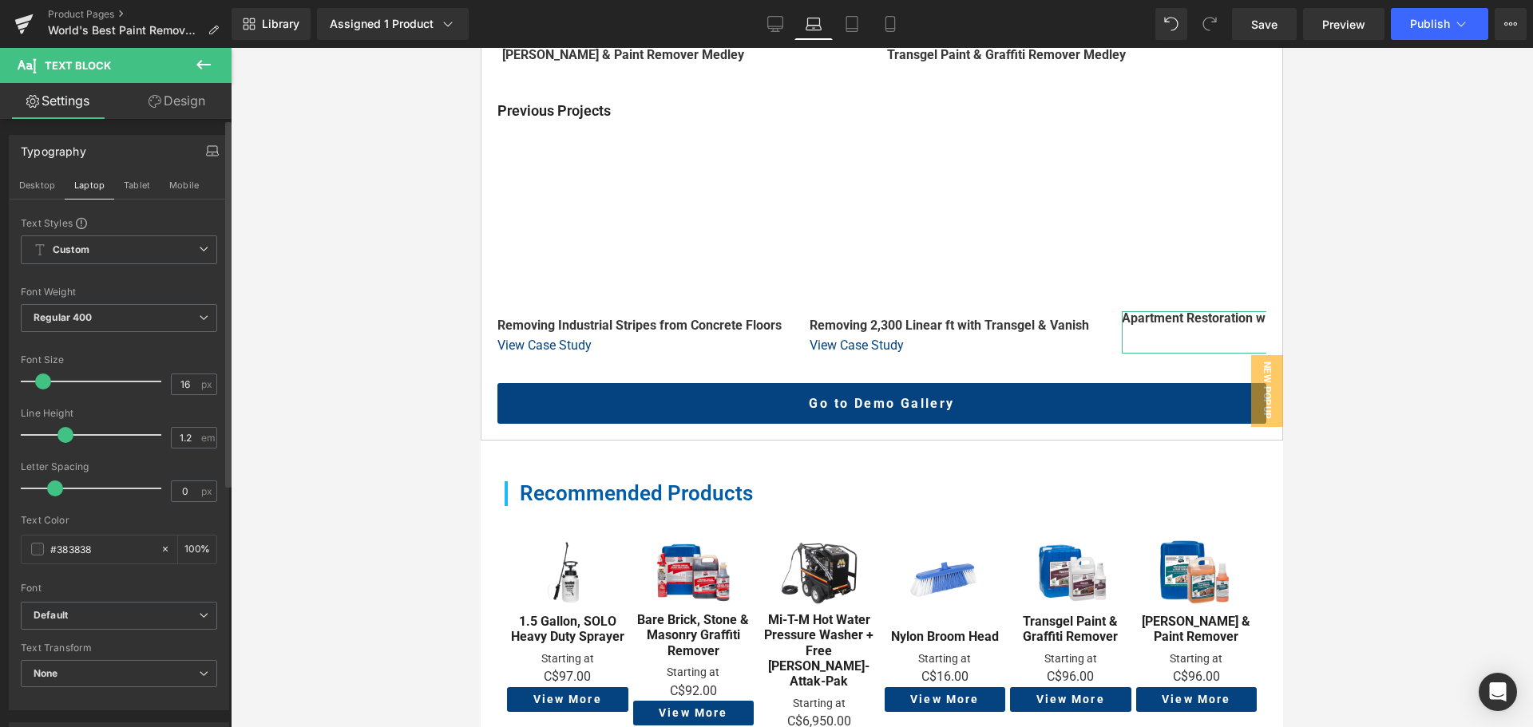
scroll to position [916, 0]
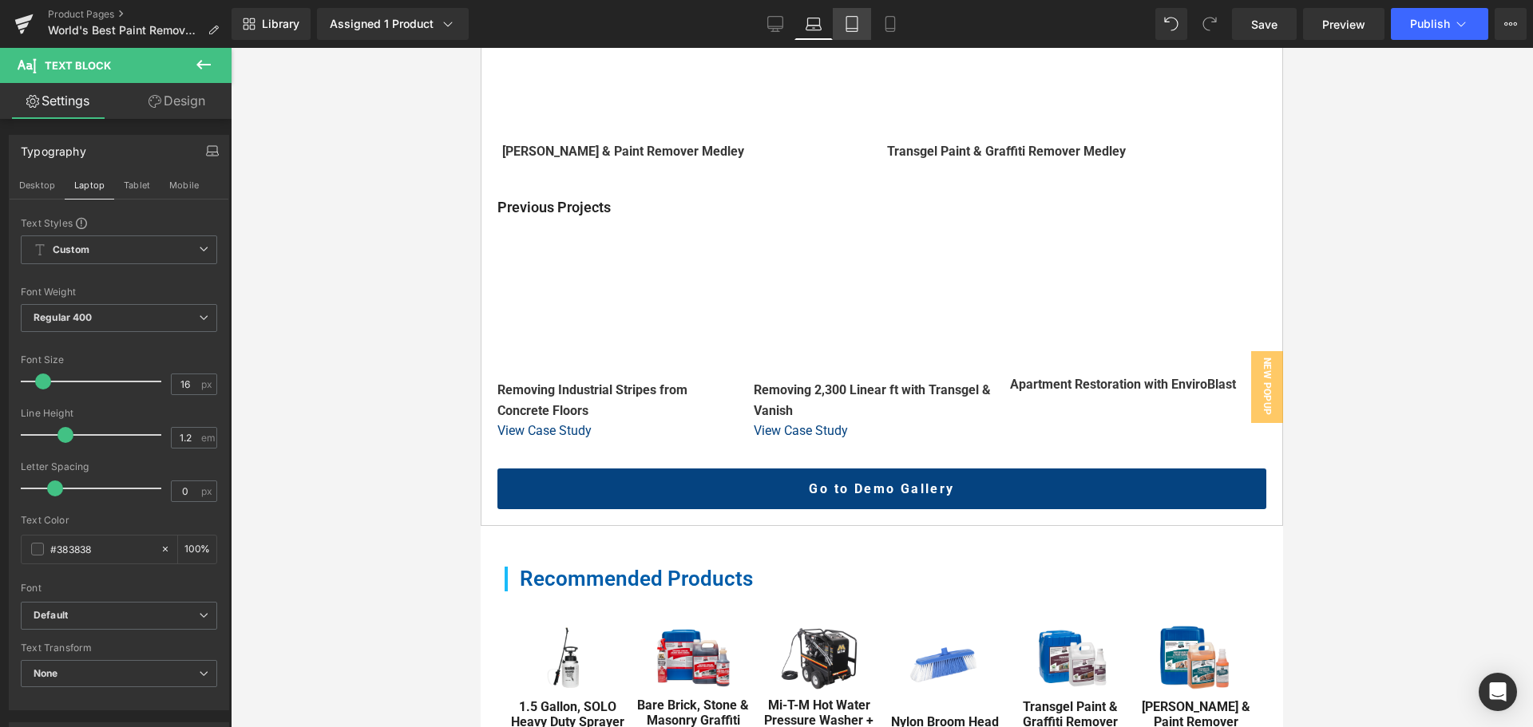
click at [852, 23] on icon at bounding box center [852, 24] width 16 height 16
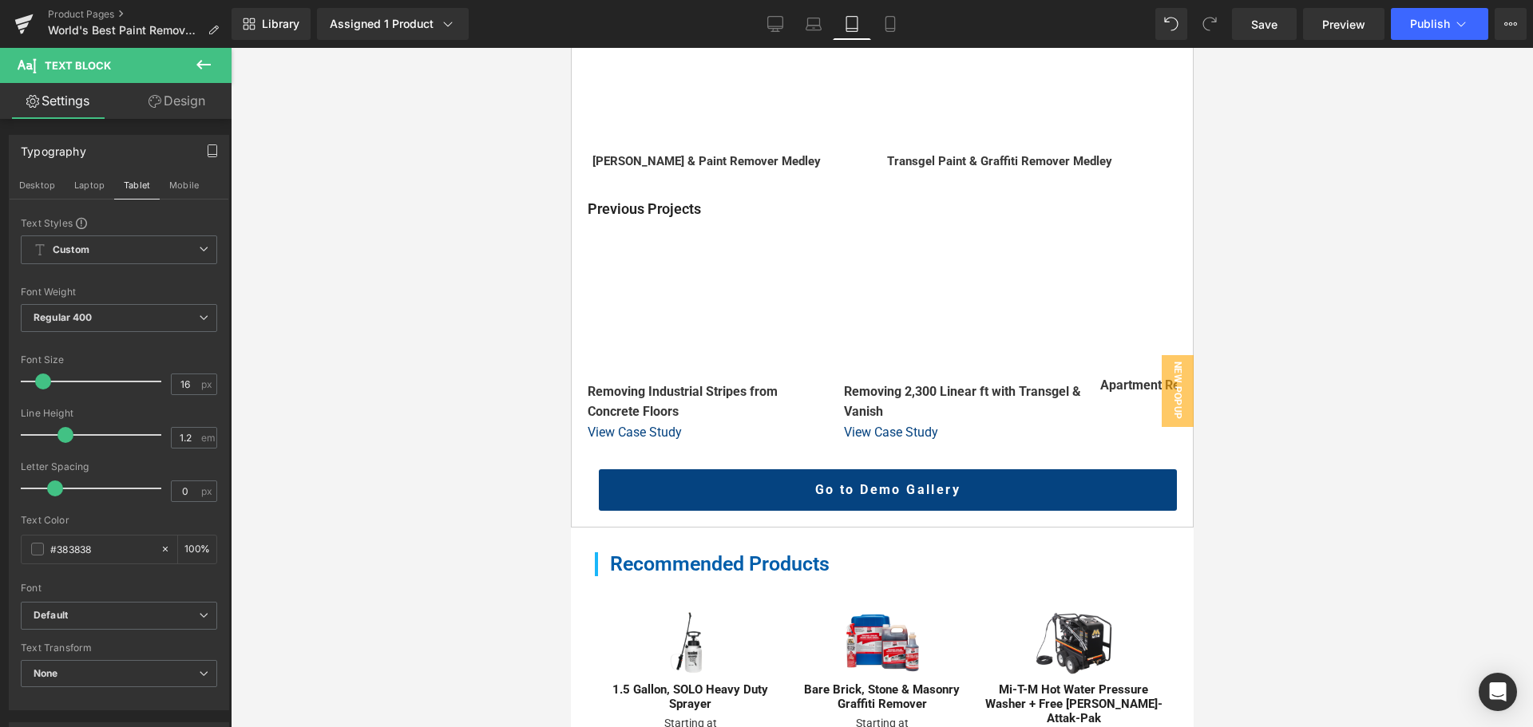
scroll to position [703, 0]
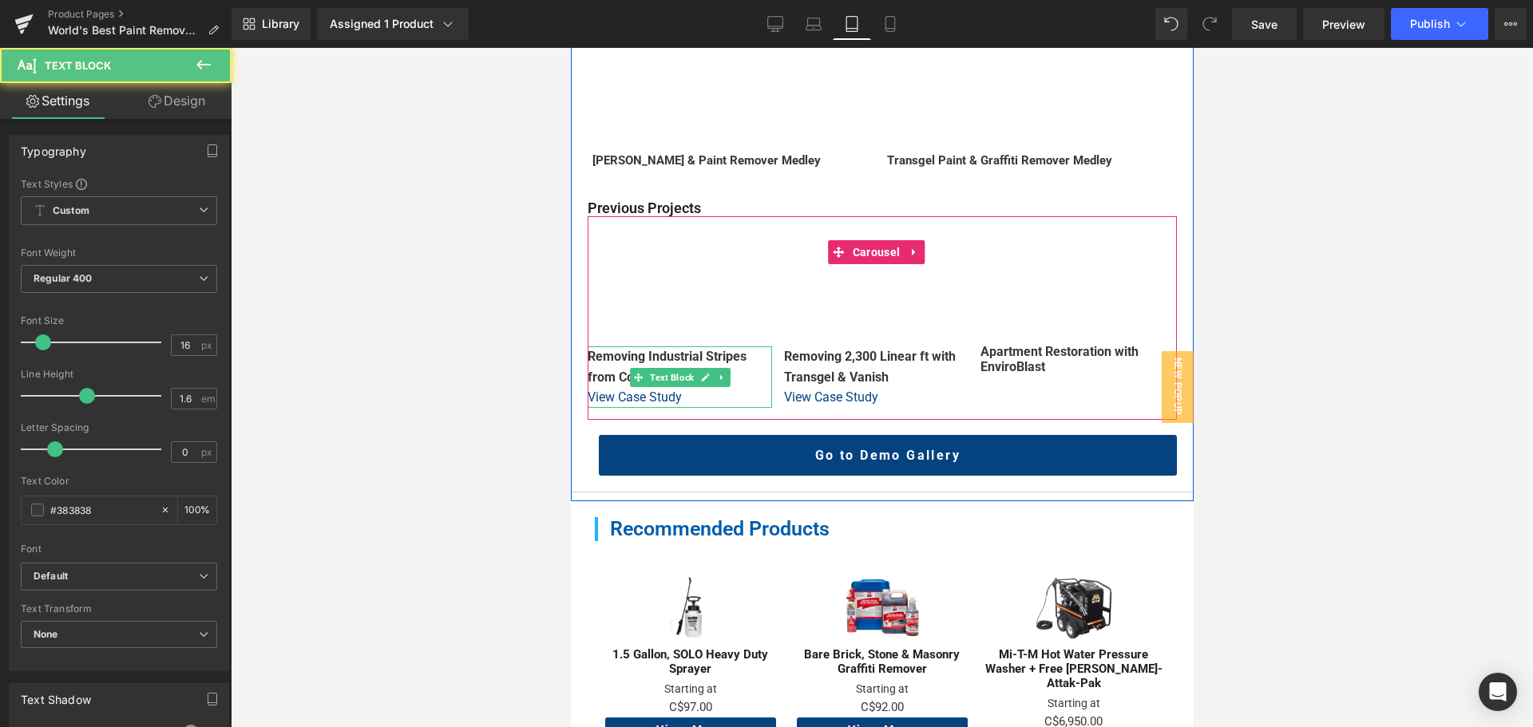
drag, startPoint x: 678, startPoint y: 351, endPoint x: 616, endPoint y: 351, distance: 61.5
click at [678, 351] on strong "Removing Industrial Stripes from Concrete Floors" at bounding box center [666, 367] width 159 height 36
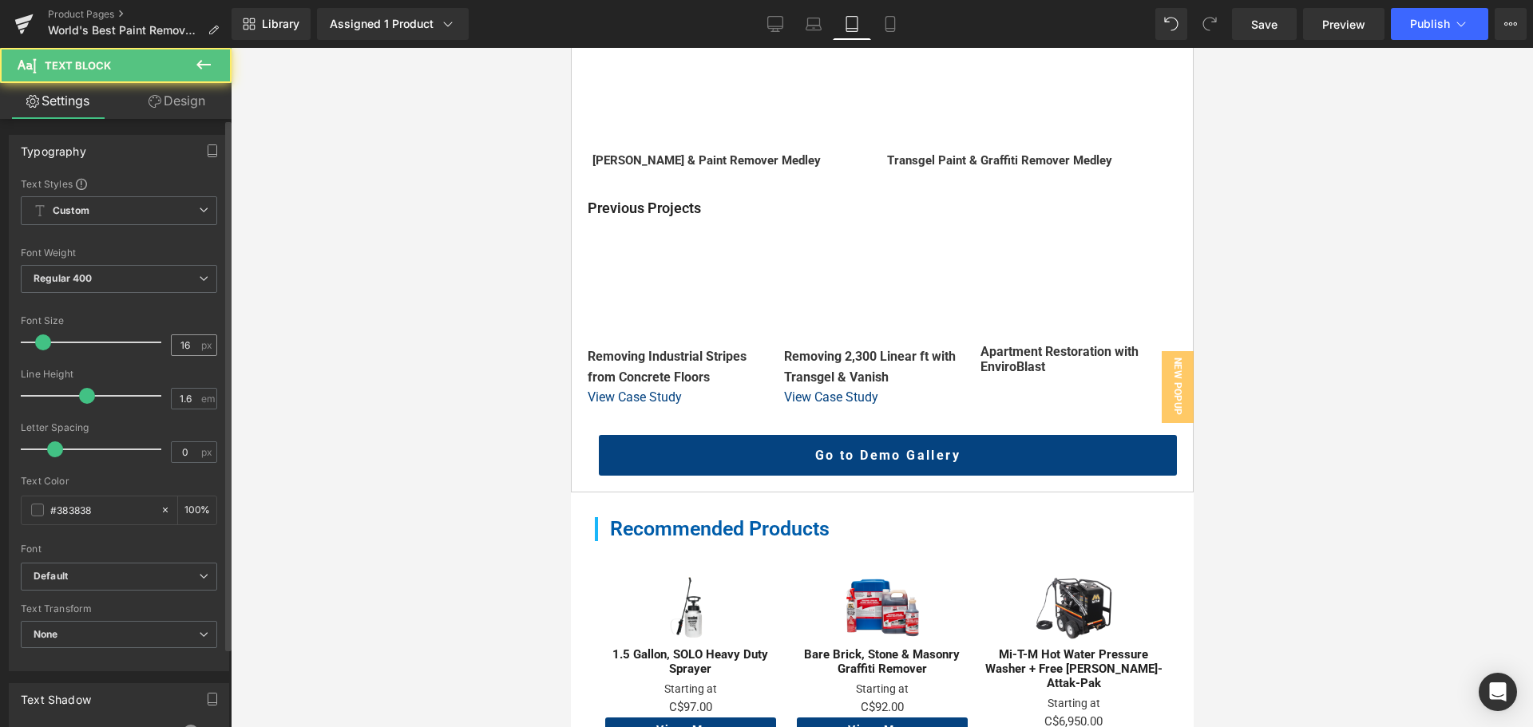
click at [189, 347] on input "16" at bounding box center [186, 345] width 28 height 20
type input "15"
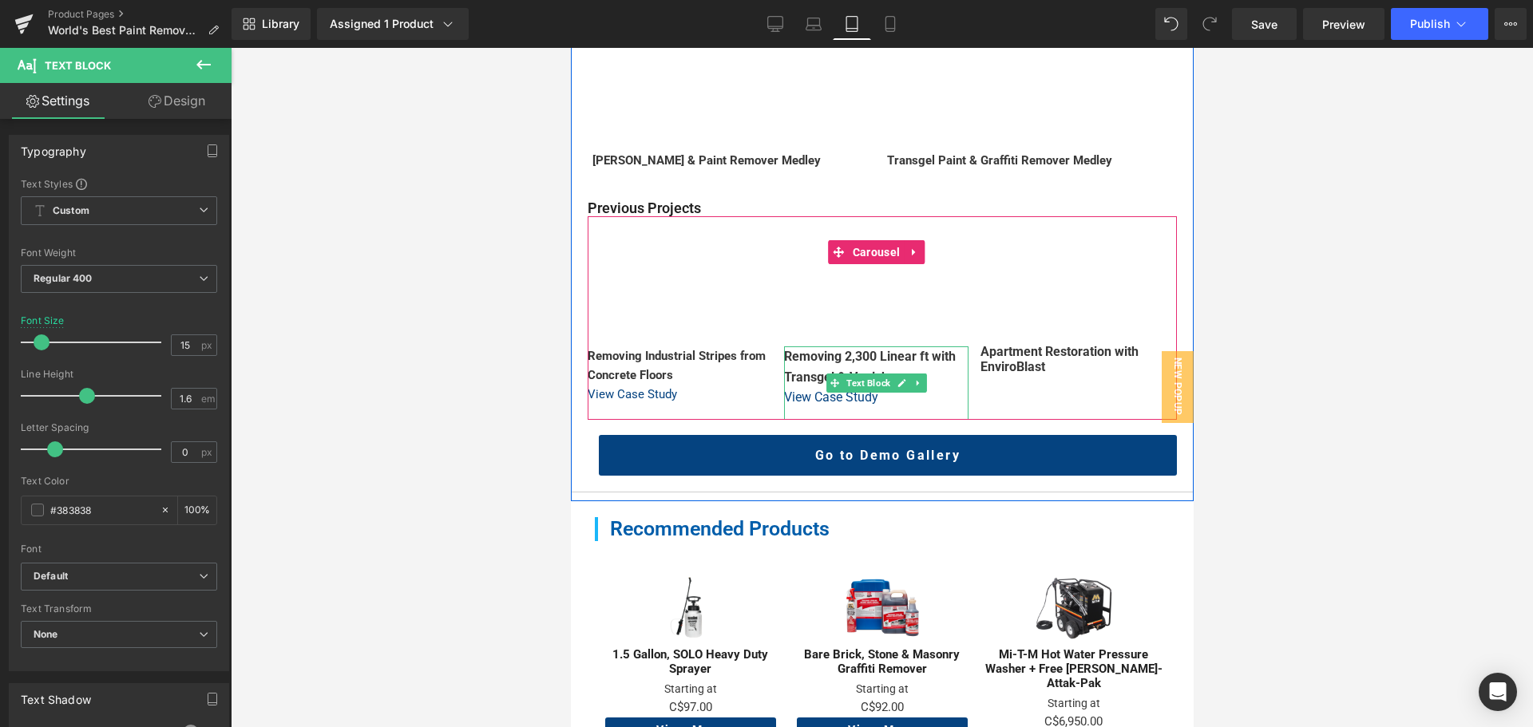
click at [846, 349] on b "Removing 2,300 Linear ft with Transgel & Vanish" at bounding box center [869, 367] width 172 height 36
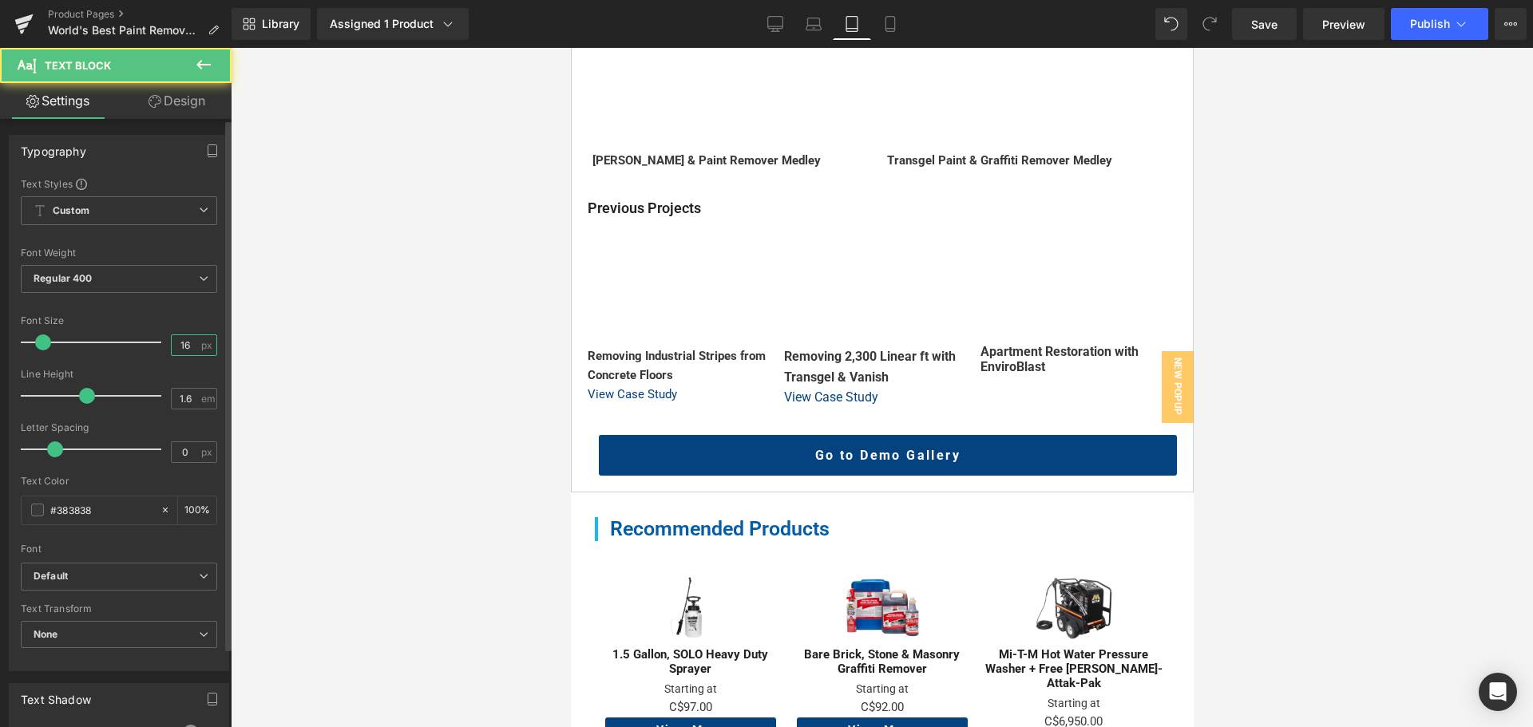
click at [184, 346] on input "16" at bounding box center [186, 345] width 28 height 20
type input "15"
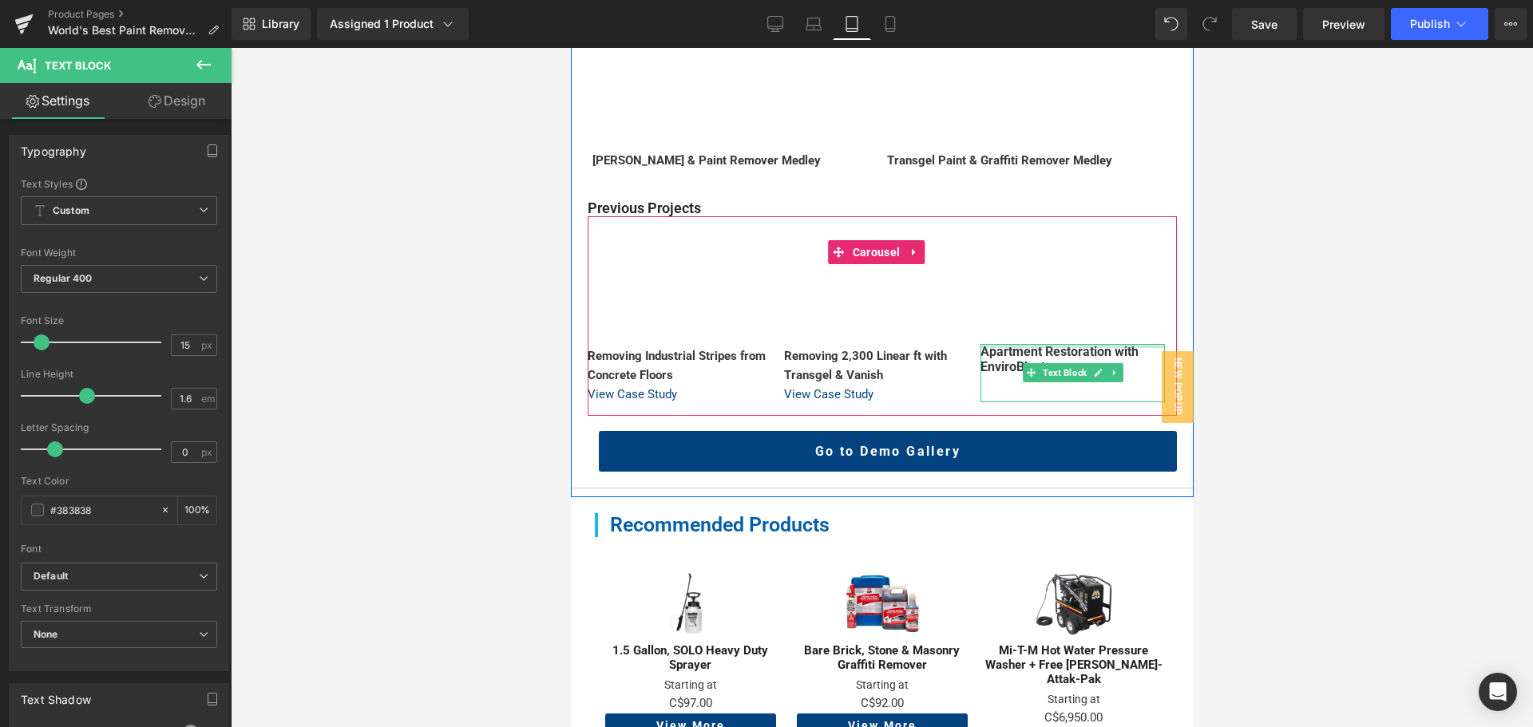
click at [1036, 344] on div at bounding box center [1072, 346] width 184 height 4
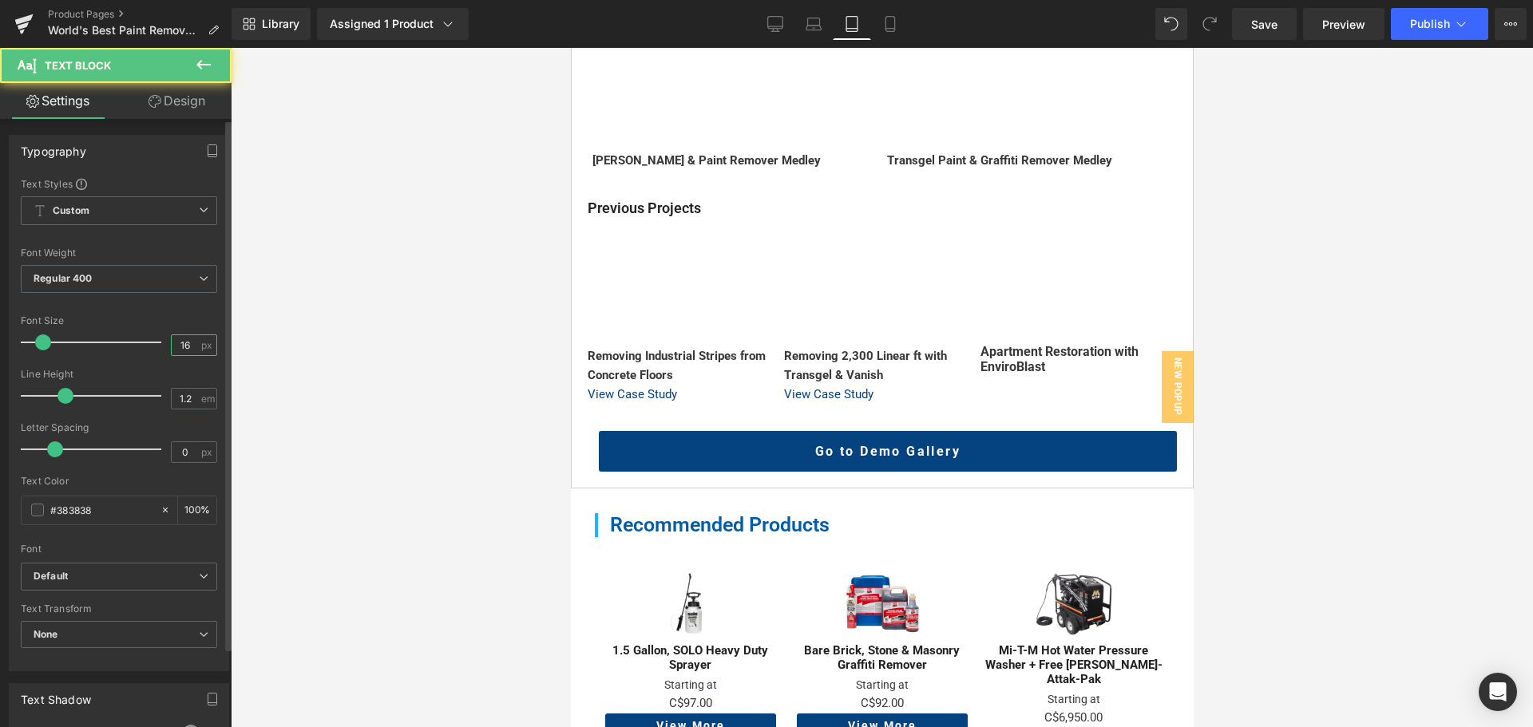
click at [188, 343] on input "16" at bounding box center [186, 345] width 28 height 20
type input "15"
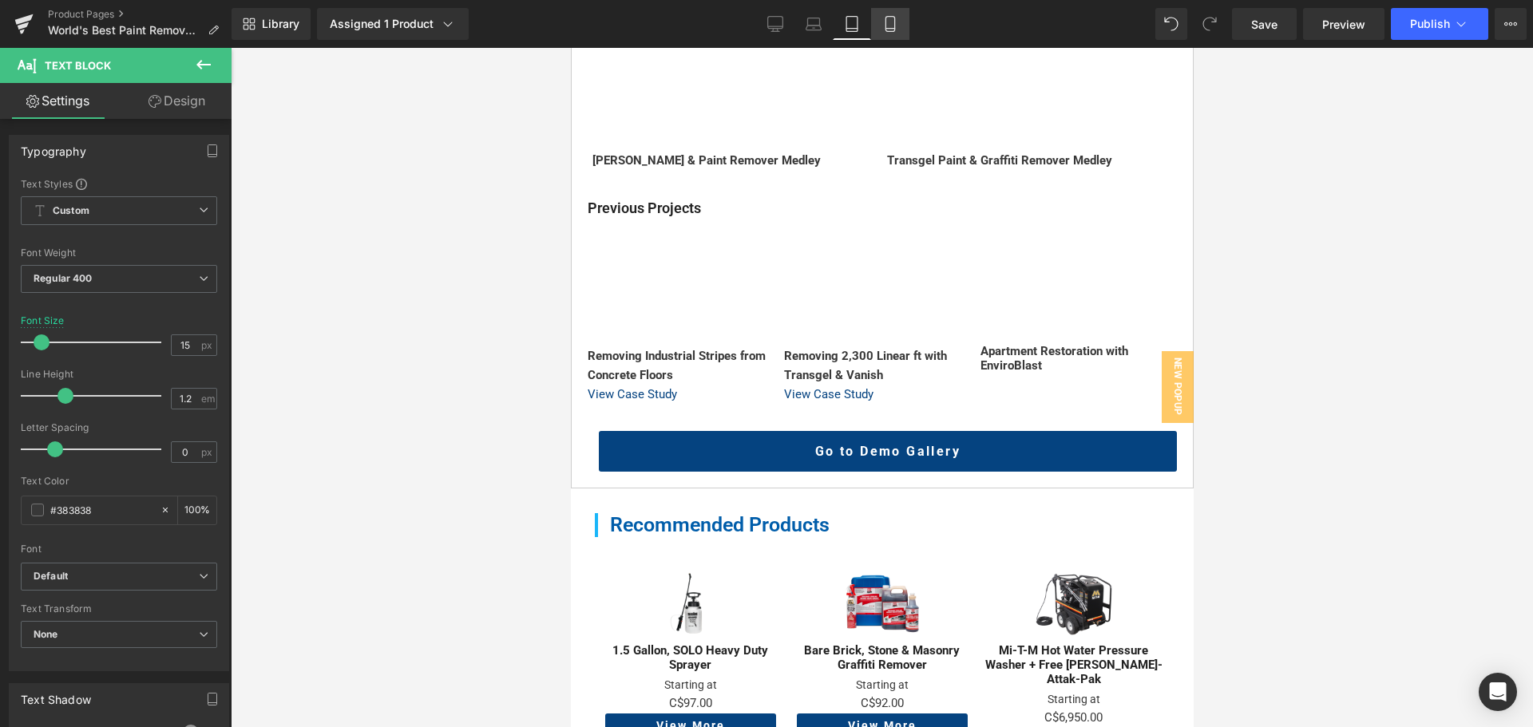
drag, startPoint x: 894, startPoint y: 22, endPoint x: 889, endPoint y: 35, distance: 13.9
click at [894, 22] on icon at bounding box center [890, 24] width 16 height 16
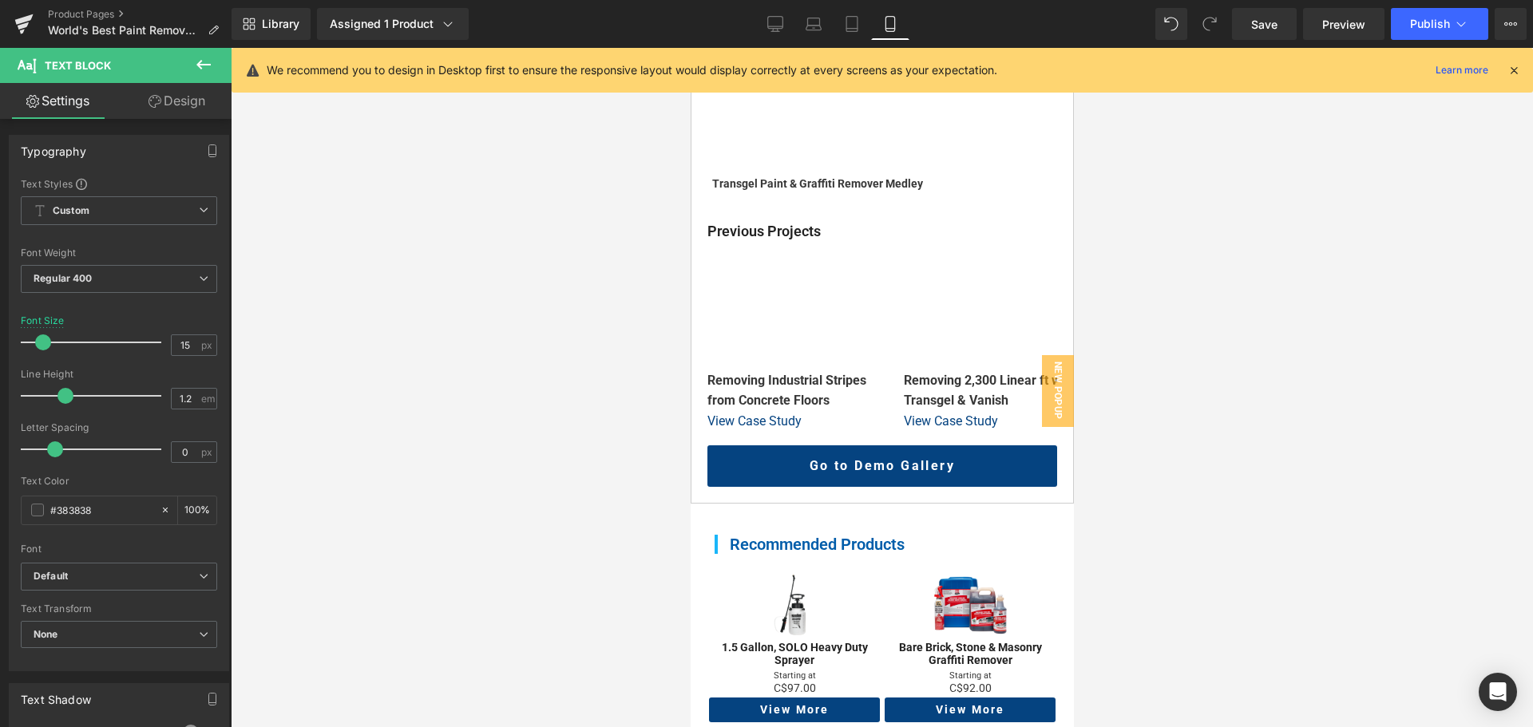
scroll to position [1202, 0]
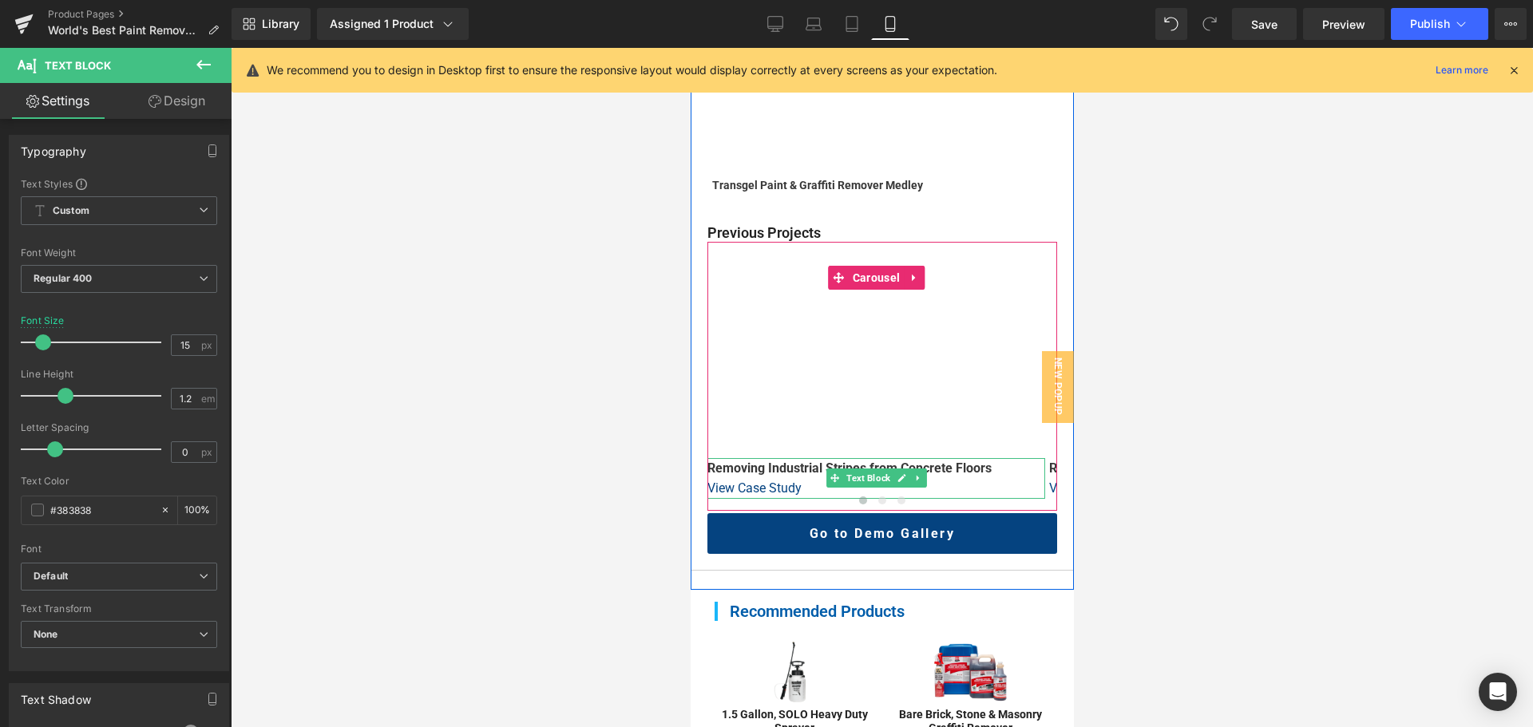
click at [747, 461] on strong "Removing Industrial Stripes from Concrete Floors" at bounding box center [849, 468] width 284 height 15
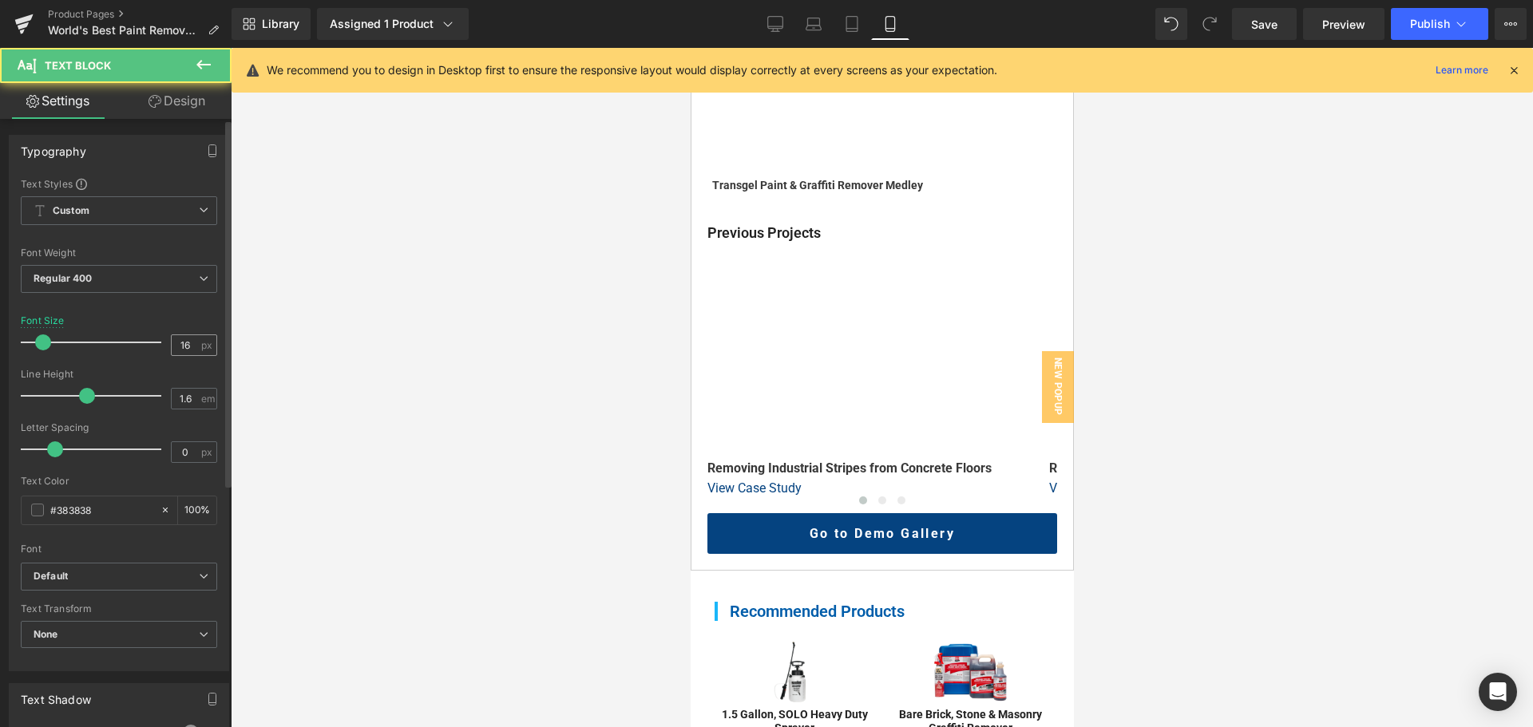
click at [201, 347] on span "px" at bounding box center [208, 345] width 14 height 10
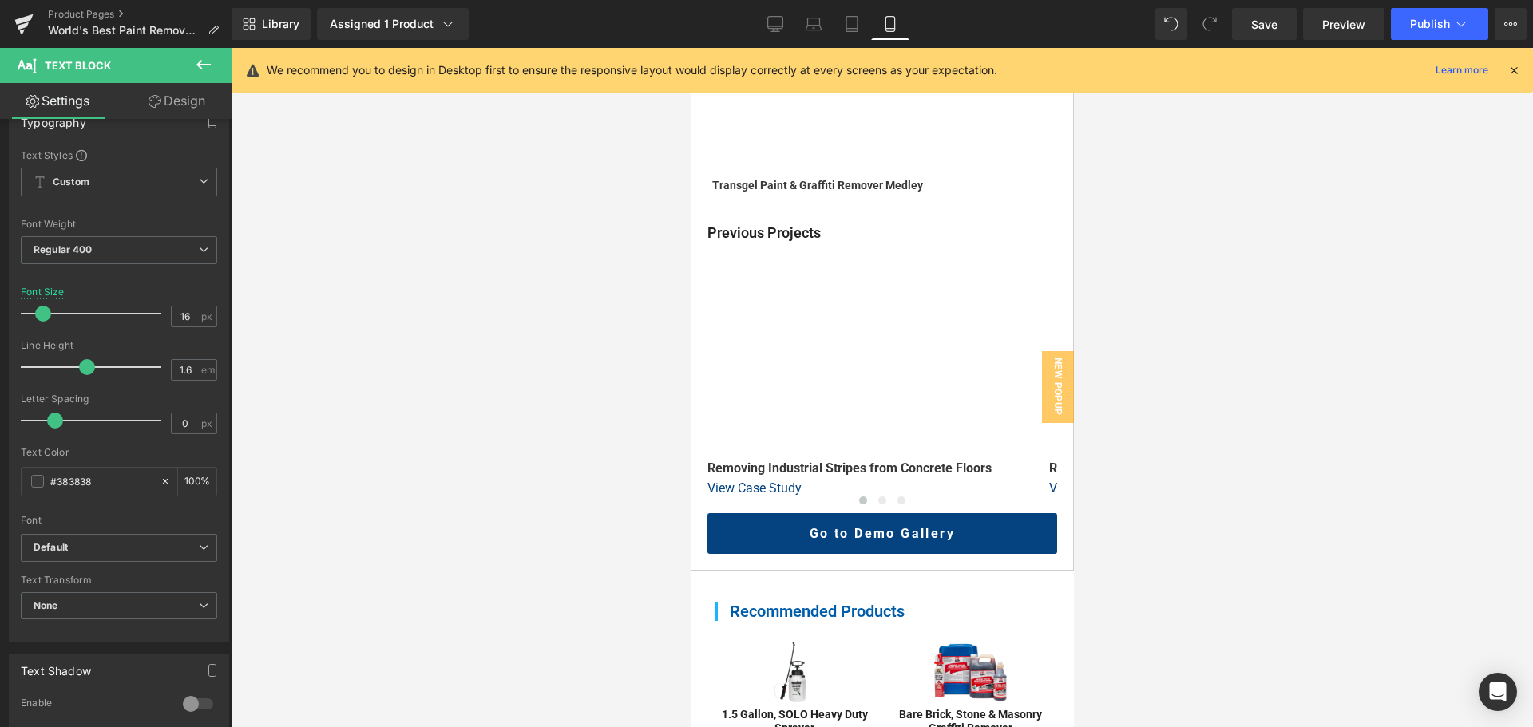
scroll to position [64, 0]
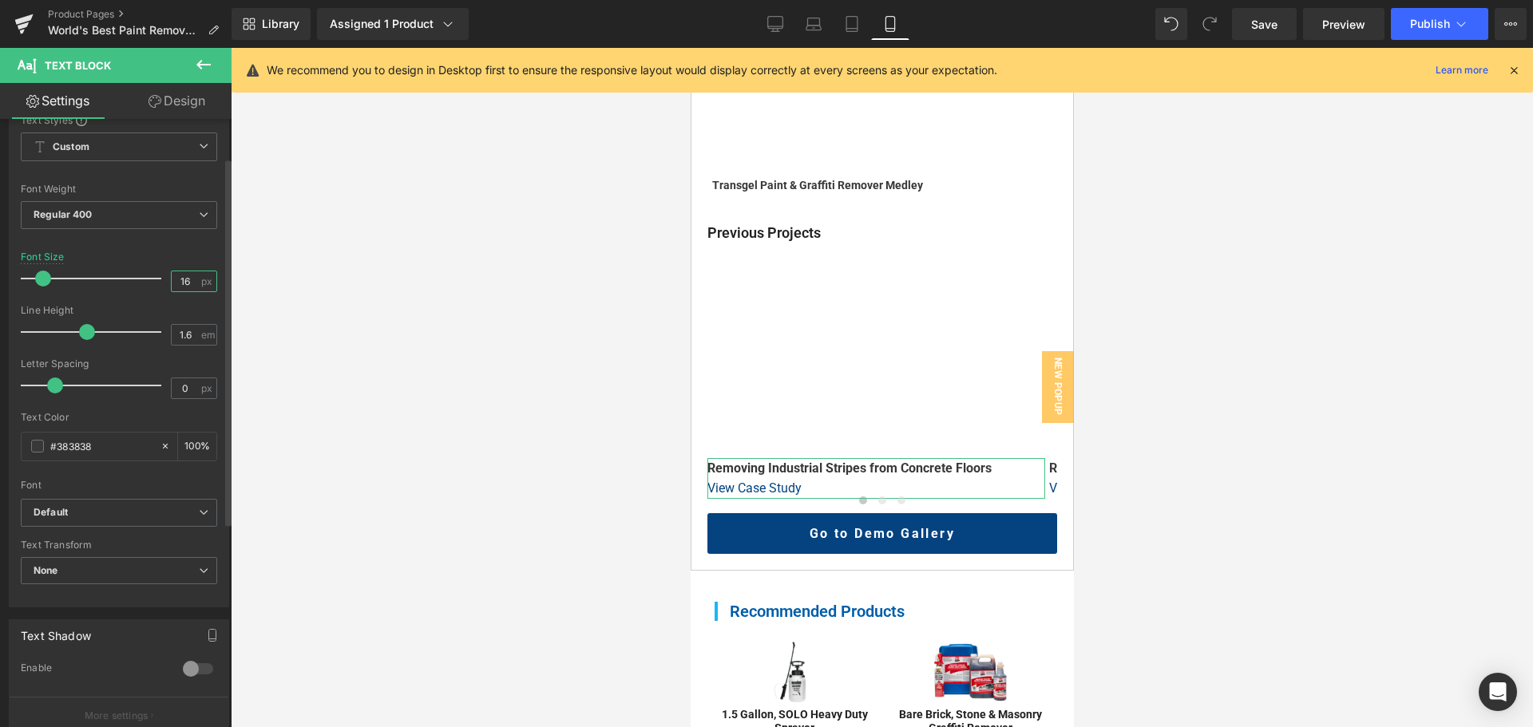
click at [180, 280] on input "16" at bounding box center [186, 281] width 28 height 20
type input "14"
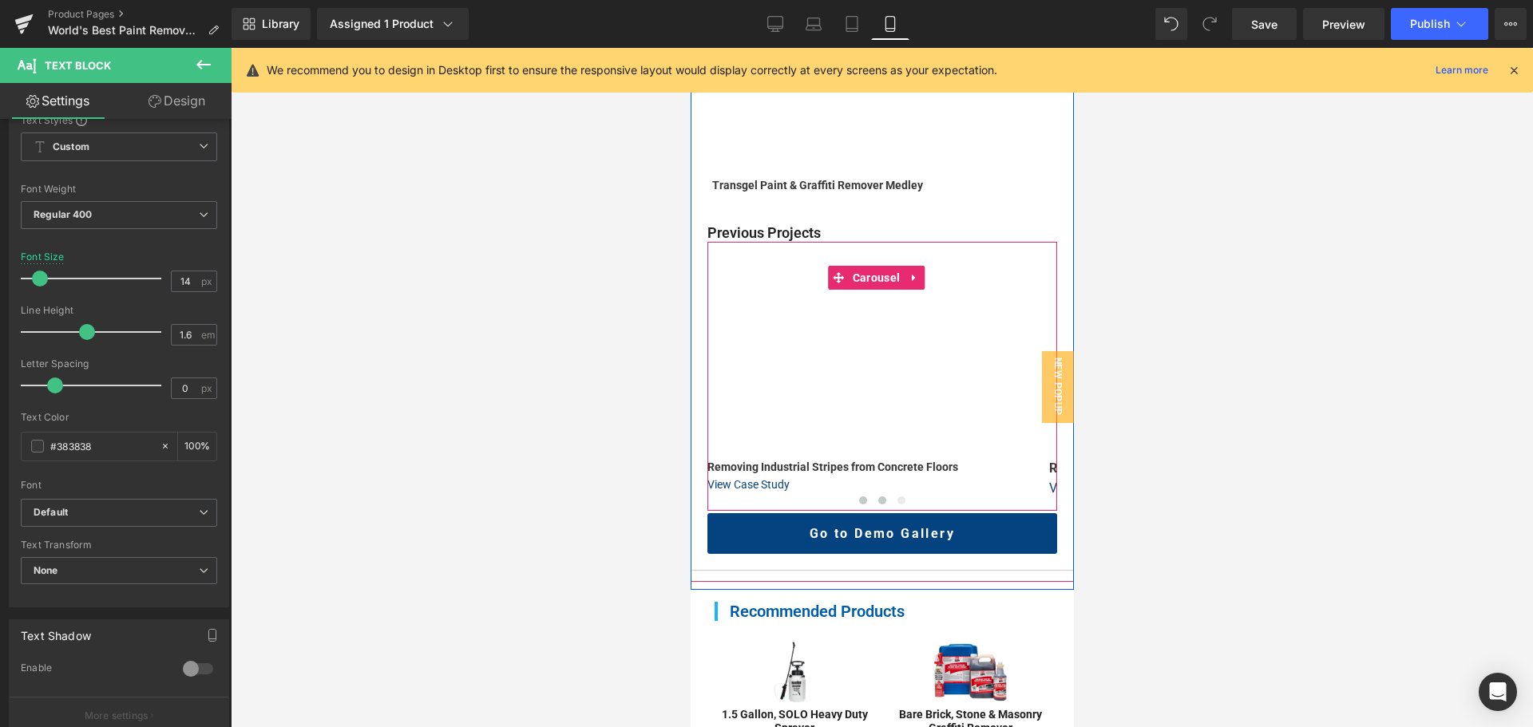
click at [878, 497] on span at bounding box center [882, 501] width 8 height 8
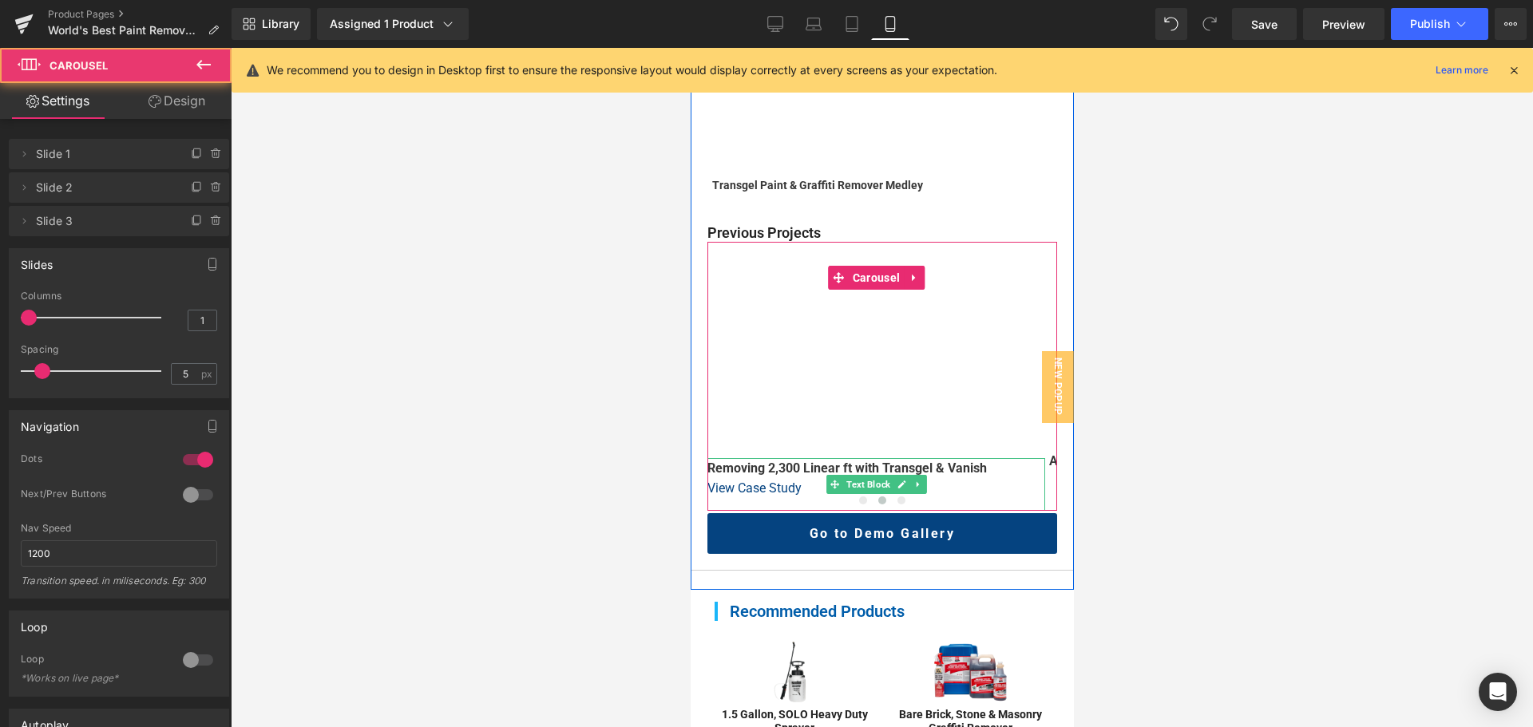
click at [810, 461] on b "Removing 2,300 Linear ft with Transgel & Vanish" at bounding box center [846, 468] width 279 height 15
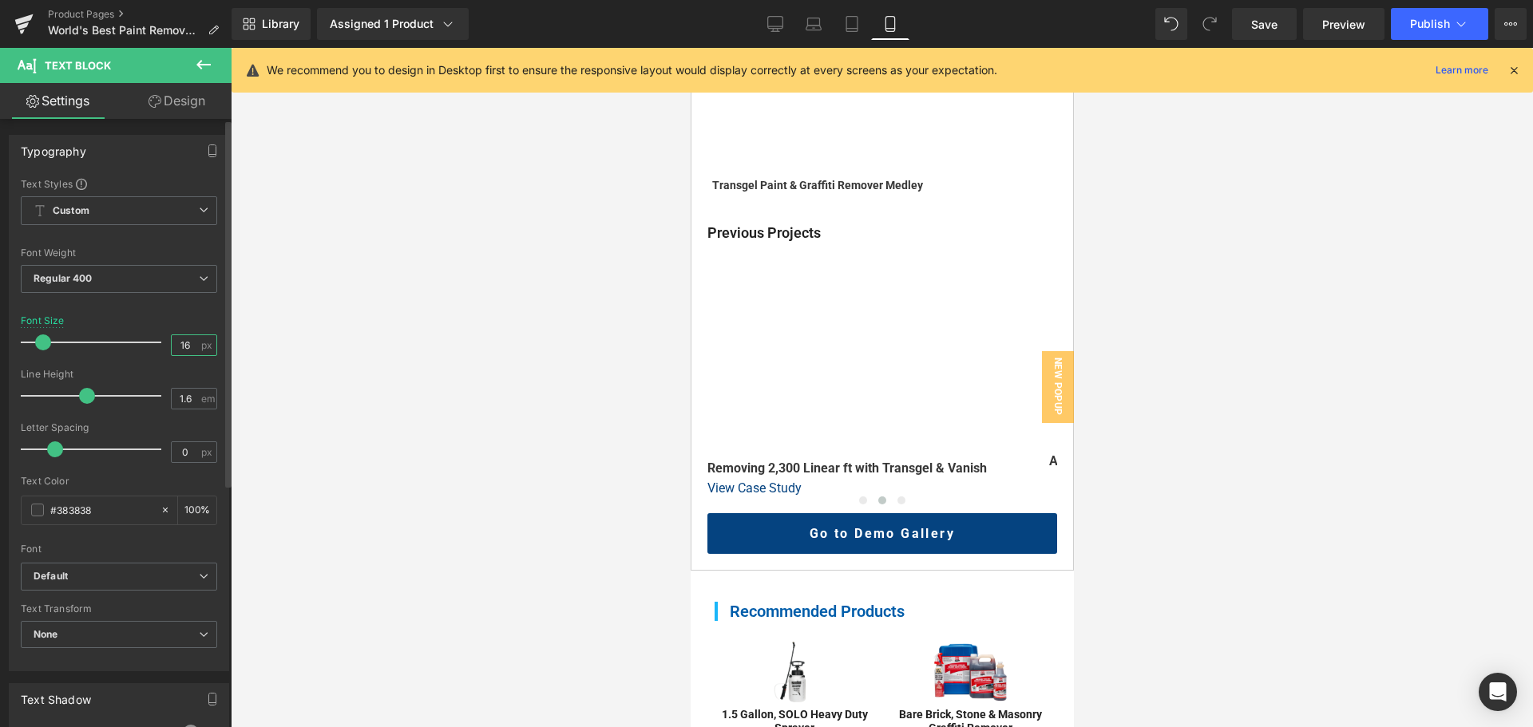
click at [181, 339] on input "16" at bounding box center [186, 345] width 28 height 20
type input "14"
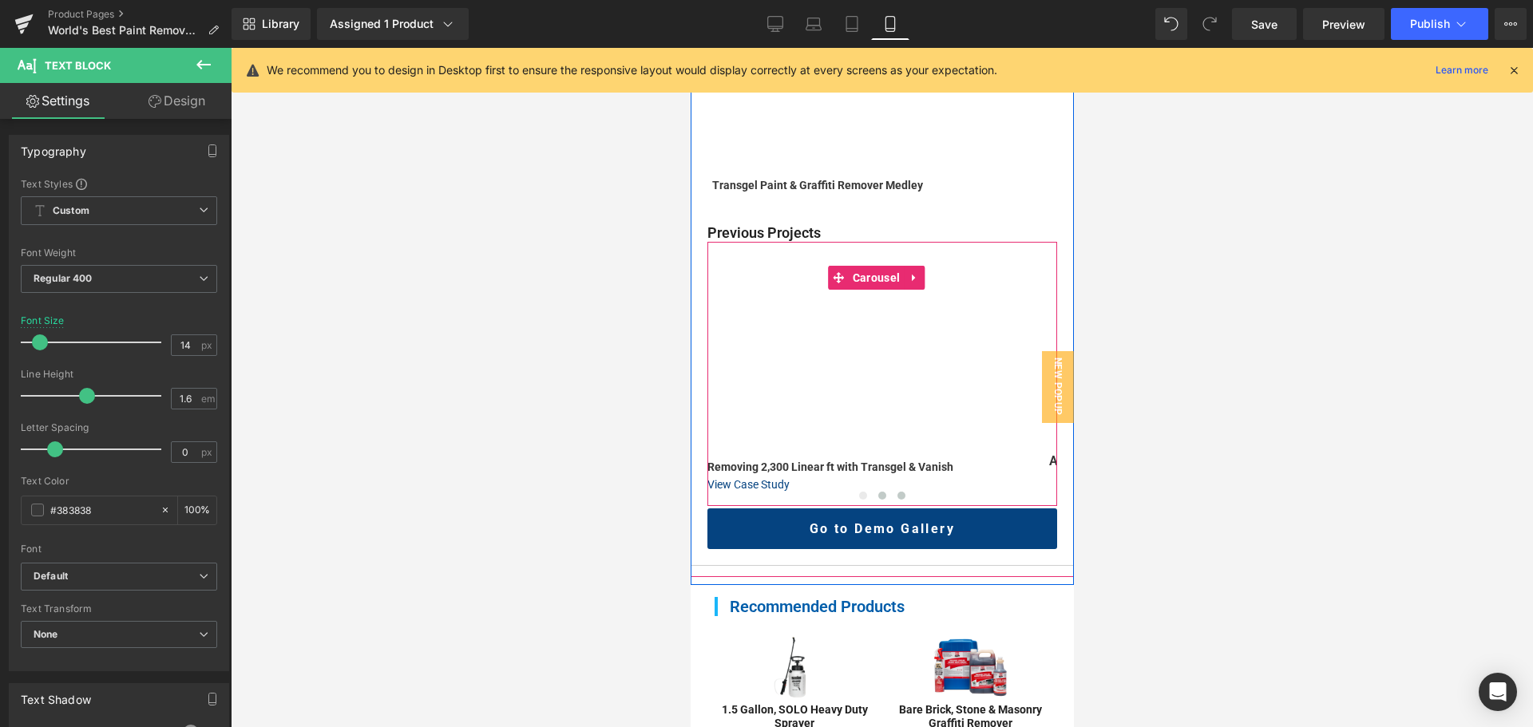
click at [897, 492] on span at bounding box center [901, 496] width 8 height 8
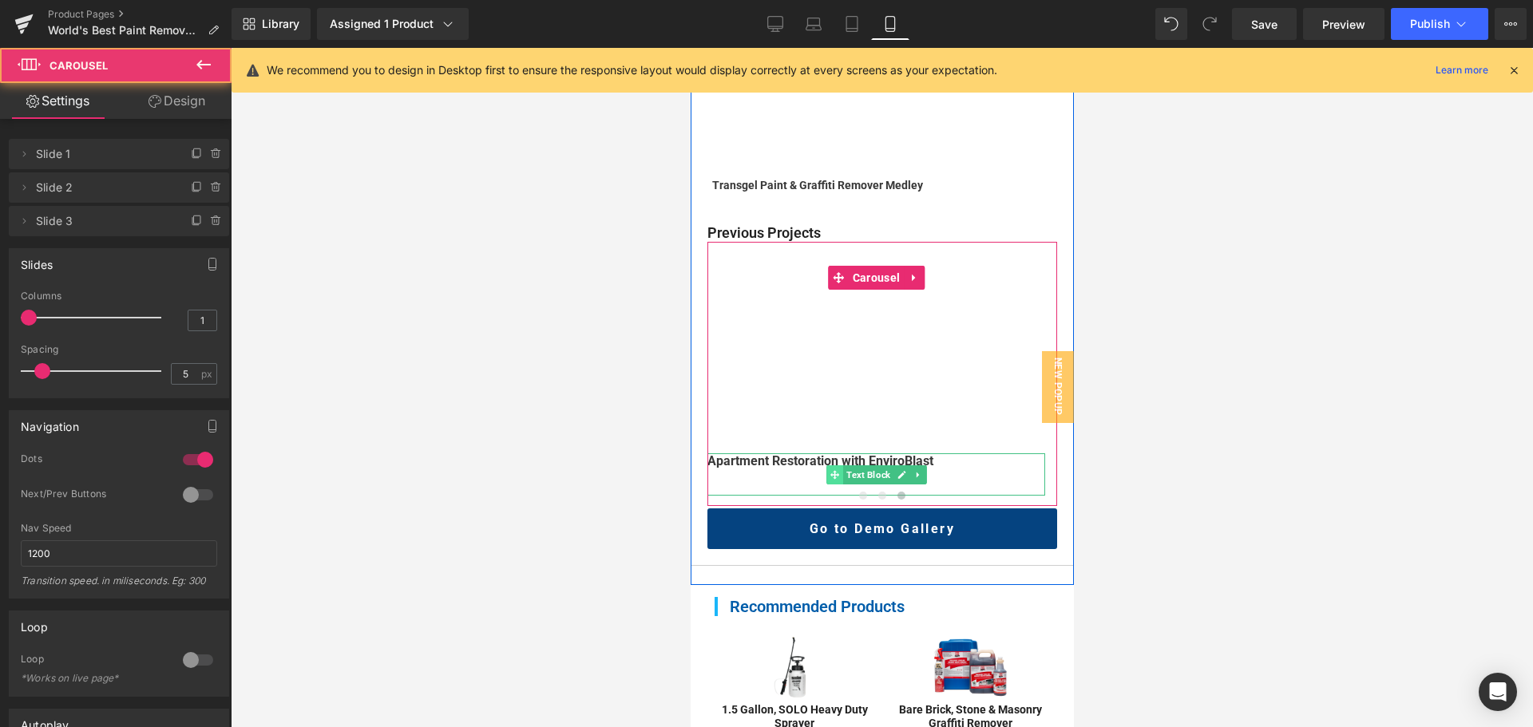
click at [838, 466] on span at bounding box center [834, 475] width 17 height 19
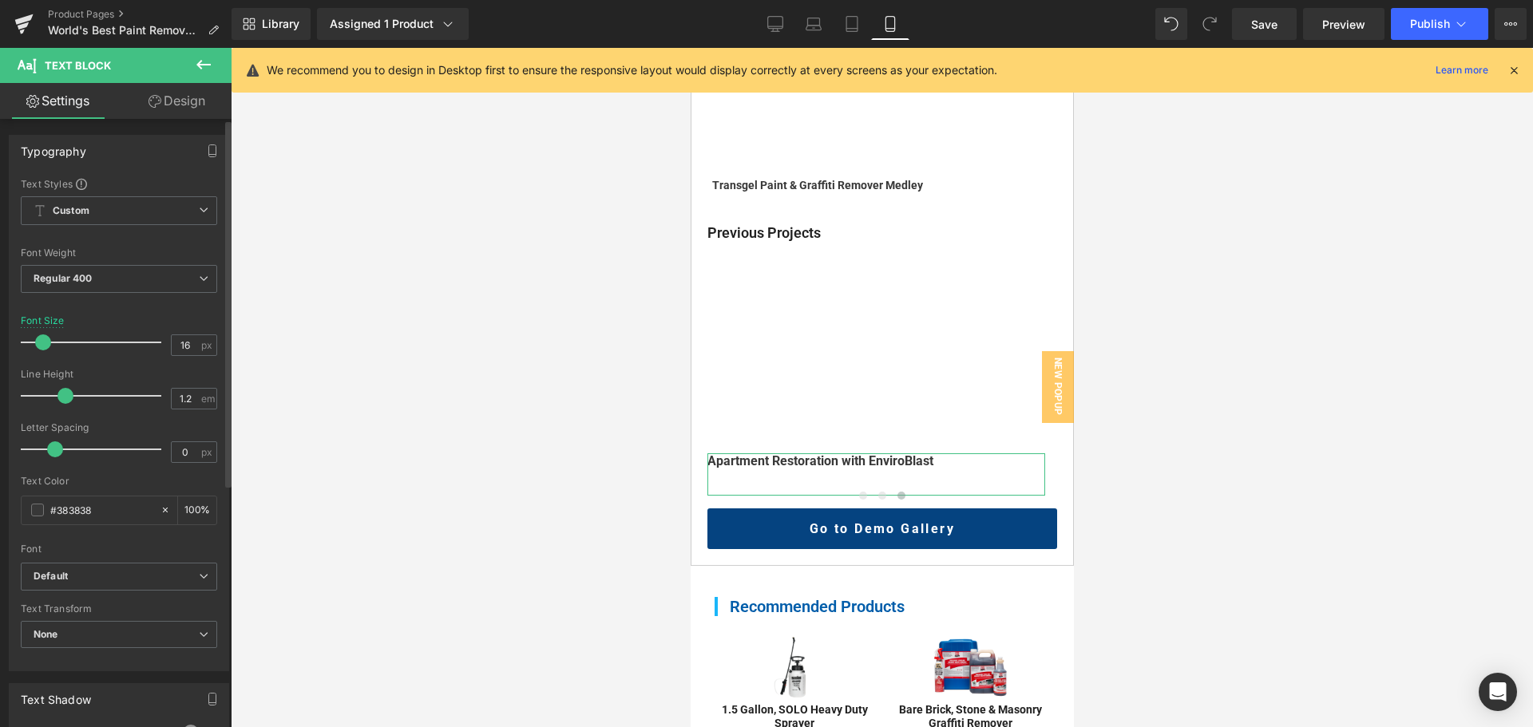
click at [178, 331] on div "Font Size 16 px" at bounding box center [119, 342] width 196 height 54
click at [177, 338] on input "16" at bounding box center [186, 345] width 28 height 20
type input "14"
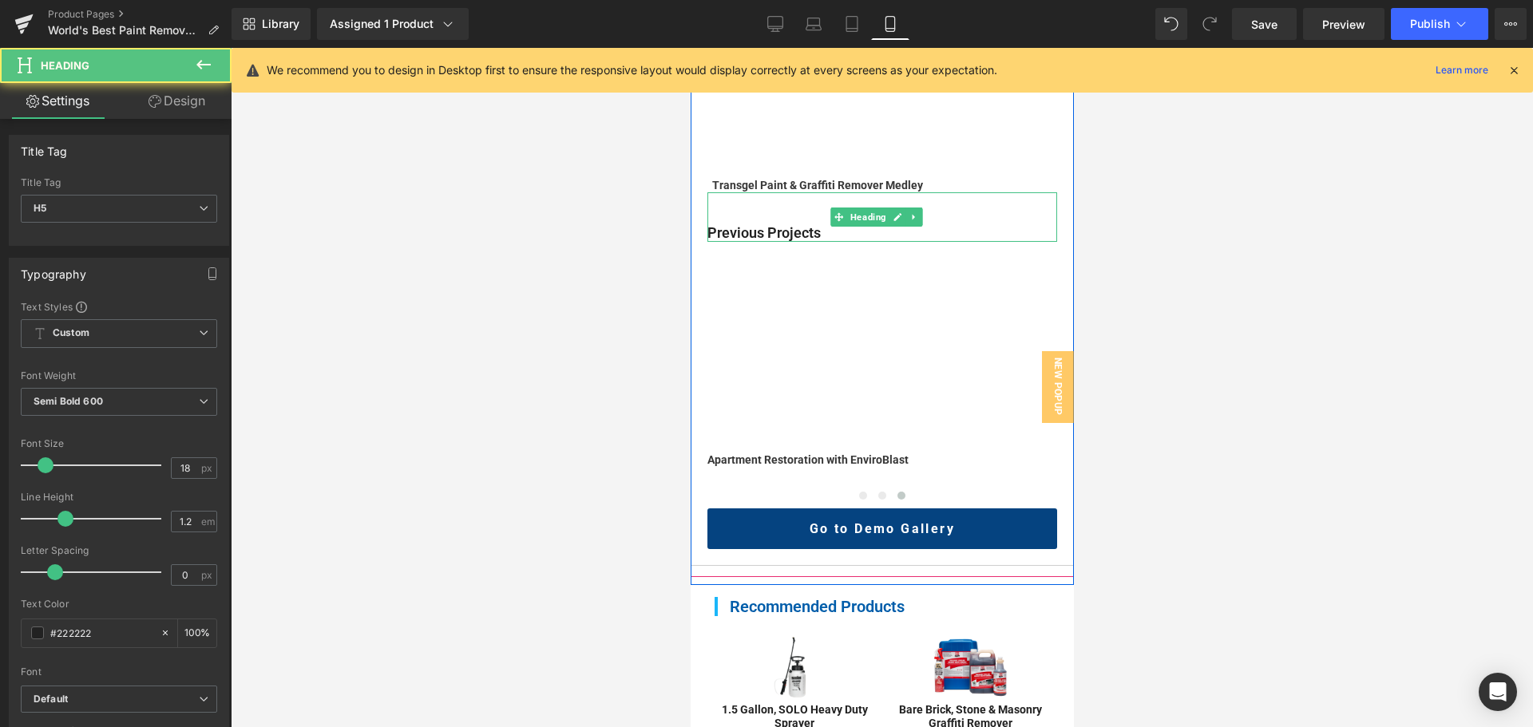
click at [771, 224] on h5 "Previous Projects" at bounding box center [882, 233] width 350 height 18
click at [176, 462] on input "18" at bounding box center [186, 468] width 28 height 20
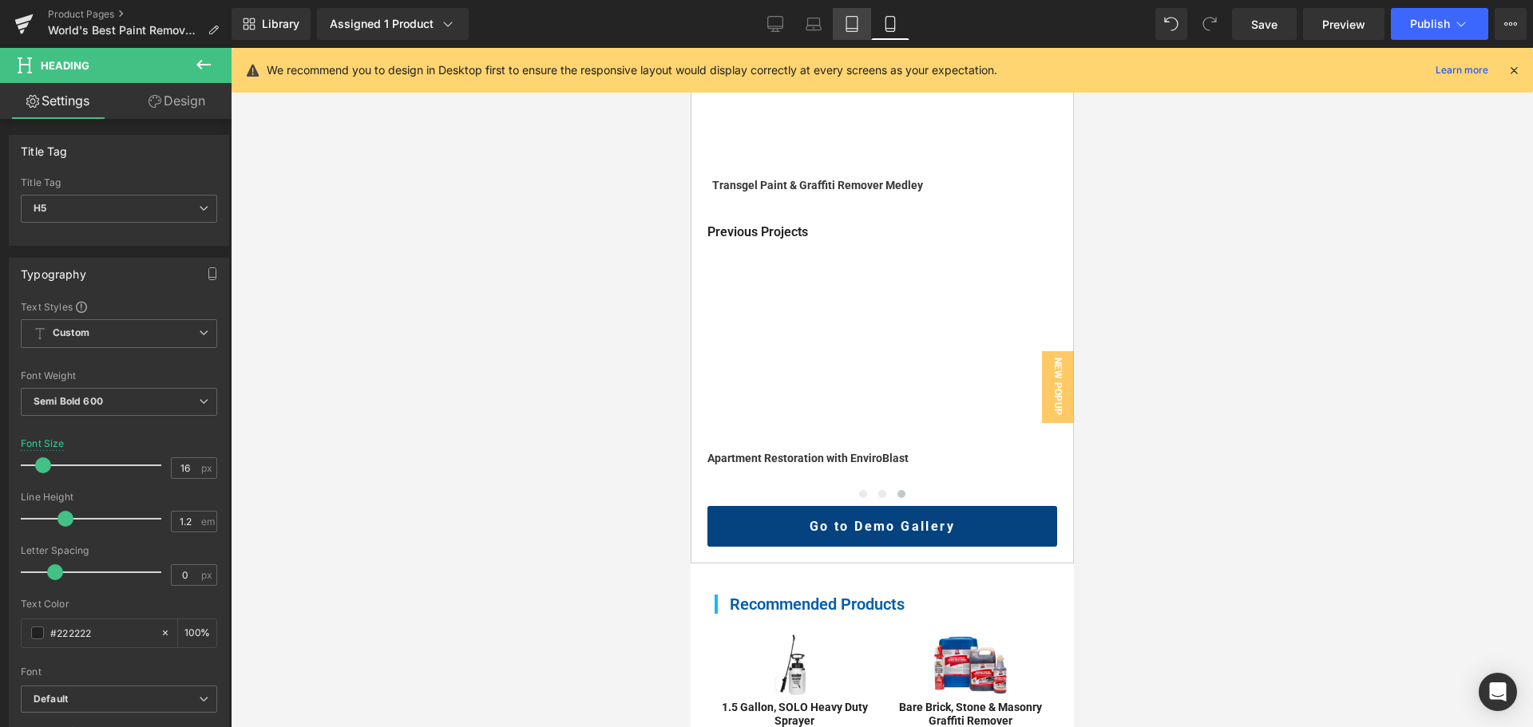
click at [850, 20] on icon at bounding box center [852, 24] width 16 height 16
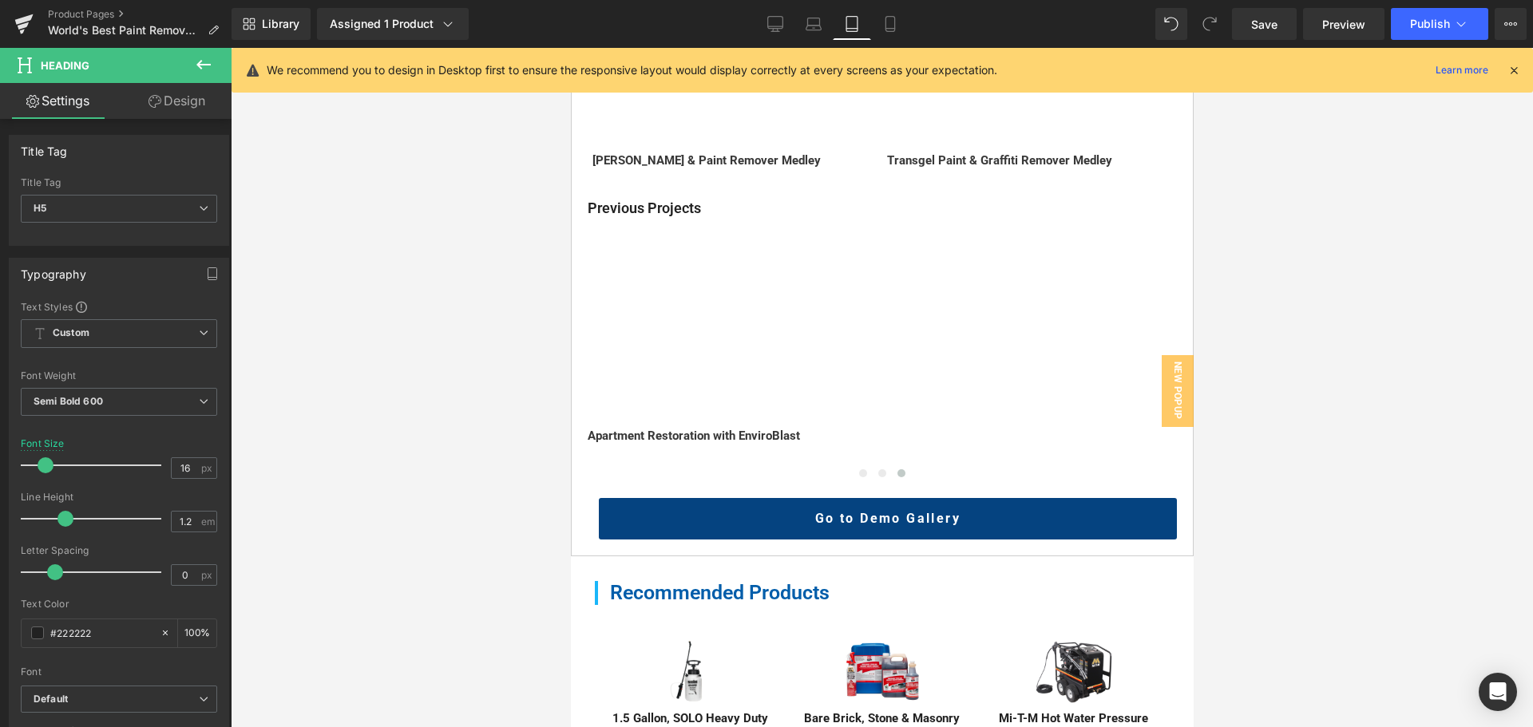
scroll to position [704, 0]
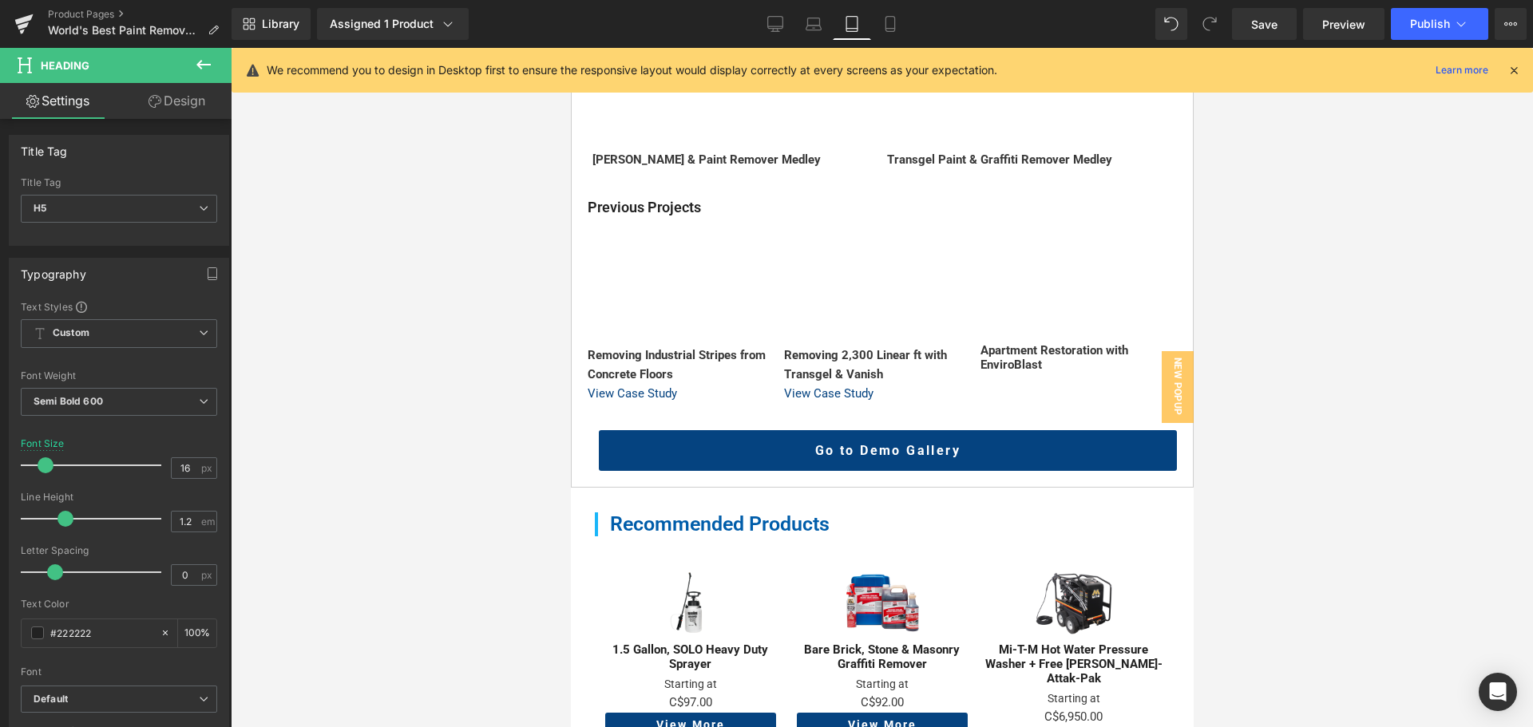
click at [664, 199] on h5 "Previous Projects" at bounding box center [881, 208] width 589 height 18
click at [178, 480] on div "Font Size 16 px" at bounding box center [119, 465] width 196 height 54
click at [178, 476] on input "16" at bounding box center [186, 468] width 28 height 20
type input "17"
click at [811, 22] on icon at bounding box center [814, 24] width 16 height 16
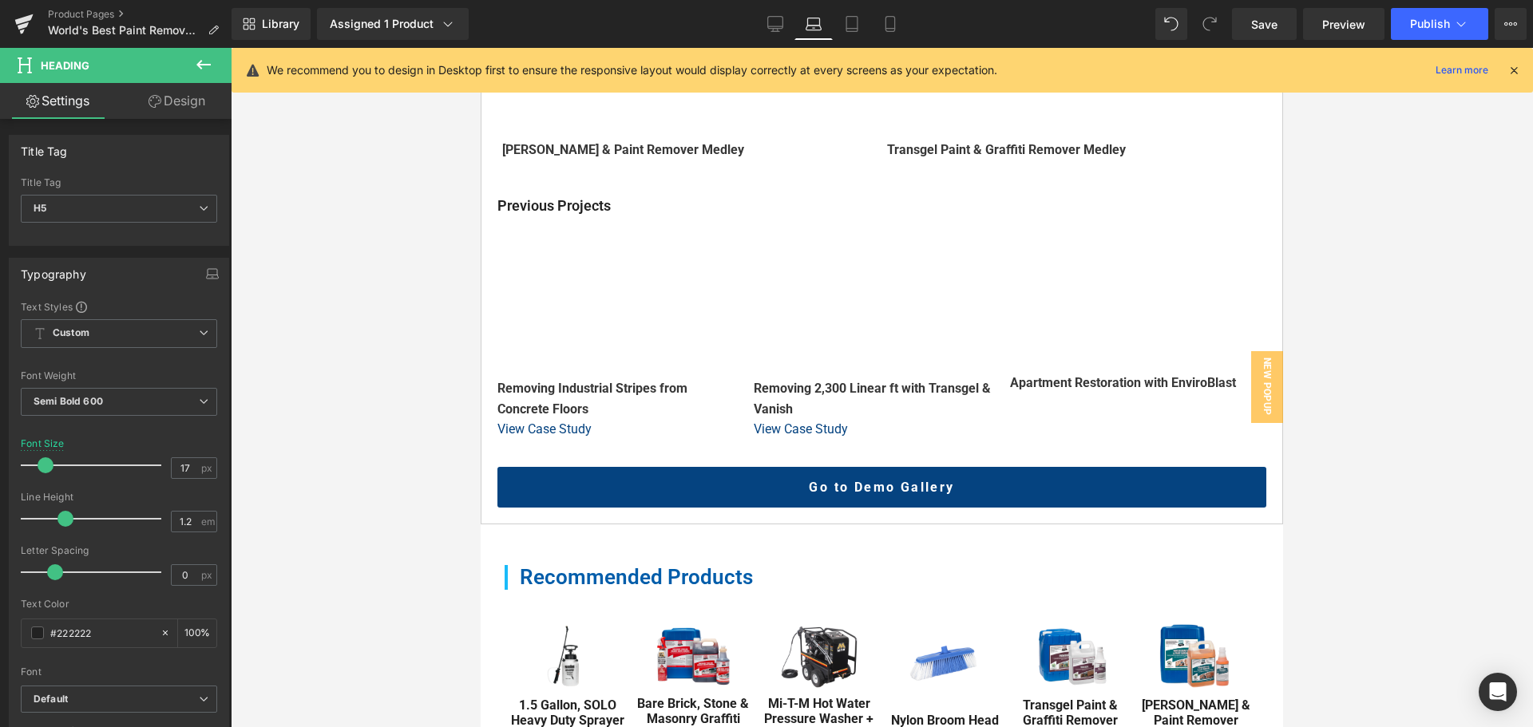
scroll to position [917, 0]
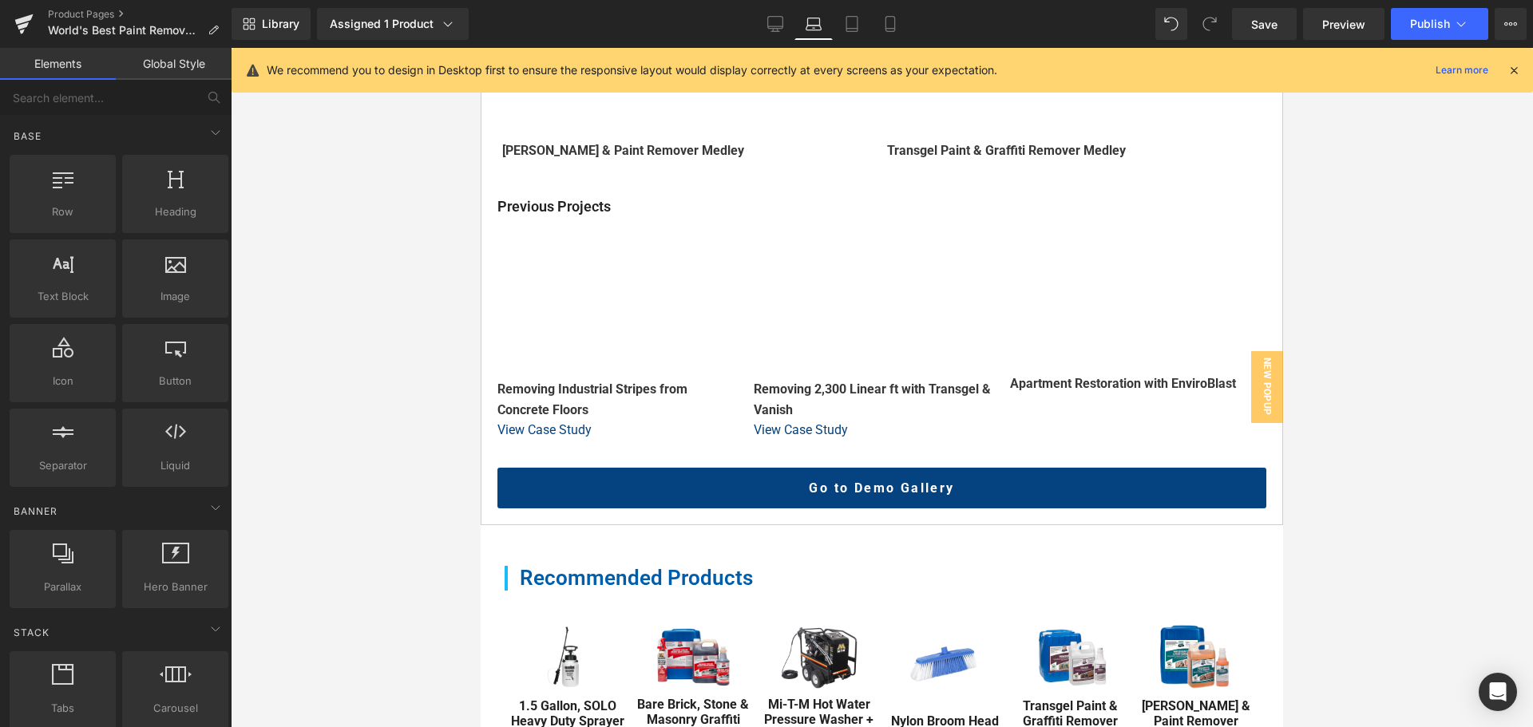
click at [1354, 235] on div at bounding box center [882, 388] width 1302 height 680
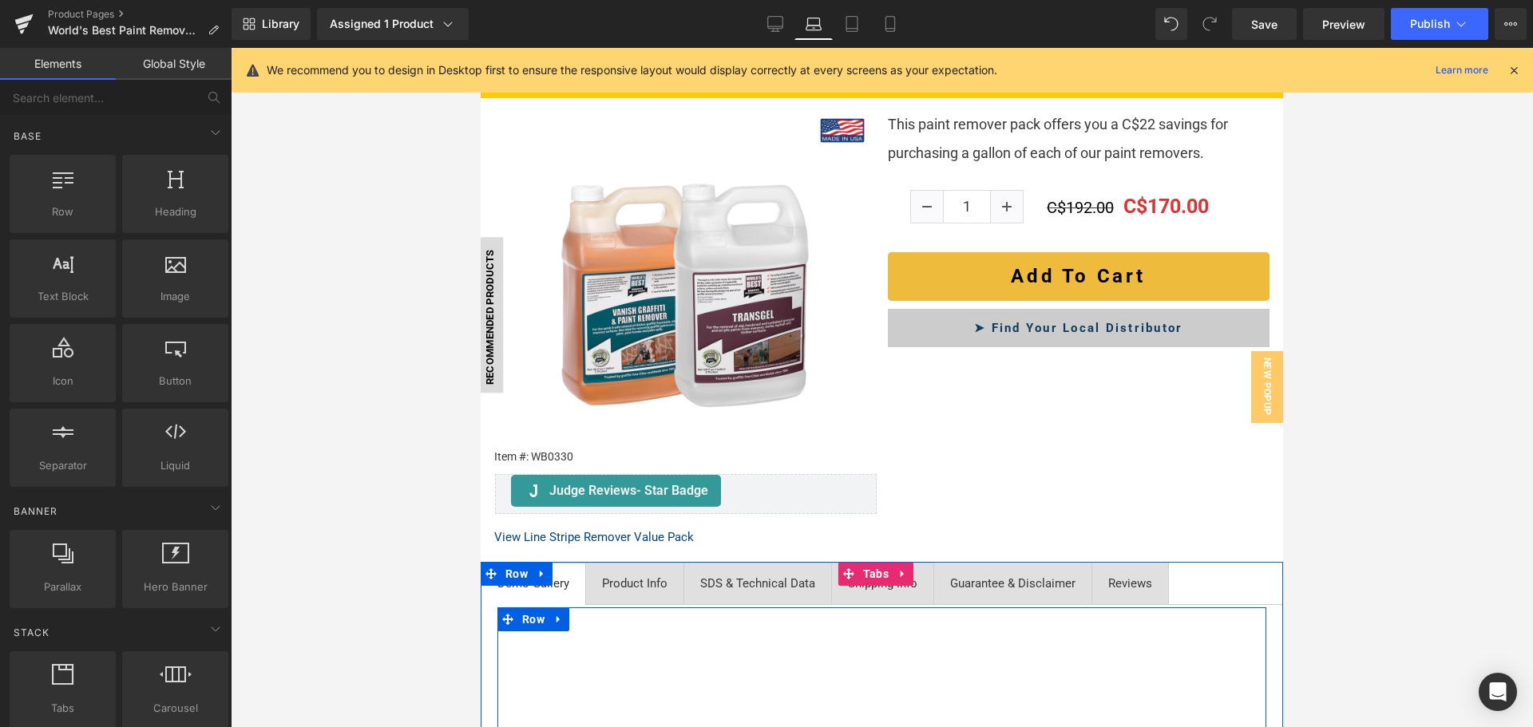
scroll to position [198, 0]
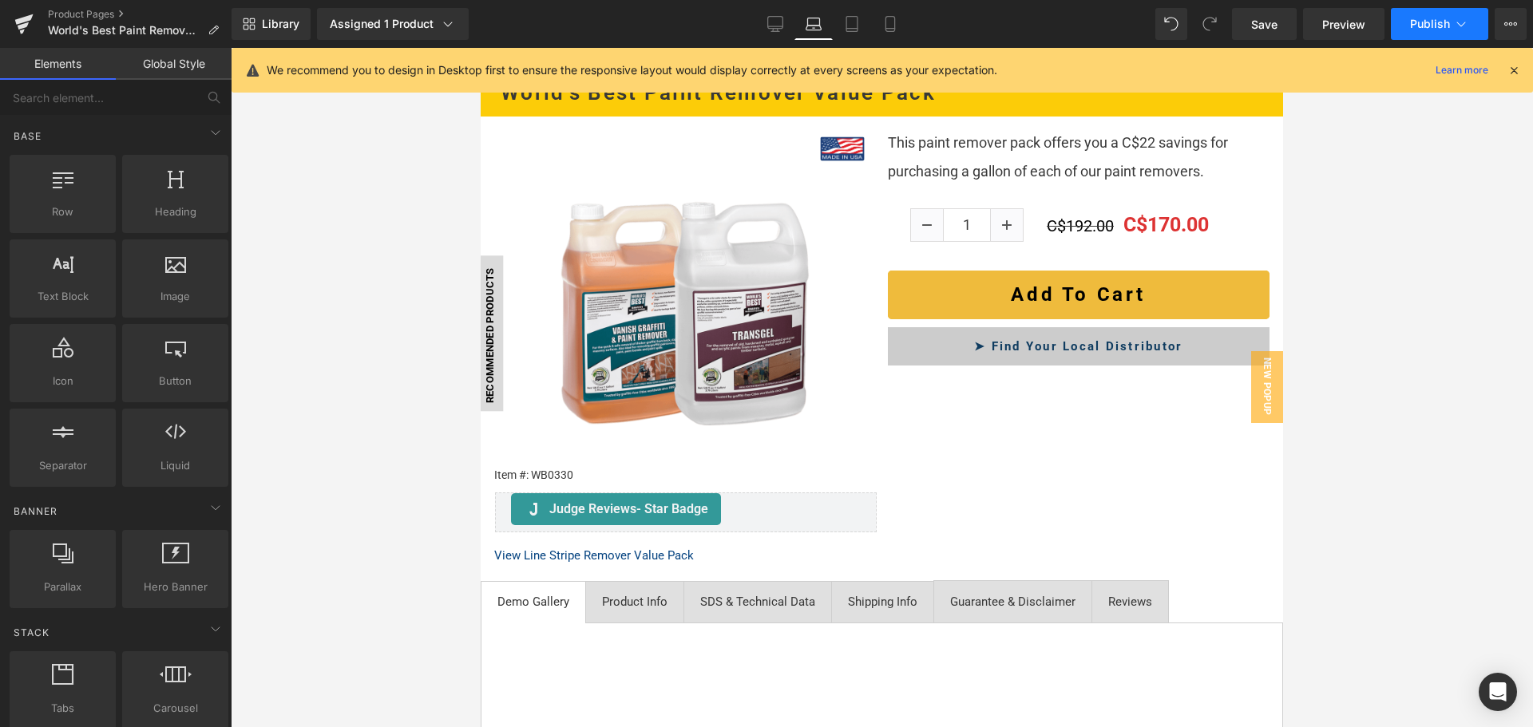
click at [1425, 22] on span "Publish" at bounding box center [1430, 24] width 40 height 13
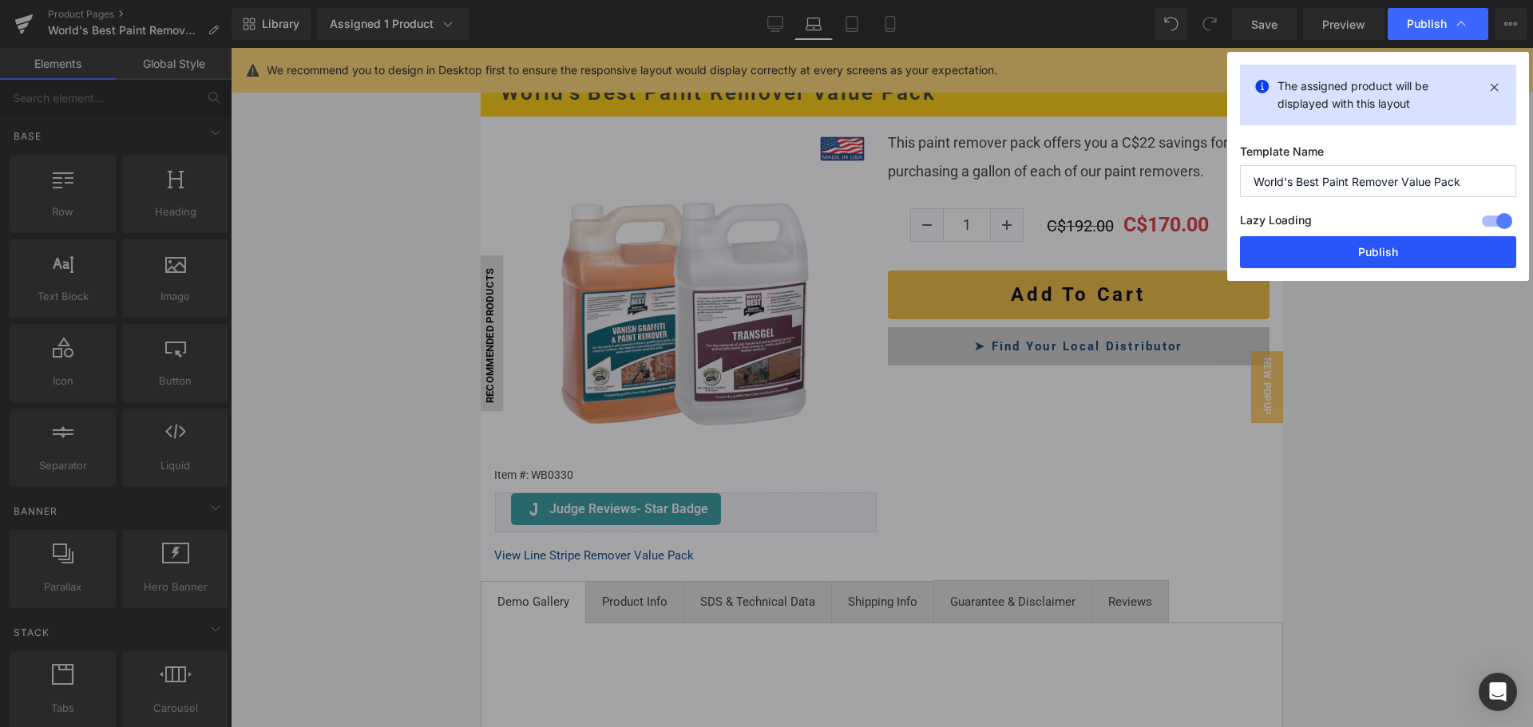
click at [1403, 260] on button "Publish" at bounding box center [1378, 252] width 276 height 32
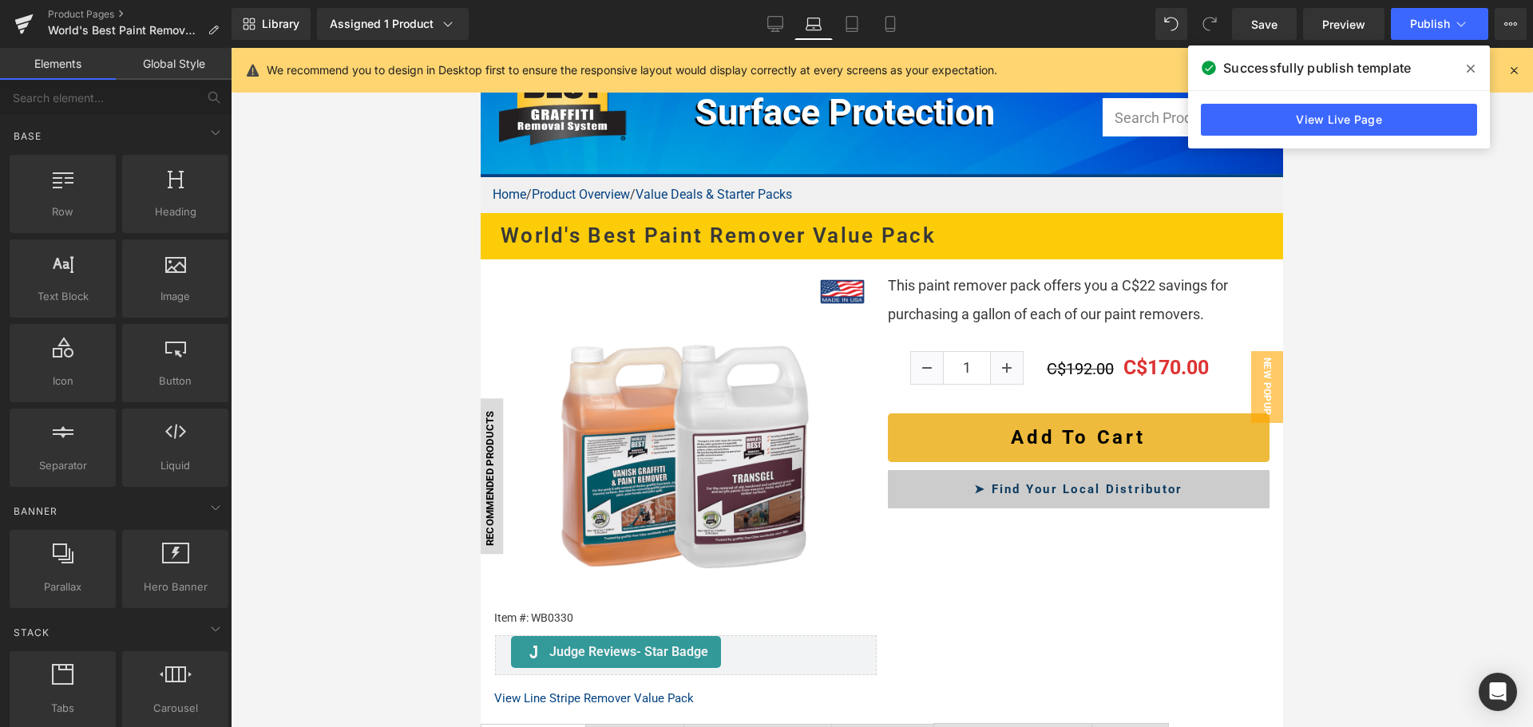
scroll to position [38, 0]
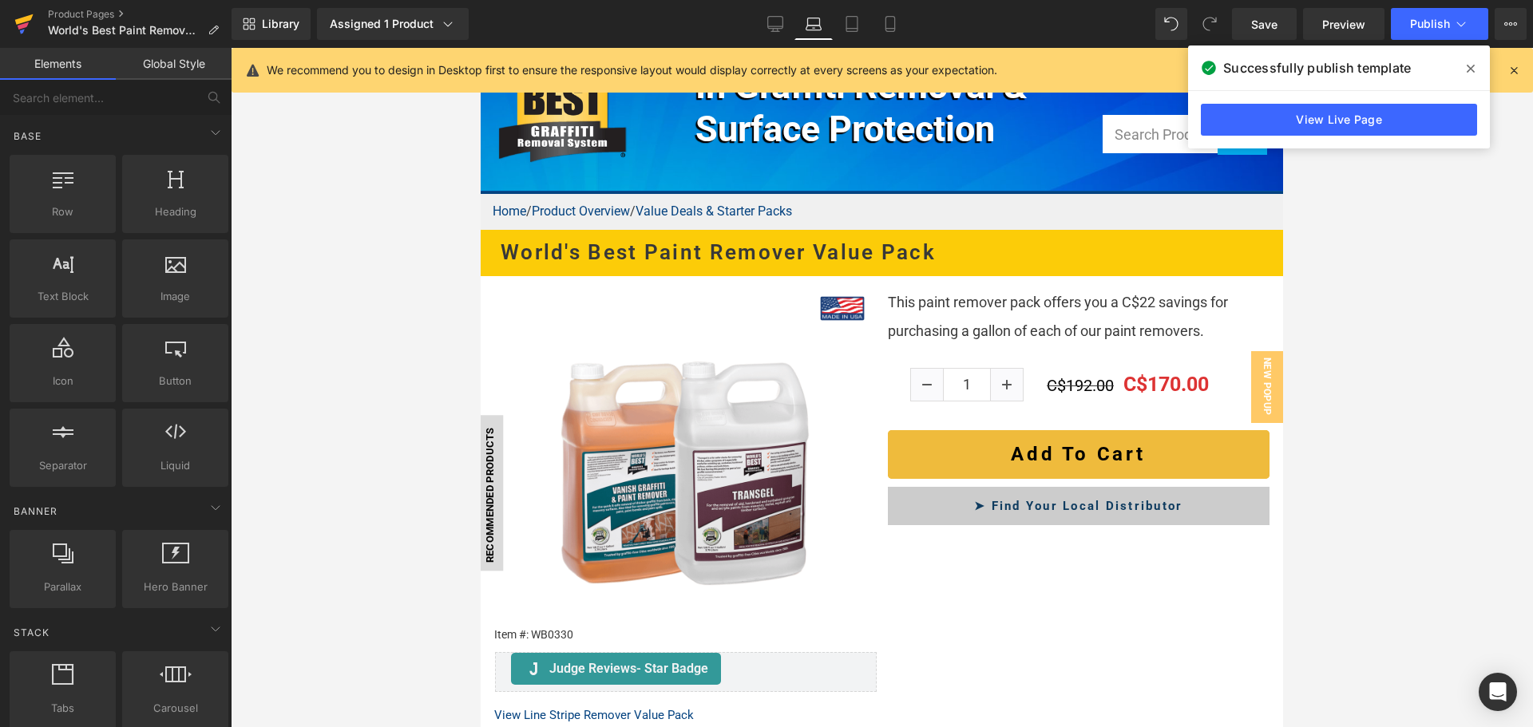
click at [34, 28] on link at bounding box center [24, 24] width 48 height 48
